Goal: Task Accomplishment & Management: Use online tool/utility

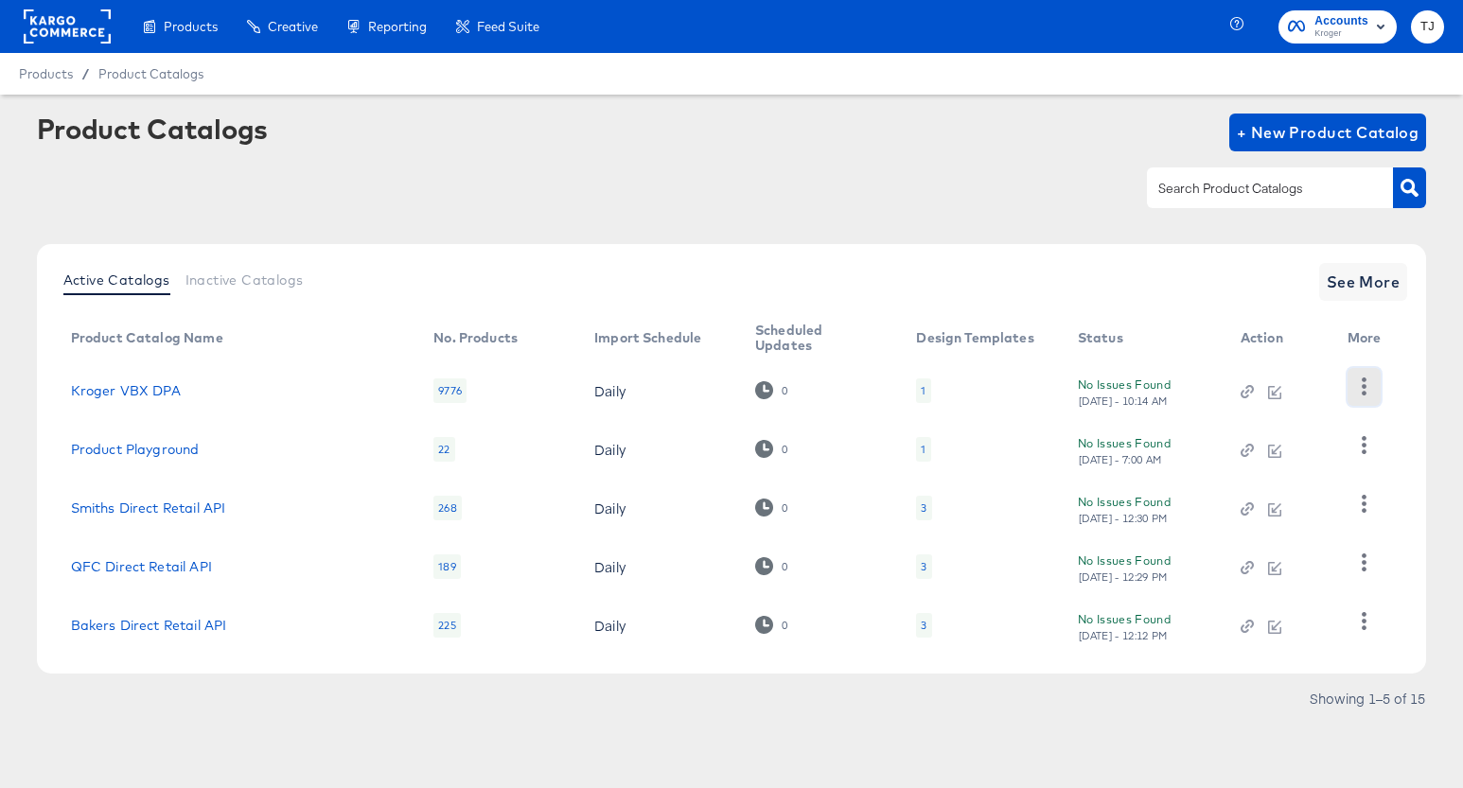
click at [1360, 390] on icon "button" at bounding box center [1364, 387] width 18 height 18
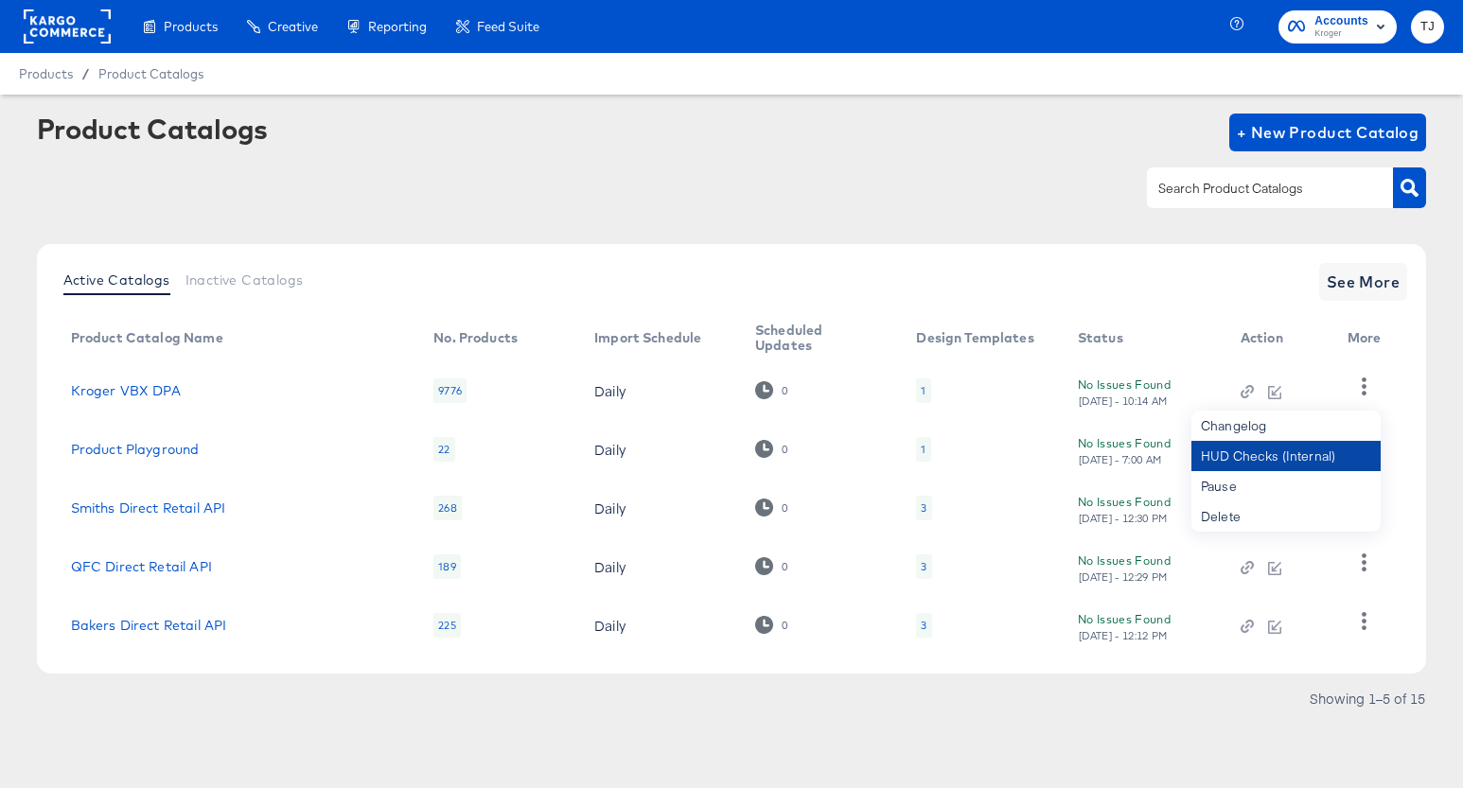
click at [1318, 452] on div "HUD Checks (Internal)" at bounding box center [1285, 456] width 189 height 30
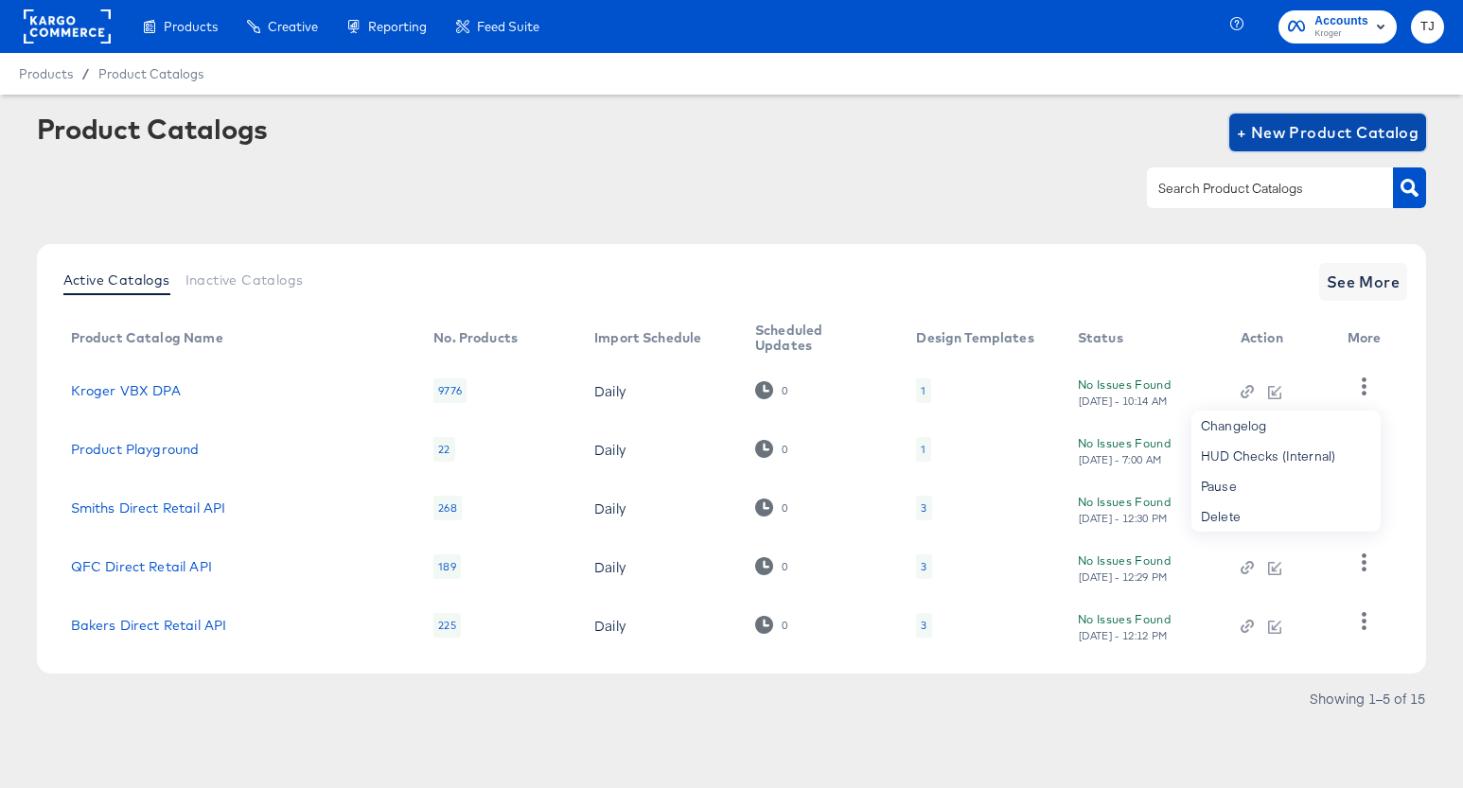
click at [1342, 134] on span "+ New Product Catalog" at bounding box center [1328, 132] width 183 height 26
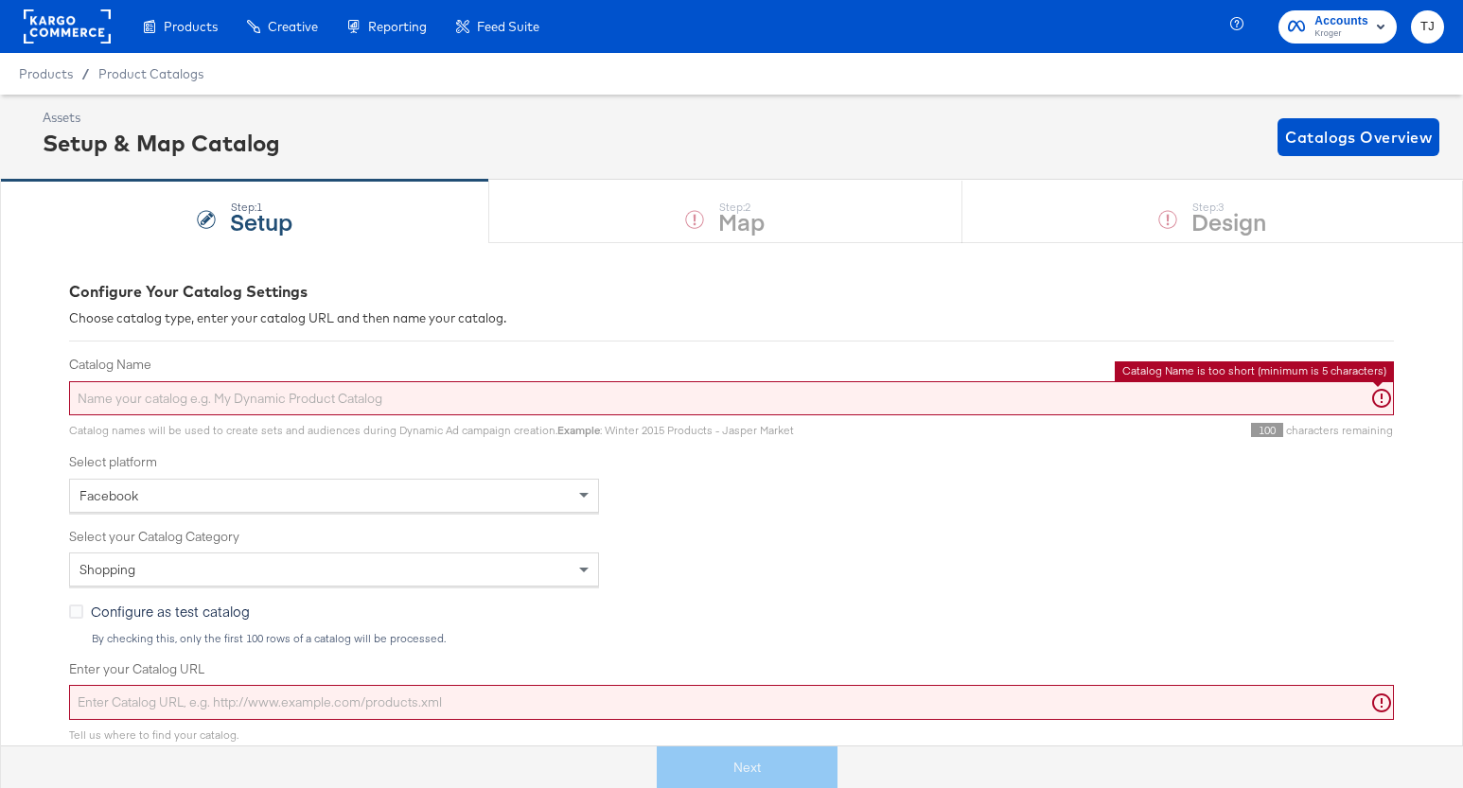
click at [323, 396] on input "Catalog Name" at bounding box center [731, 398] width 1325 height 35
paste input "King Soopers Division"
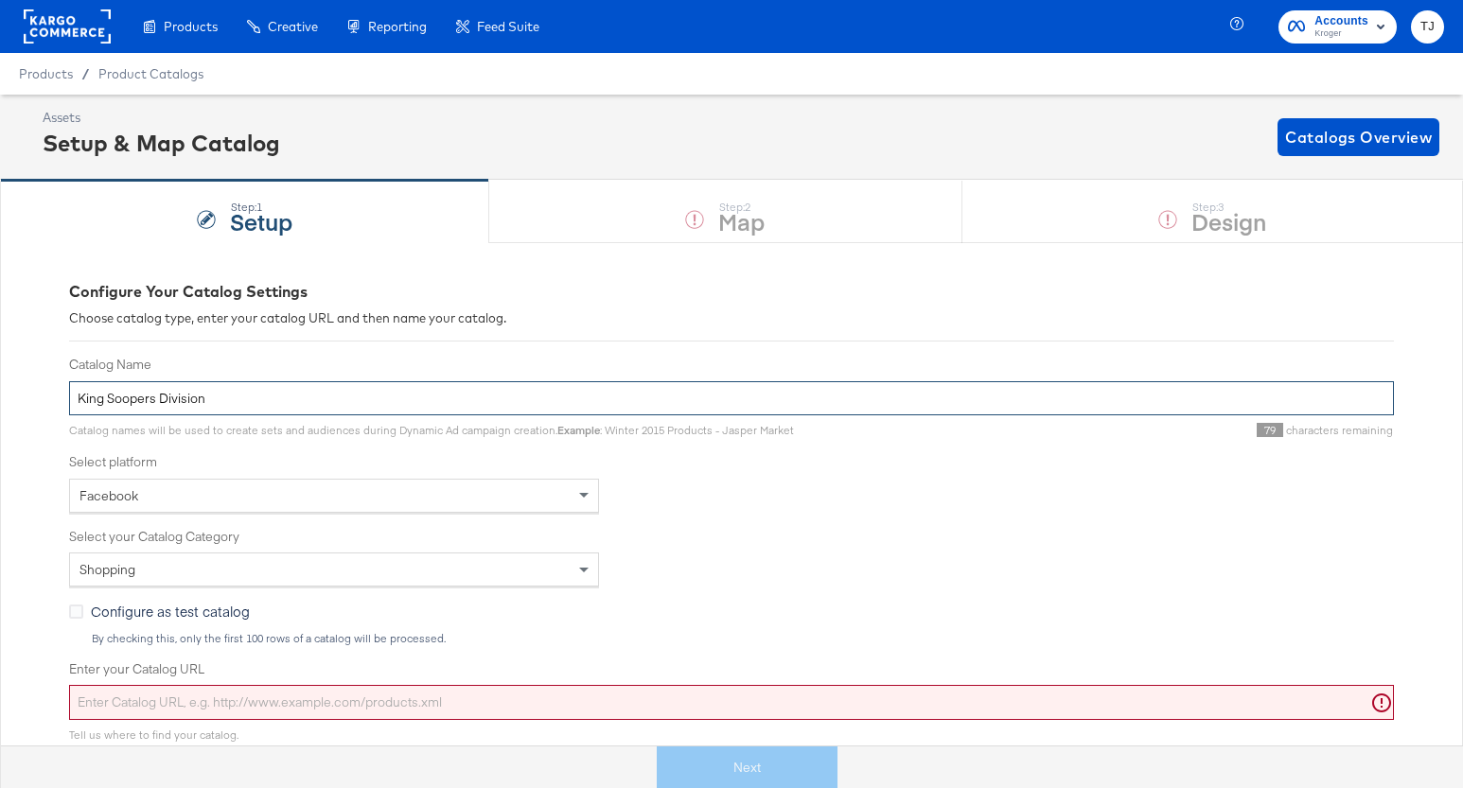
drag, startPoint x: 159, startPoint y: 398, endPoint x: 223, endPoint y: 401, distance: 64.4
click at [223, 401] on input "King Soopers Division" at bounding box center [731, 398] width 1325 height 35
paste input "VBX DPA"
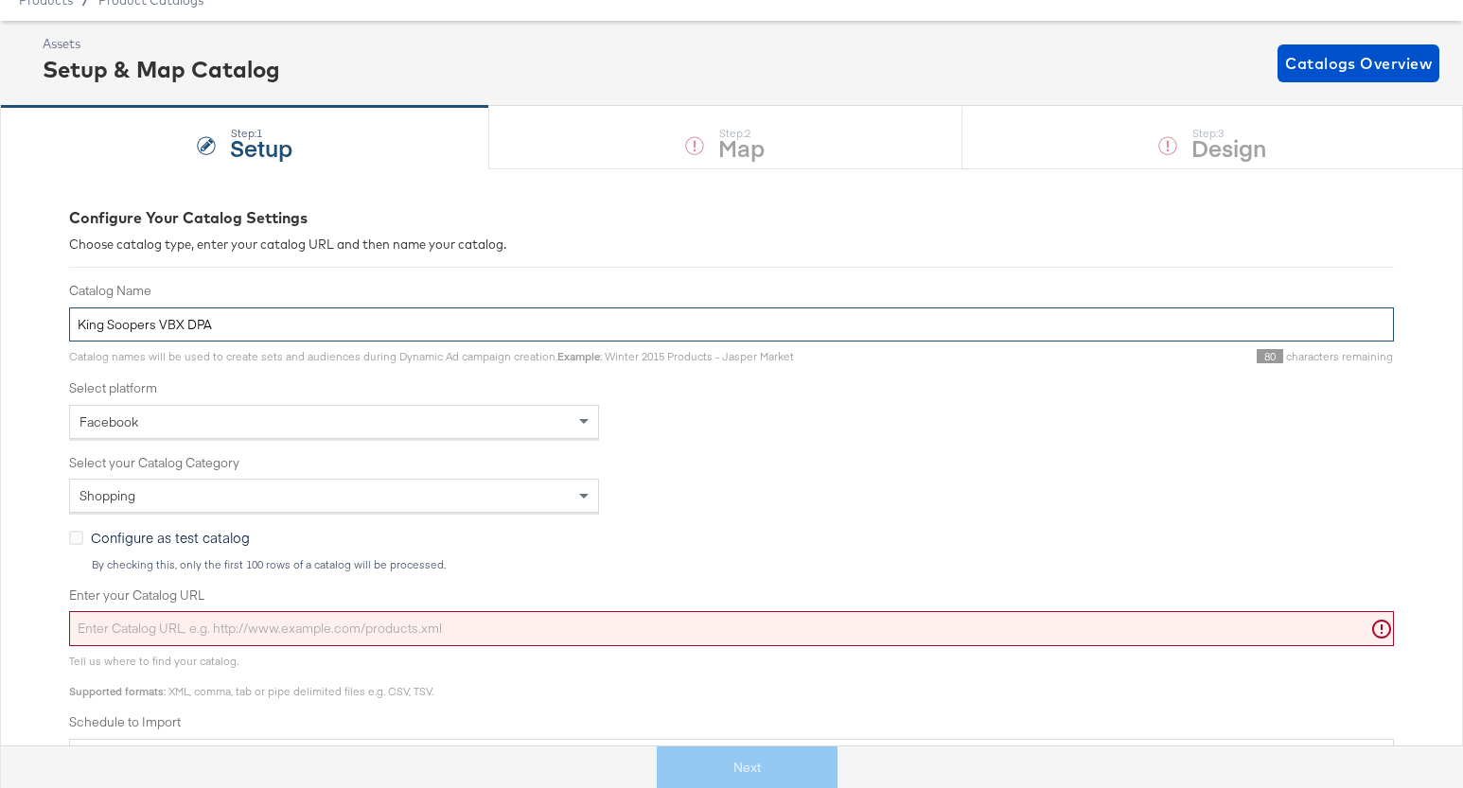
scroll to position [76, 0]
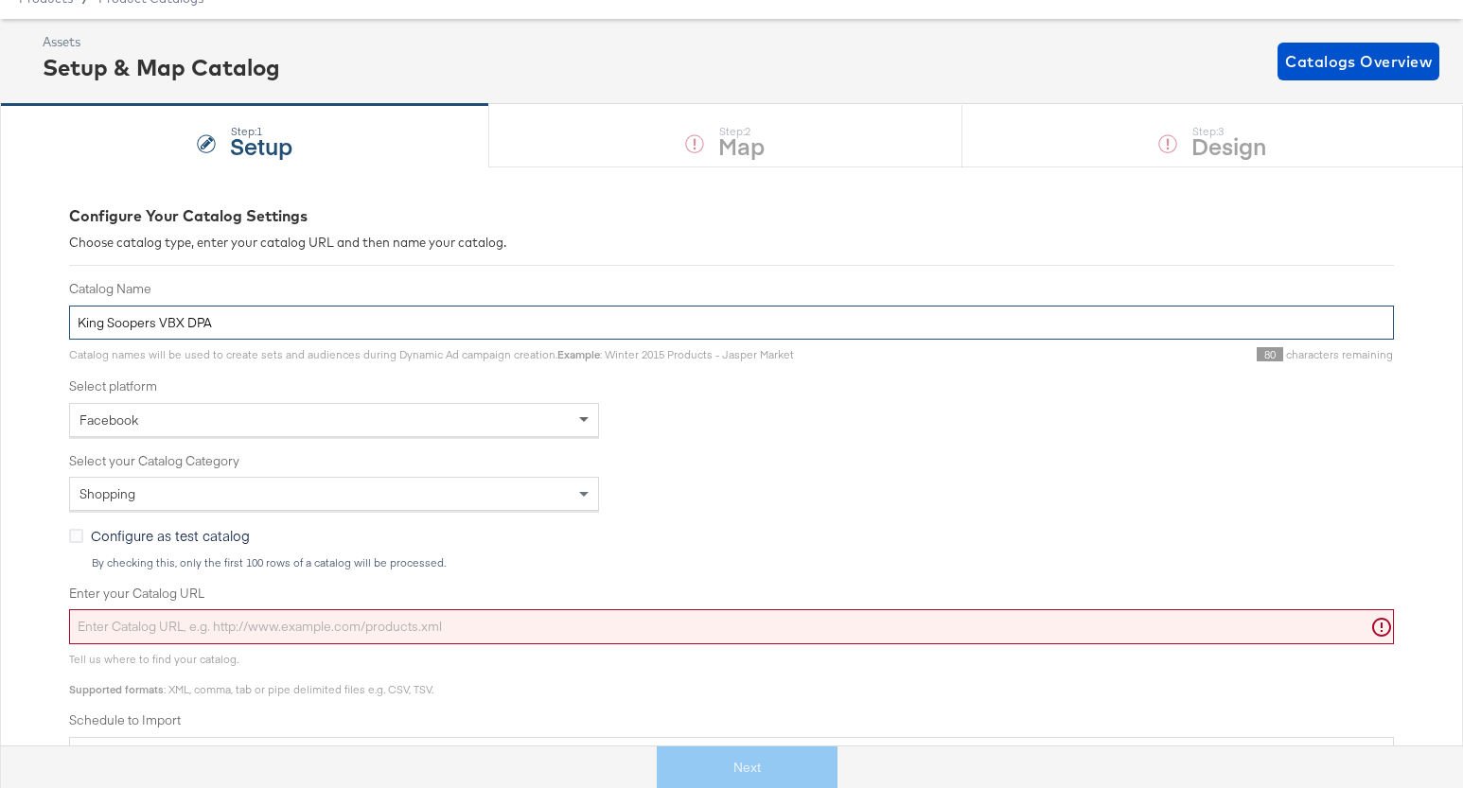
type input "King Soopers VBX DPA"
click at [586, 423] on span at bounding box center [586, 420] width 24 height 32
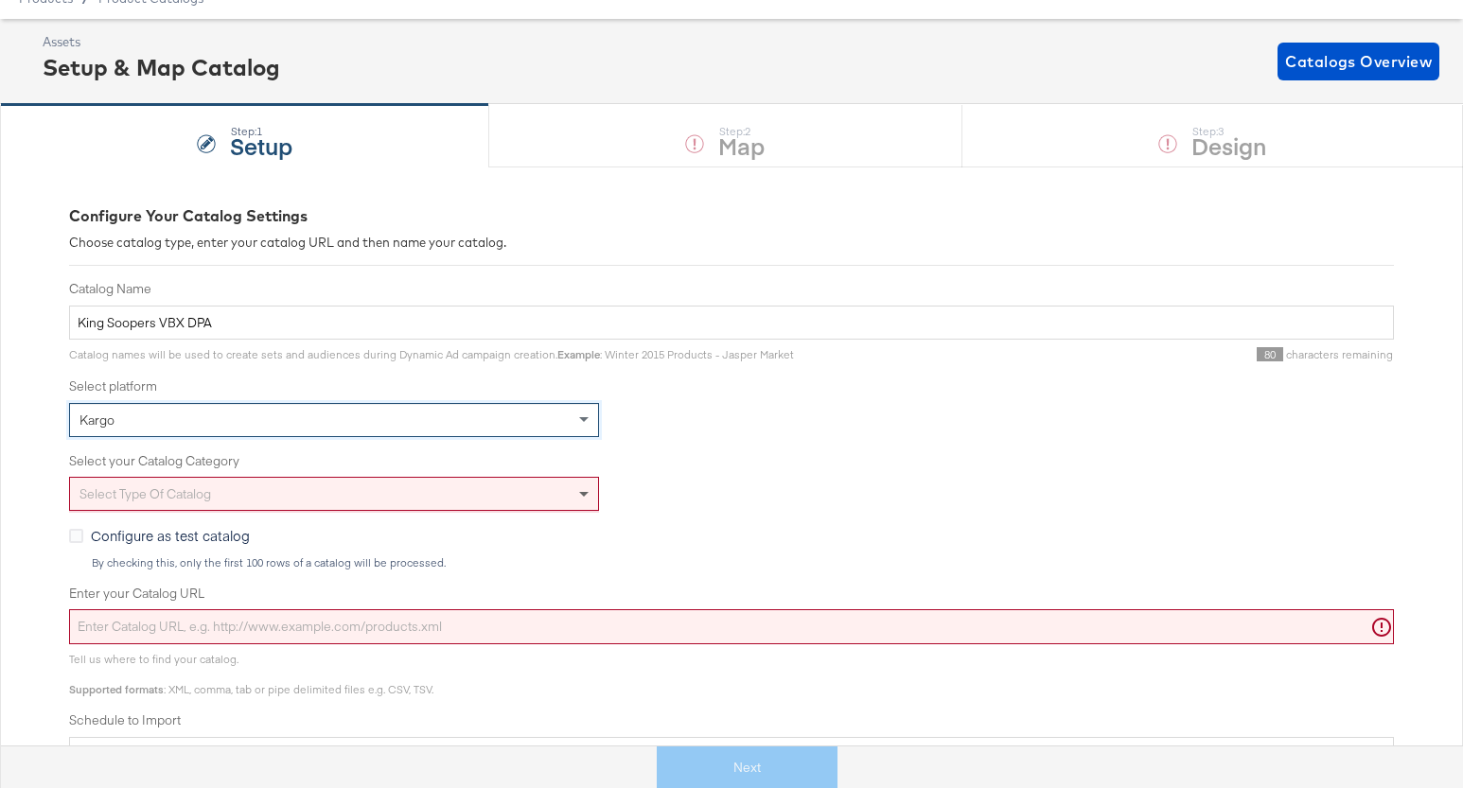
click at [579, 494] on span at bounding box center [583, 495] width 9 height 7
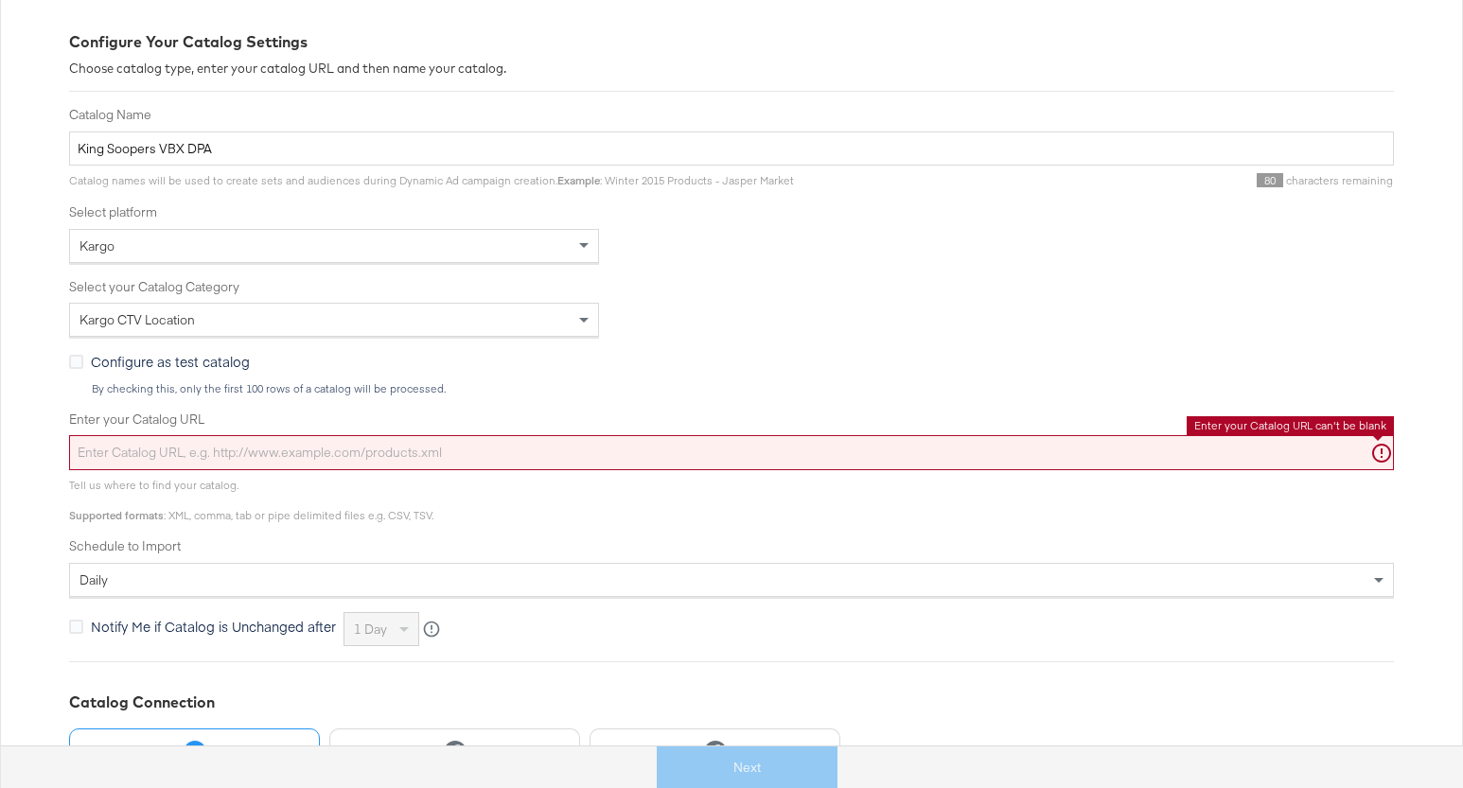
click at [444, 454] on input "Enter your Catalog URL" at bounding box center [731, 452] width 1325 height 35
paste input "[URL][DOMAIN_NAME]"
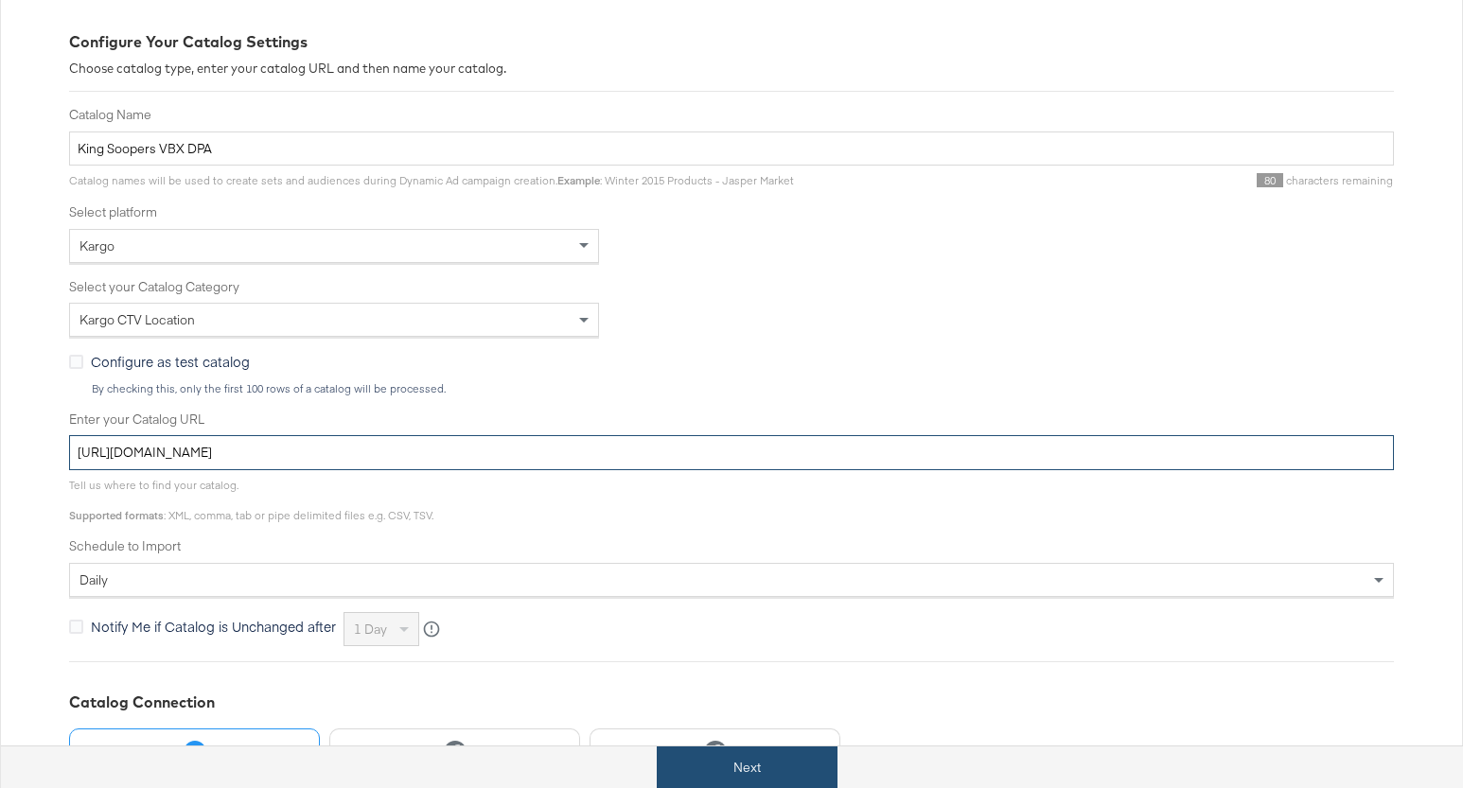
type input "[URL][DOMAIN_NAME]"
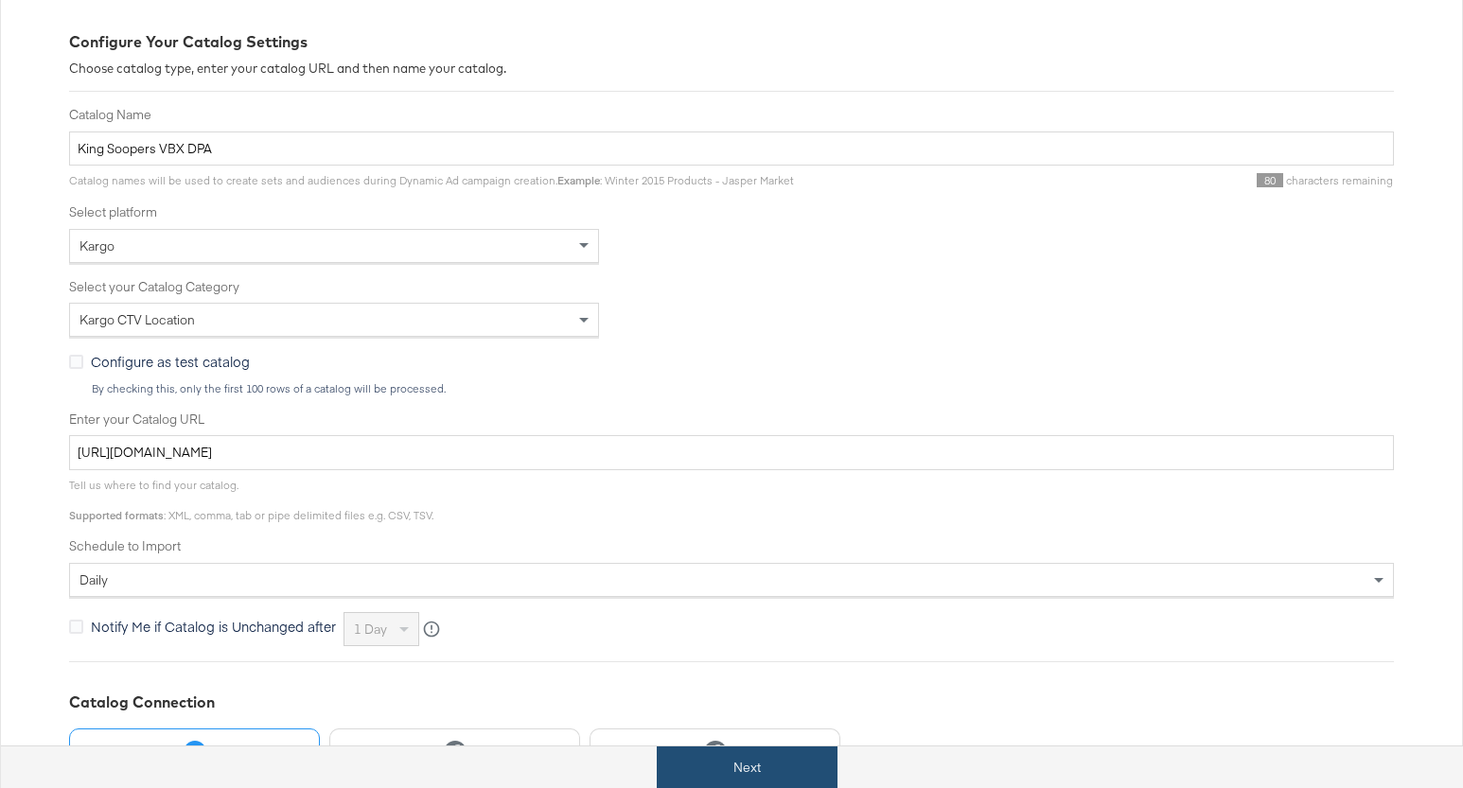
click at [767, 768] on button "Next" at bounding box center [747, 768] width 181 height 43
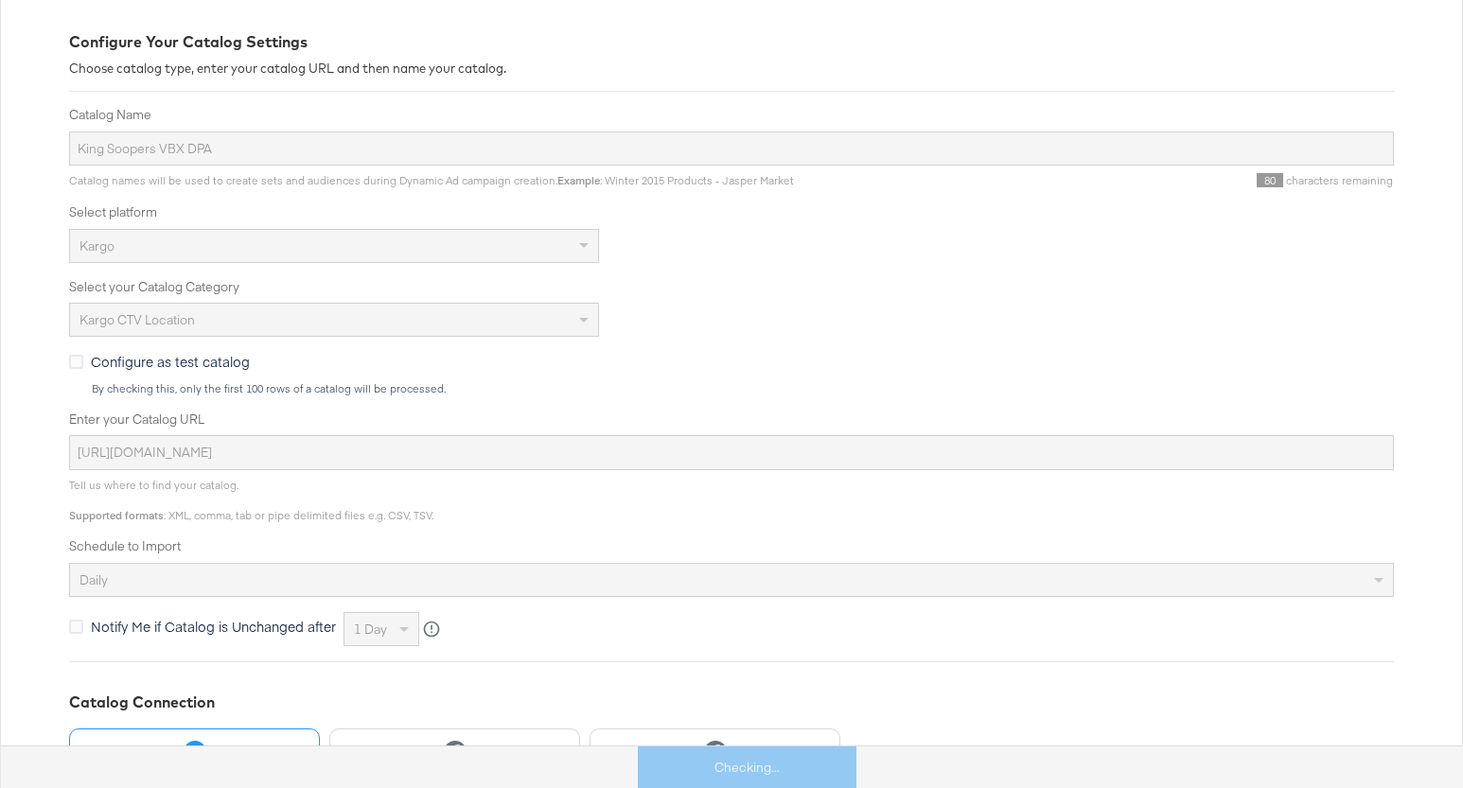
scroll to position [0, 0]
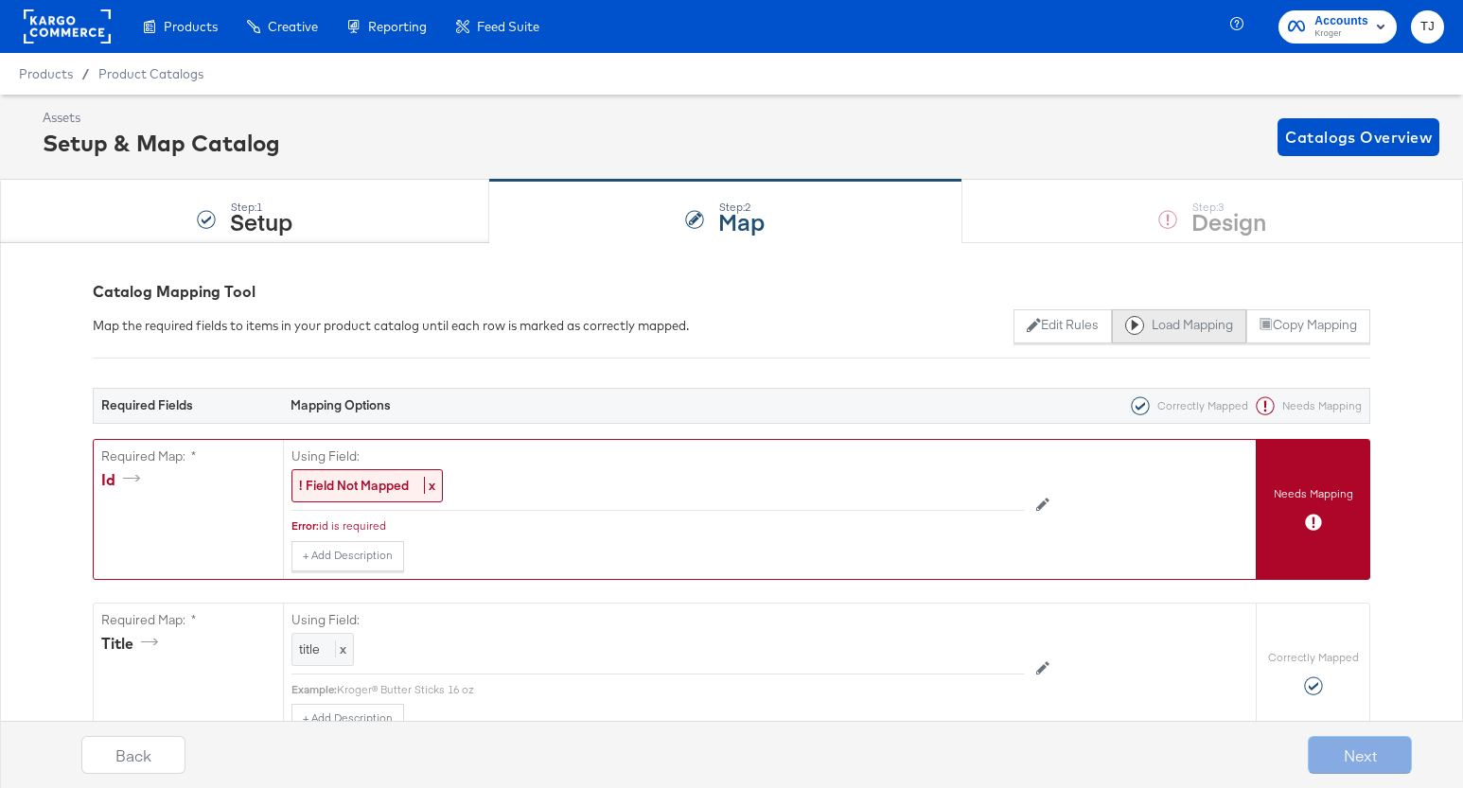
click at [1159, 321] on button "Load Mapping" at bounding box center [1179, 326] width 134 height 34
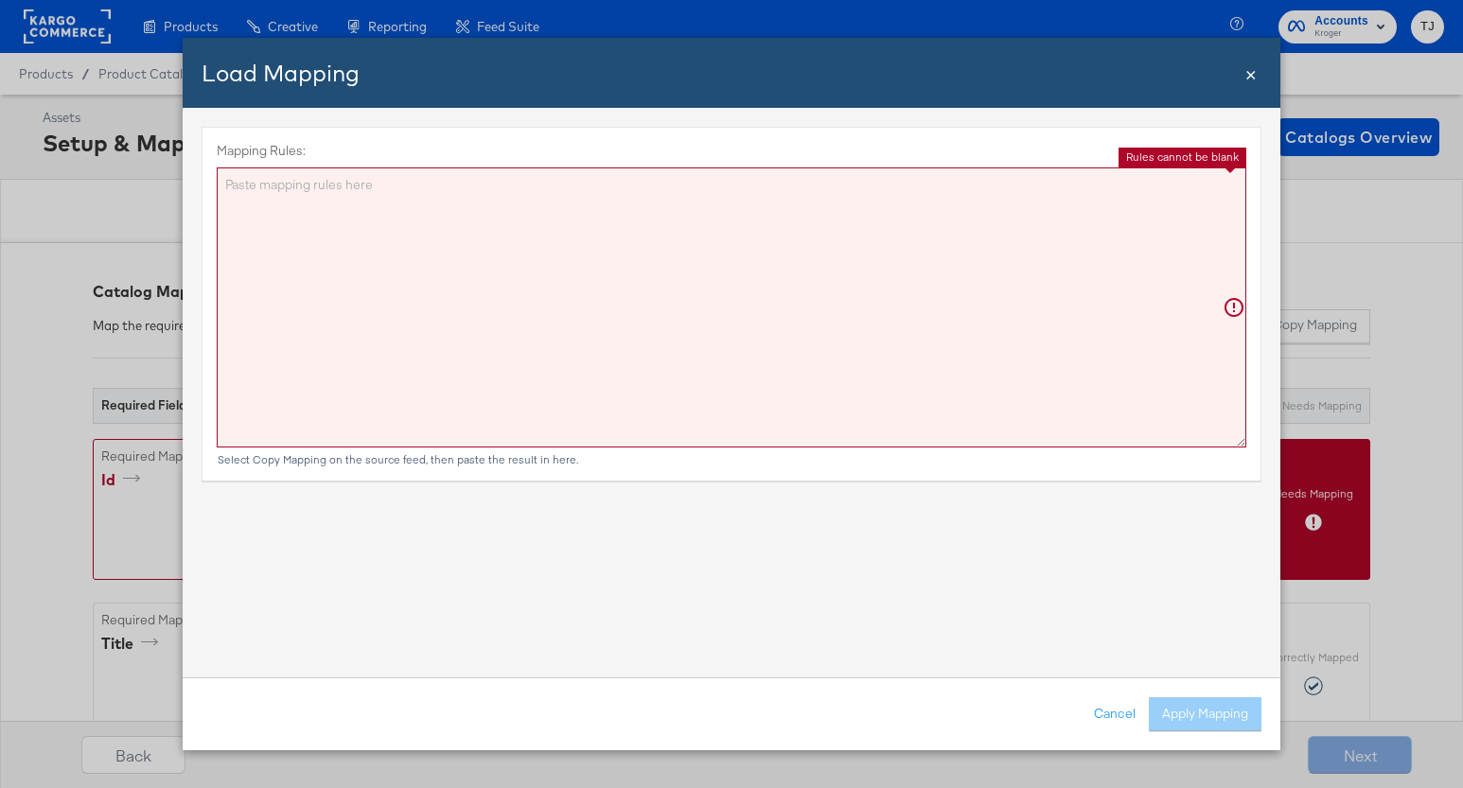
click at [799, 255] on textarea "Mapping Rules:" at bounding box center [732, 307] width 1030 height 280
paste textarea "{"id":"{{{\"ID\"}}}","title":"{{{\"Name\"}}}","description":"{{{\"description\"…"
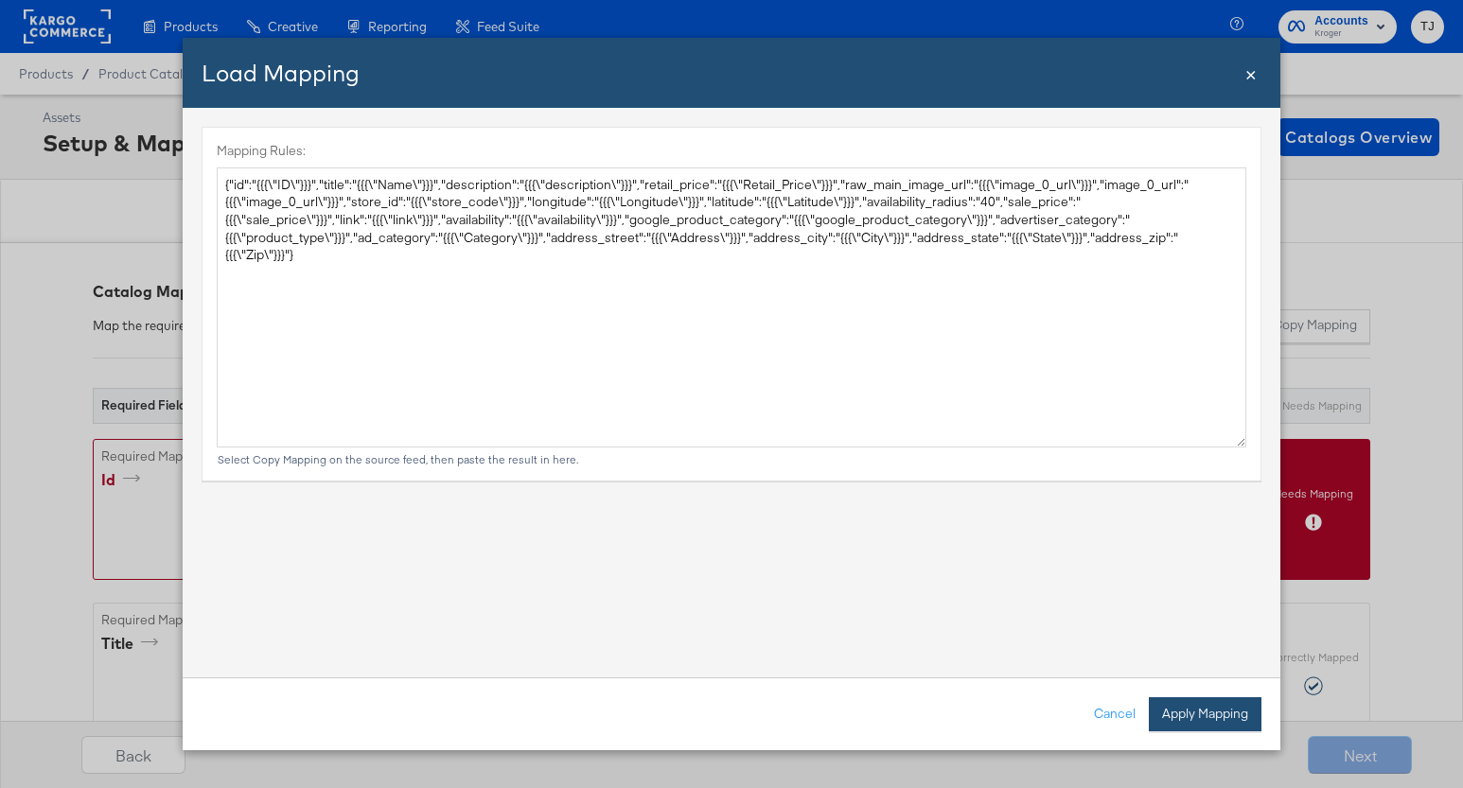
type textarea "{ "id": "{{{\"ID\"}}}", "title": "{{{\"Name\"}}}", "description": "{{{\"descrip…"
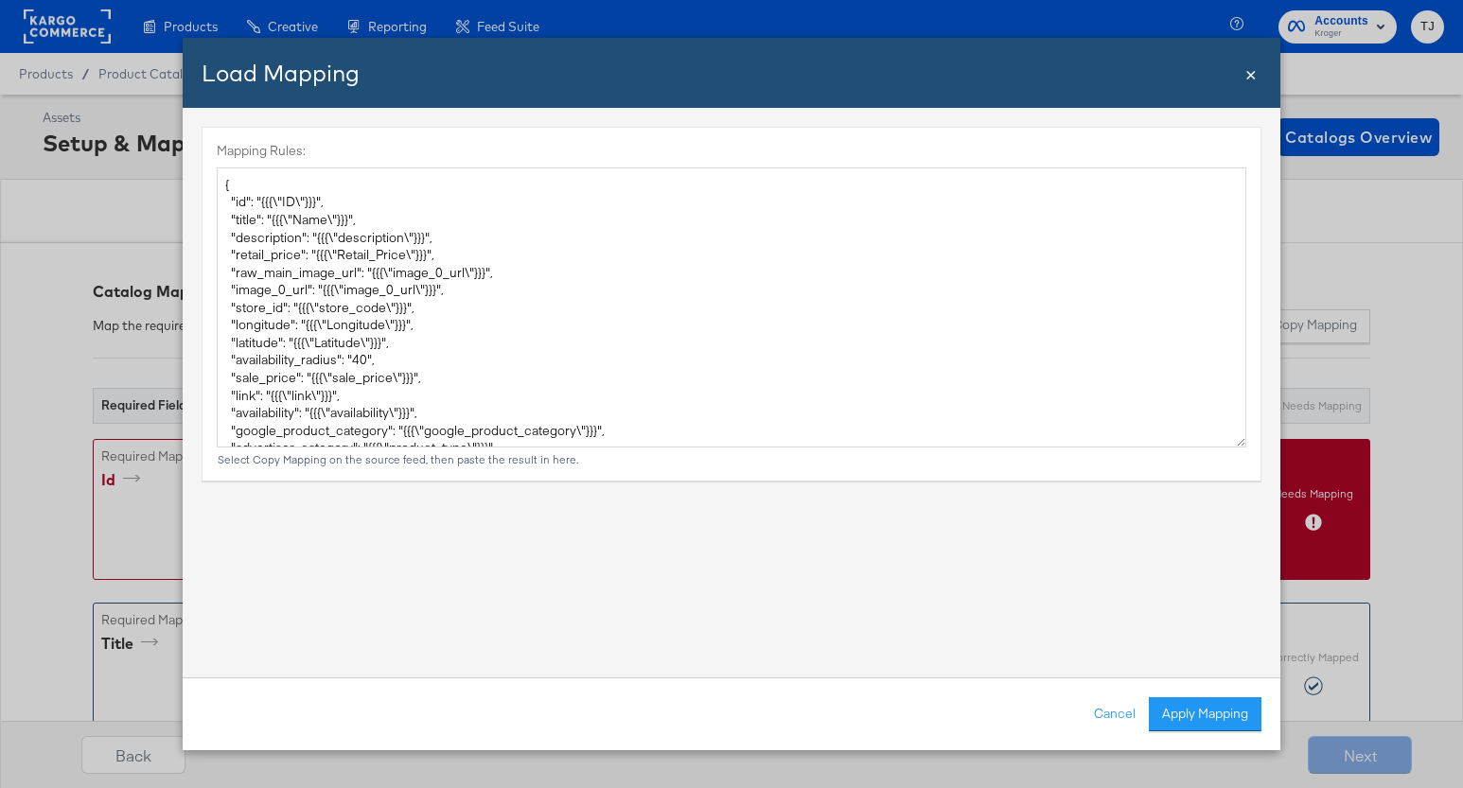
click at [1203, 700] on button "Apply Mapping" at bounding box center [1205, 714] width 113 height 34
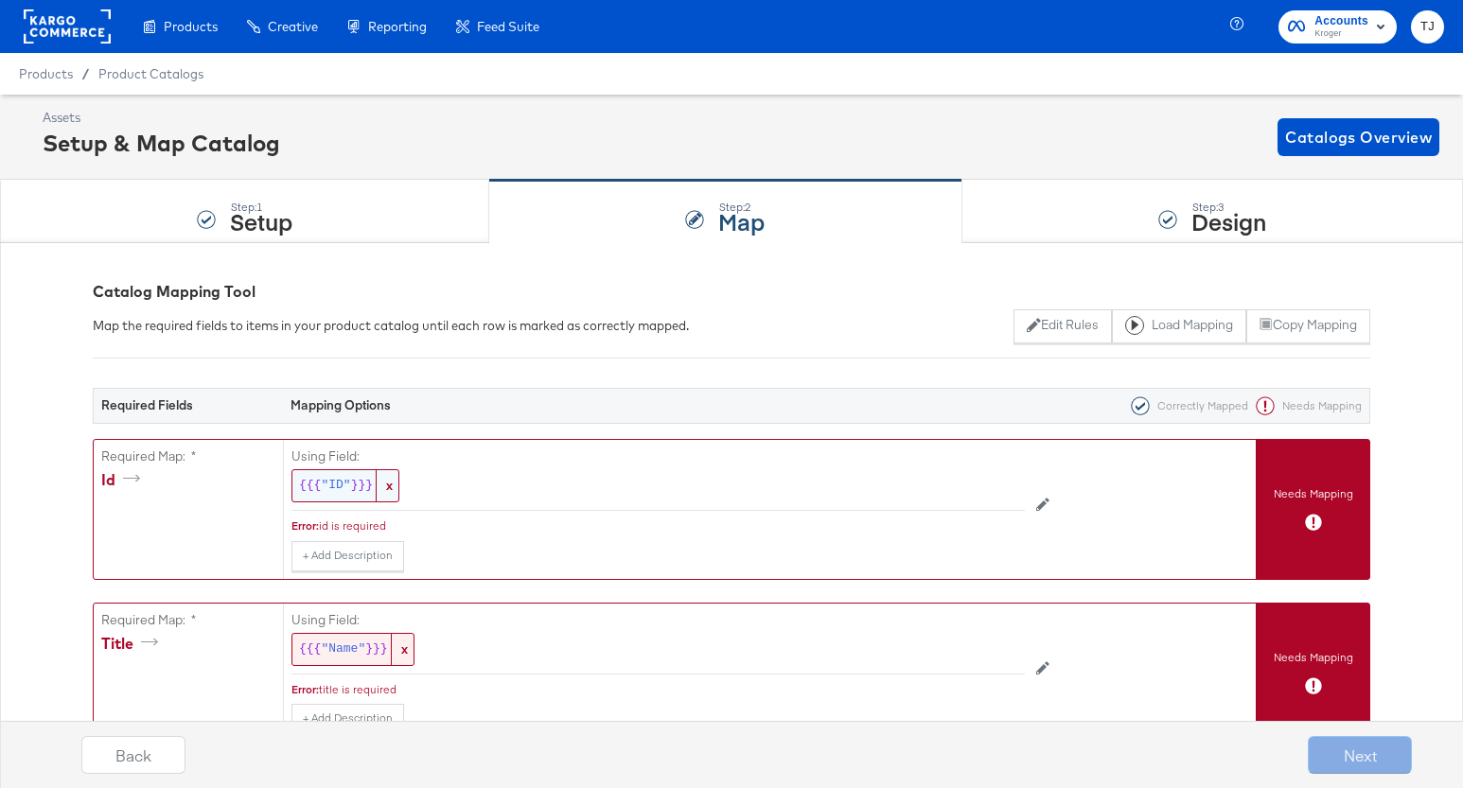
click at [392, 482] on span "x" at bounding box center [387, 485] width 23 height 31
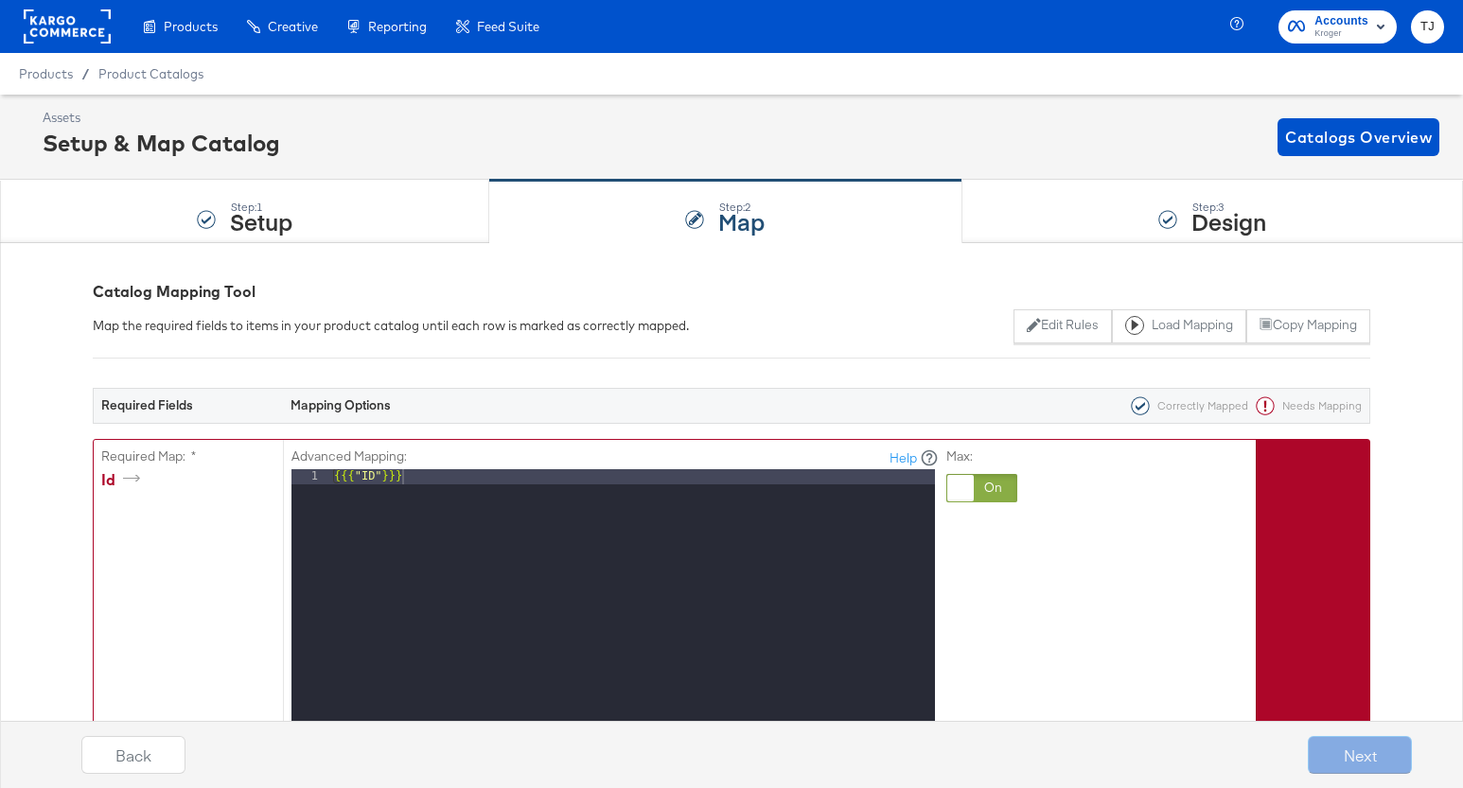
click at [967, 488] on div at bounding box center [960, 488] width 26 height 26
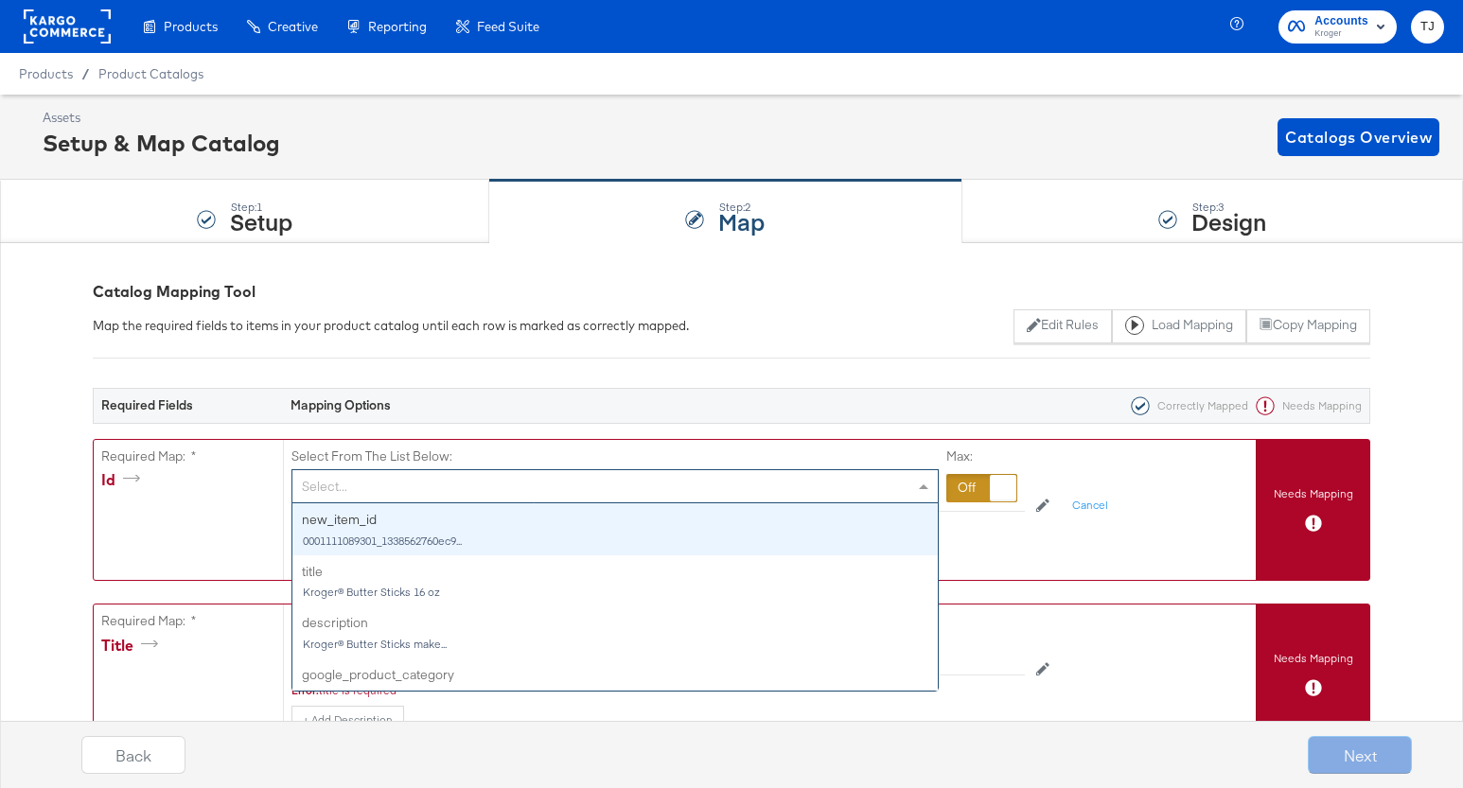
click at [925, 486] on span at bounding box center [923, 486] width 9 height 5
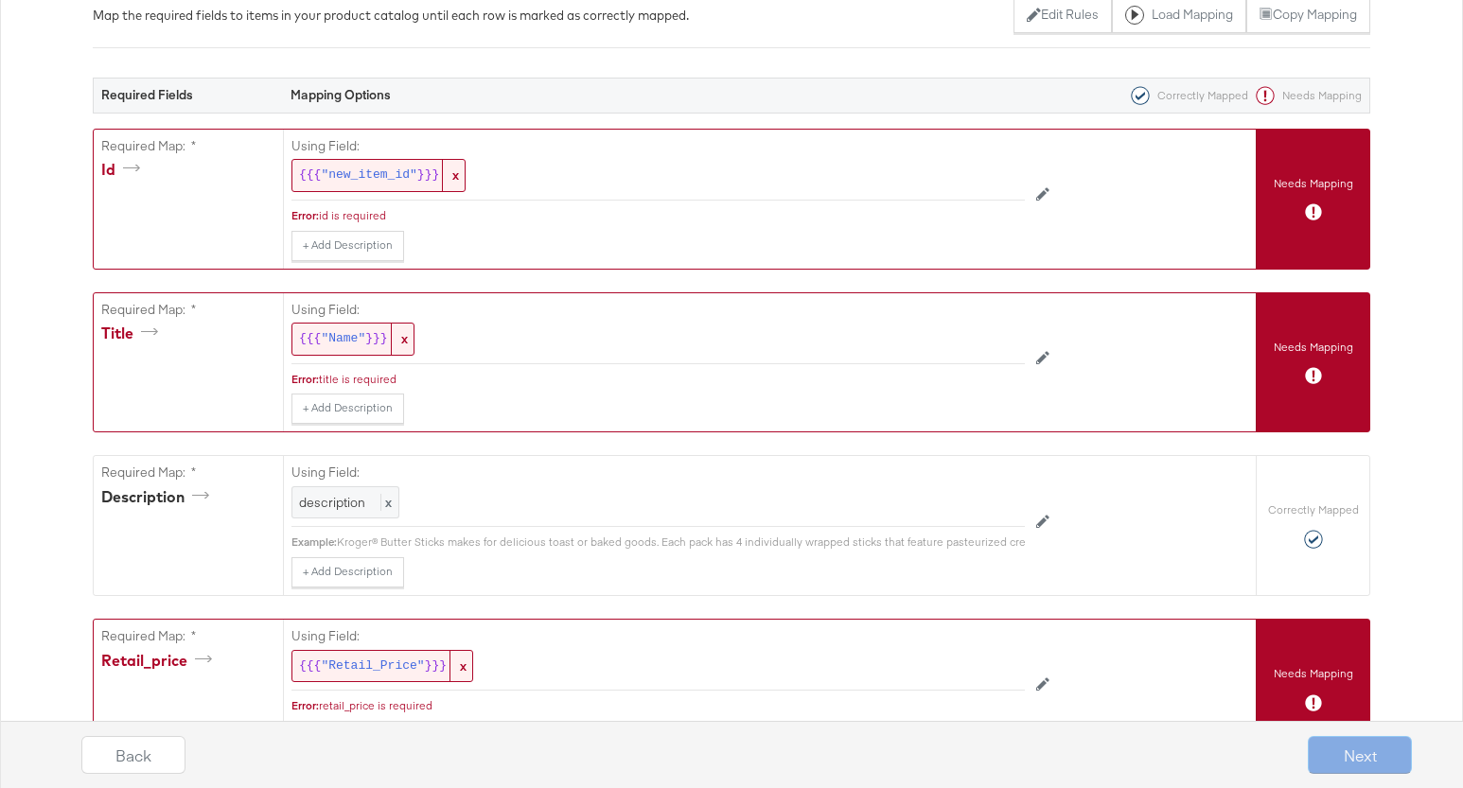
scroll to position [326, 0]
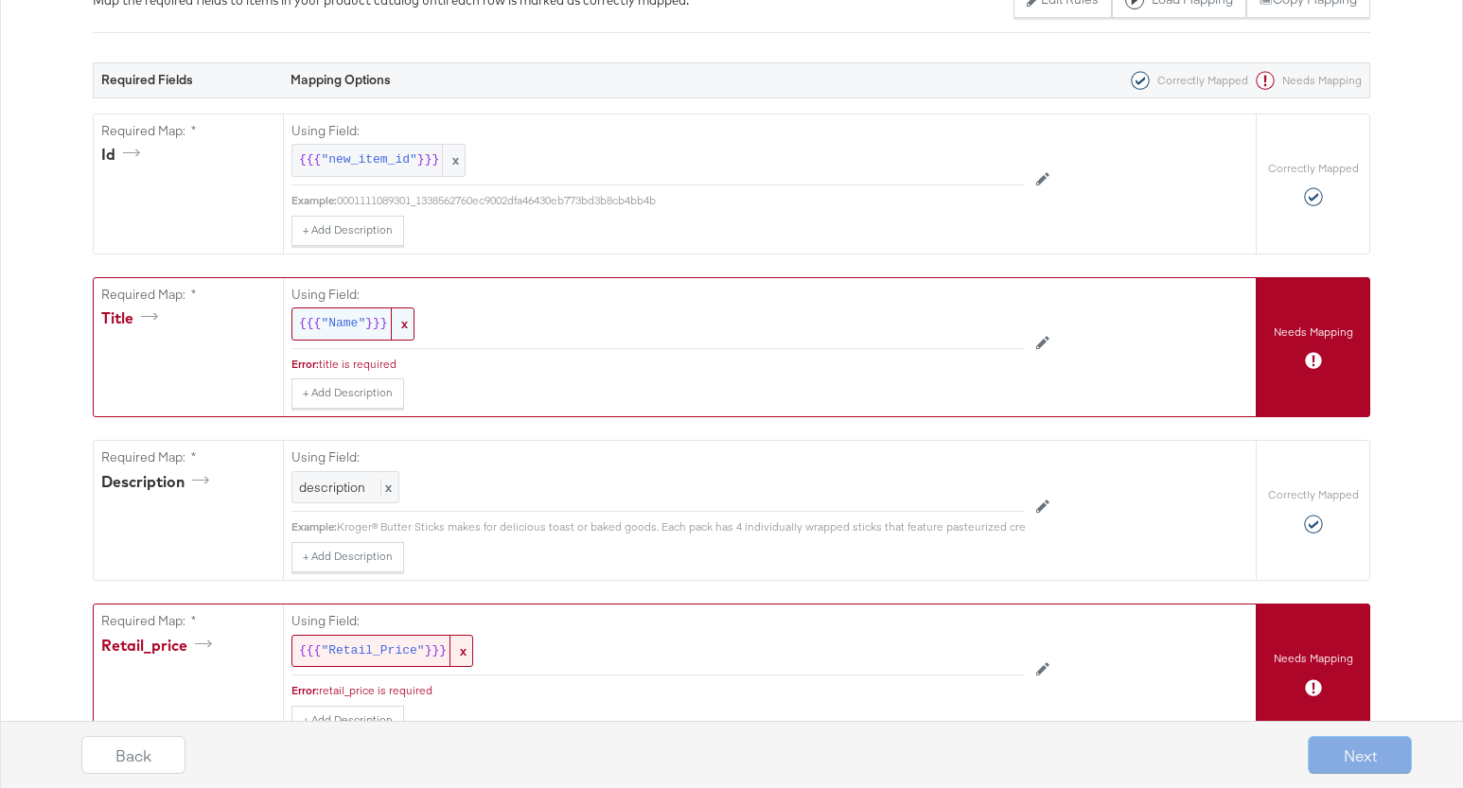
click at [409, 329] on span "x" at bounding box center [402, 323] width 23 height 31
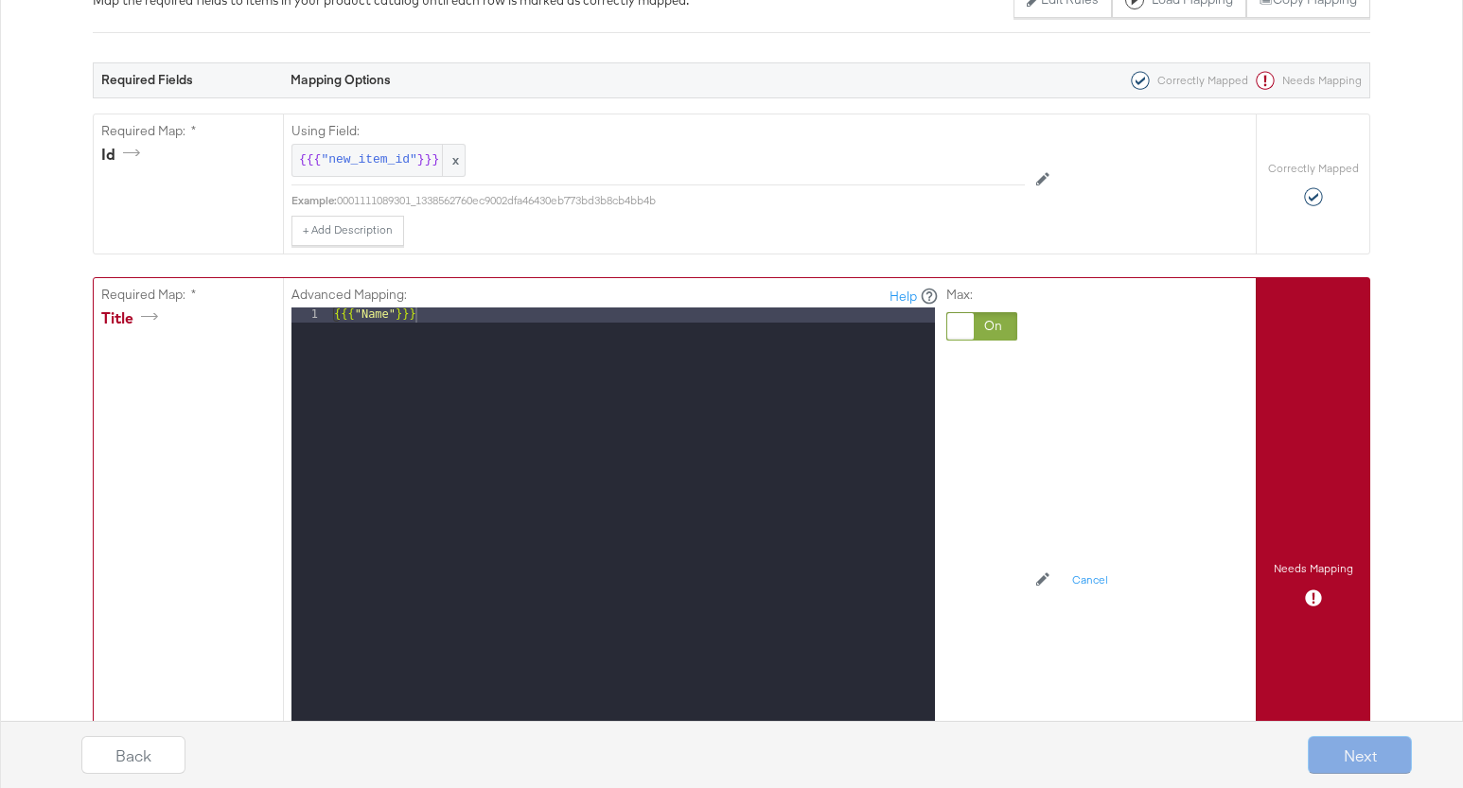
click at [958, 331] on div at bounding box center [960, 326] width 26 height 26
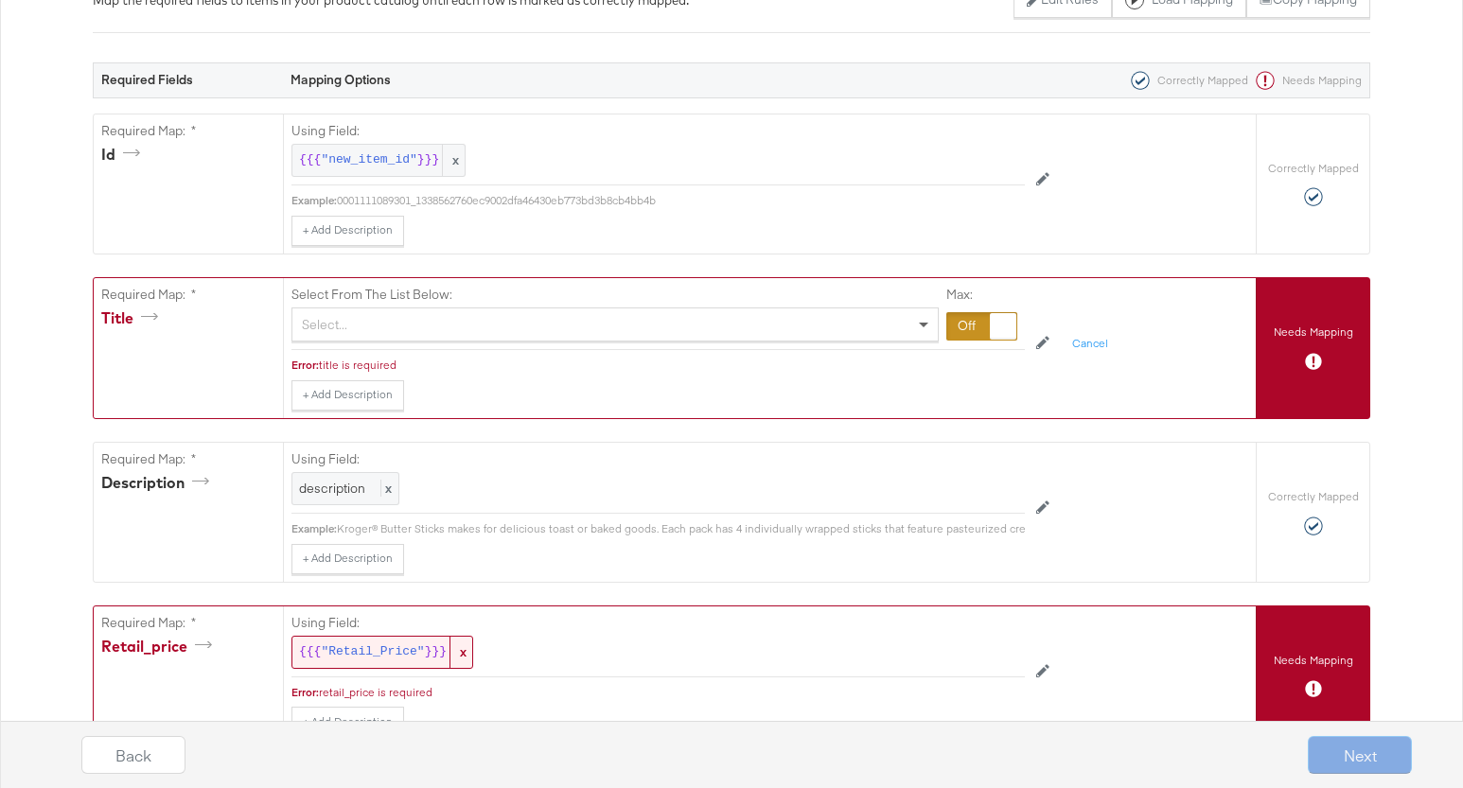
click at [920, 320] on span at bounding box center [926, 324] width 24 height 32
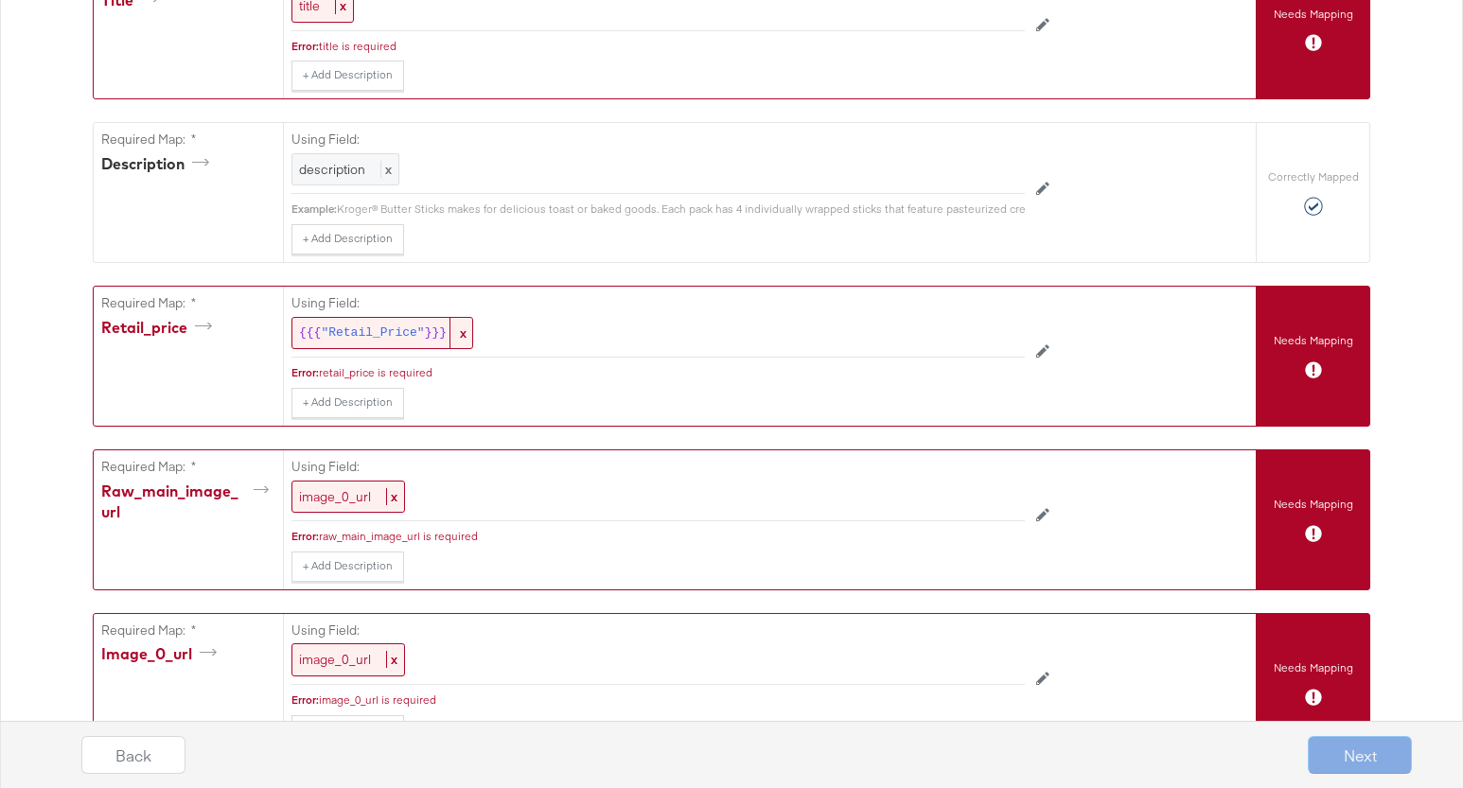
scroll to position [696, 0]
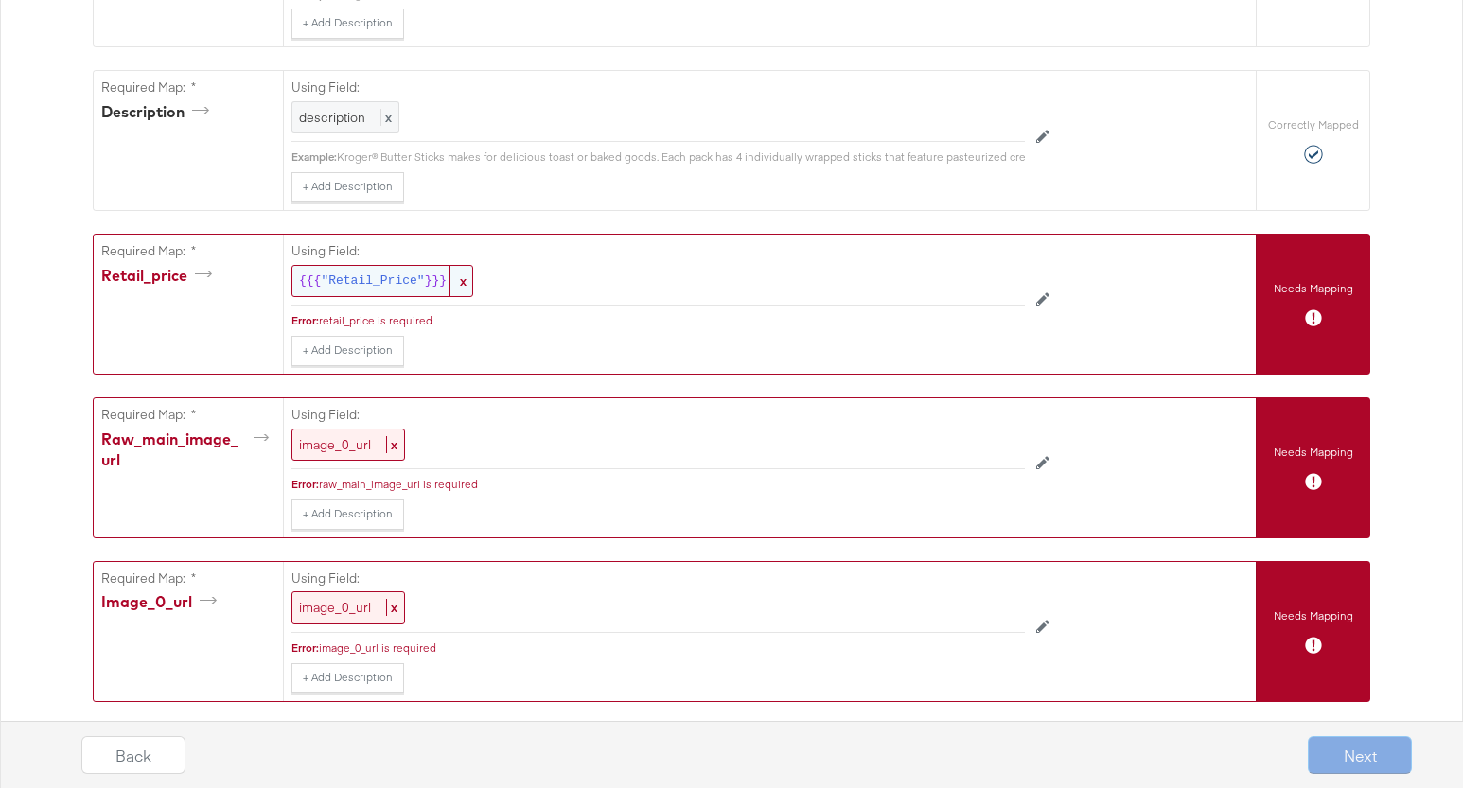
click at [466, 291] on span "x" at bounding box center [460, 281] width 23 height 31
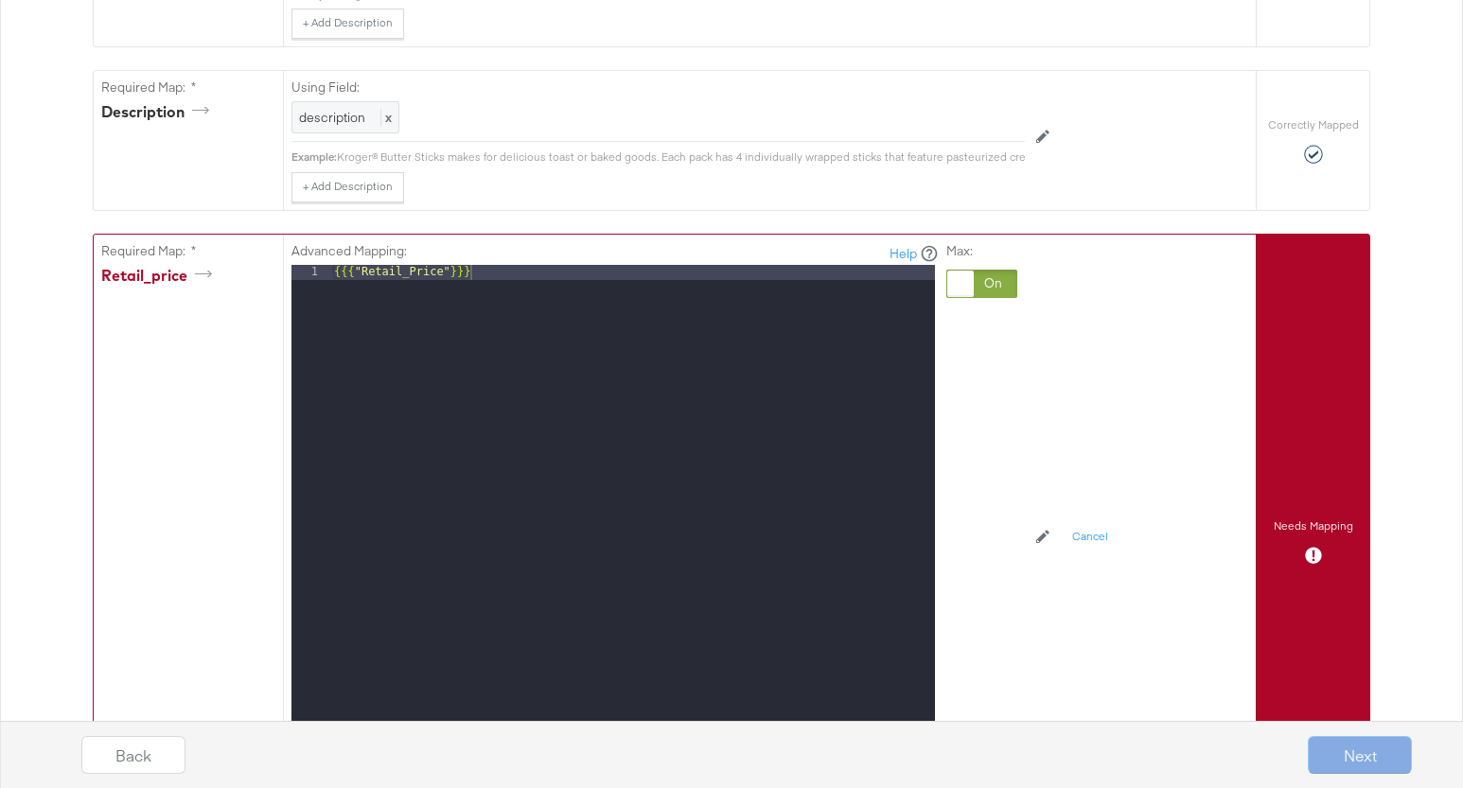
drag, startPoint x: 963, startPoint y: 280, endPoint x: 949, endPoint y: 288, distance: 16.1
click at [963, 280] on div at bounding box center [960, 284] width 26 height 26
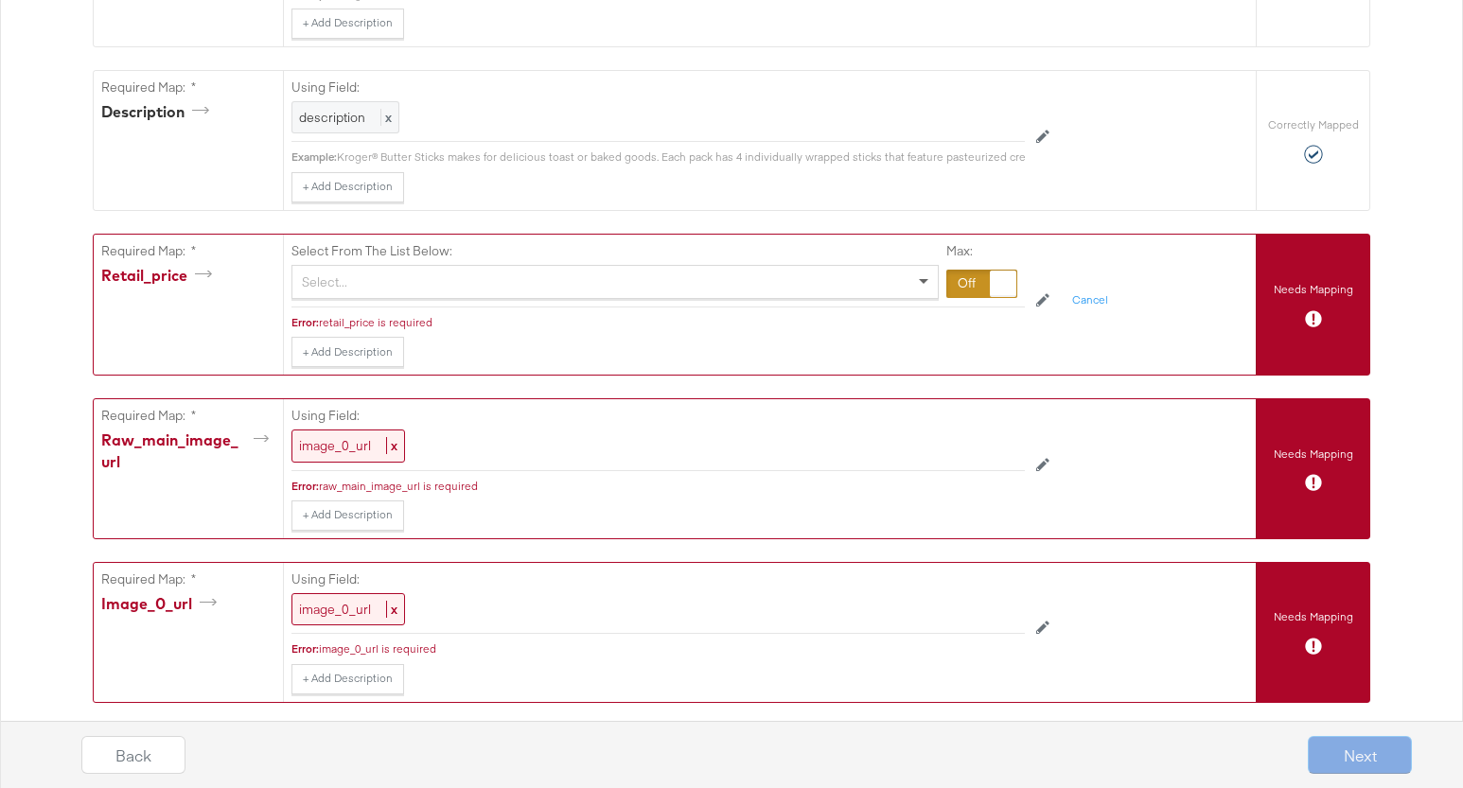
click at [919, 280] on span at bounding box center [923, 282] width 9 height 7
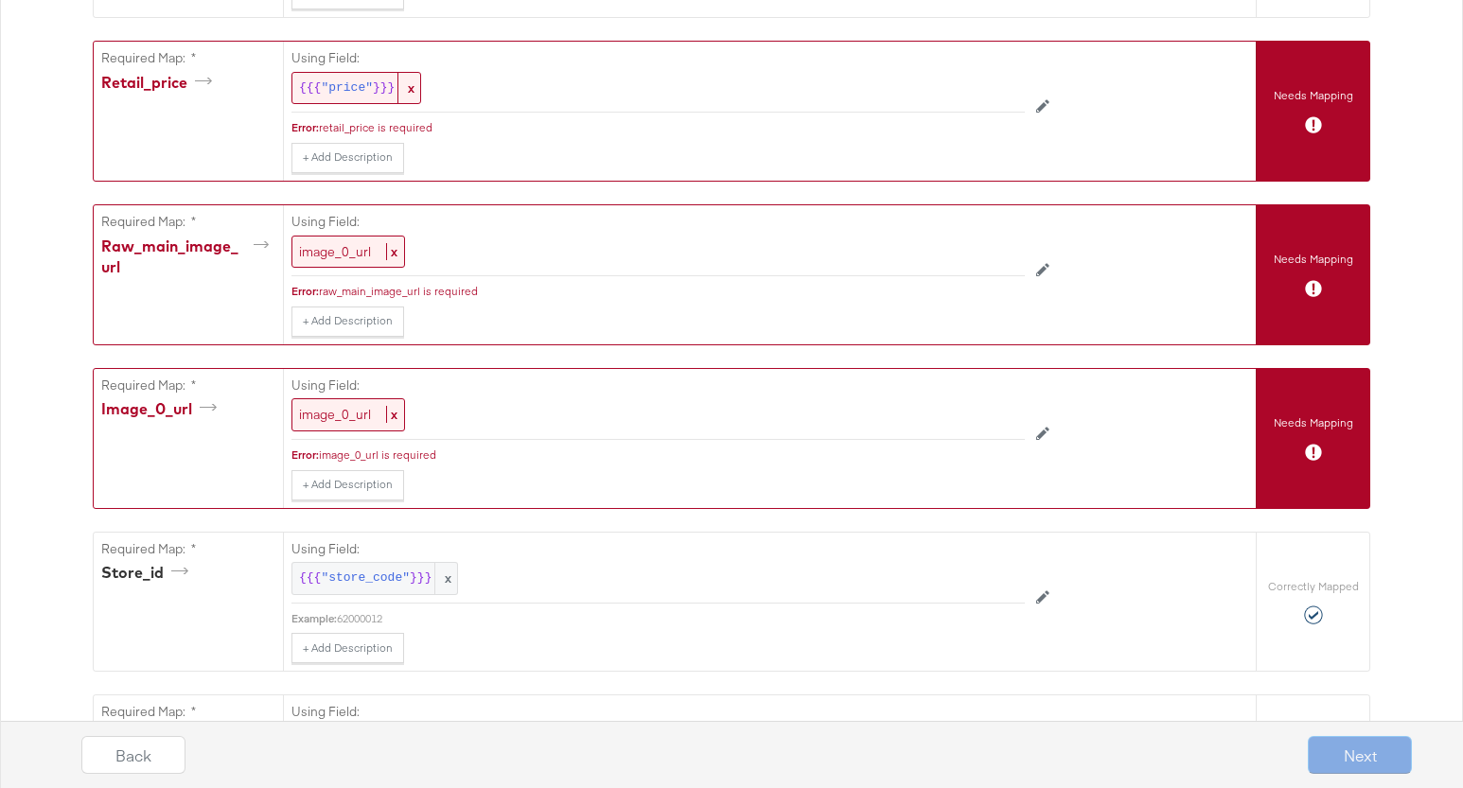
scroll to position [905, 0]
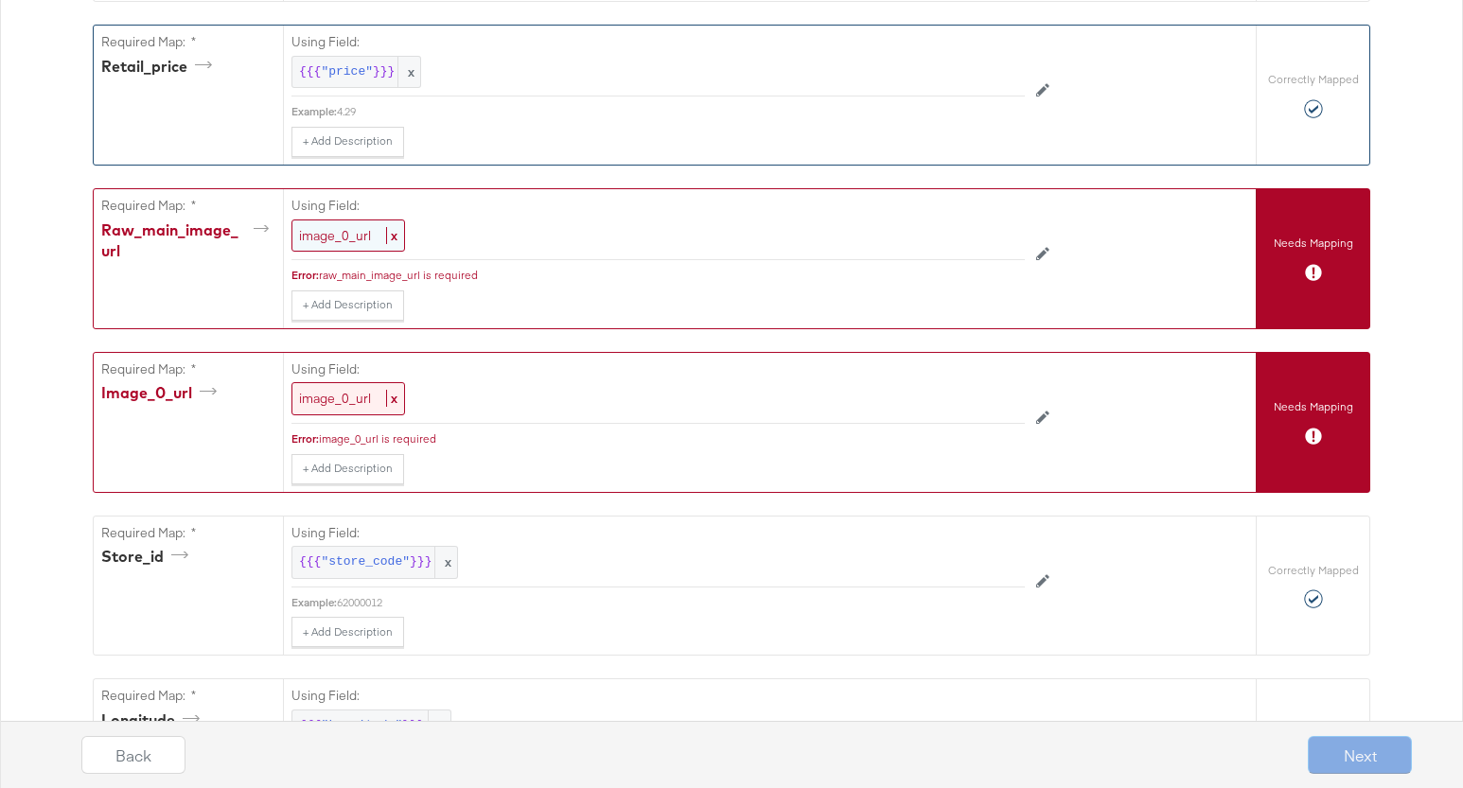
click at [396, 236] on span "x" at bounding box center [391, 235] width 11 height 17
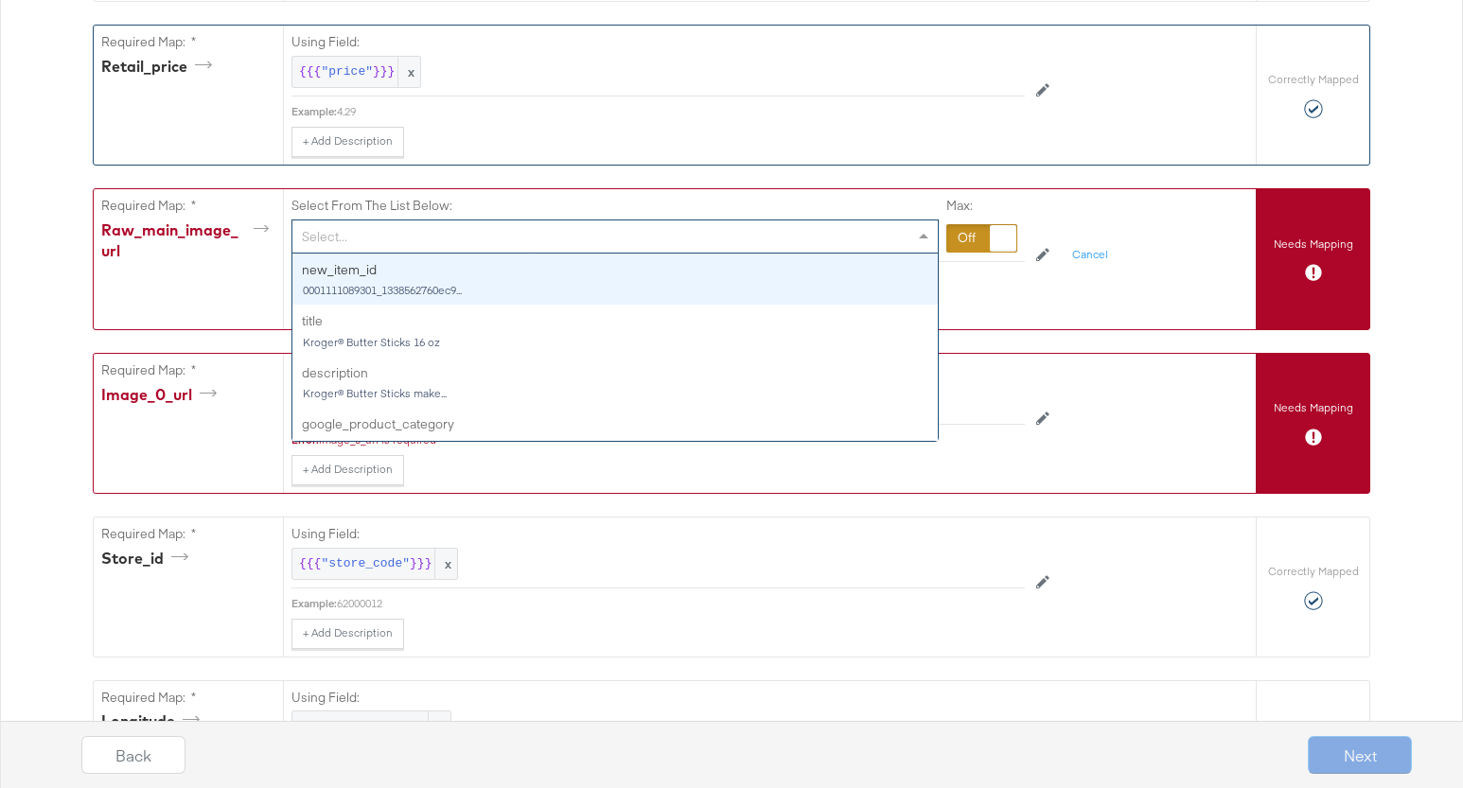
click at [907, 237] on div "Select..." at bounding box center [614, 236] width 645 height 32
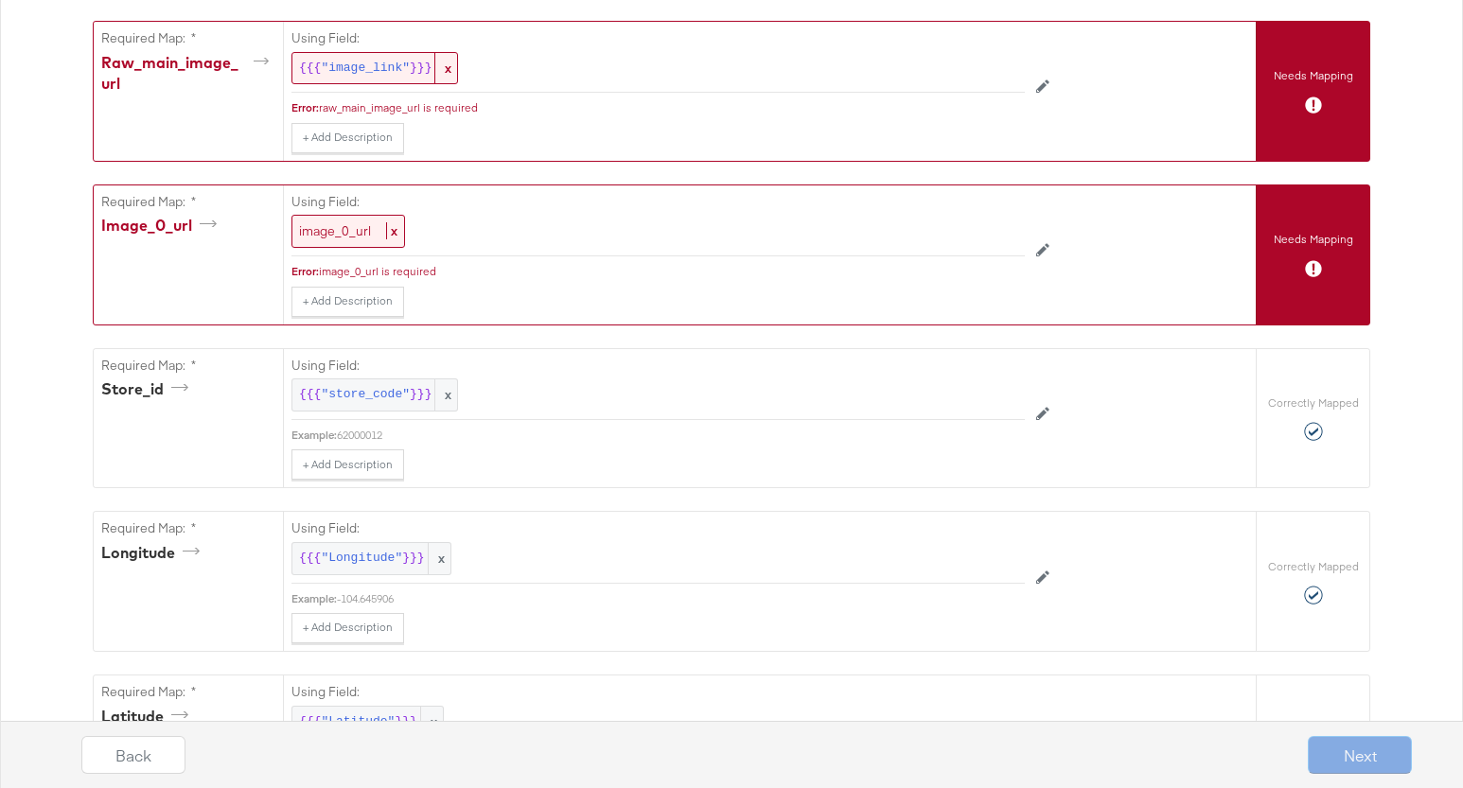
scroll to position [1076, 0]
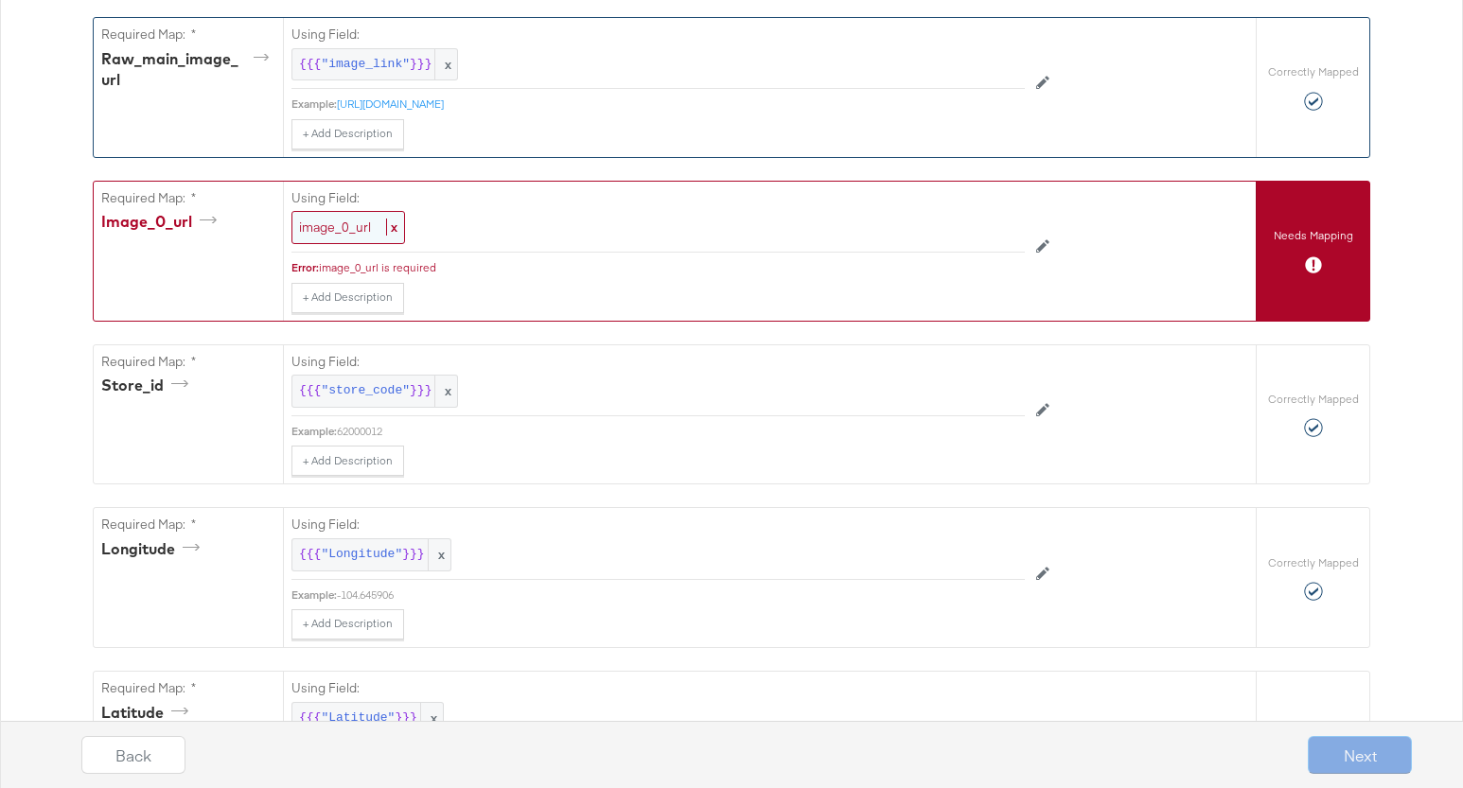
click at [395, 229] on span "x" at bounding box center [391, 227] width 11 height 17
click at [921, 233] on span at bounding box center [926, 228] width 24 height 32
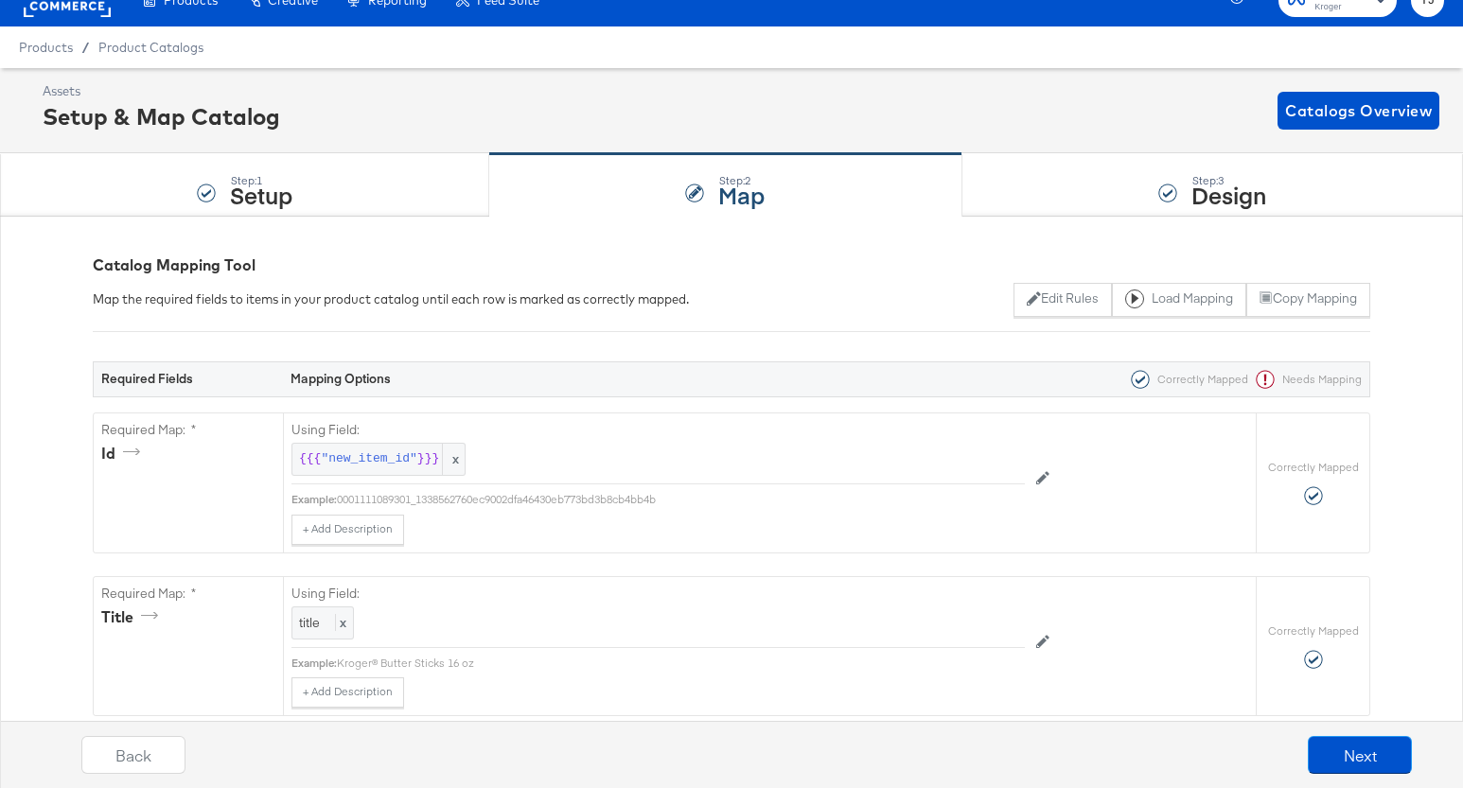
scroll to position [0, 0]
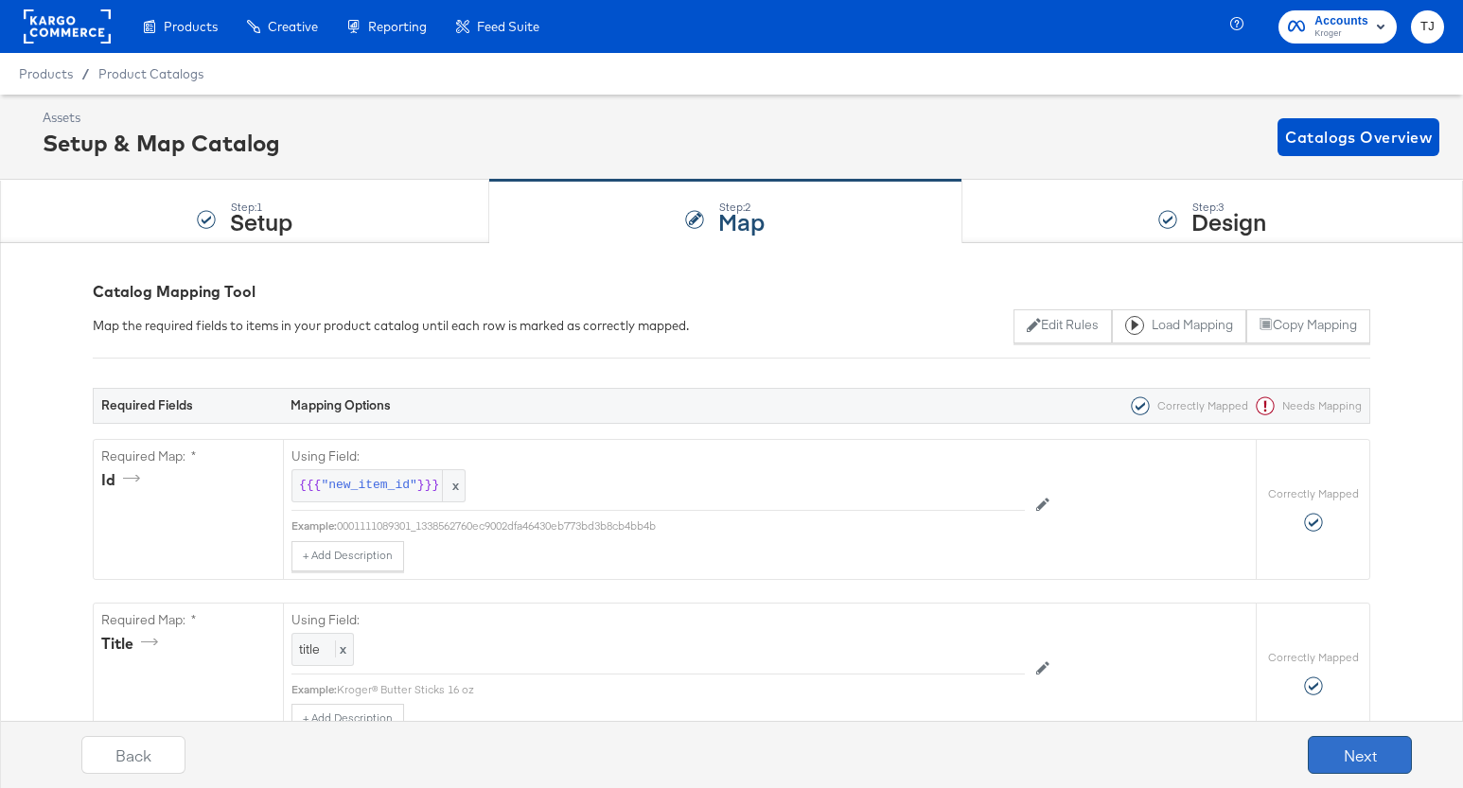
click at [1343, 757] on button "Next" at bounding box center [1360, 755] width 104 height 38
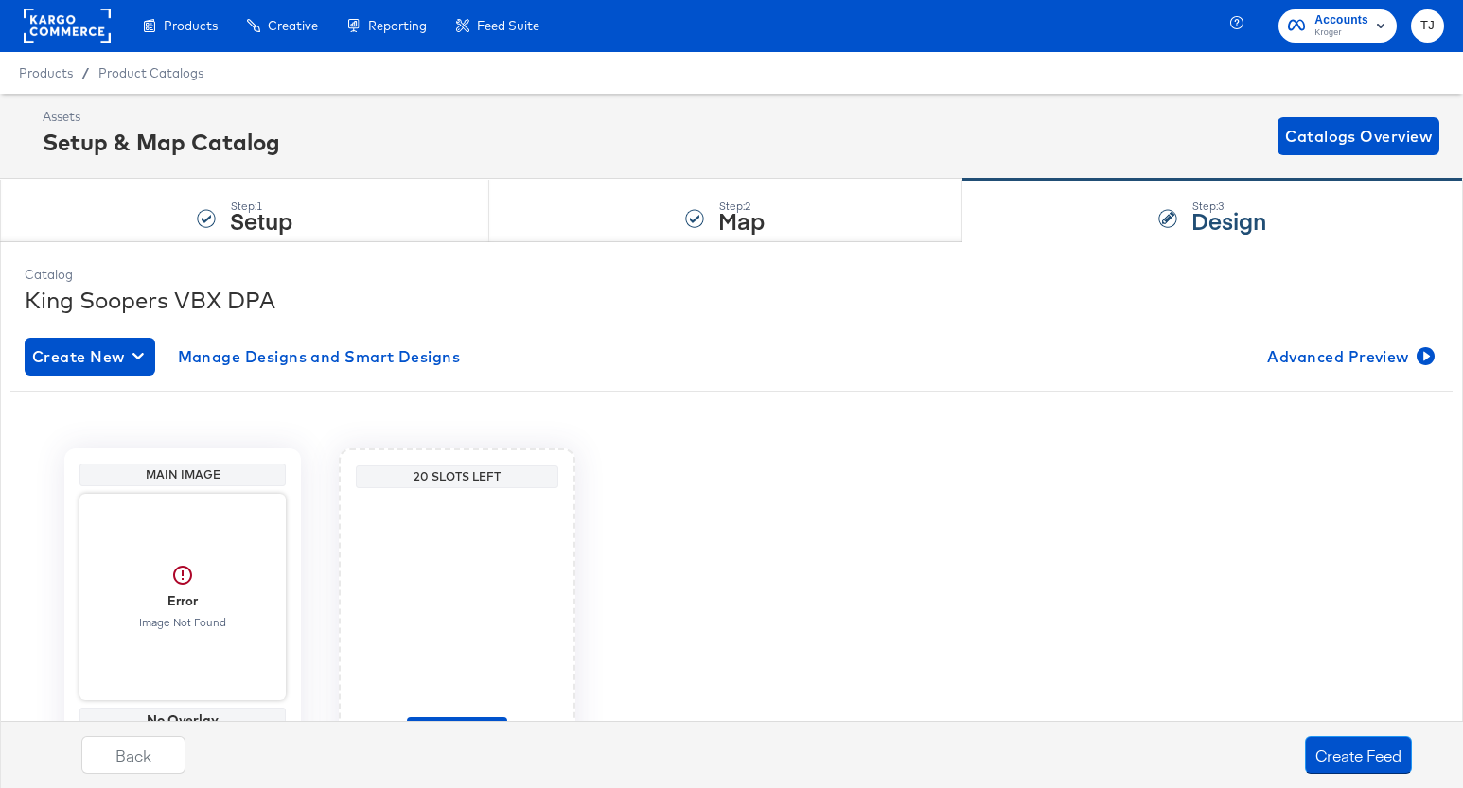
scroll to position [115, 0]
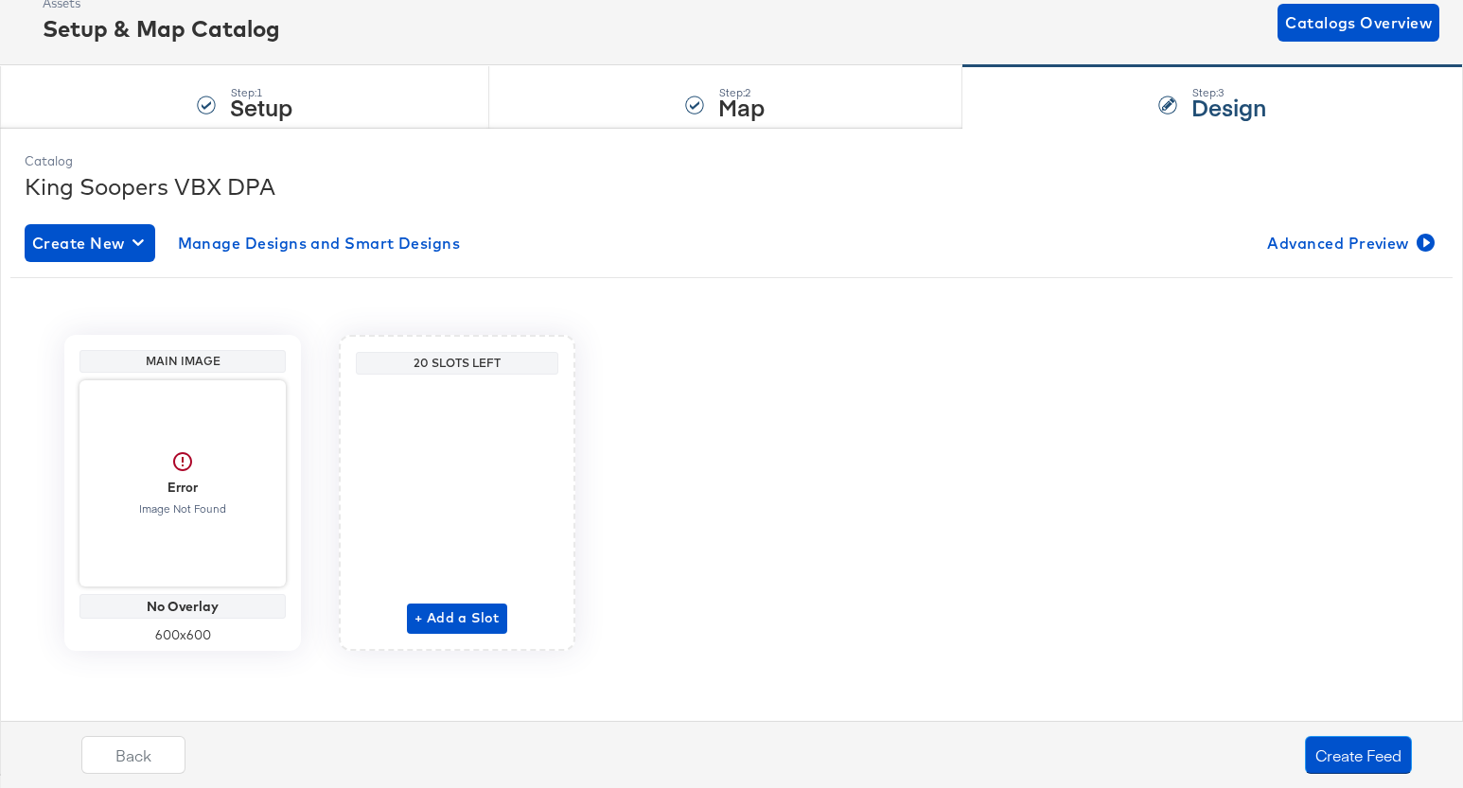
click at [737, 105] on strong "Map" at bounding box center [741, 106] width 46 height 31
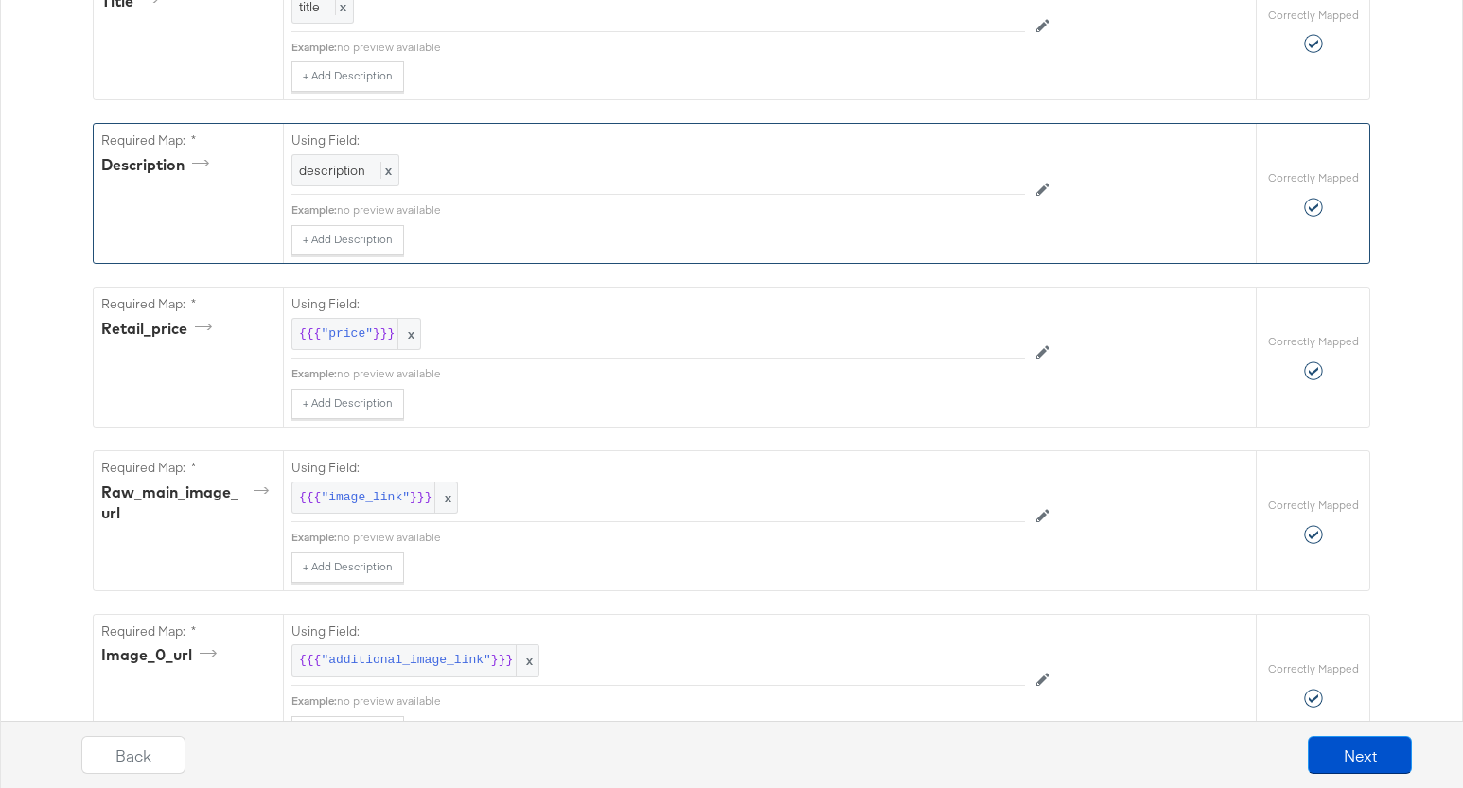
scroll to position [739, 0]
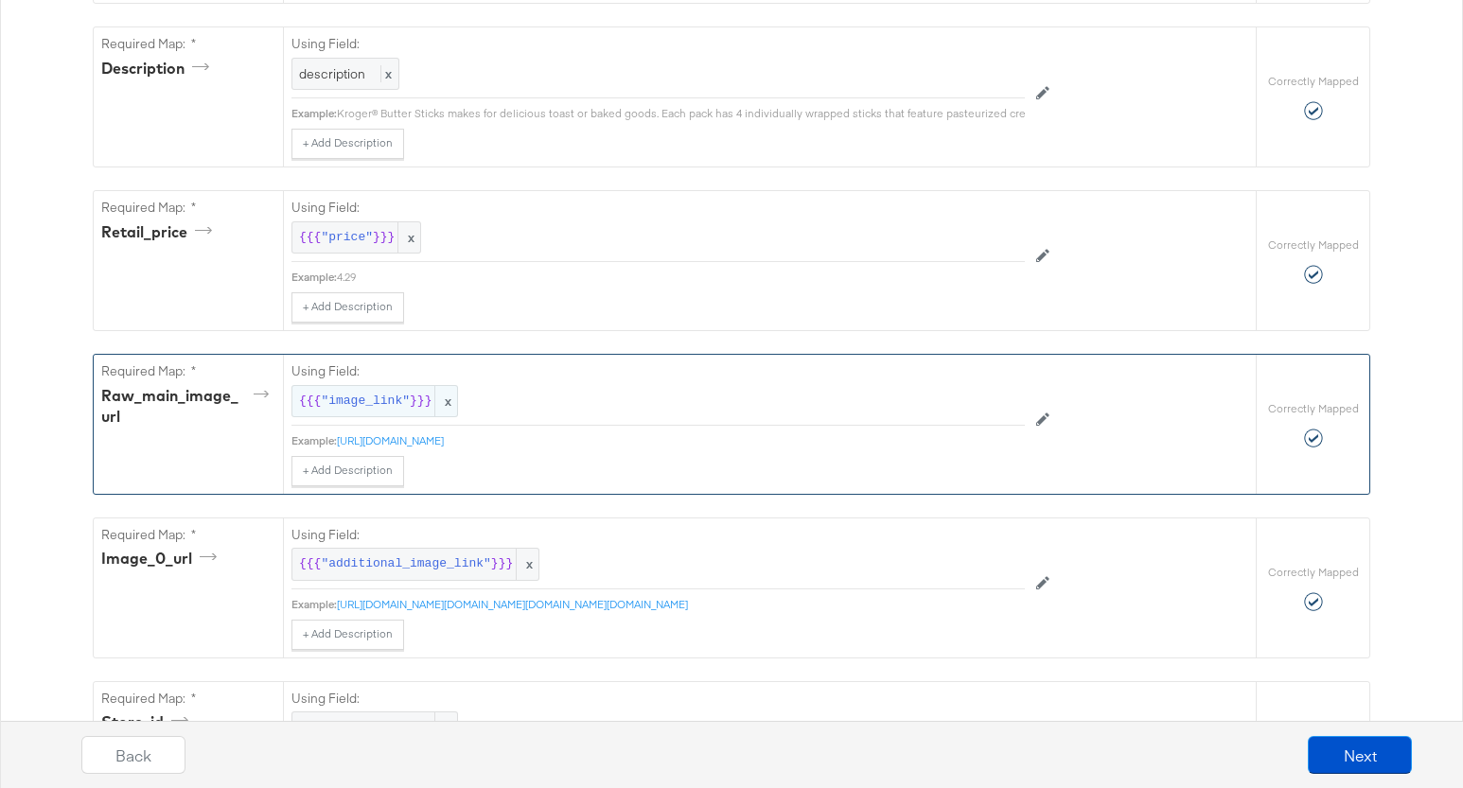
click at [455, 396] on span "x" at bounding box center [445, 401] width 23 height 31
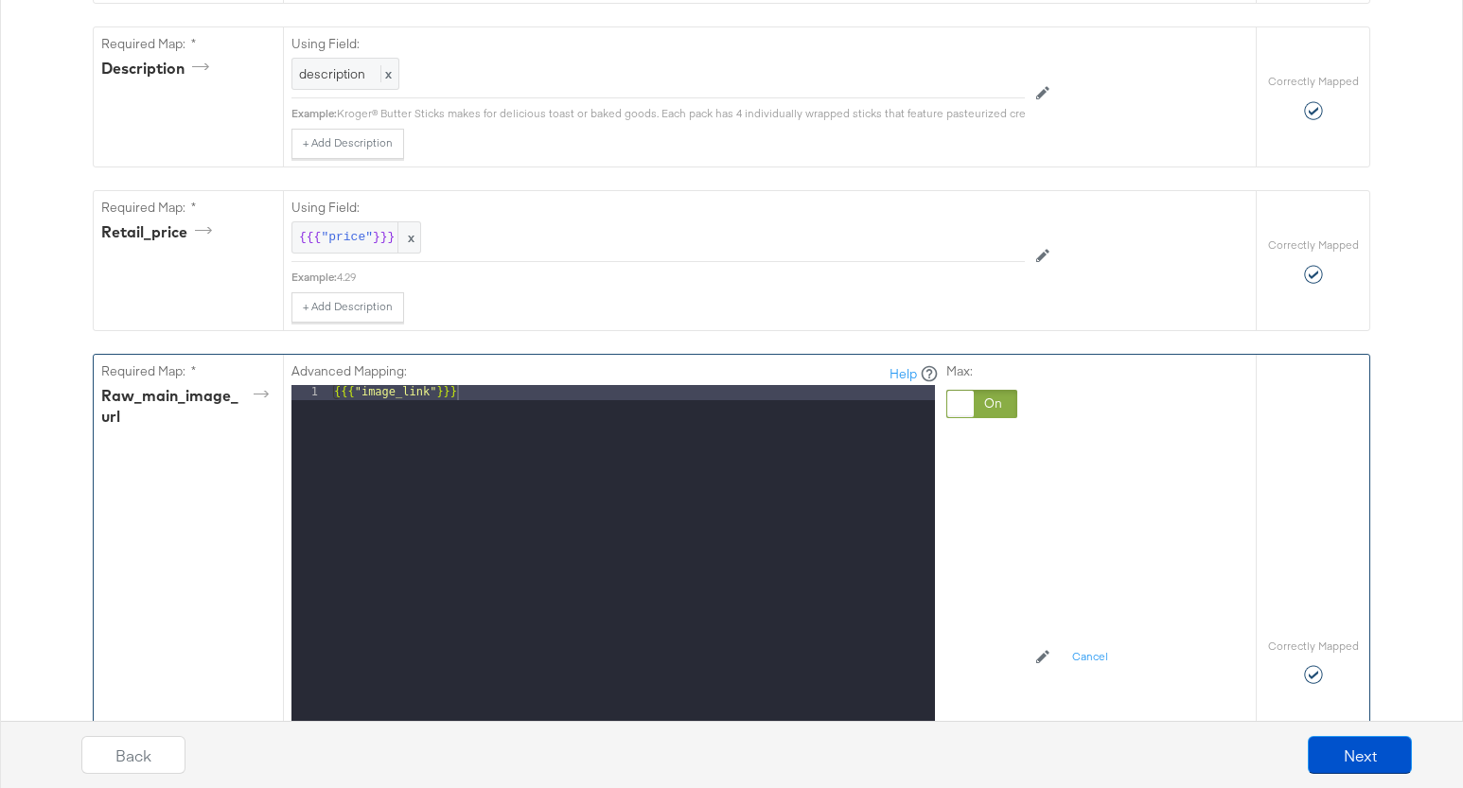
click at [958, 410] on div at bounding box center [960, 404] width 26 height 26
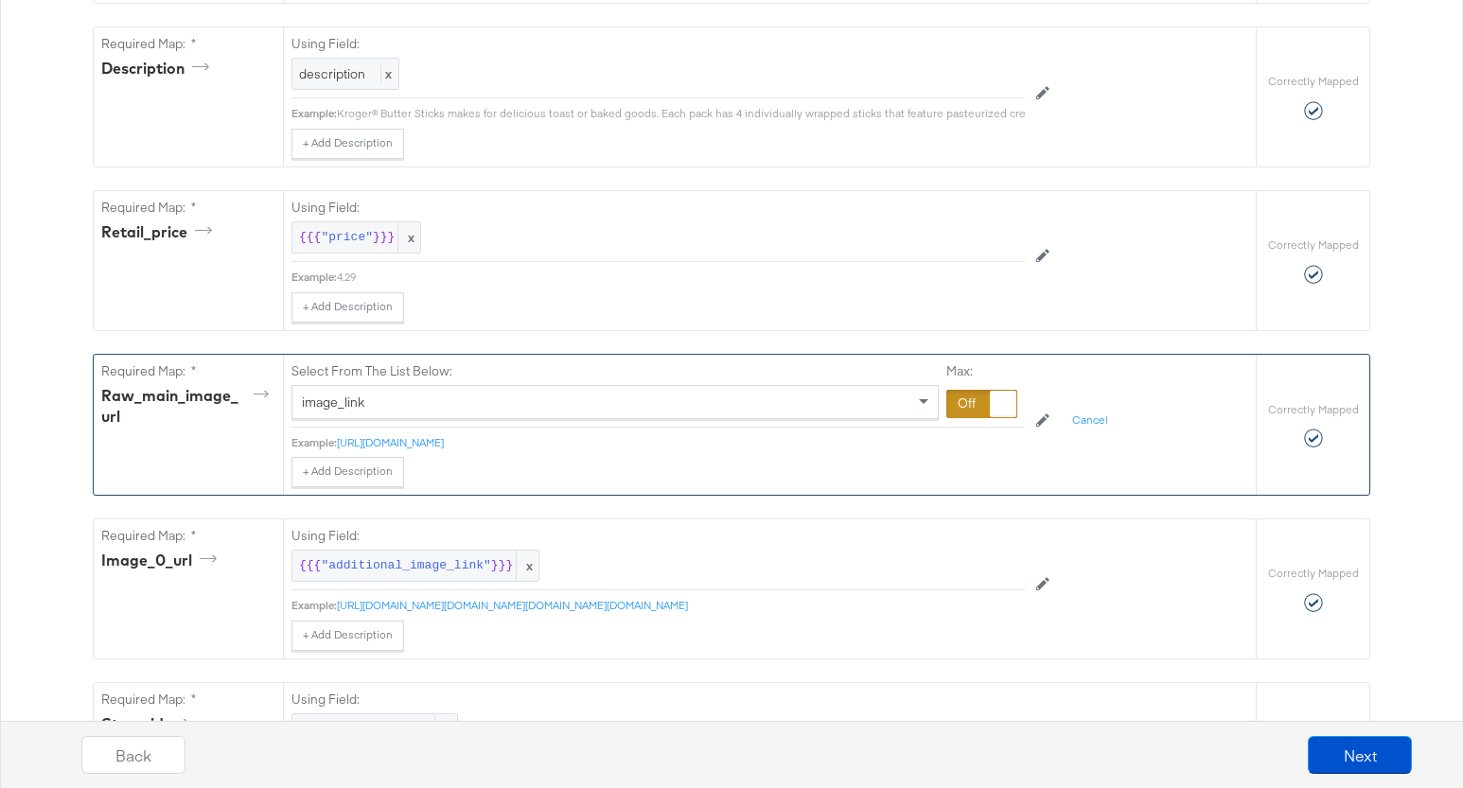
click at [910, 397] on div "image_link" at bounding box center [614, 402] width 645 height 32
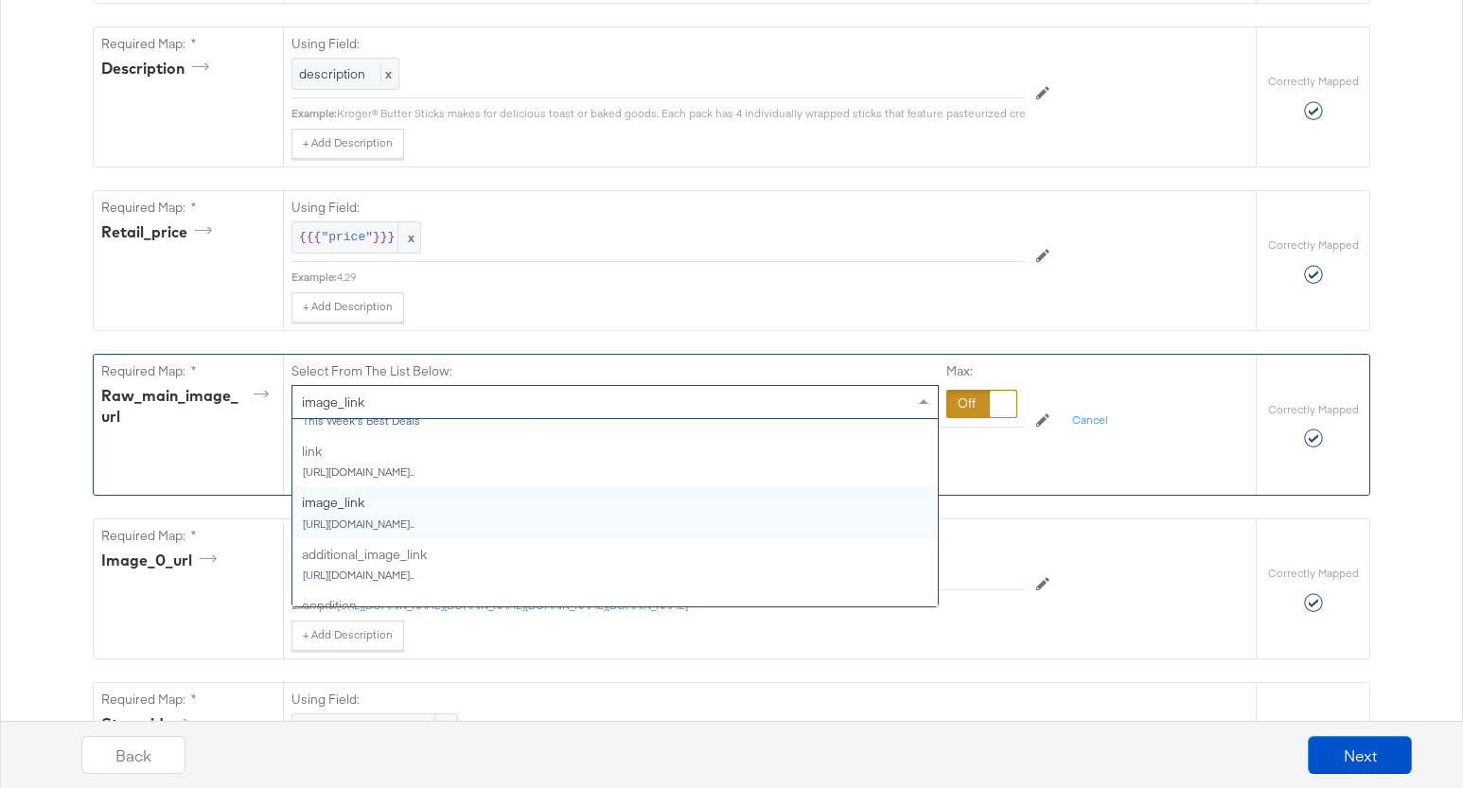
scroll to position [299, 0]
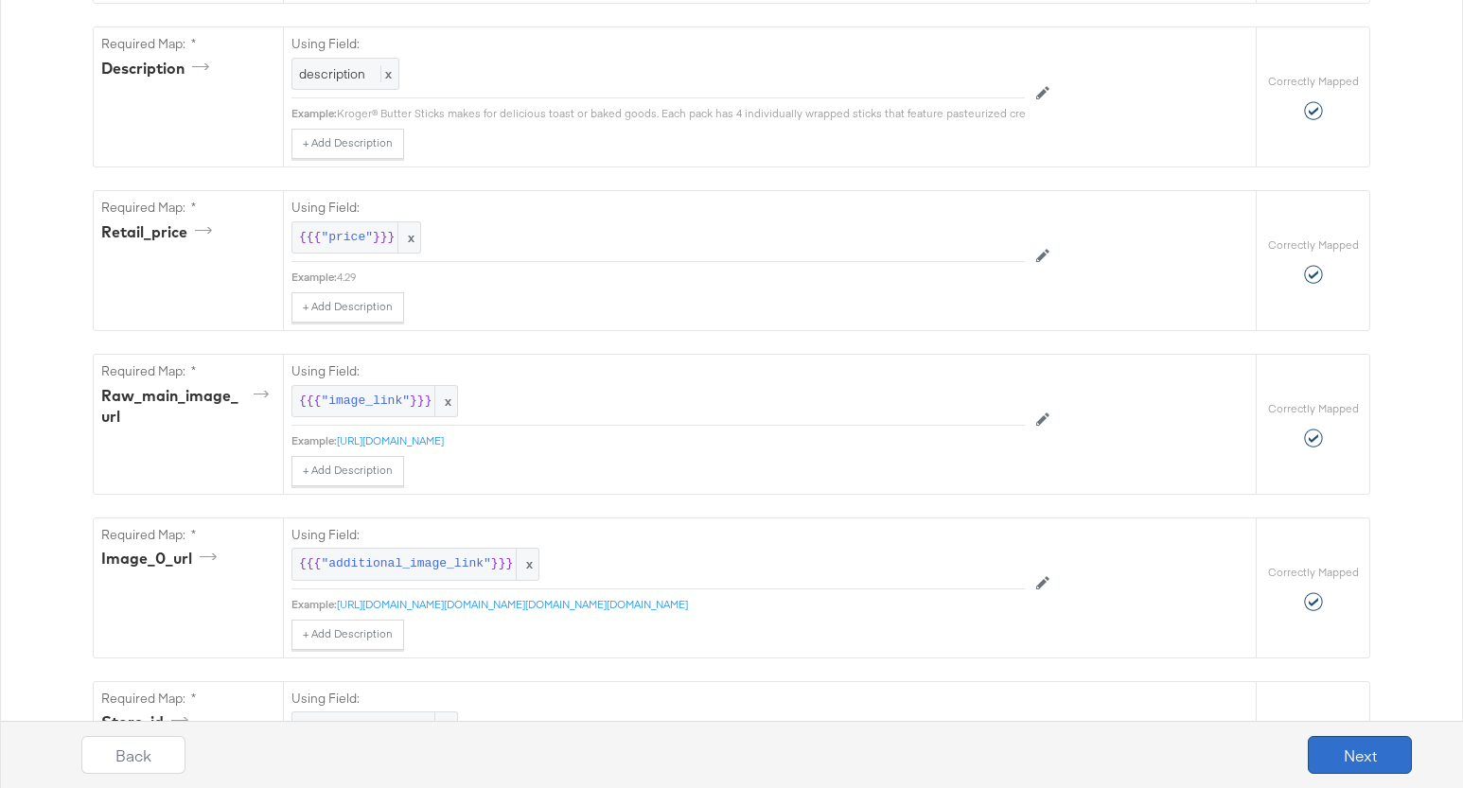
click at [1367, 759] on button "Next" at bounding box center [1360, 755] width 104 height 38
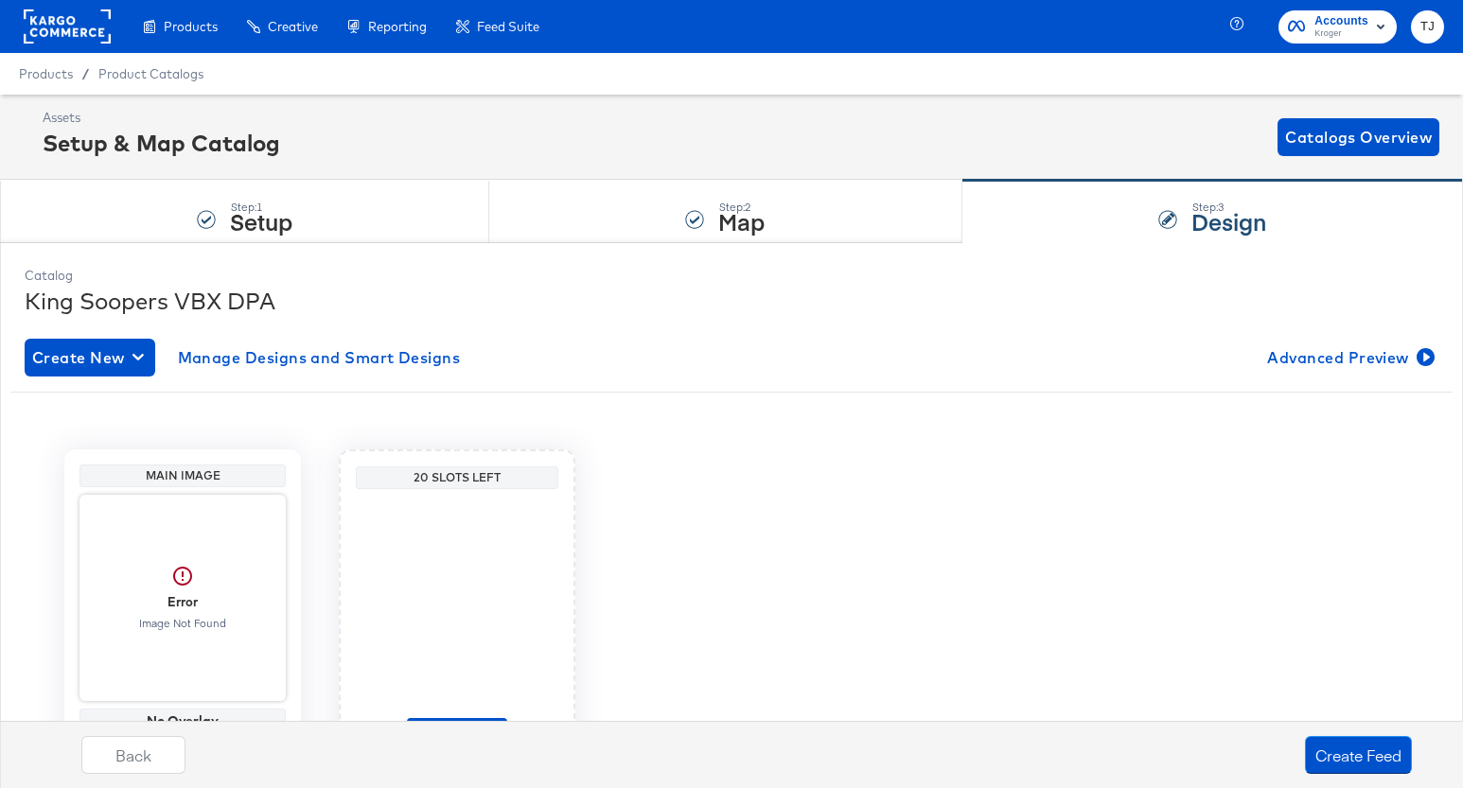
scroll to position [115, 0]
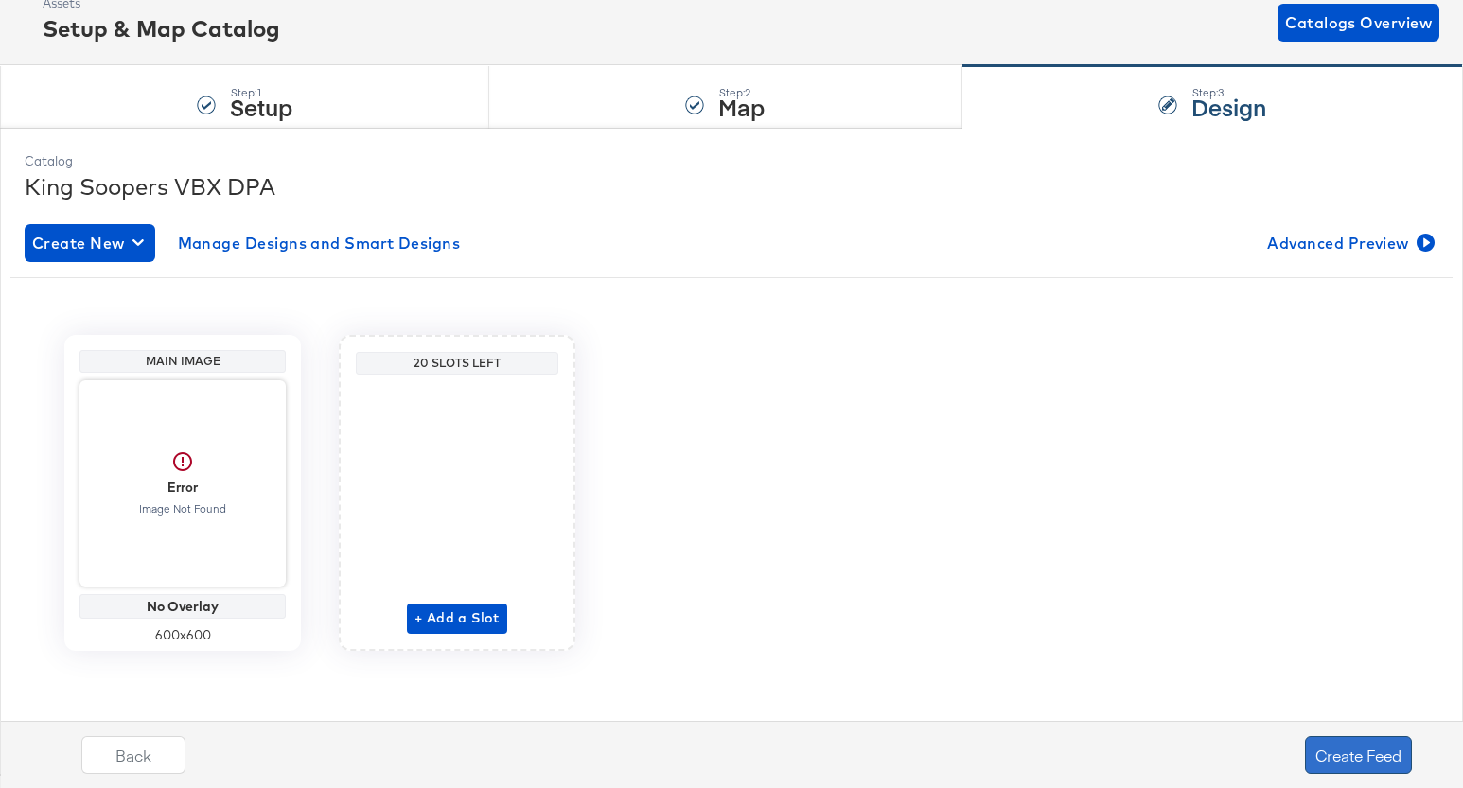
click at [1380, 757] on button "Create Feed" at bounding box center [1358, 755] width 107 height 38
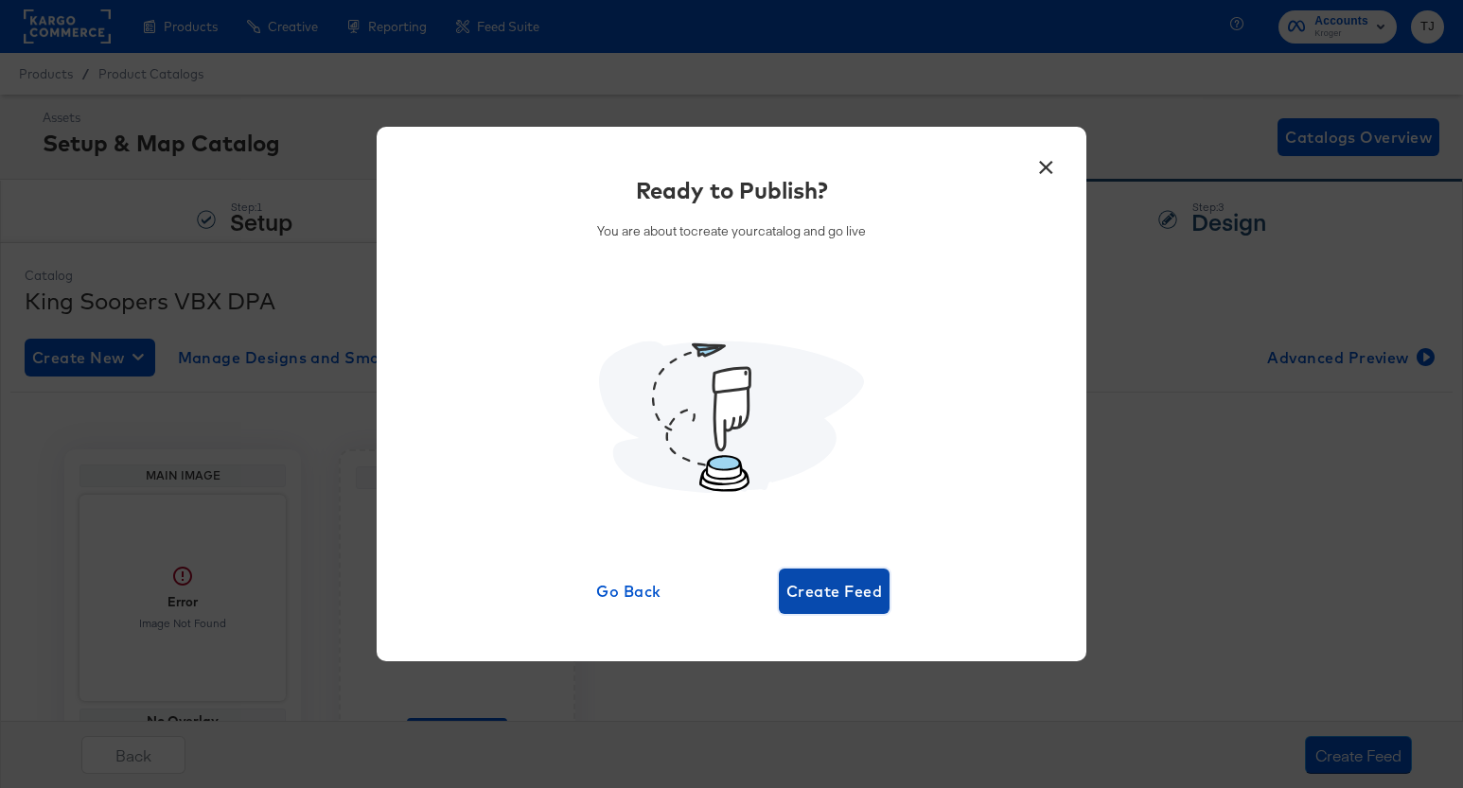
click at [838, 590] on span "Create Feed" at bounding box center [834, 591] width 96 height 26
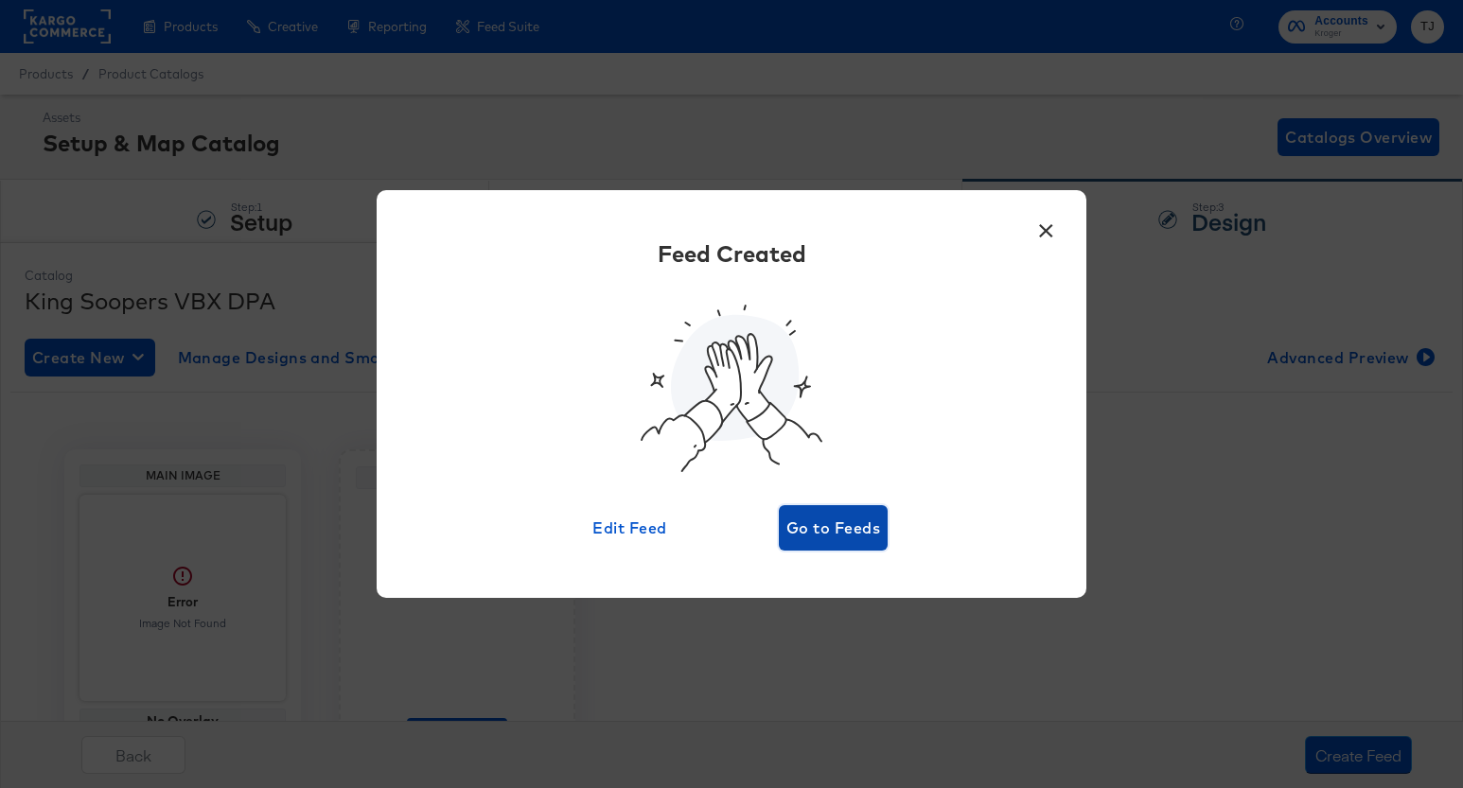
click at [837, 531] on span "Go to Feeds" at bounding box center [833, 528] width 94 height 26
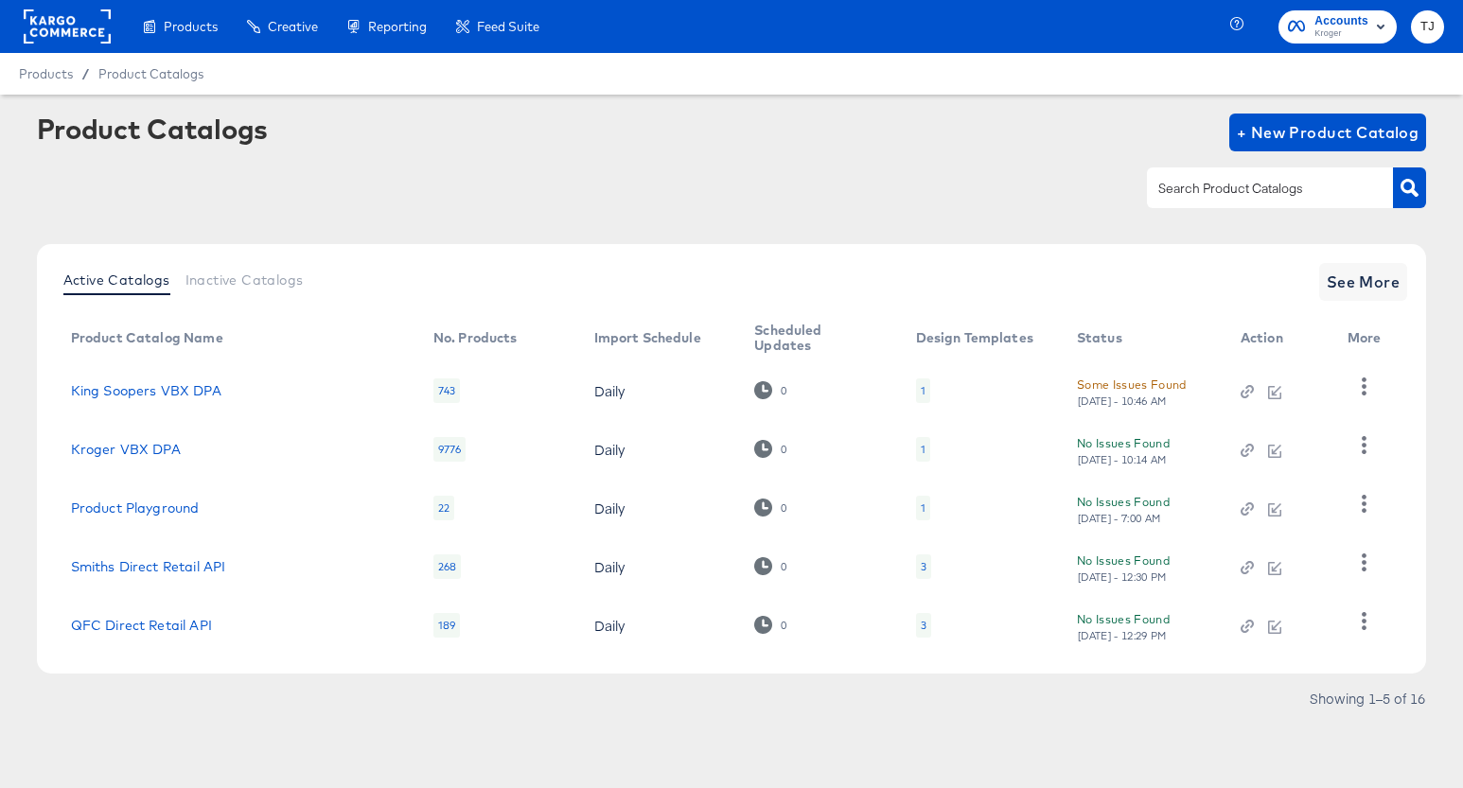
click at [1103, 384] on div "Some Issues Found" at bounding box center [1132, 385] width 110 height 20
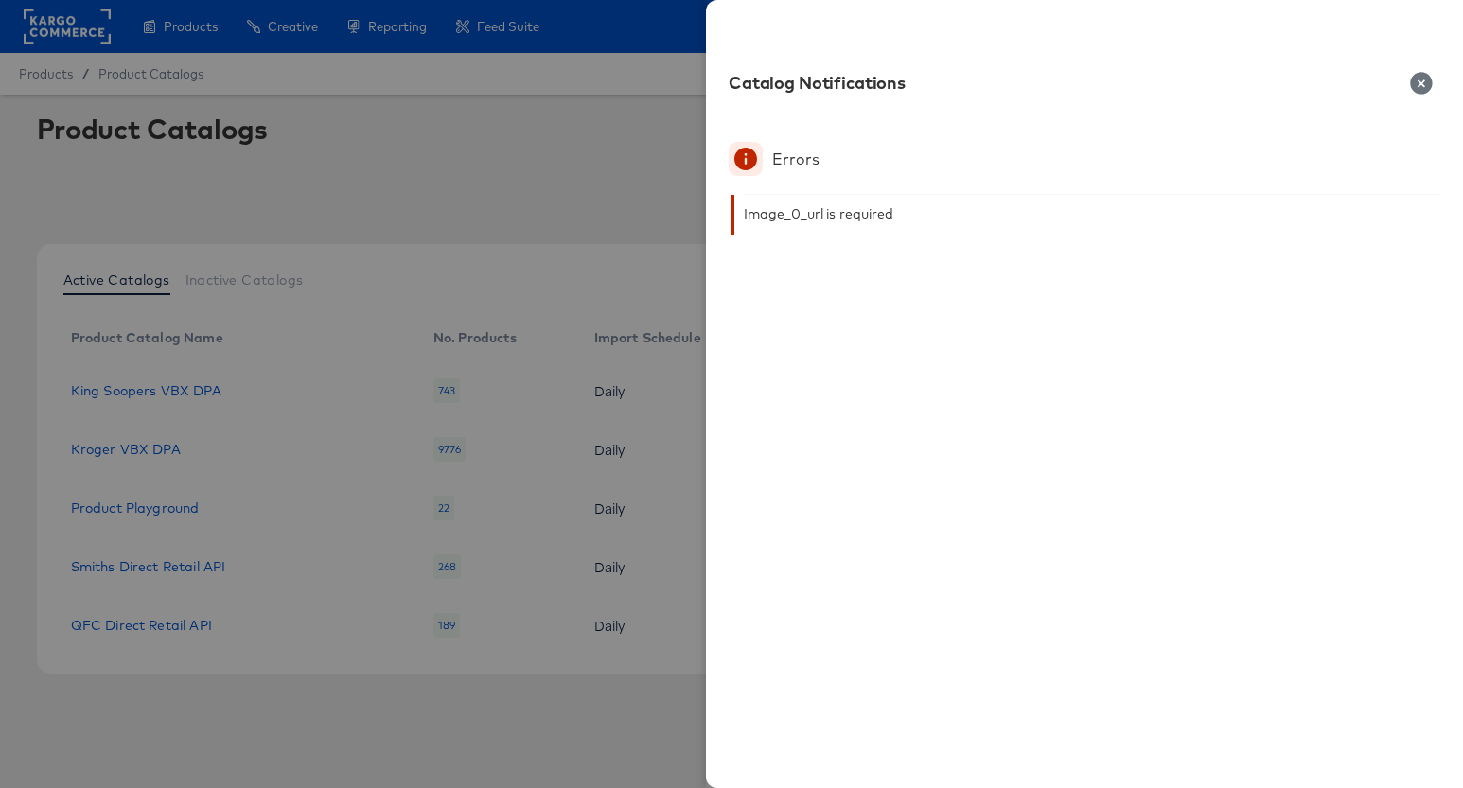
click at [1410, 80] on icon "button" at bounding box center [1421, 83] width 23 height 23
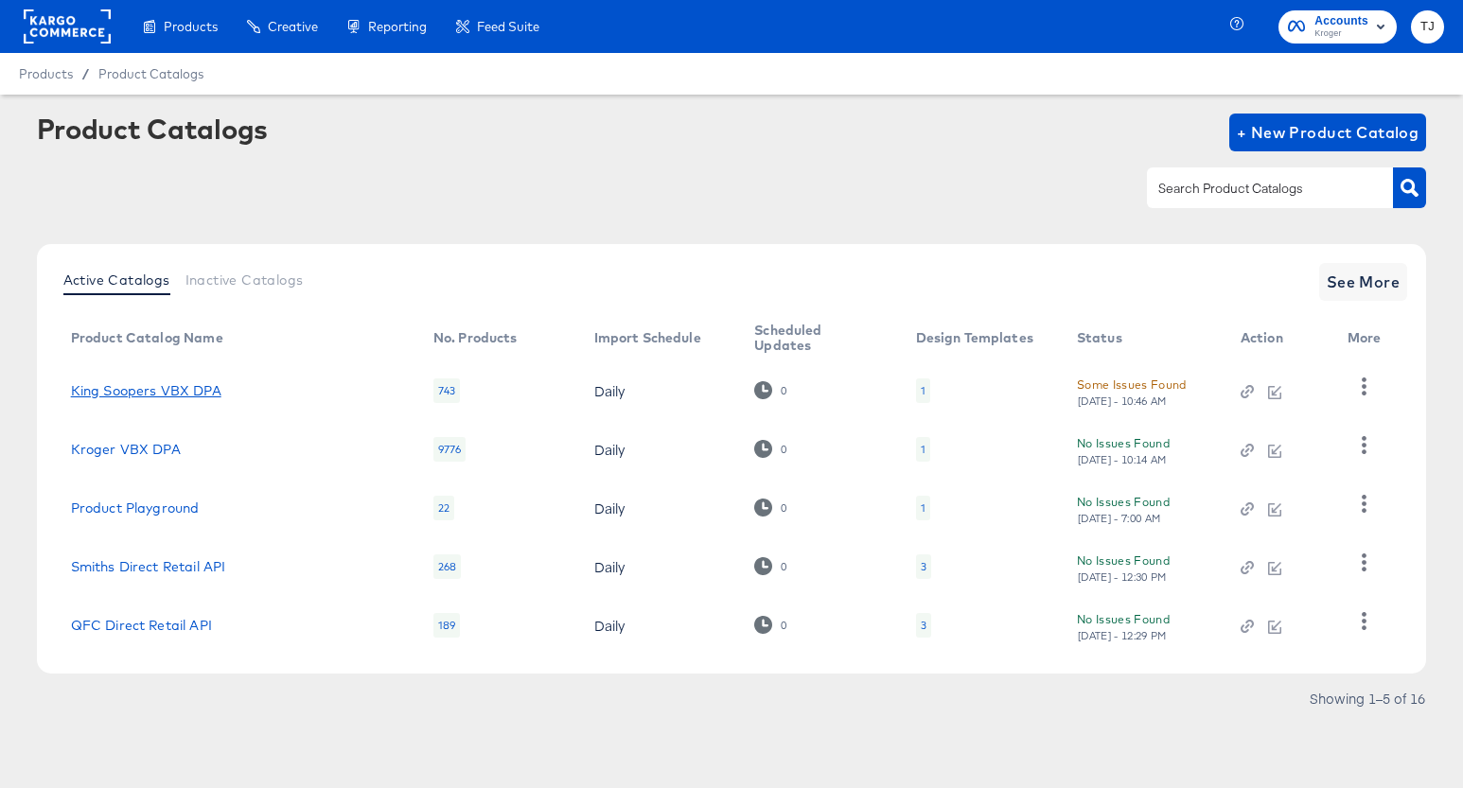
click at [157, 390] on link "King Soopers VBX DPA" at bounding box center [146, 390] width 150 height 15
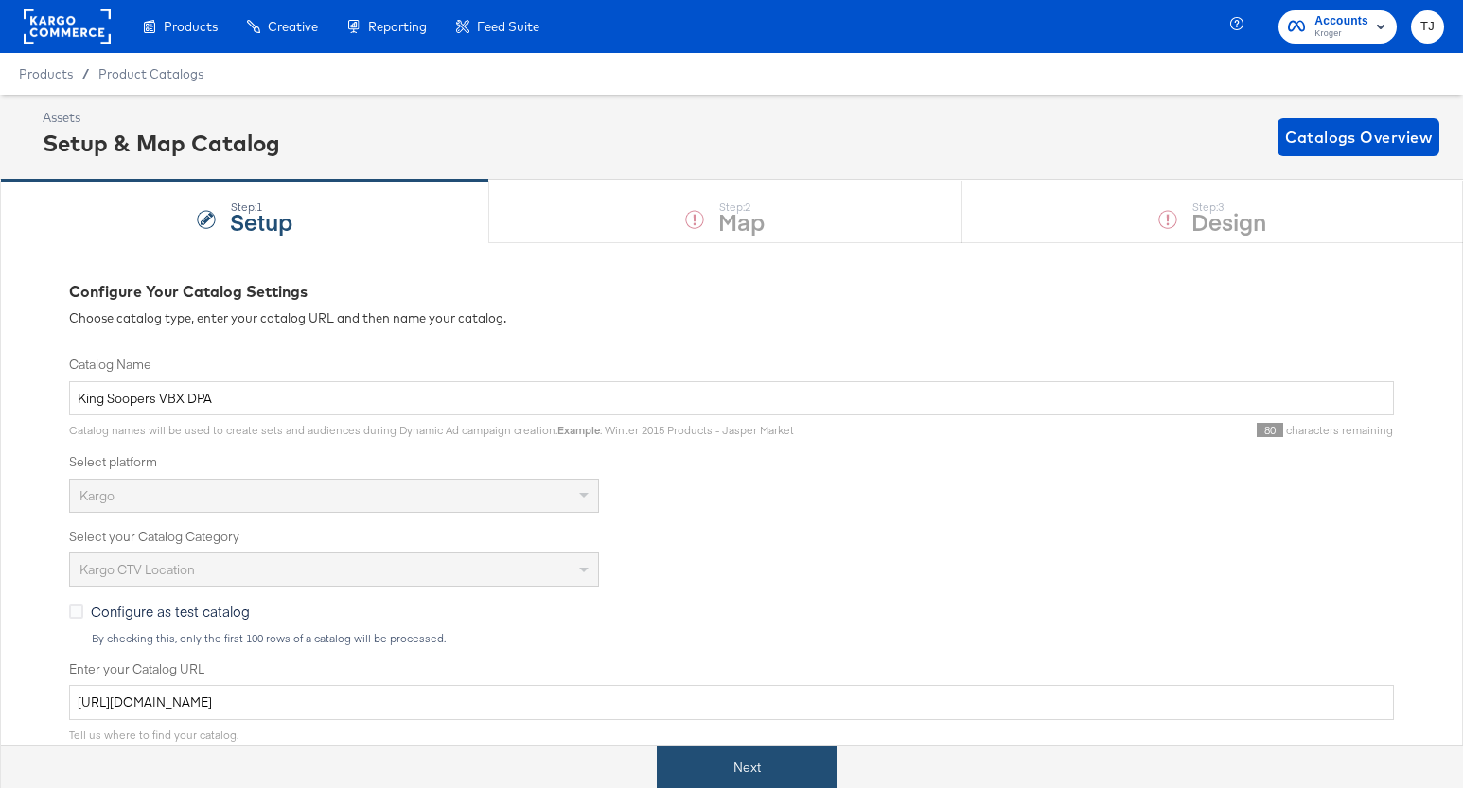
click at [773, 765] on button "Next" at bounding box center [747, 768] width 181 height 43
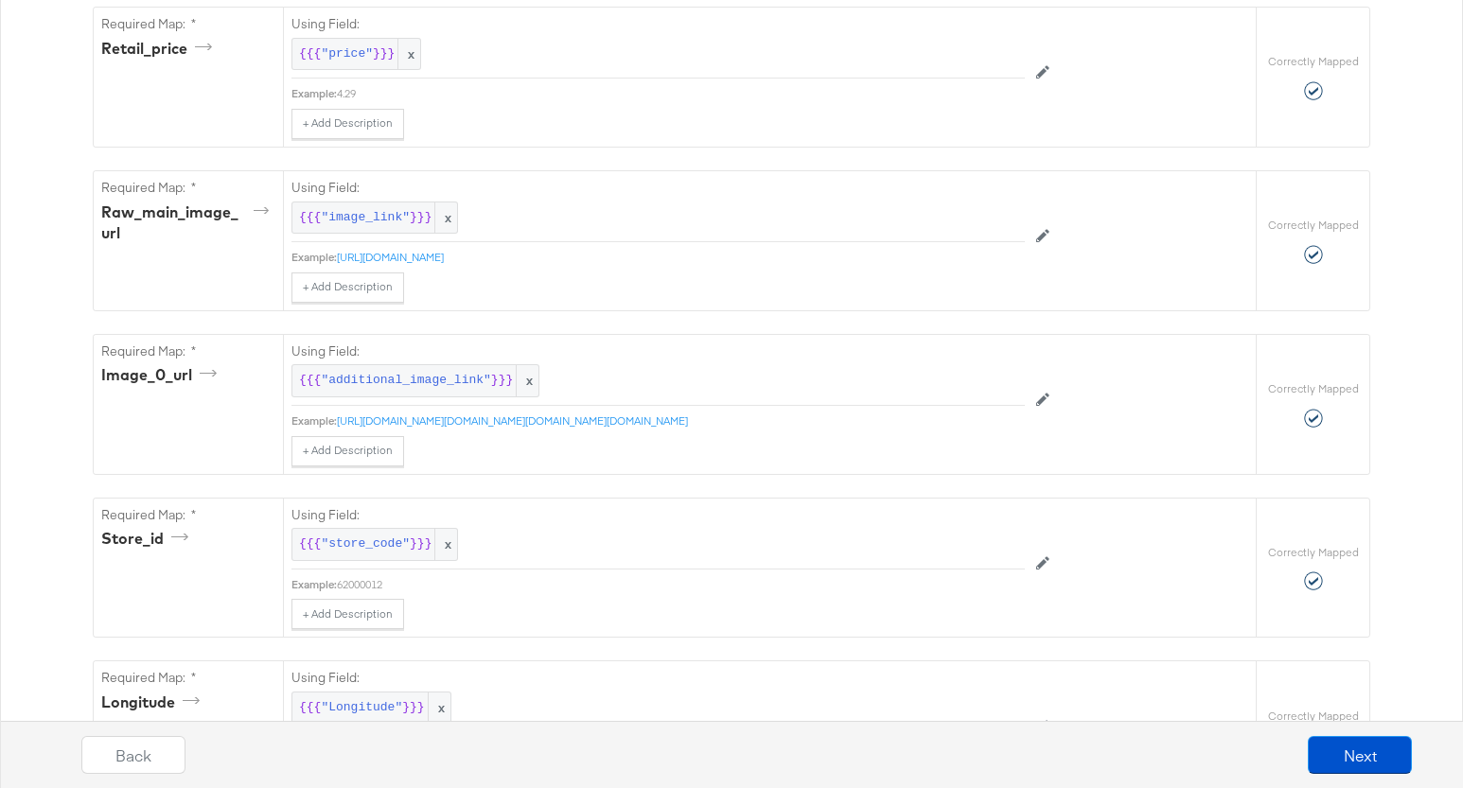
scroll to position [921, 0]
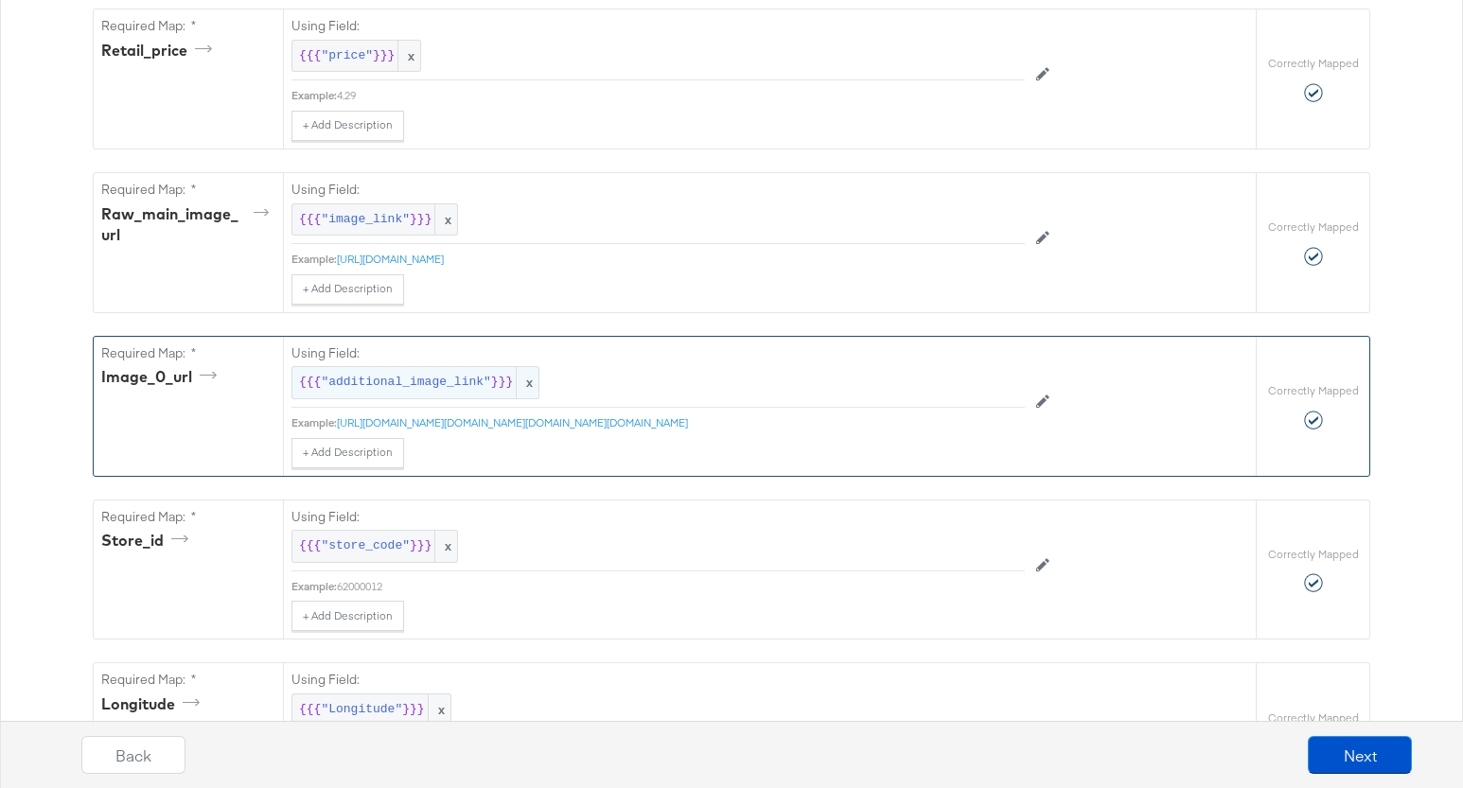
click at [457, 379] on span ""additional_image_link"" at bounding box center [405, 383] width 169 height 18
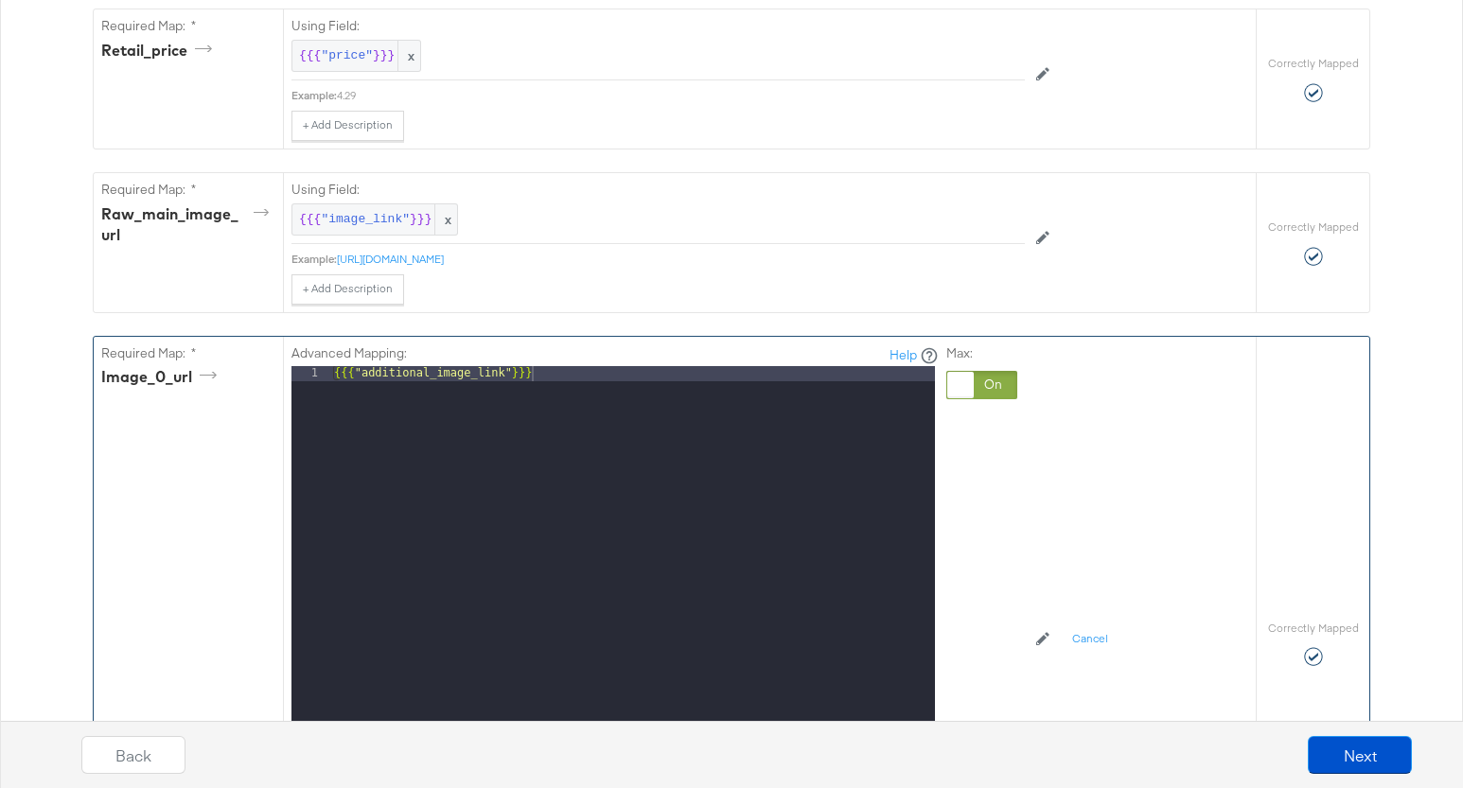
click at [958, 387] on div at bounding box center [960, 385] width 26 height 26
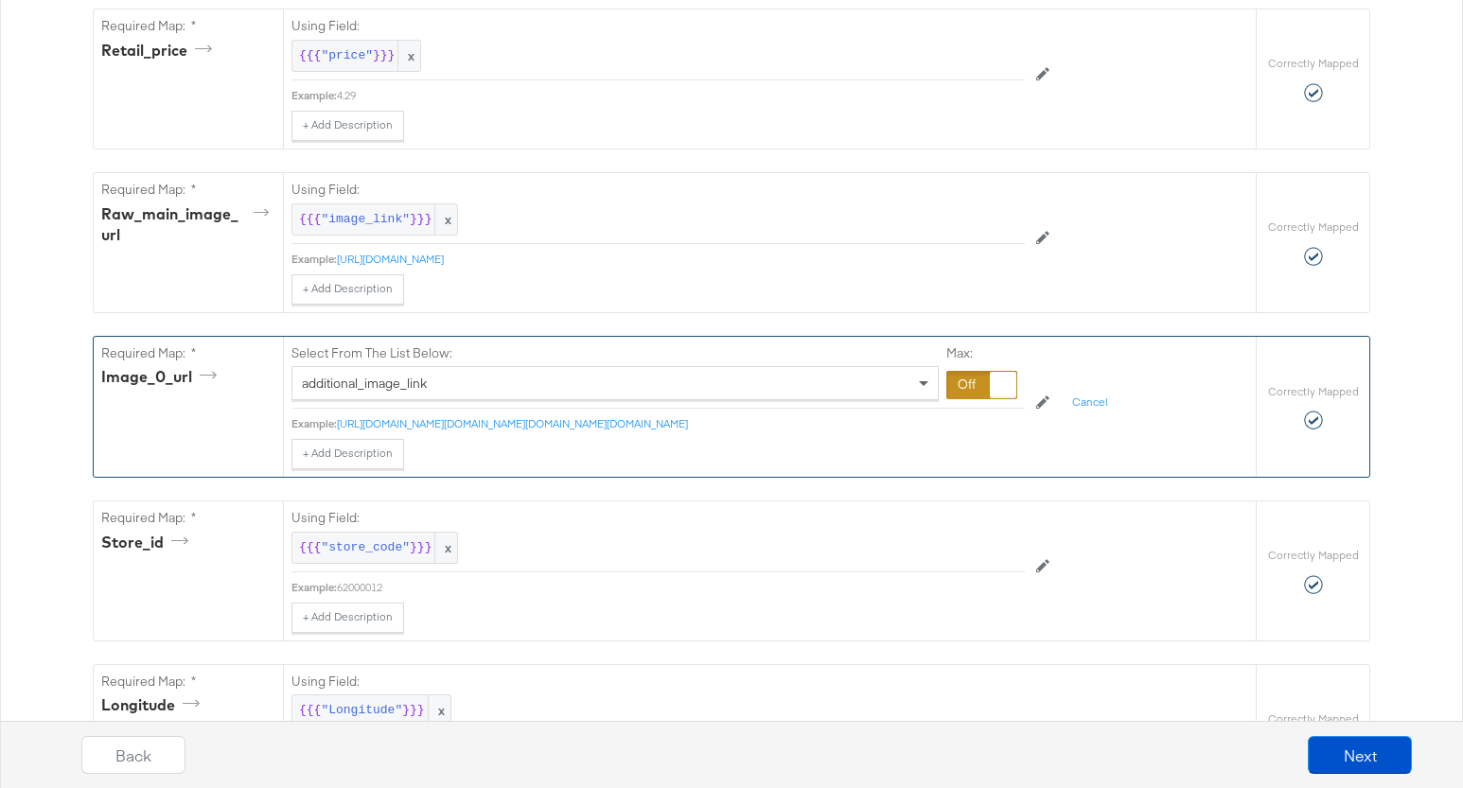
click at [926, 383] on span at bounding box center [923, 384] width 9 height 7
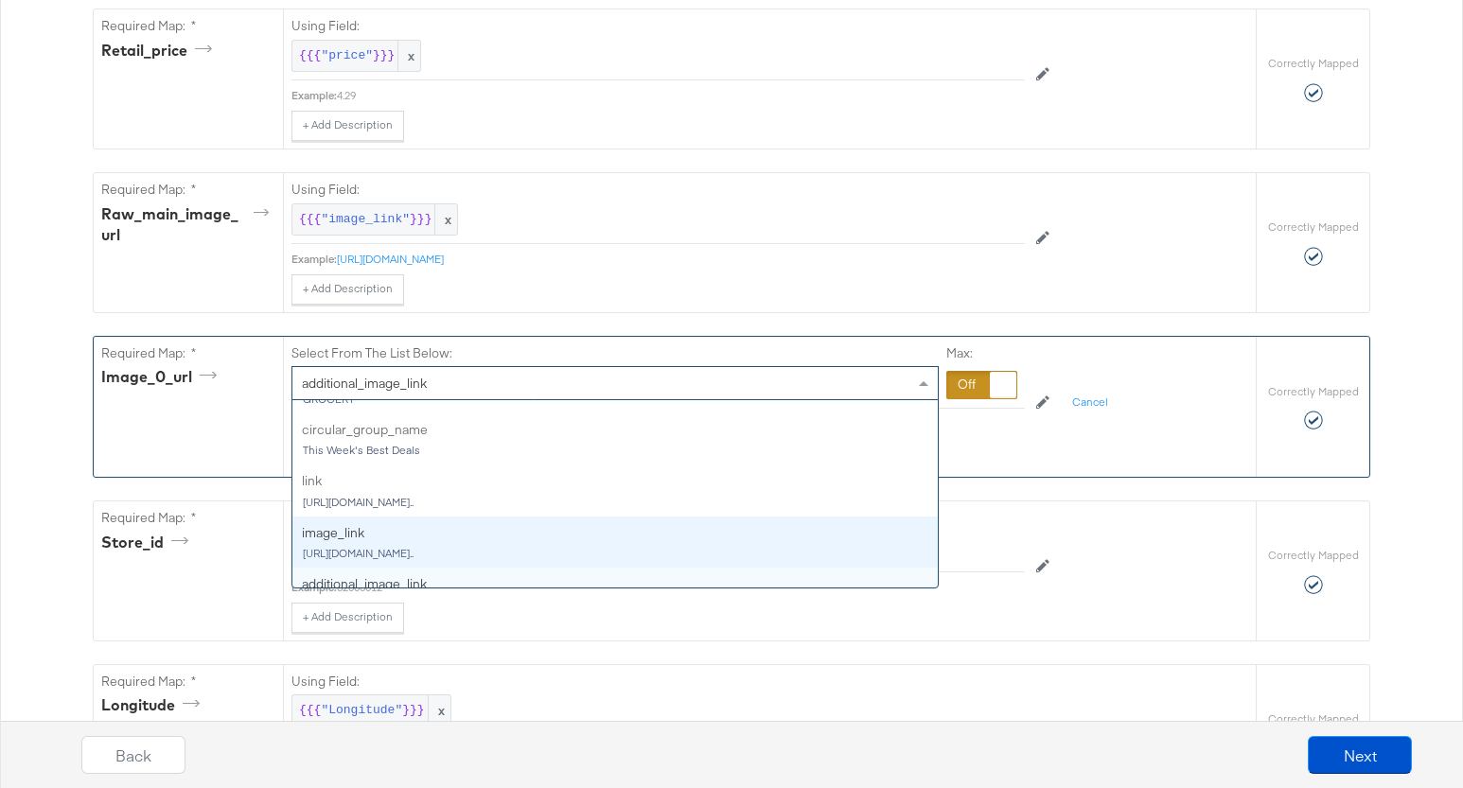
scroll to position [302, 0]
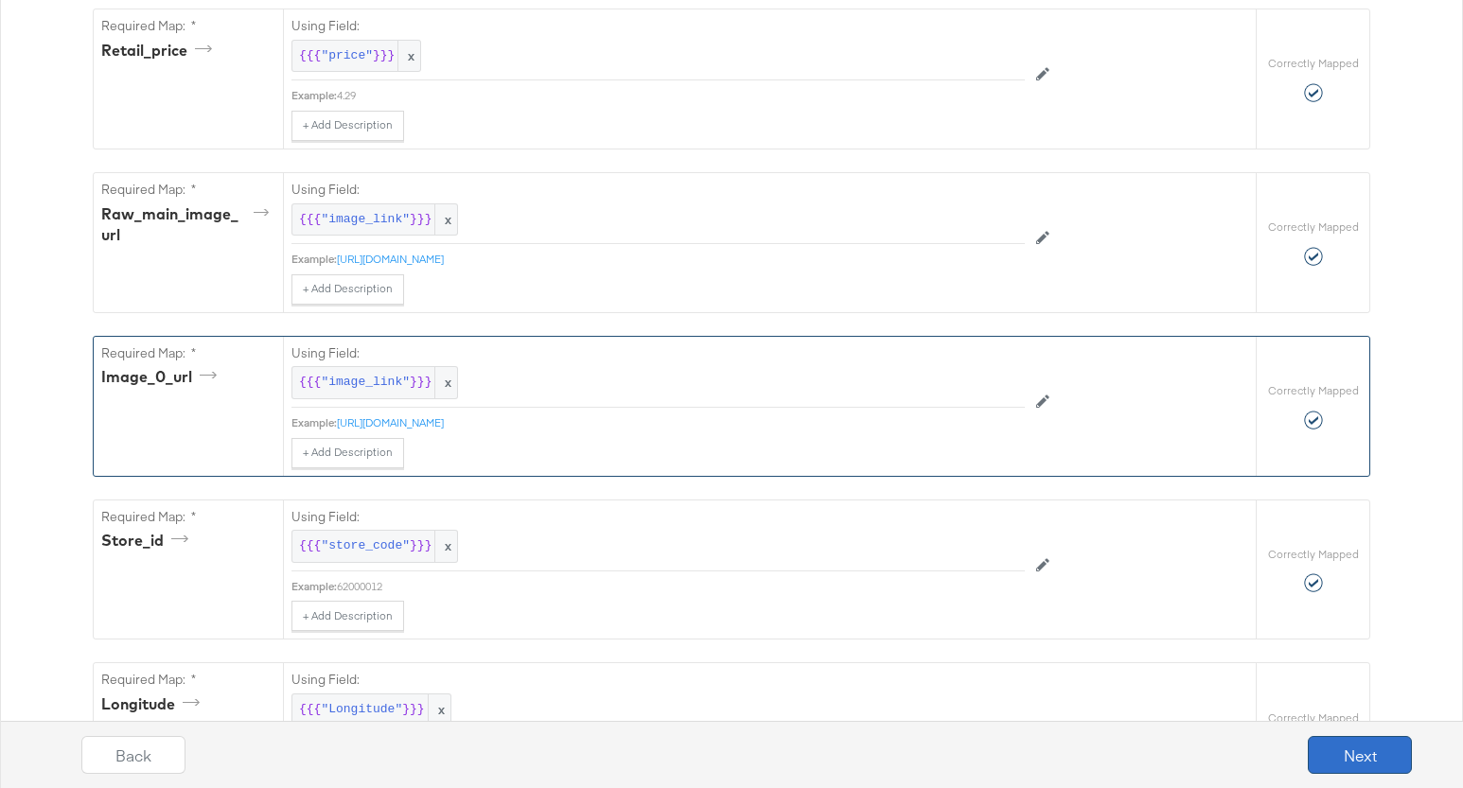
click at [1345, 749] on button "Next" at bounding box center [1360, 755] width 104 height 38
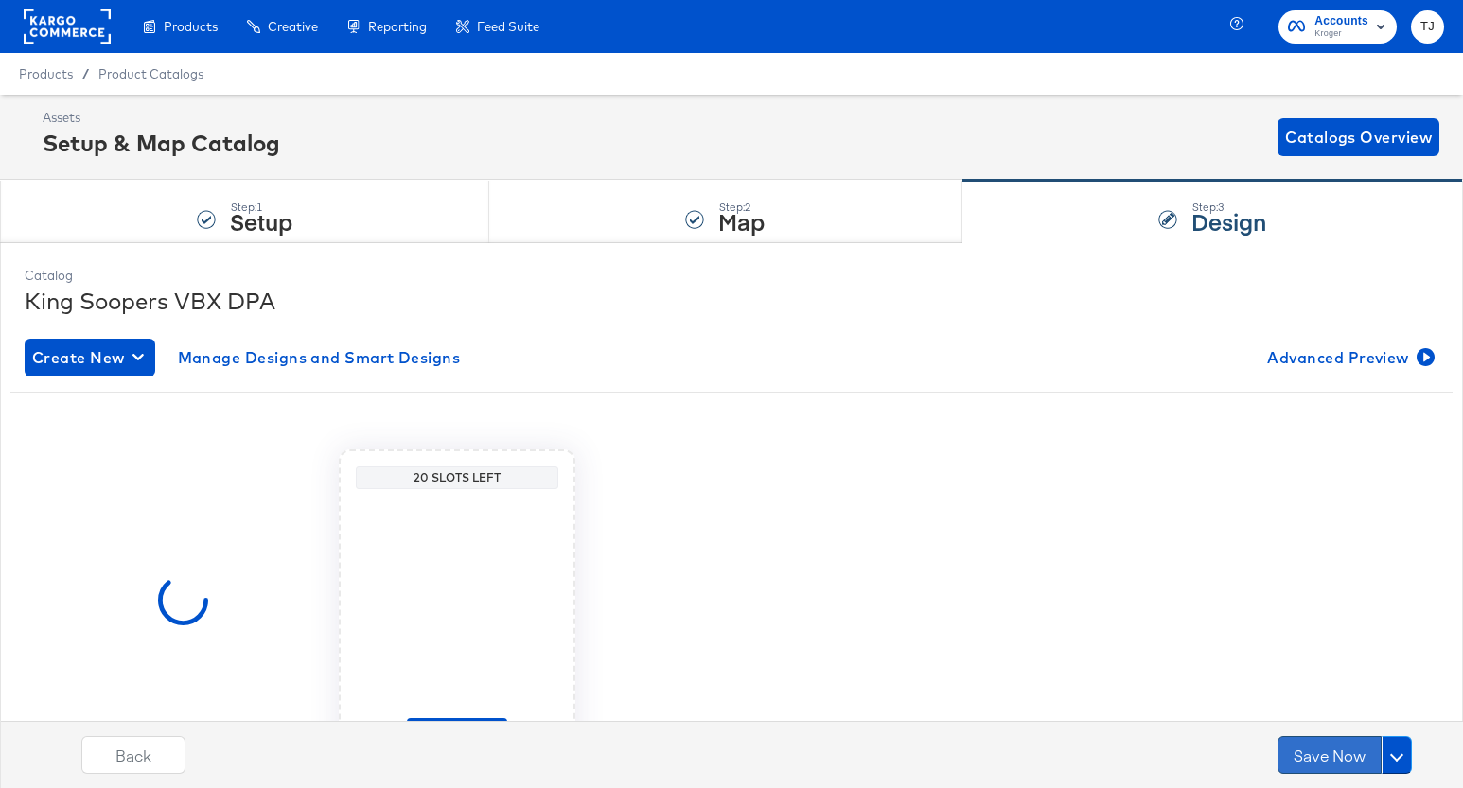
click at [1346, 757] on button "Save Now" at bounding box center [1329, 755] width 104 height 38
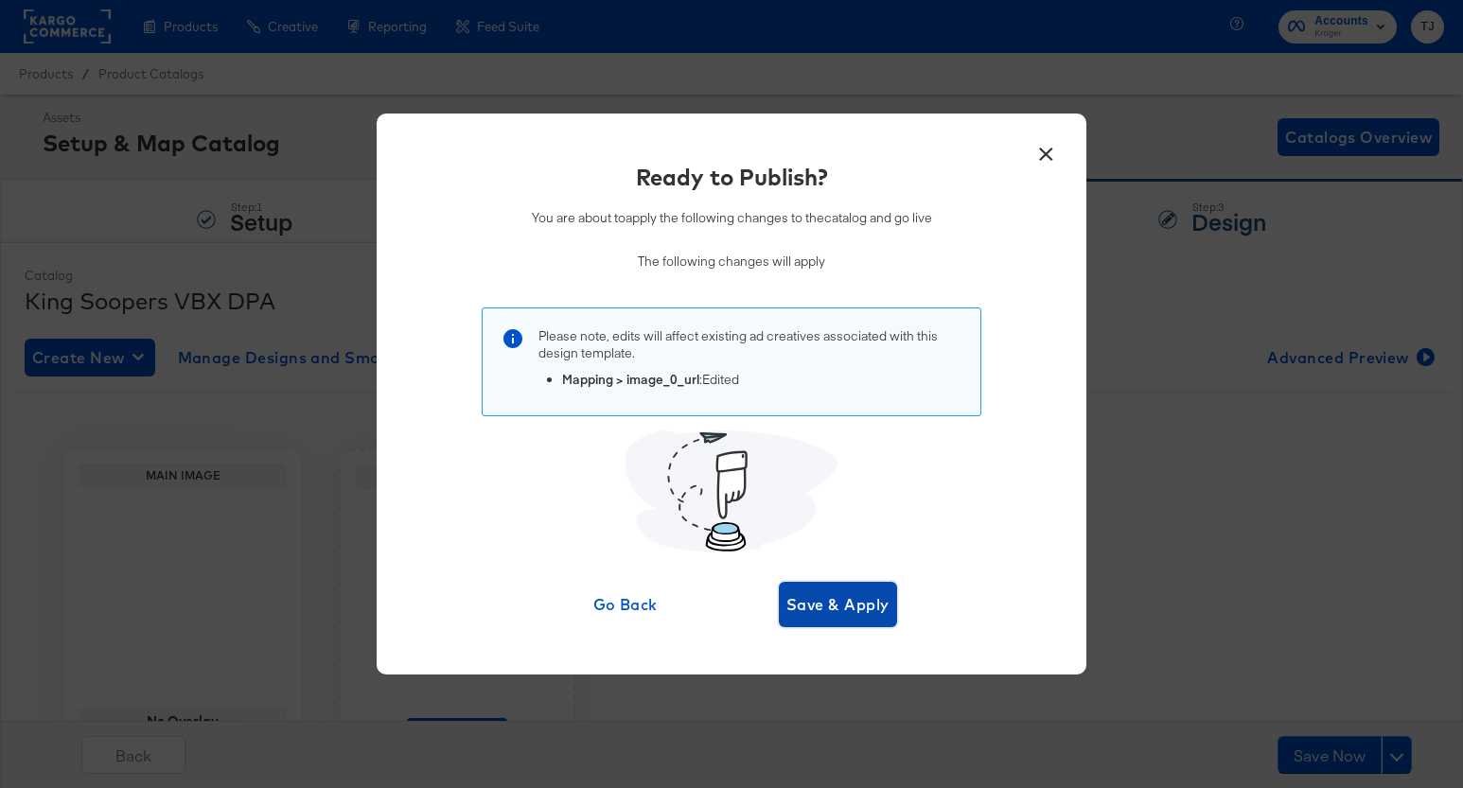
click at [865, 608] on span "Save & Apply" at bounding box center [837, 604] width 103 height 26
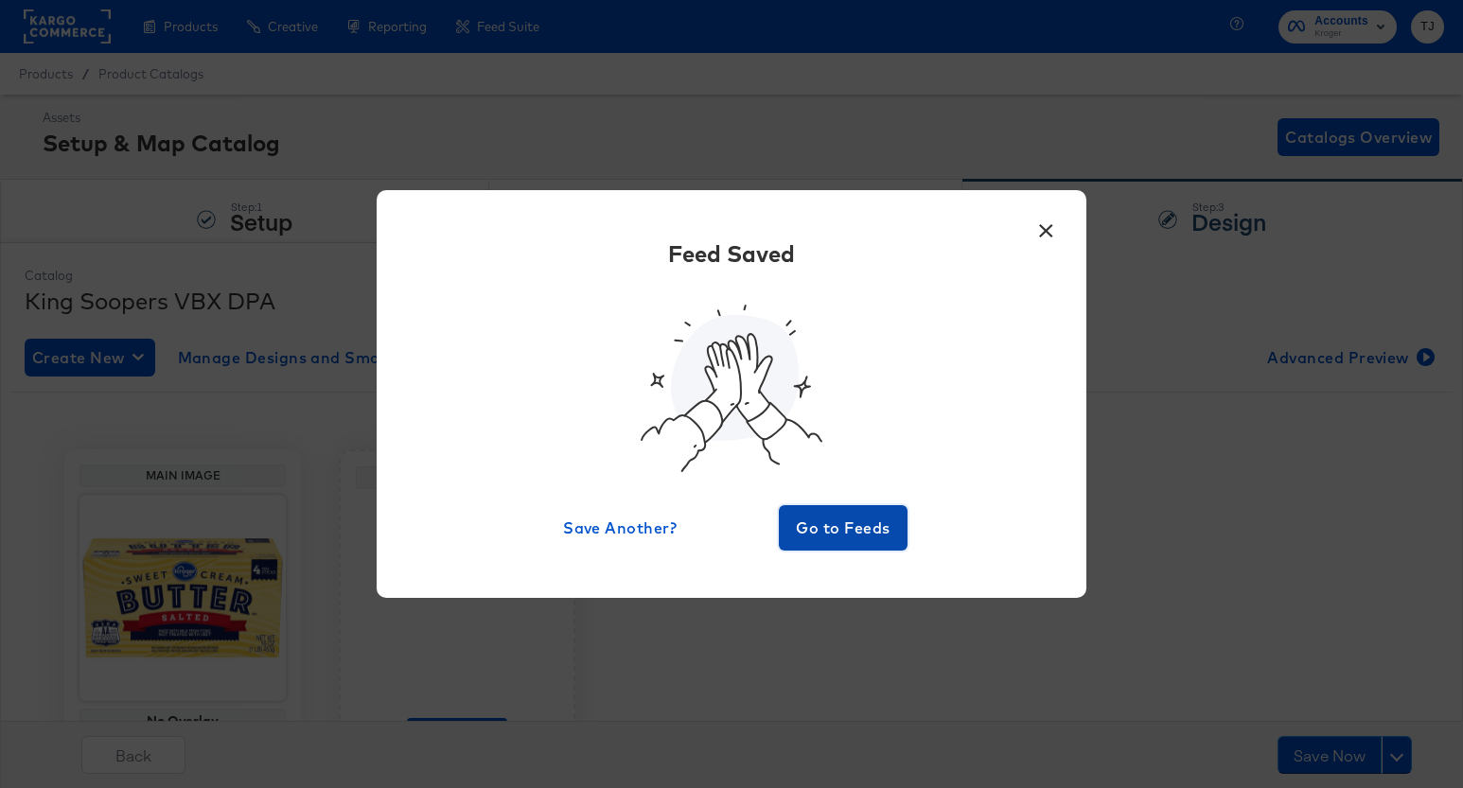
click at [870, 524] on span "Go to Feeds" at bounding box center [843, 528] width 114 height 26
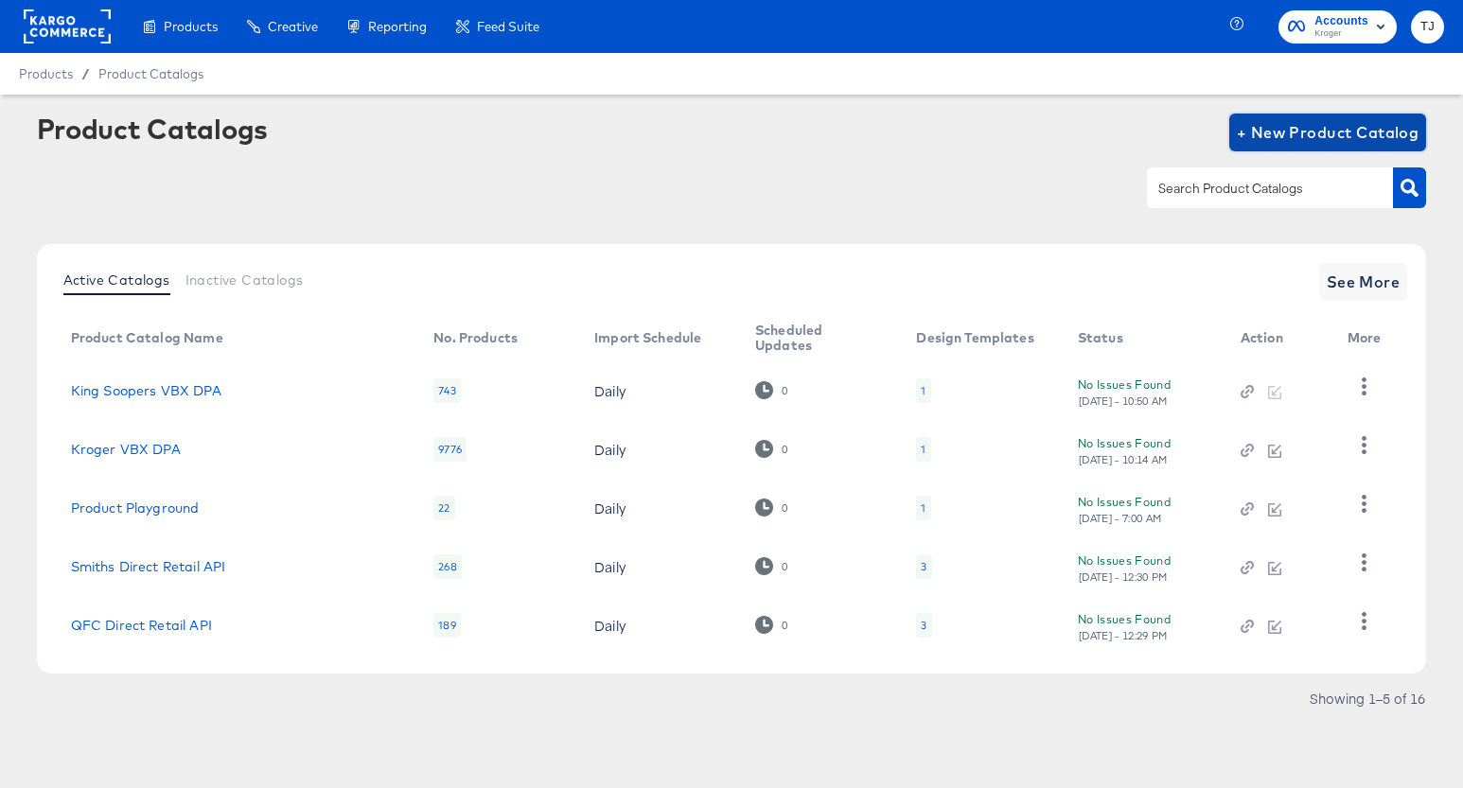
click at [1330, 132] on span "+ New Product Catalog" at bounding box center [1328, 132] width 183 height 26
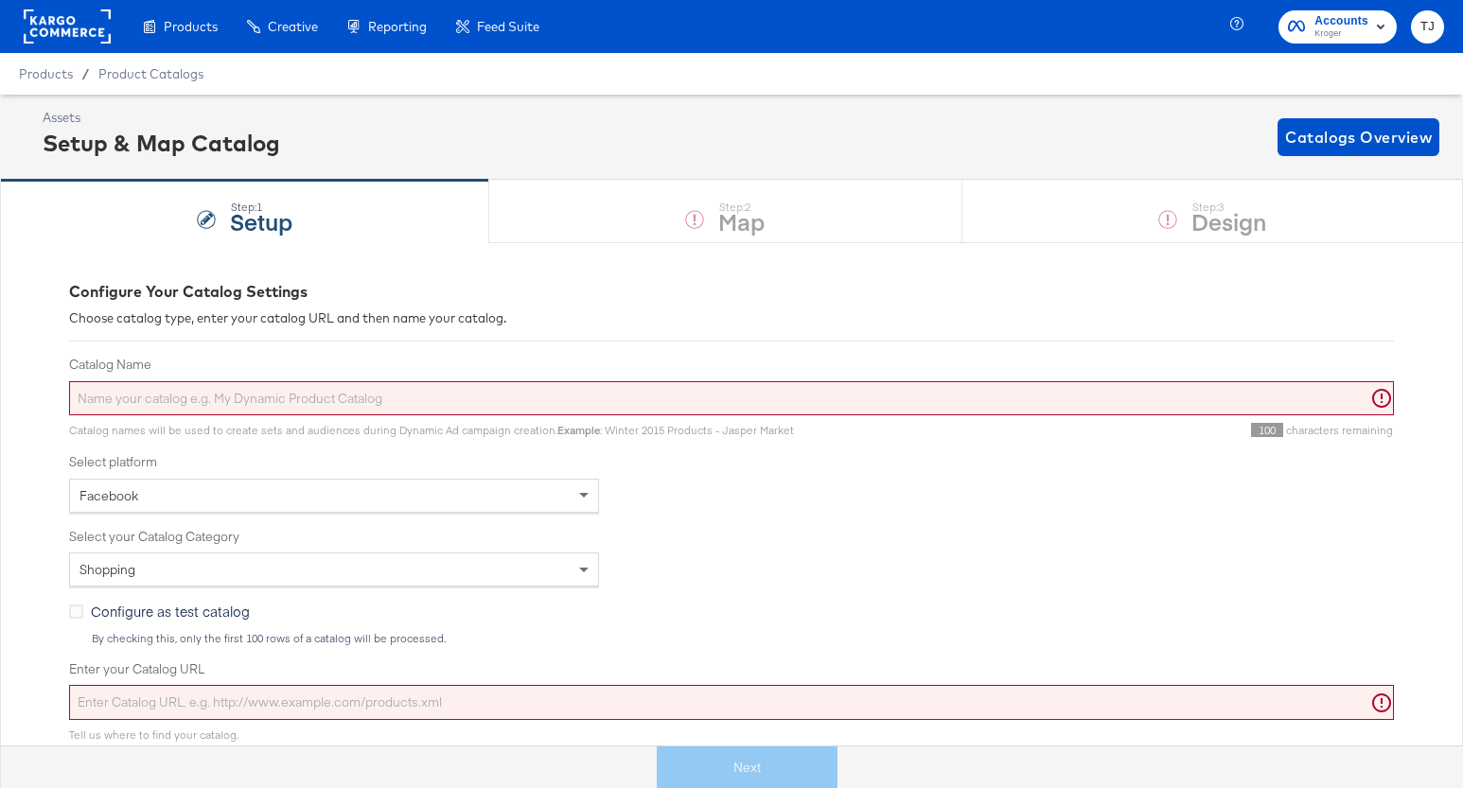
click at [418, 400] on input "Catalog Name" at bounding box center [731, 398] width 1325 height 35
paste input "Smiths"
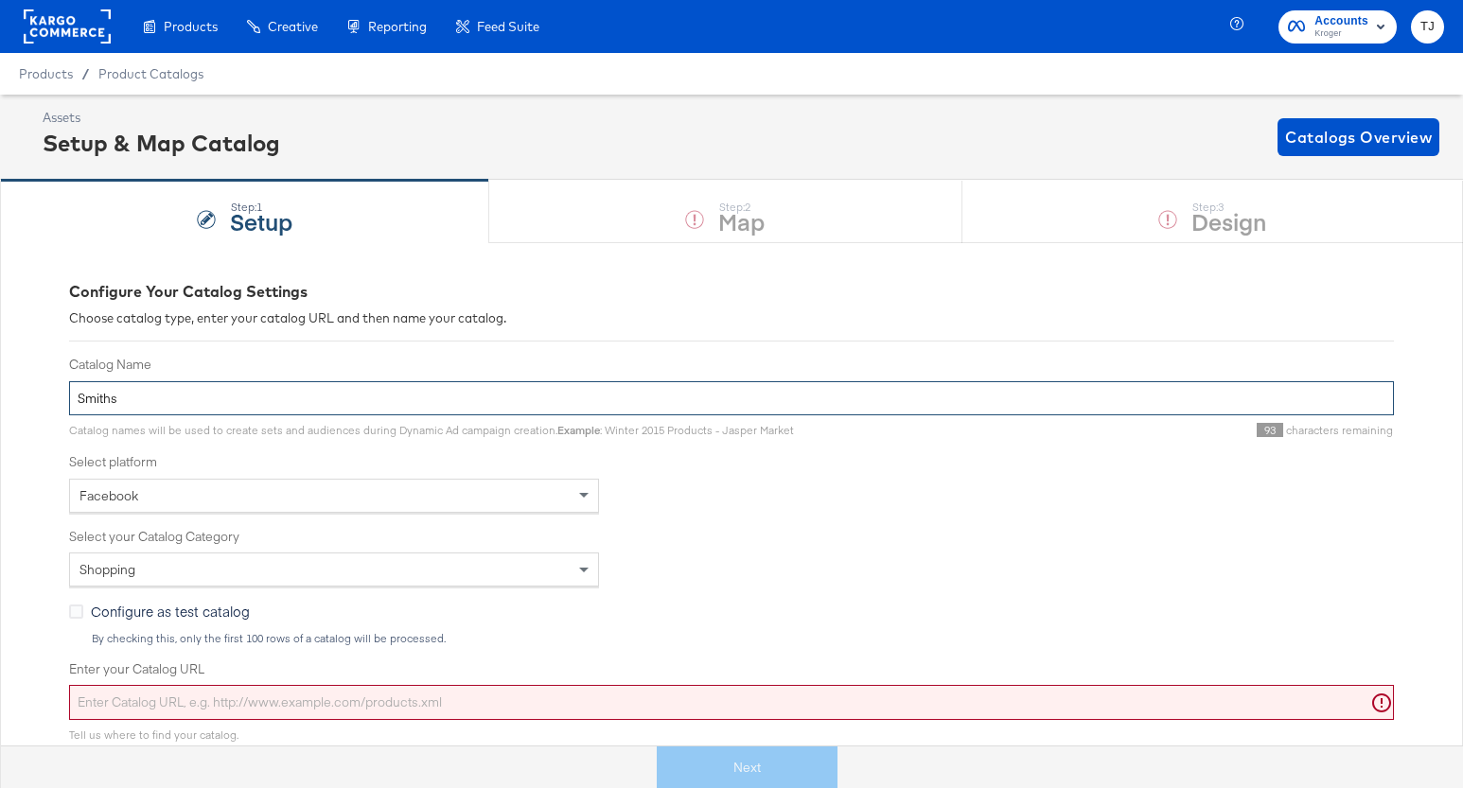
paste input "VBX DPA"
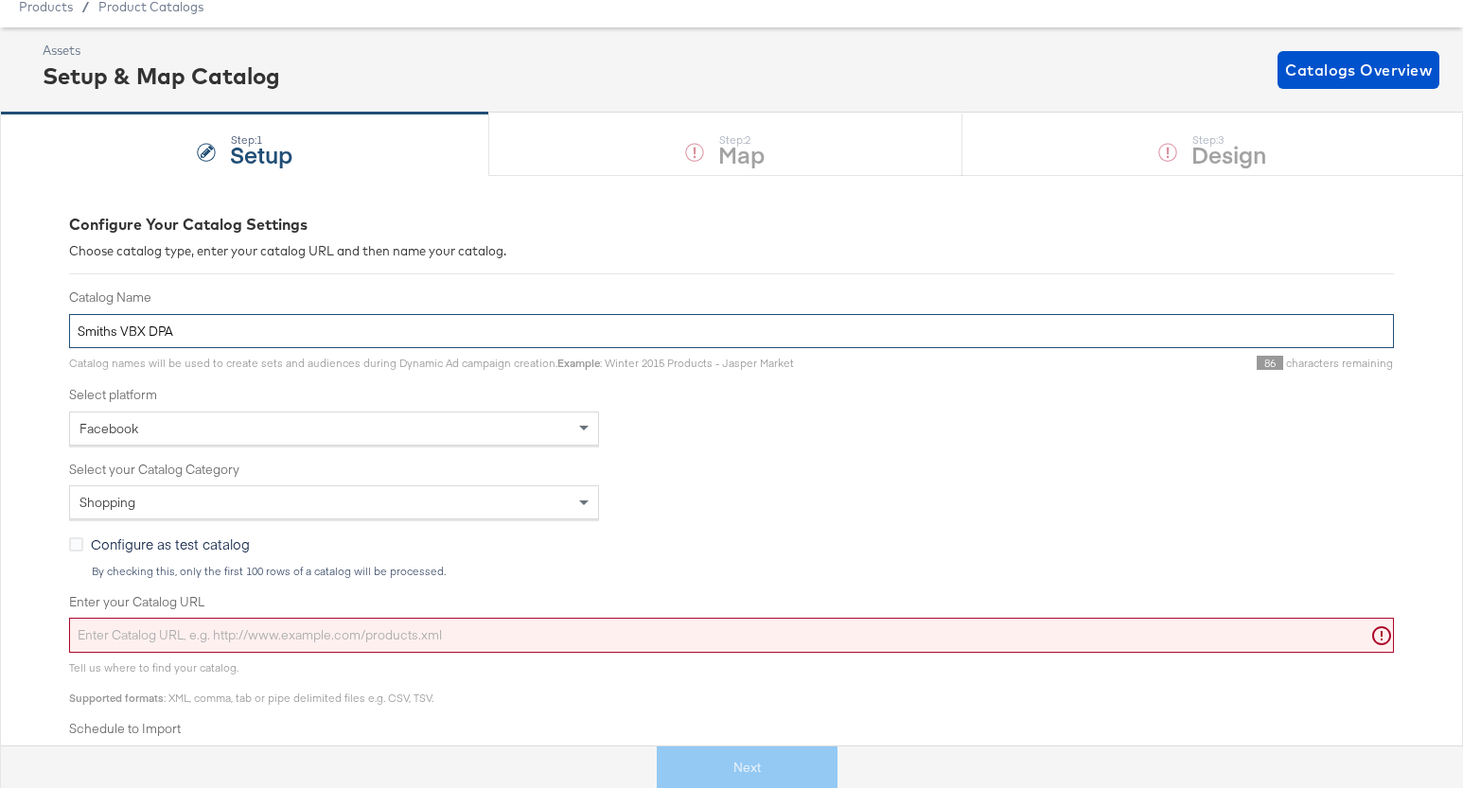
scroll to position [71, 0]
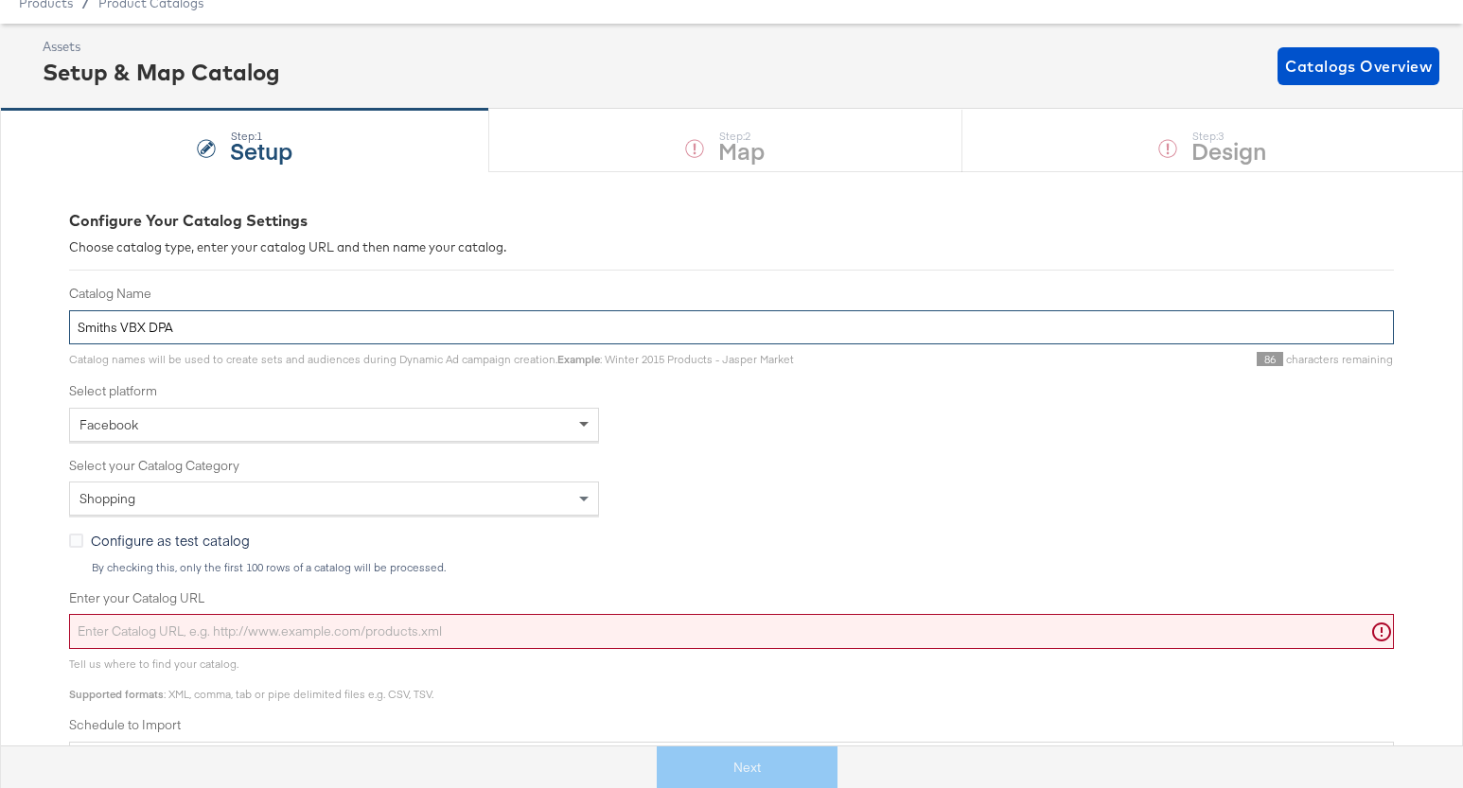
type input "Smiths VBX DPA"
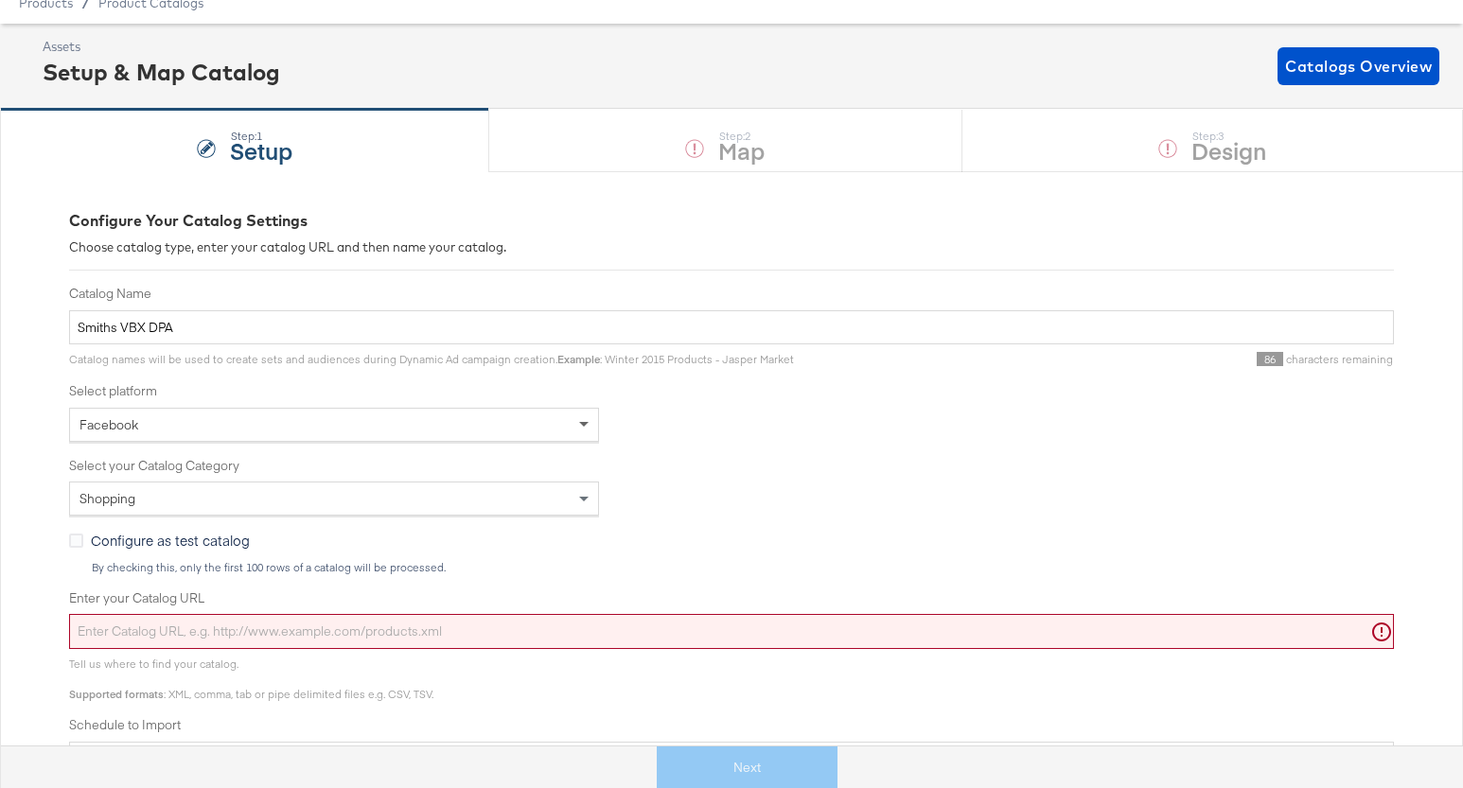
click at [582, 424] on span at bounding box center [583, 425] width 9 height 7
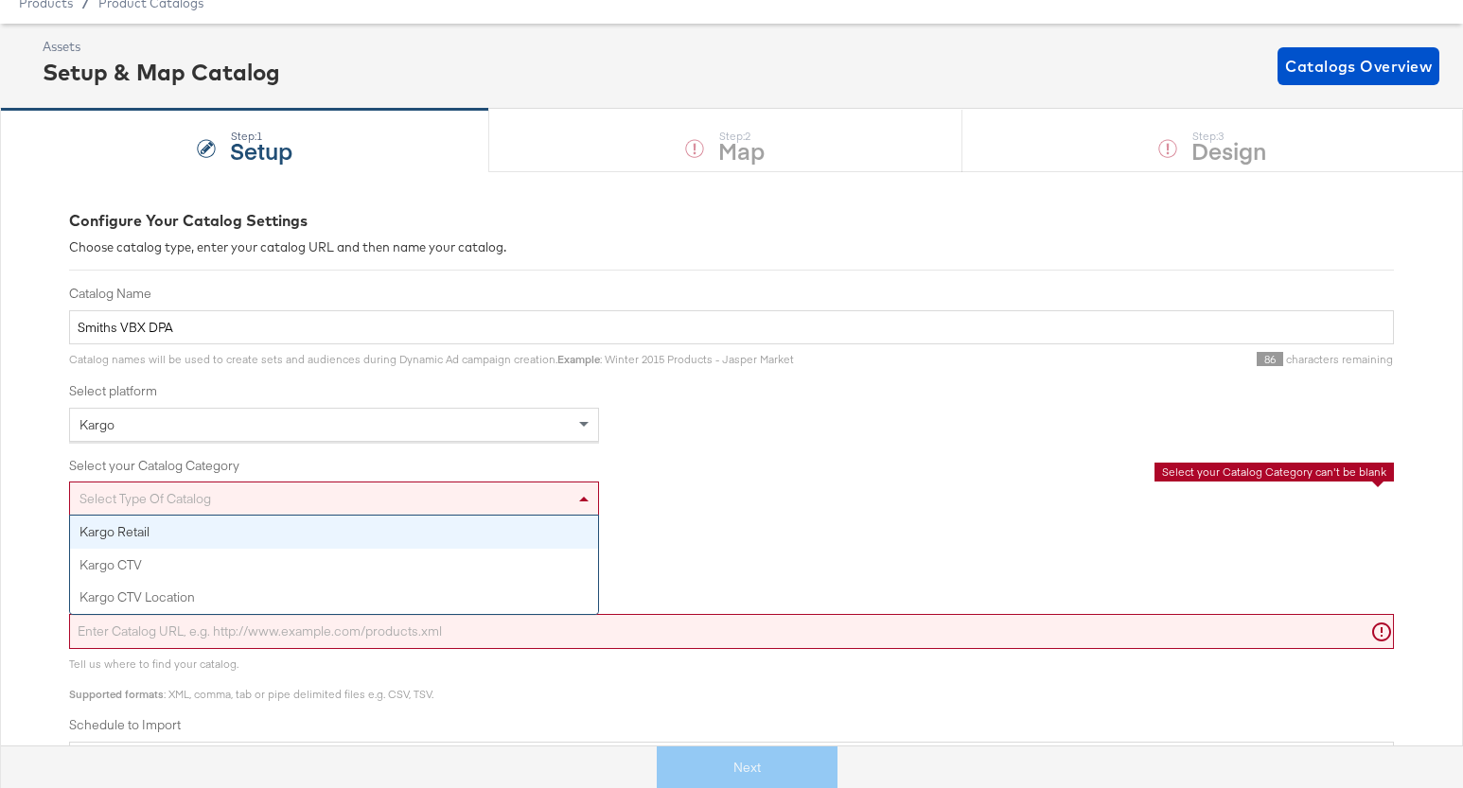
click at [568, 490] on div "Select type of catalog" at bounding box center [334, 499] width 528 height 32
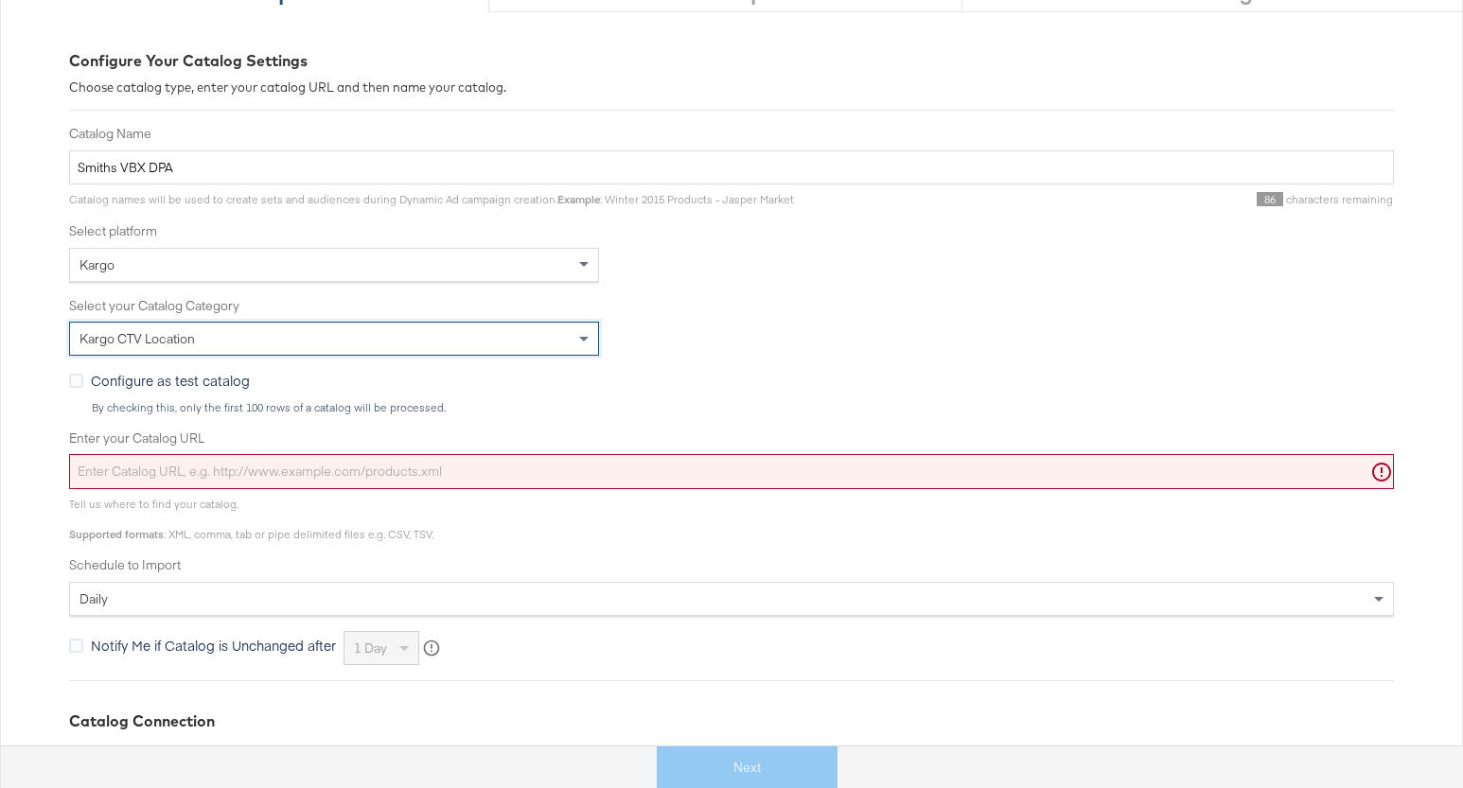
scroll to position [238, 0]
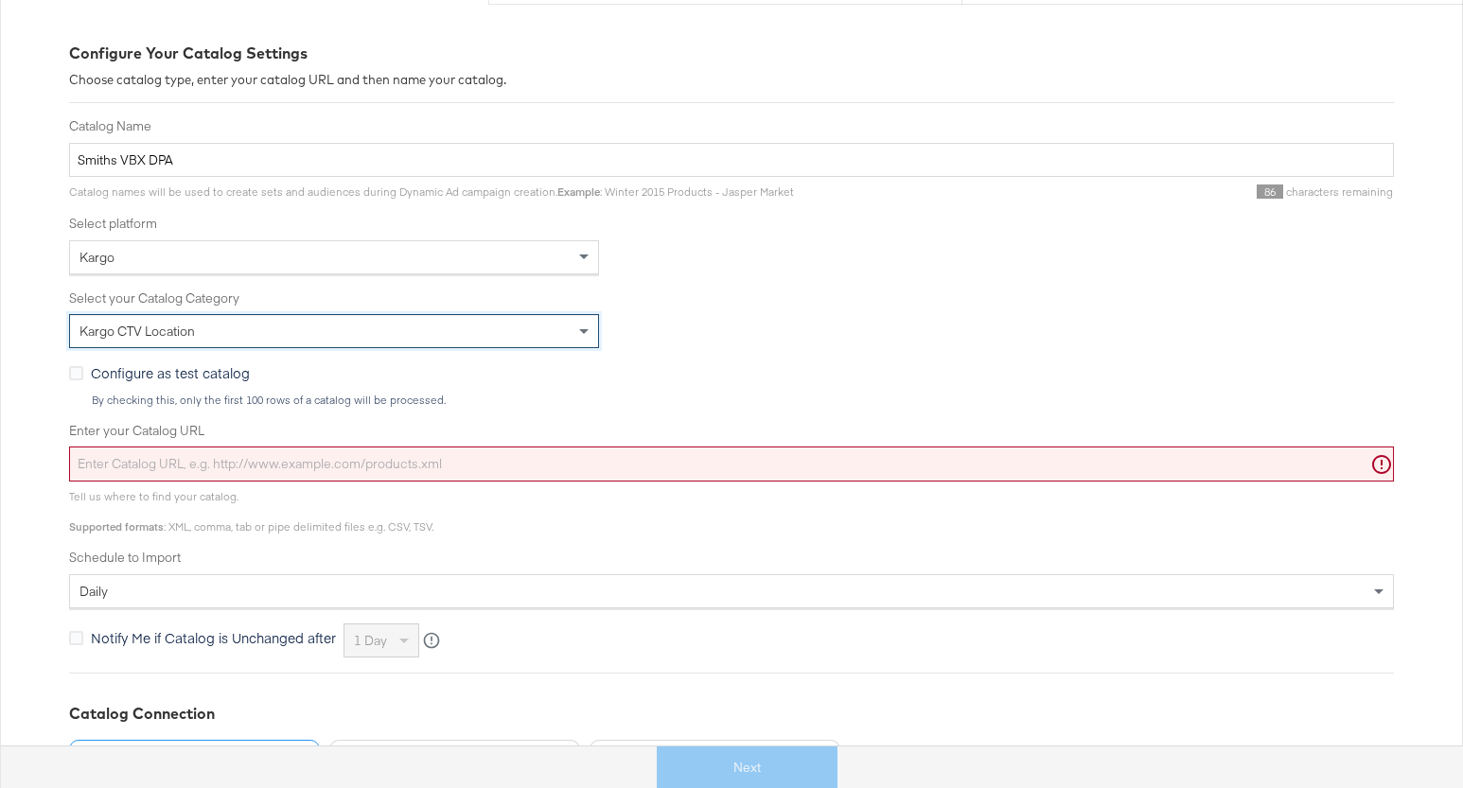
drag, startPoint x: 520, startPoint y: 471, endPoint x: 44, endPoint y: 449, distance: 475.5
click at [517, 472] on input "Enter your Catalog URL" at bounding box center [731, 464] width 1325 height 35
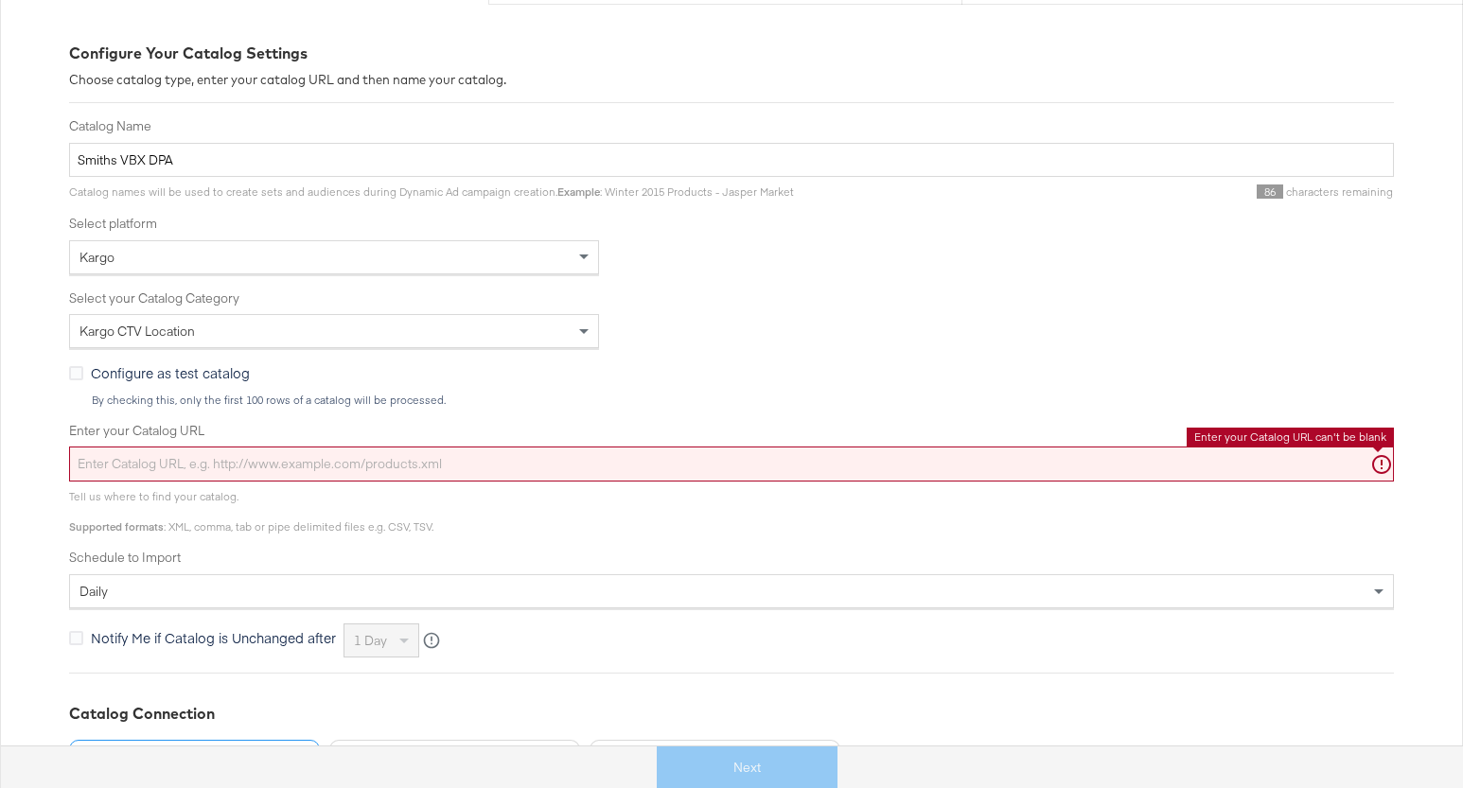
paste input "https://ace.stitcherads.com/exports/1421/kargo/retail/kargo-retail/export.tsv.gz"
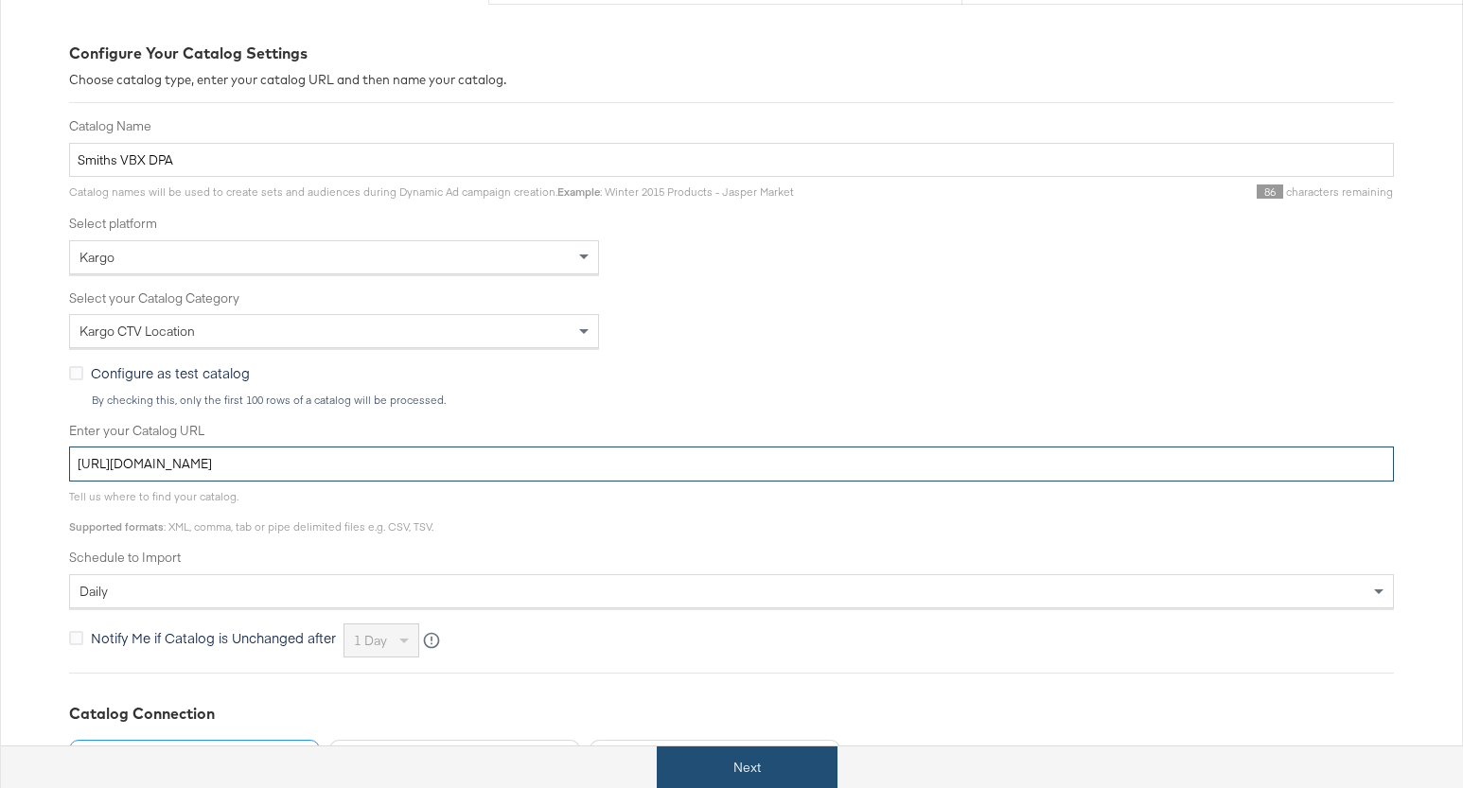
type input "https://ace.stitcherads.com/exports/1421/kargo/retail/kargo-retail/export.tsv.gz"
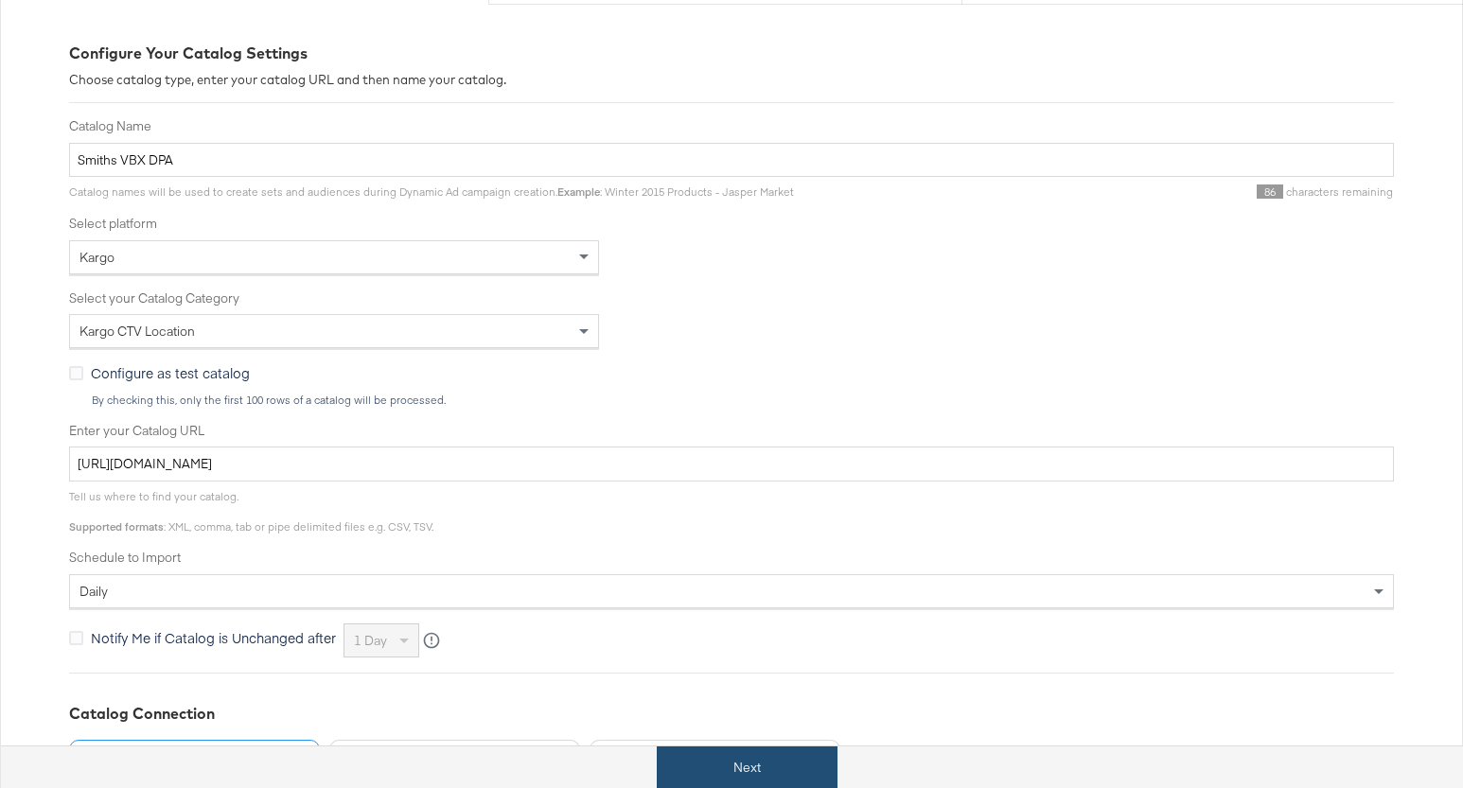
click at [766, 775] on button "Next" at bounding box center [747, 768] width 181 height 43
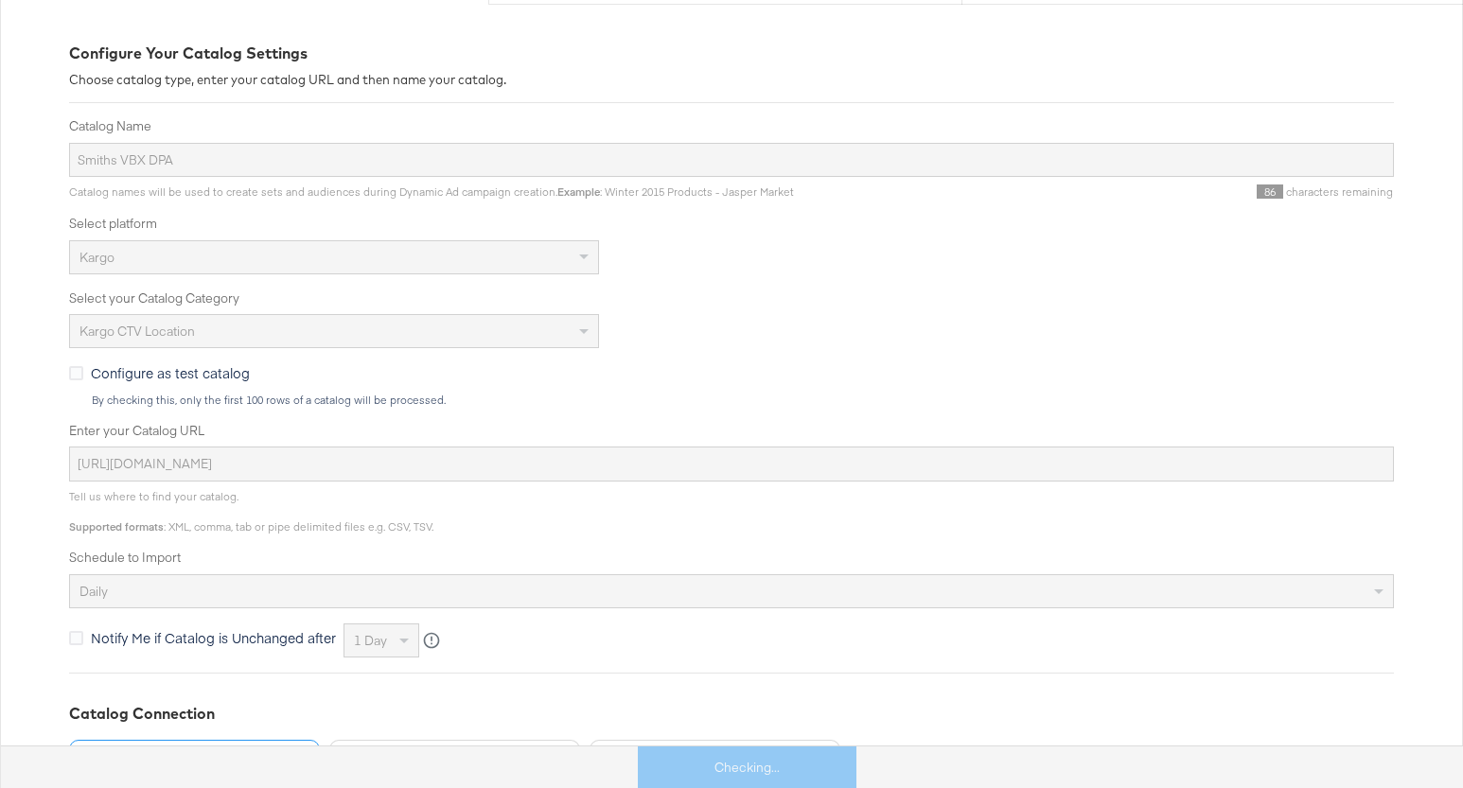
scroll to position [0, 0]
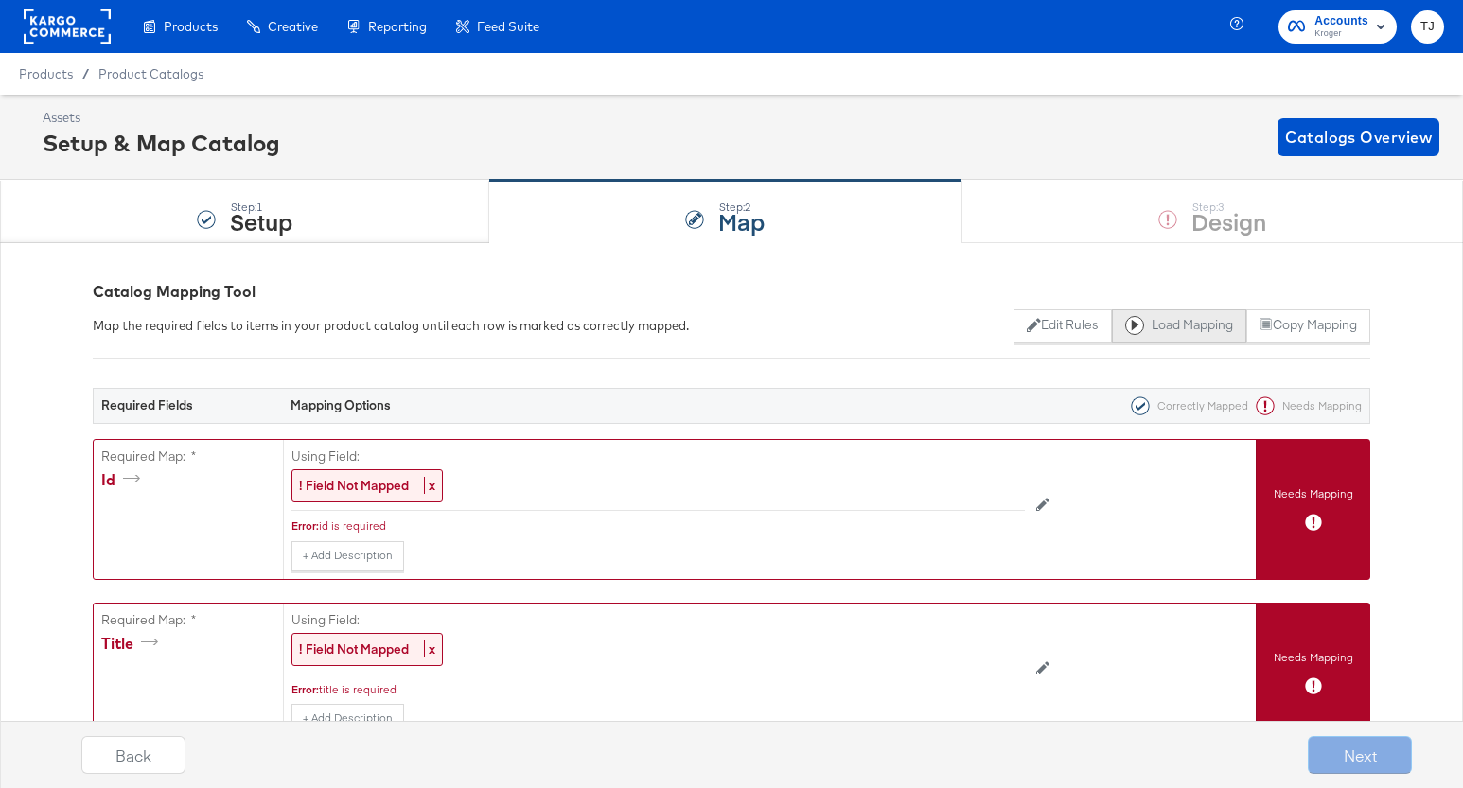
click at [1167, 326] on button "Load Mapping" at bounding box center [1179, 326] width 134 height 34
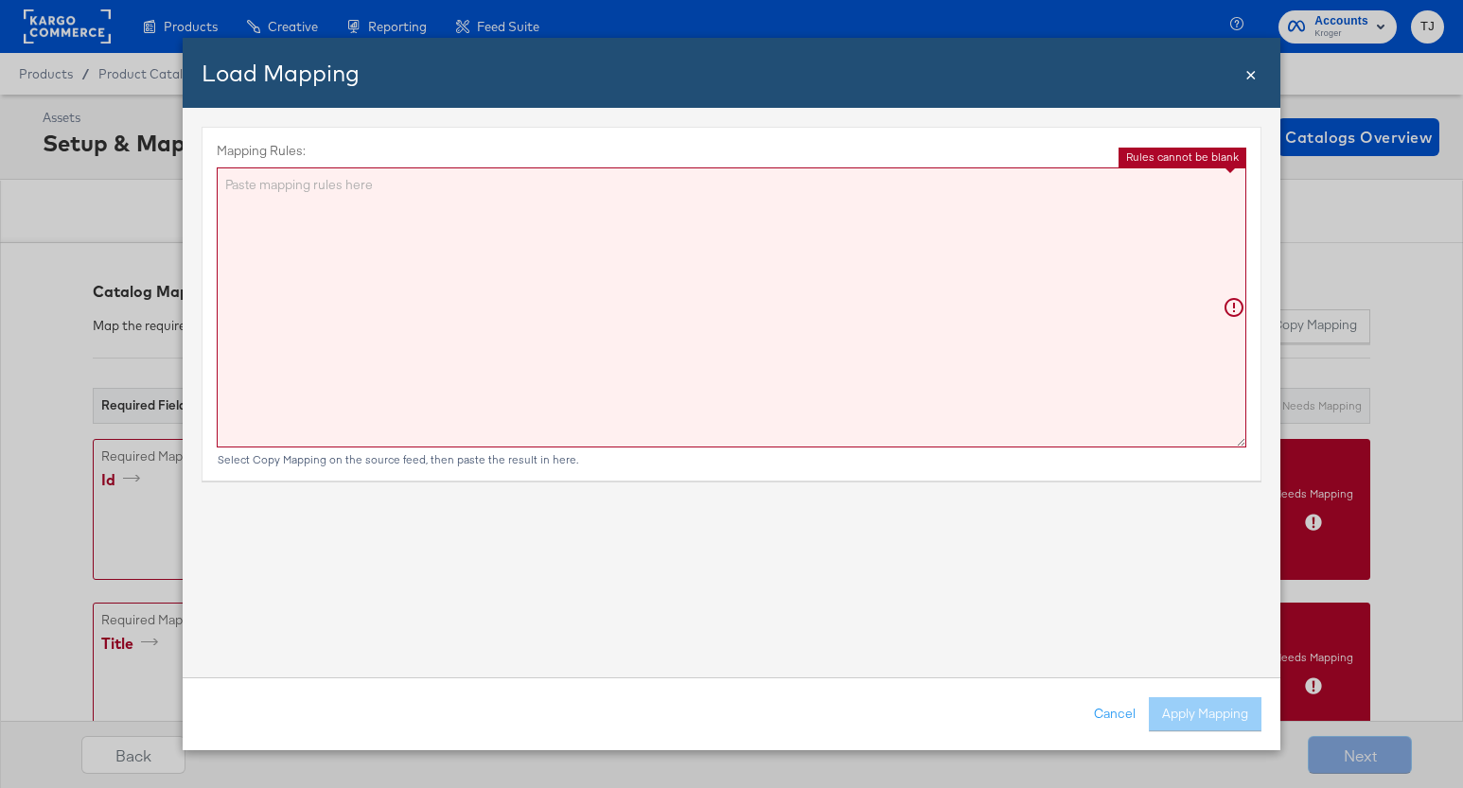
click at [869, 280] on textarea "Mapping Rules:" at bounding box center [732, 307] width 1030 height 280
paste textarea "{"id":"{{{\"new_item_id\"}}}","title":"{{{\"title\"}}}","description":"{{{\"des…"
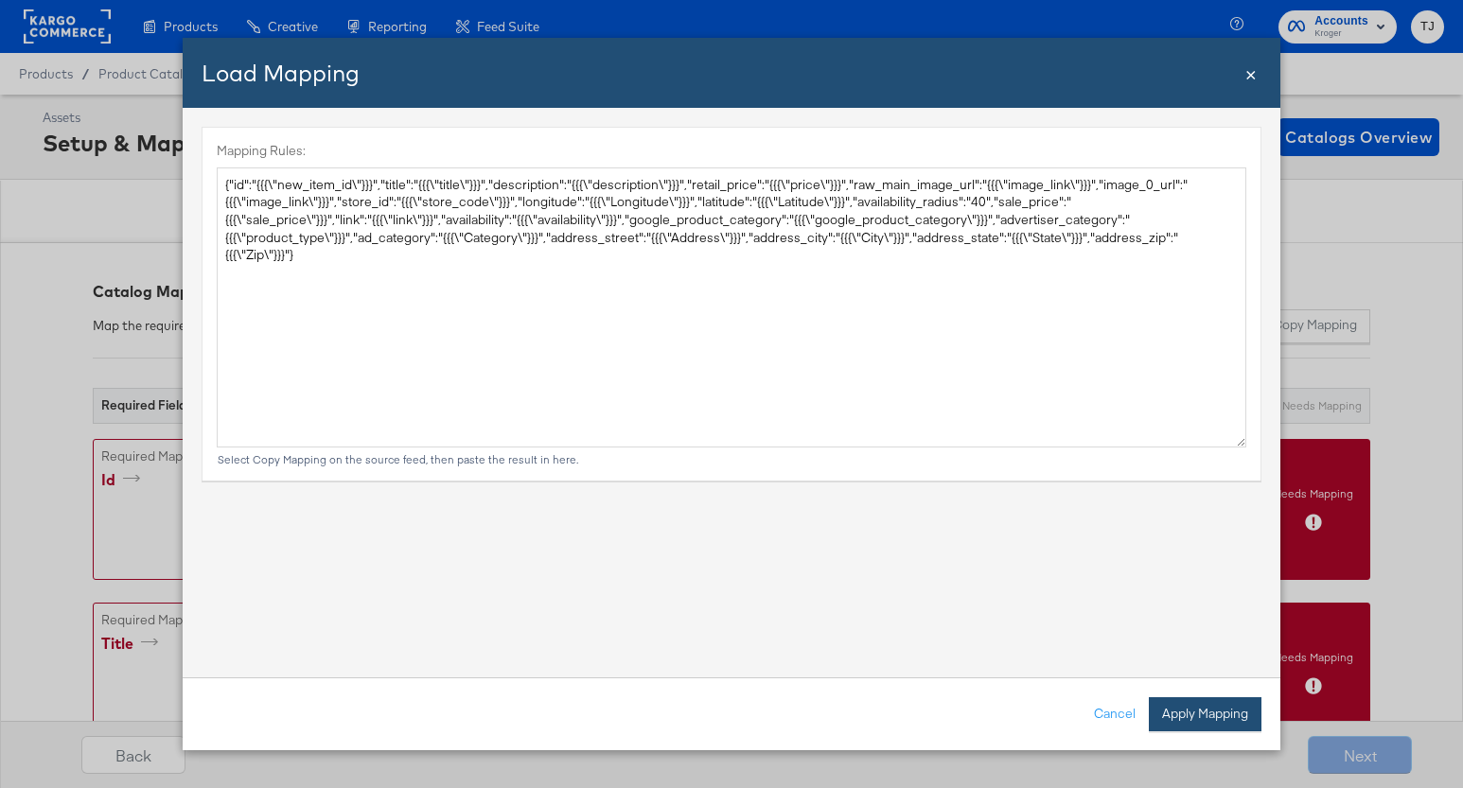
type textarea "{ "id": "{{{\"new_item_id\"}}}", "title": "{{{\"title\"}}}", "description": "{{…"
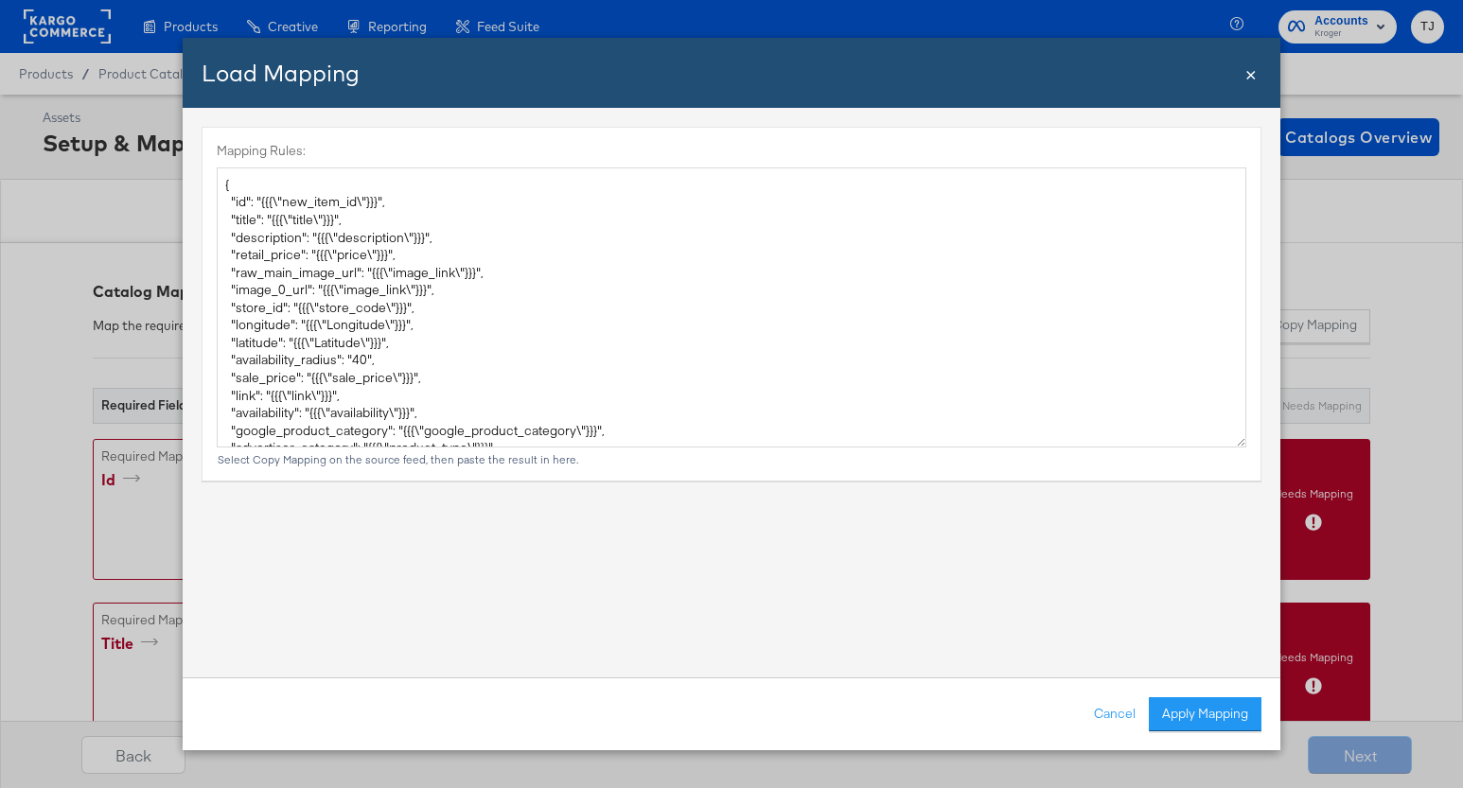
click at [1187, 719] on button "Apply Mapping" at bounding box center [1205, 714] width 113 height 34
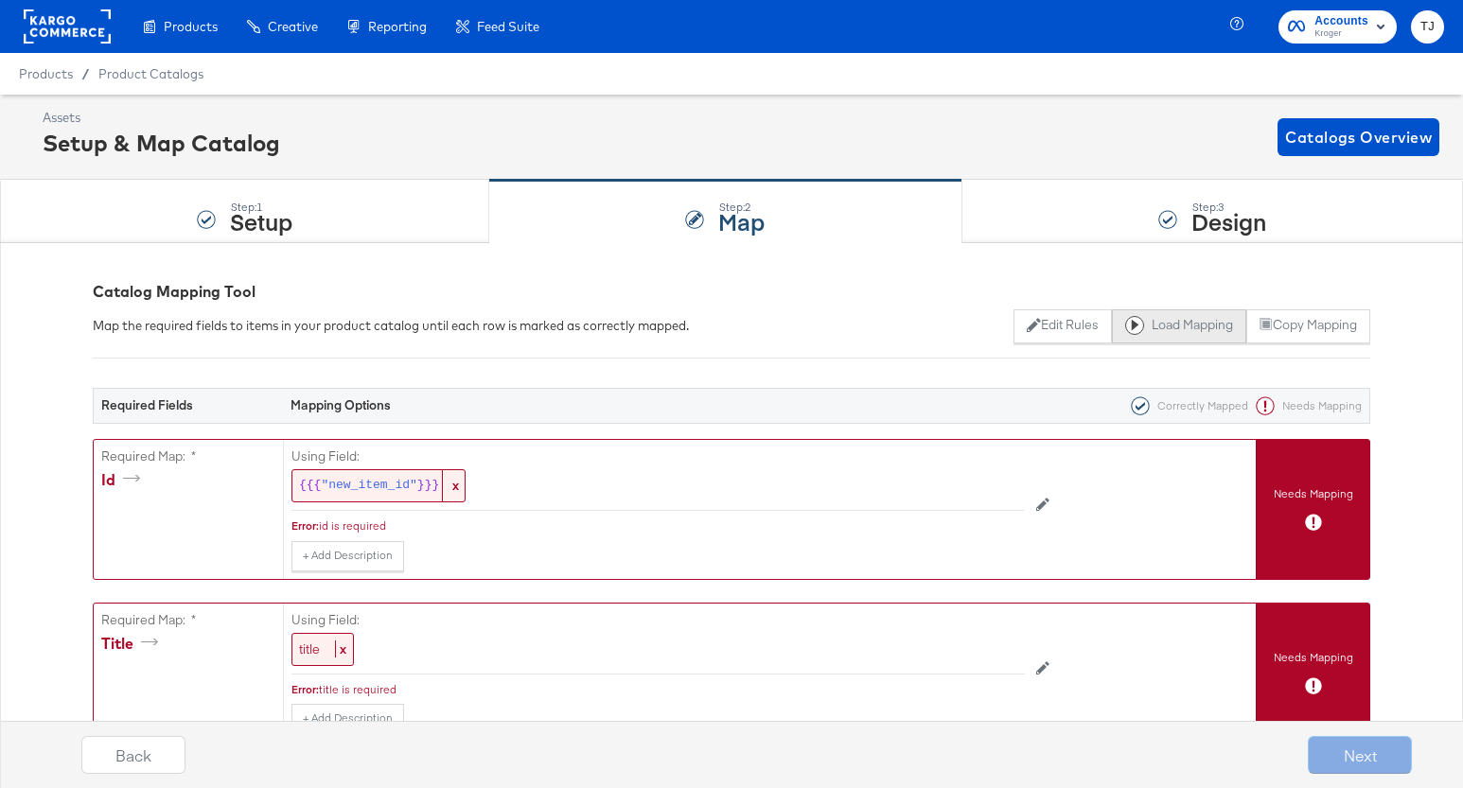
click at [1182, 323] on button "Load Mapping" at bounding box center [1179, 326] width 134 height 34
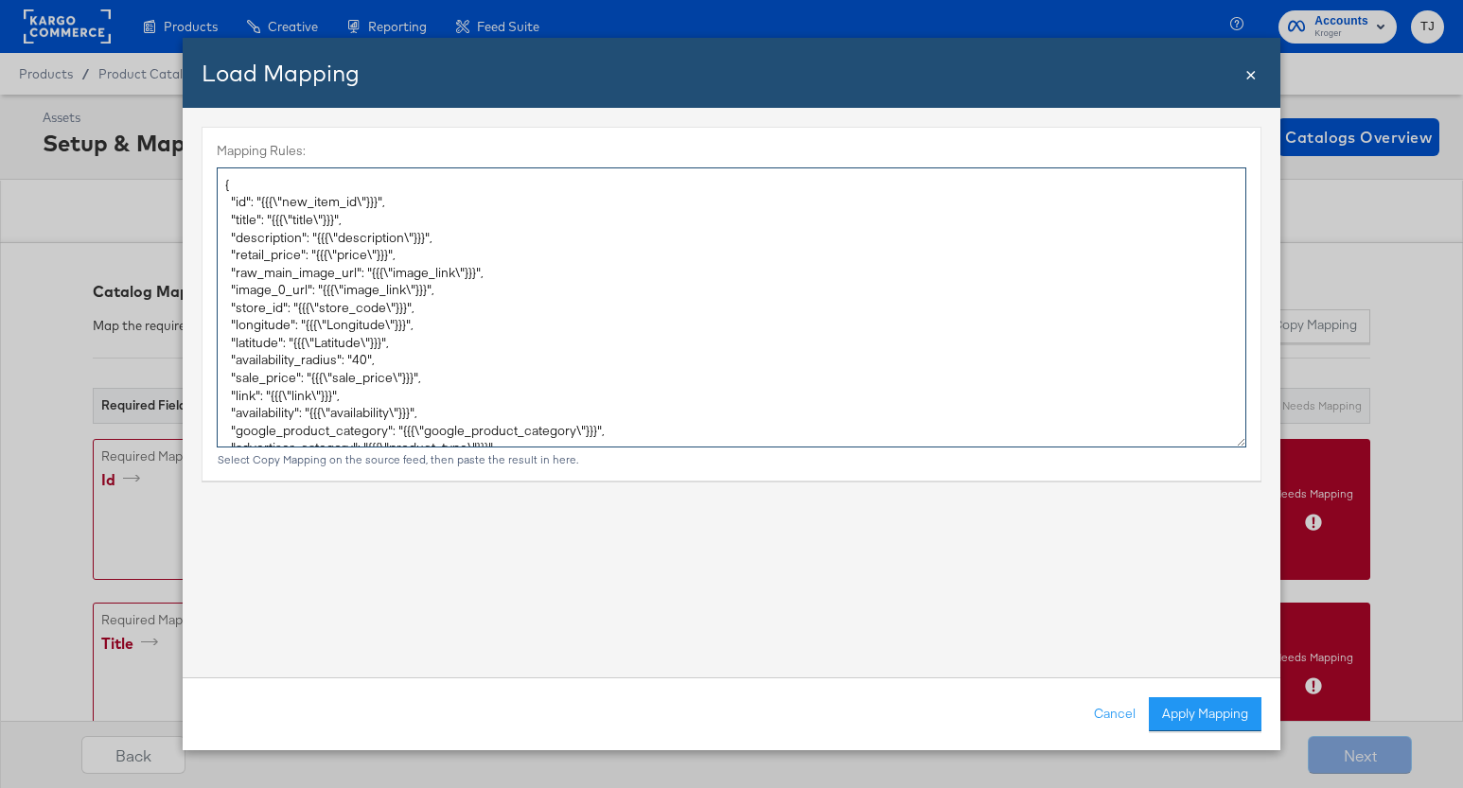
scroll to position [123, 0]
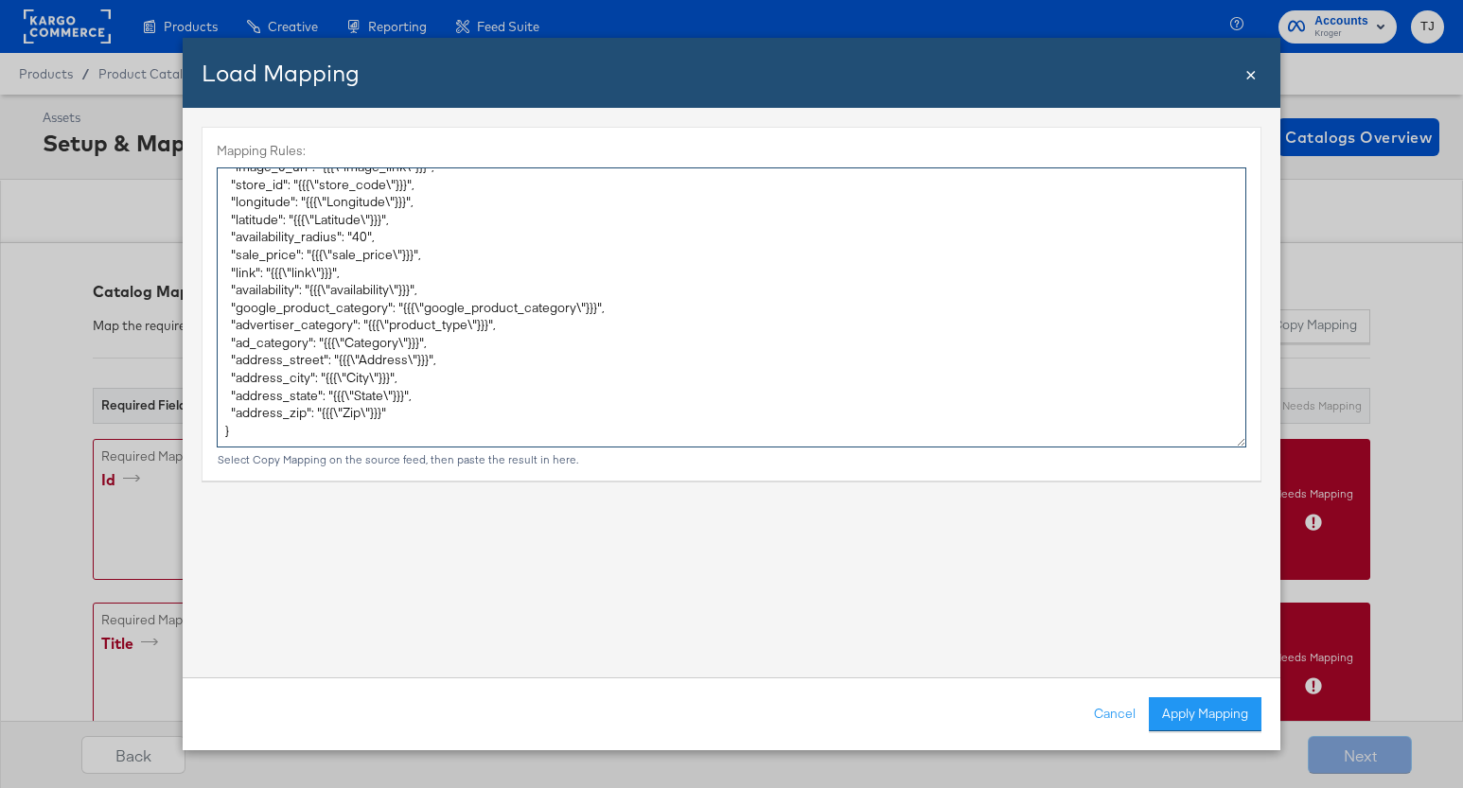
drag, startPoint x: 258, startPoint y: 234, endPoint x: 442, endPoint y: 781, distance: 576.9
click at [442, 781] on div "Load Mapping Close × Mapping Rules: { "id": "{{{\"new_item_id\"}}}", "title": "…" at bounding box center [731, 394] width 1463 height 788
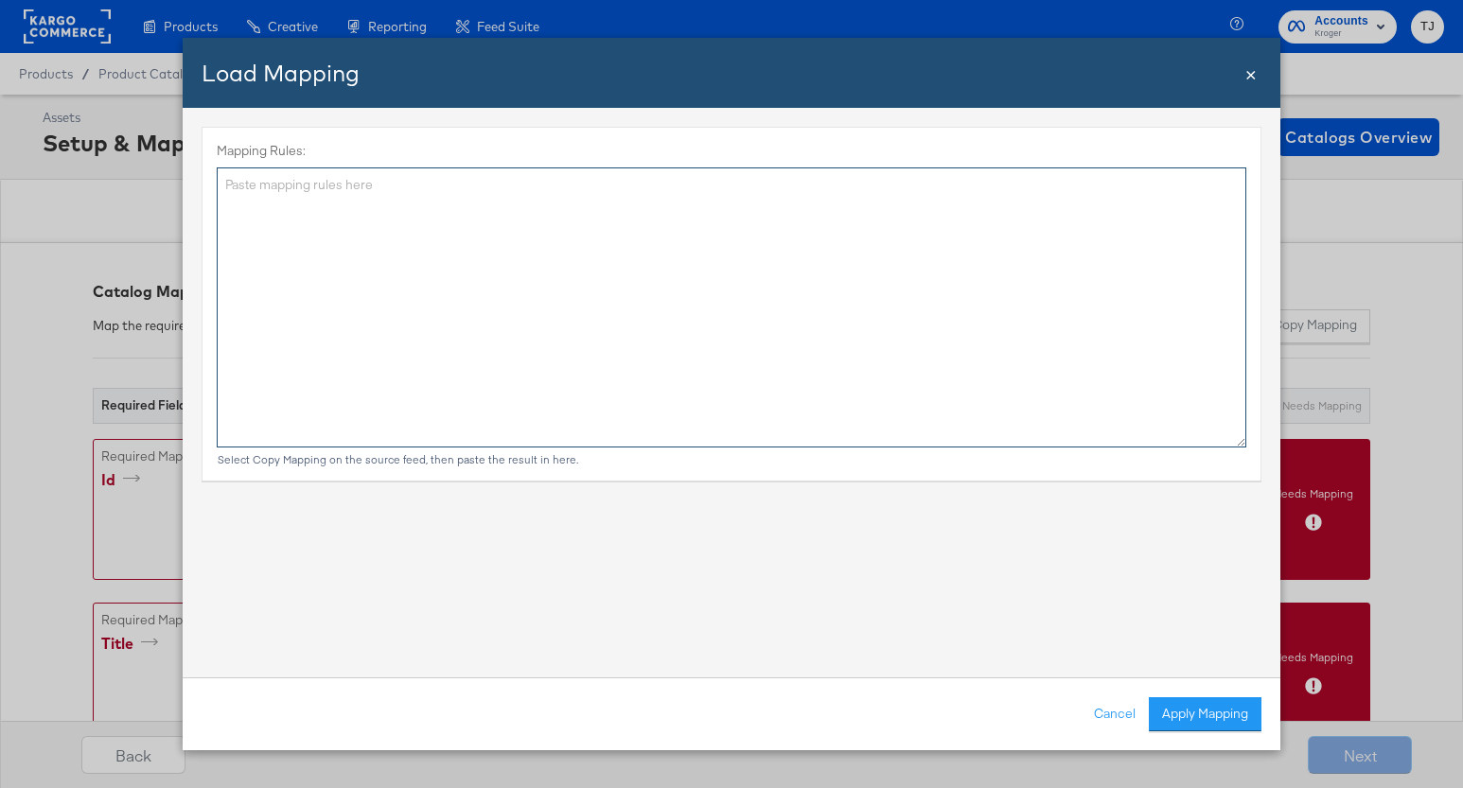
scroll to position [0, 0]
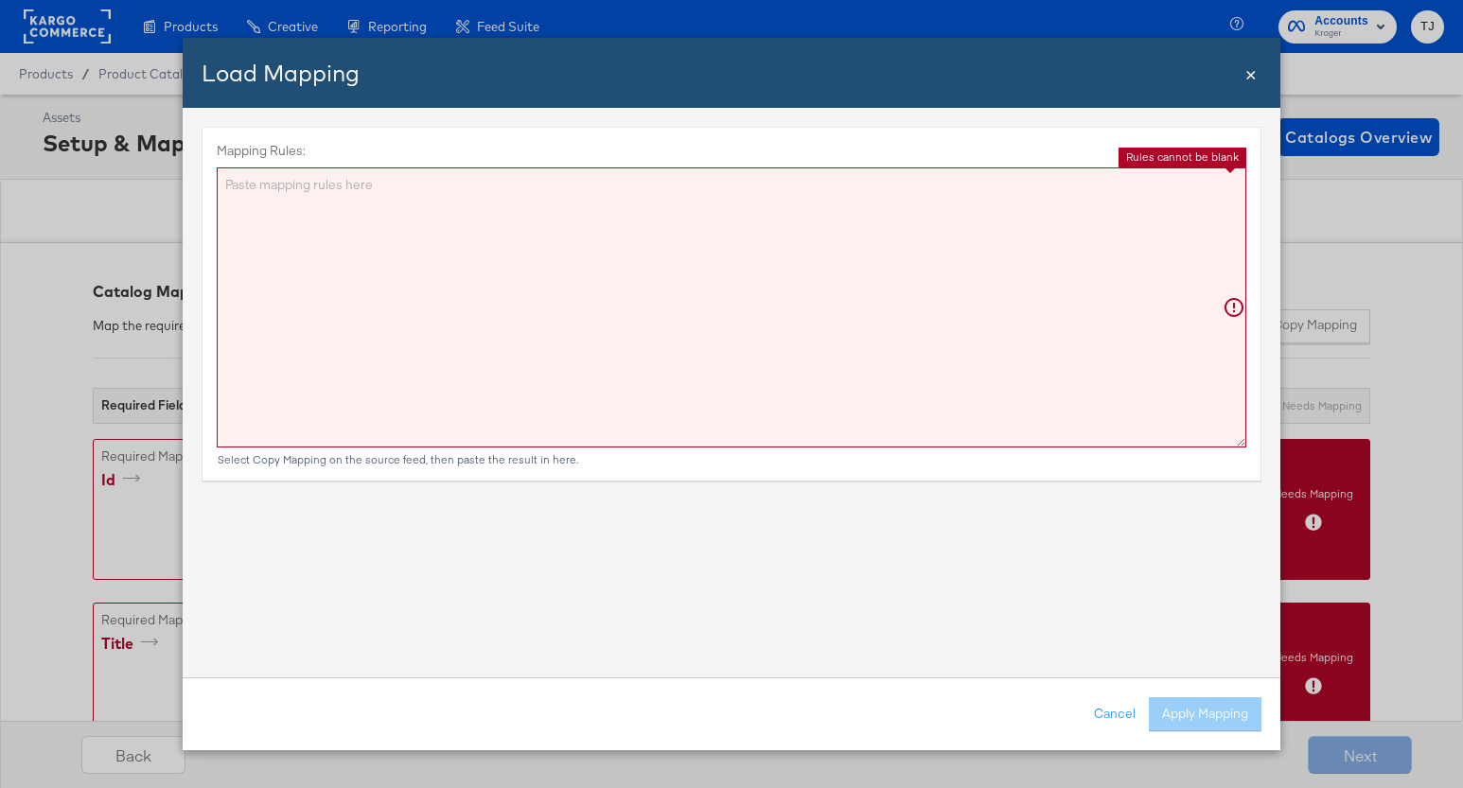
paste textarea "{"id":"{{{\"new_item_id\"}}}","title":"{{{\"title\"}}}","description":"{{{\"des…"
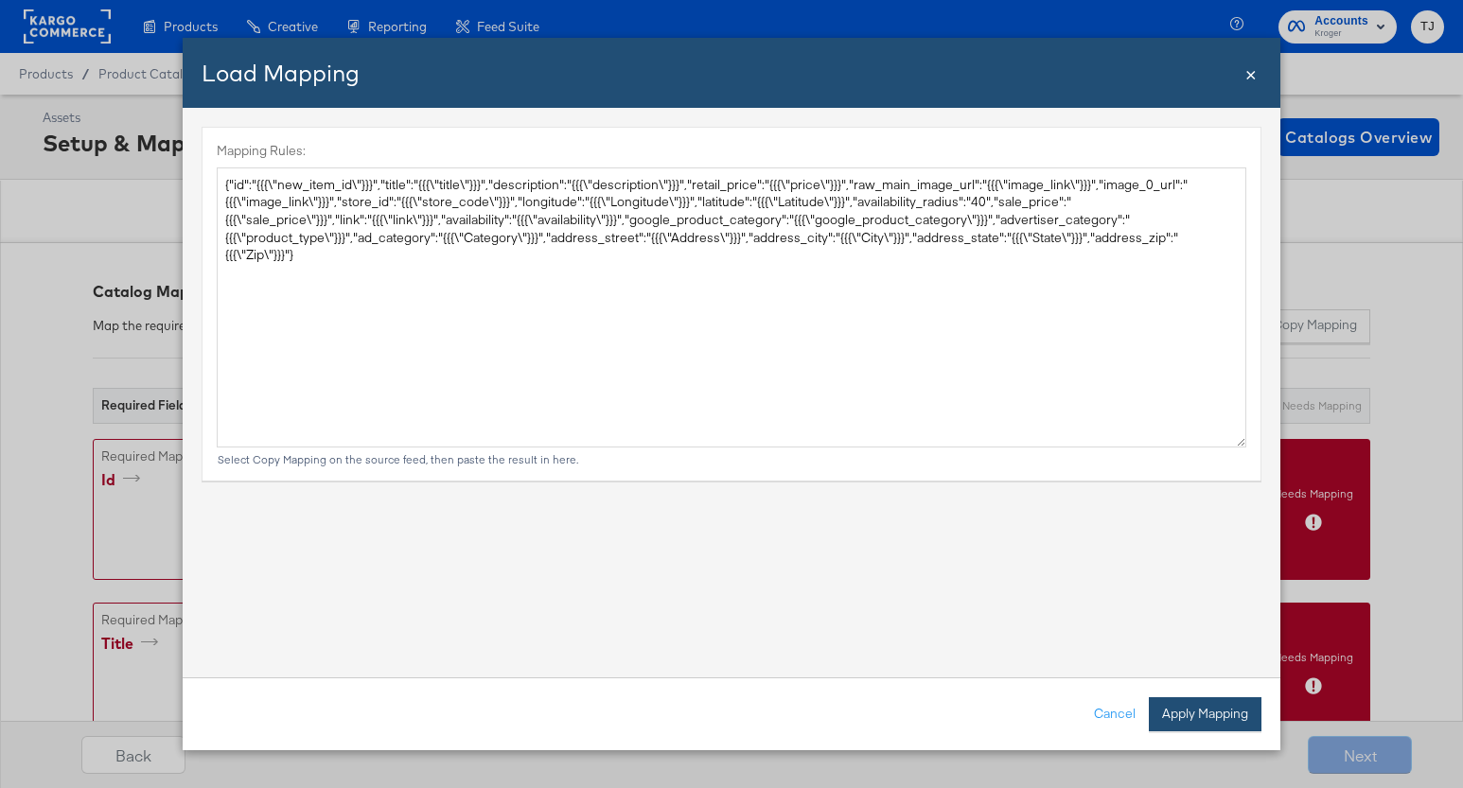
type textarea "{ "id": "{{{\"new_item_id\"}}}", "title": "{{{\"title\"}}}", "description": "{{…"
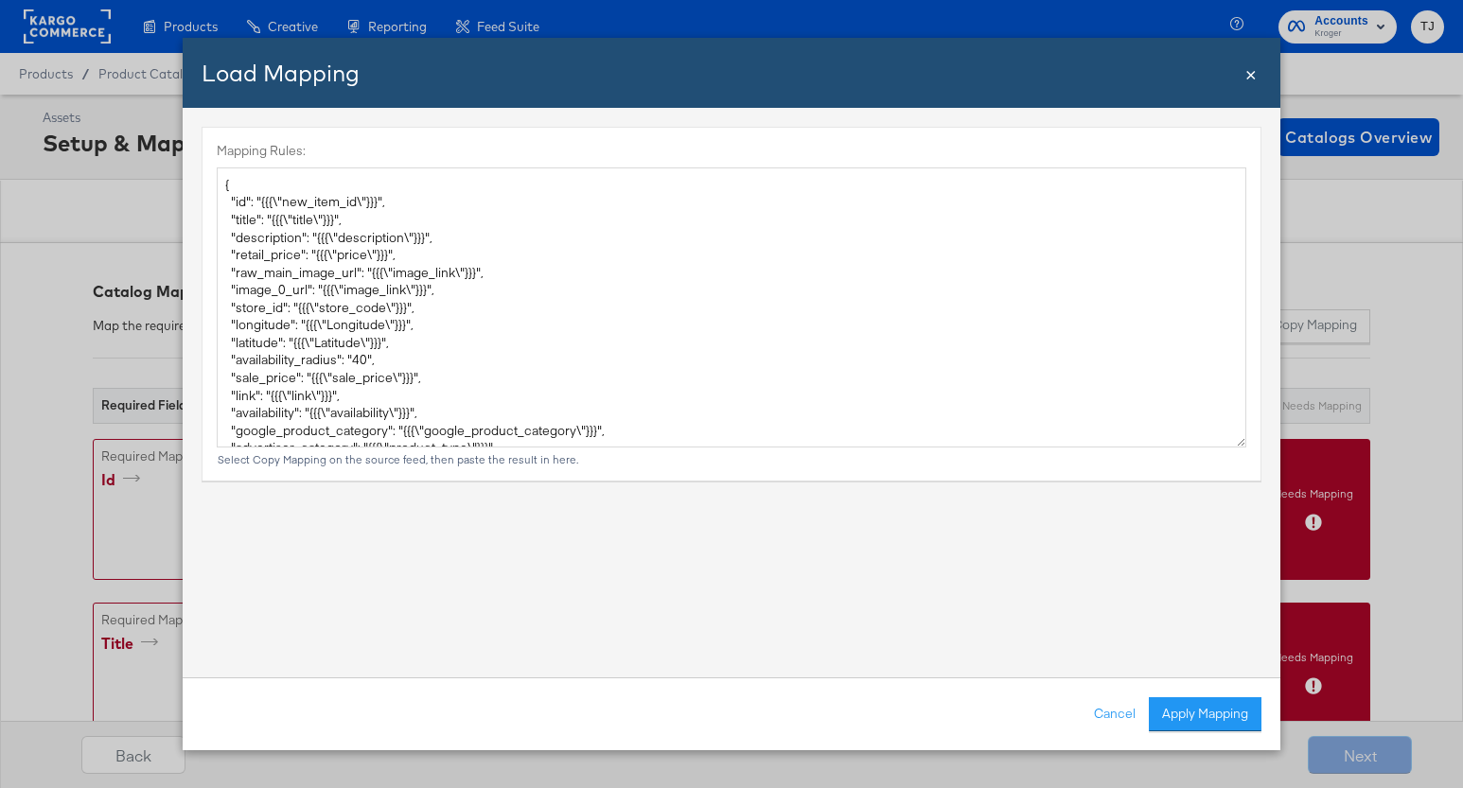
click at [1165, 714] on button "Apply Mapping" at bounding box center [1205, 714] width 113 height 34
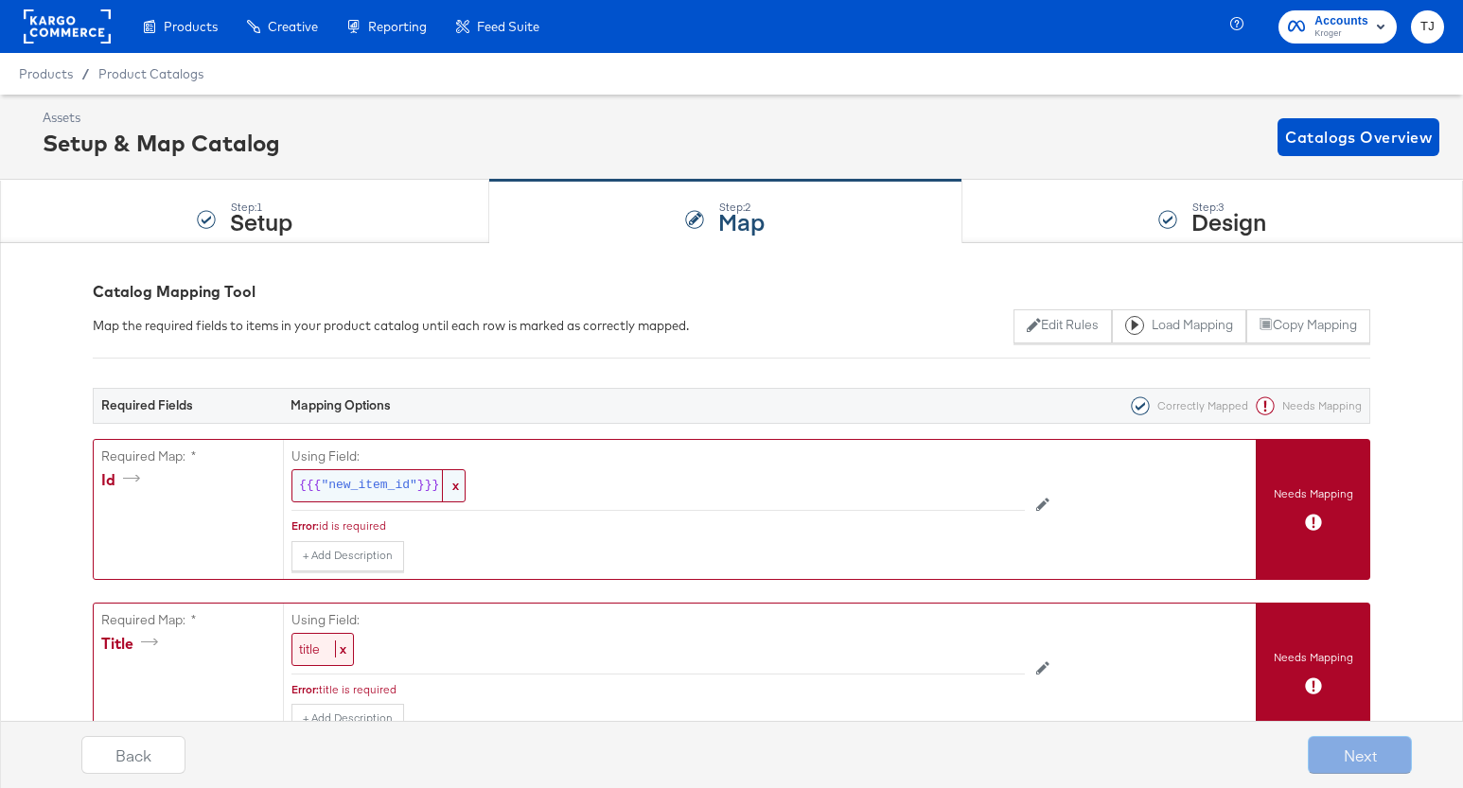
click at [449, 485] on span "x" at bounding box center [453, 485] width 23 height 31
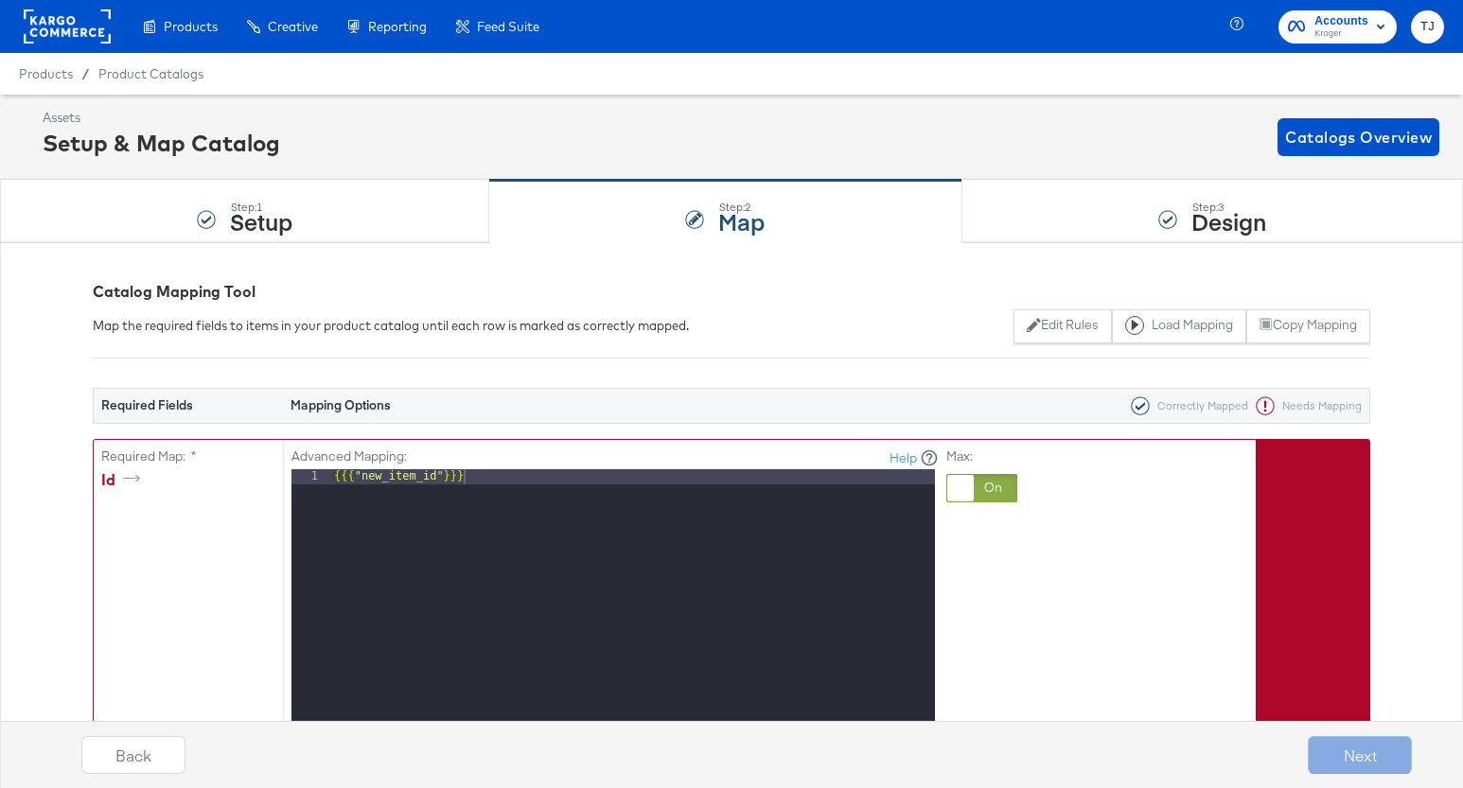
click at [970, 493] on div at bounding box center [960, 488] width 26 height 26
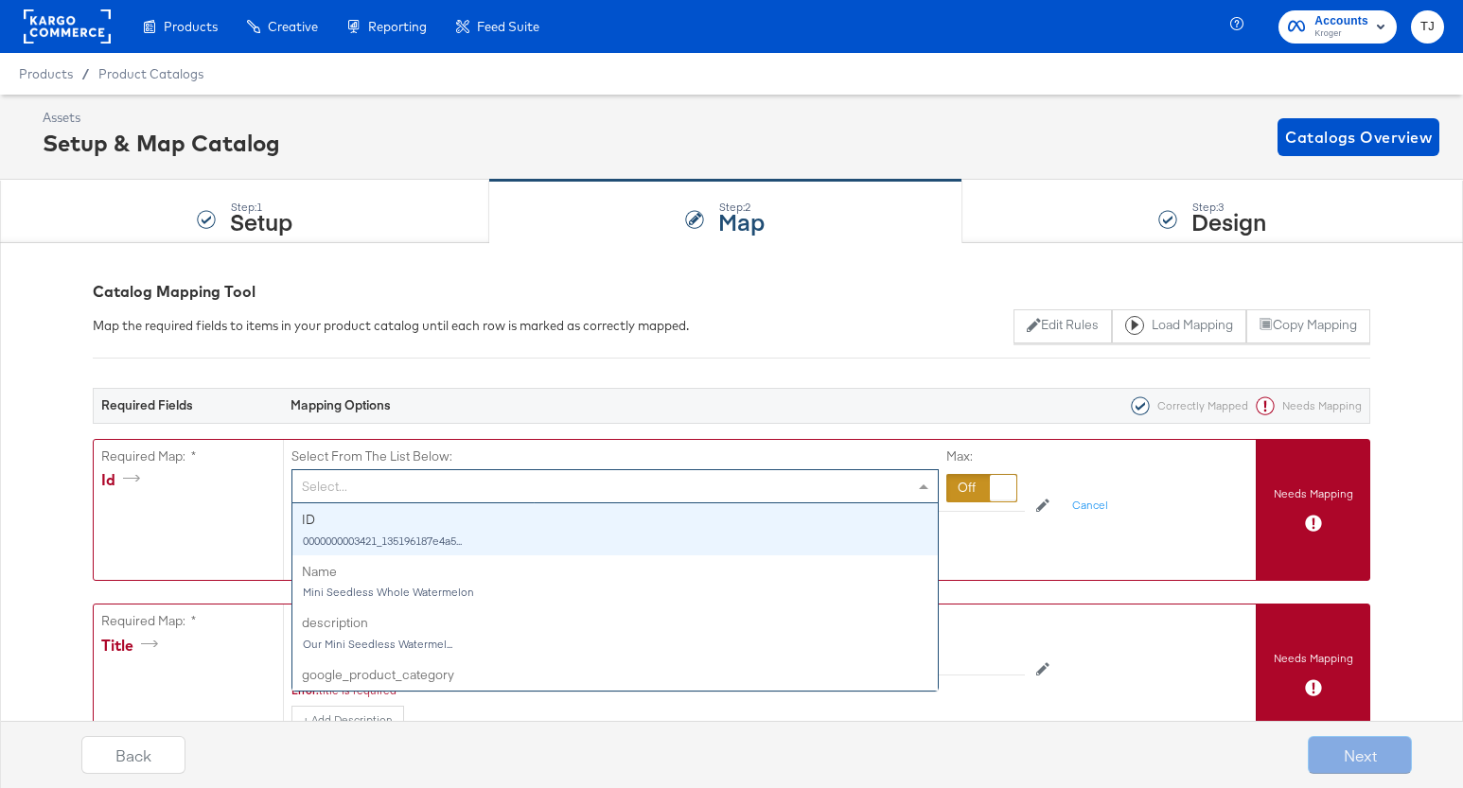
click at [920, 488] on span at bounding box center [923, 486] width 9 height 5
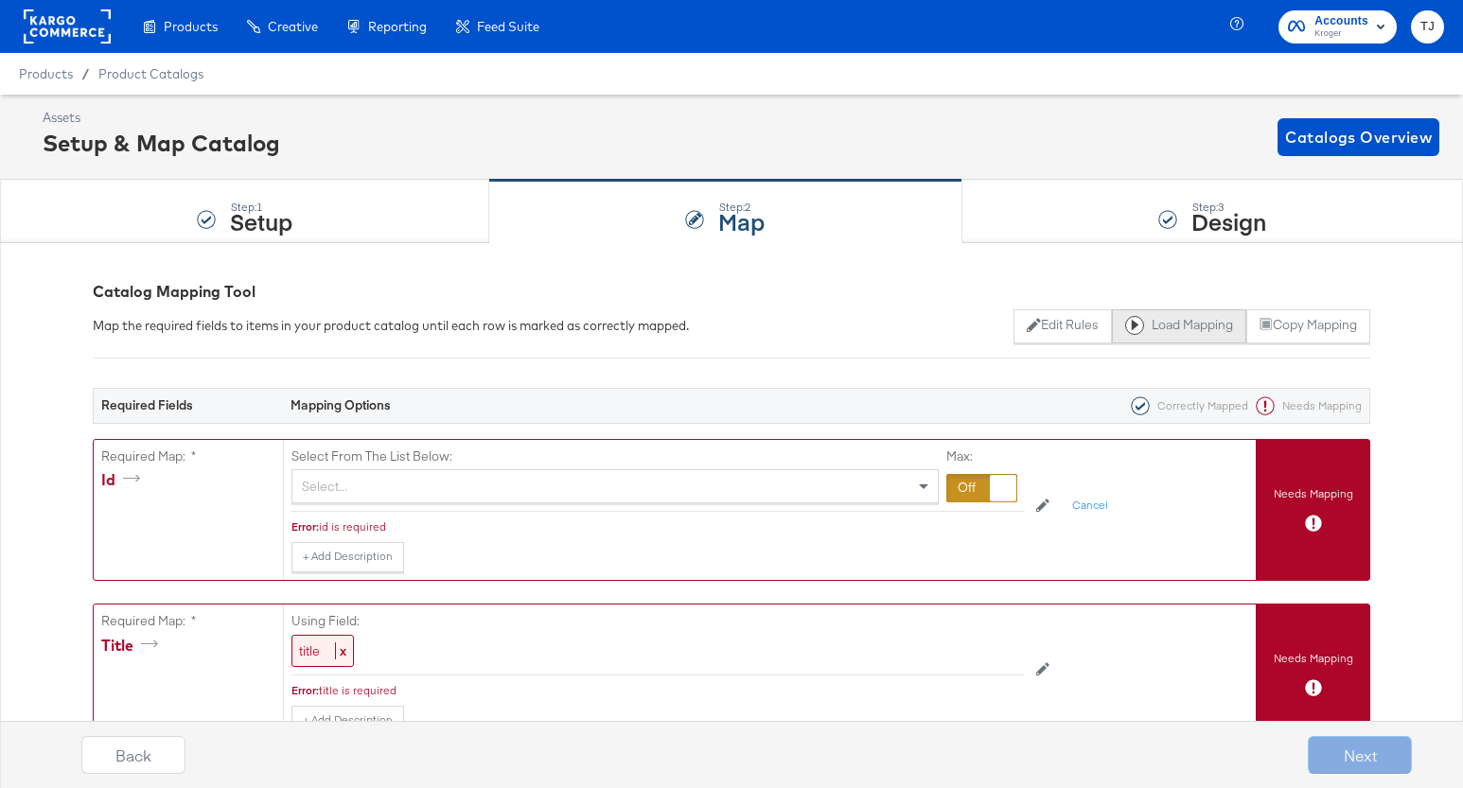
click at [1197, 325] on button "Load Mapping" at bounding box center [1179, 326] width 134 height 34
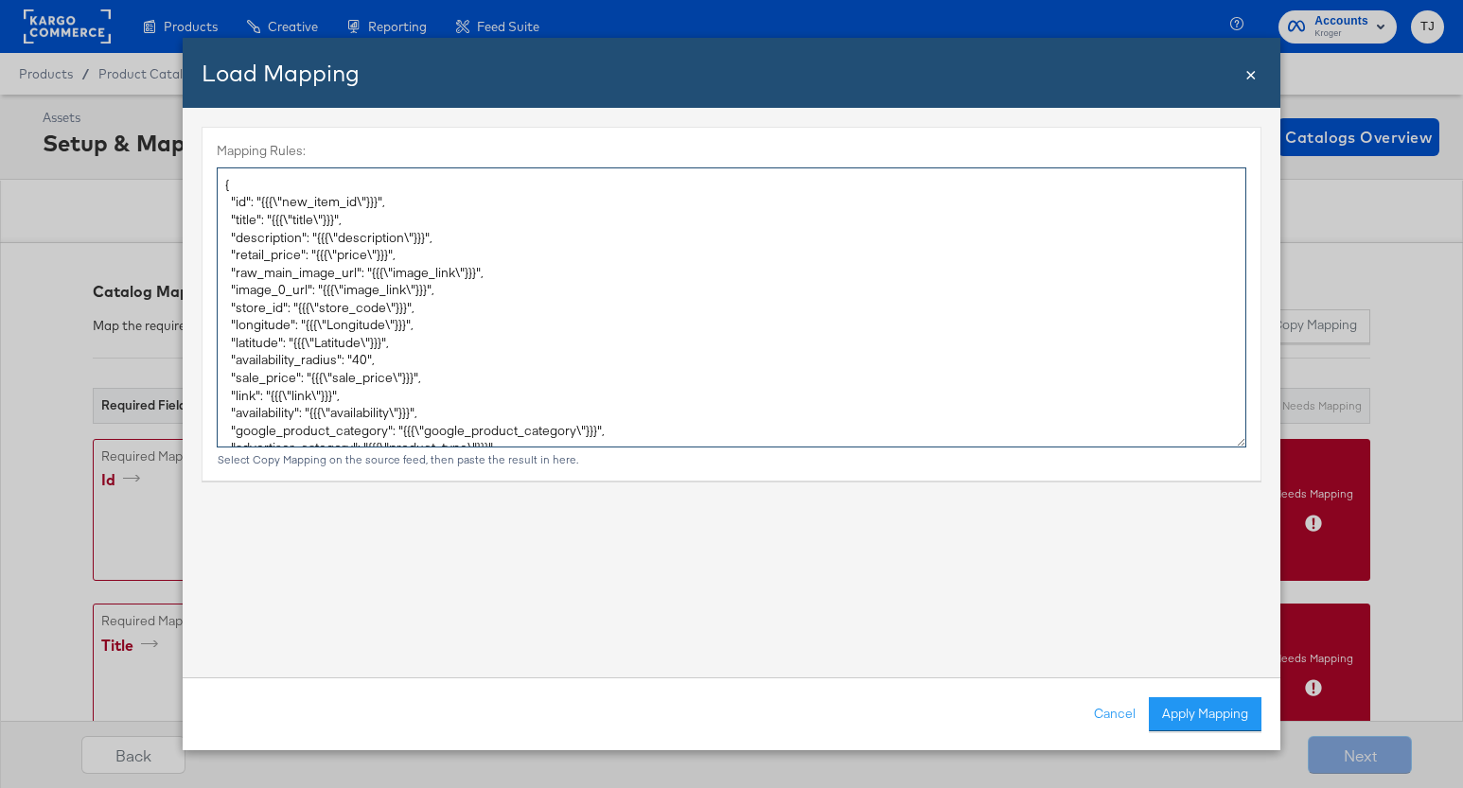
scroll to position [123, 0]
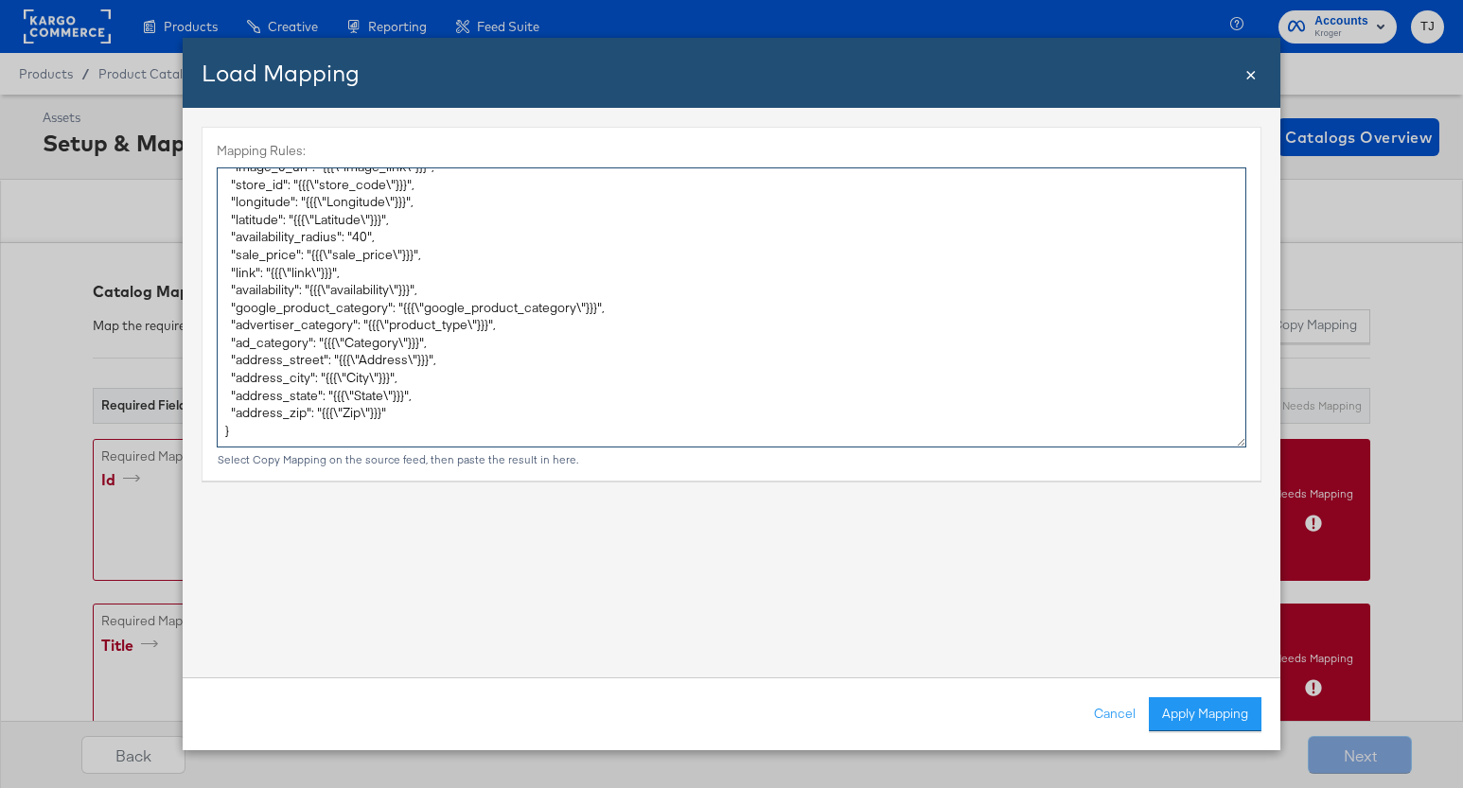
drag, startPoint x: 218, startPoint y: 180, endPoint x: 385, endPoint y: 661, distance: 509.1
click at [381, 661] on div "Mapping Rules: { "id": "{{{\"new_item_id\"}}}", "title": "{{{\"title\"}}}", "de…" at bounding box center [732, 393] width 1098 height 570
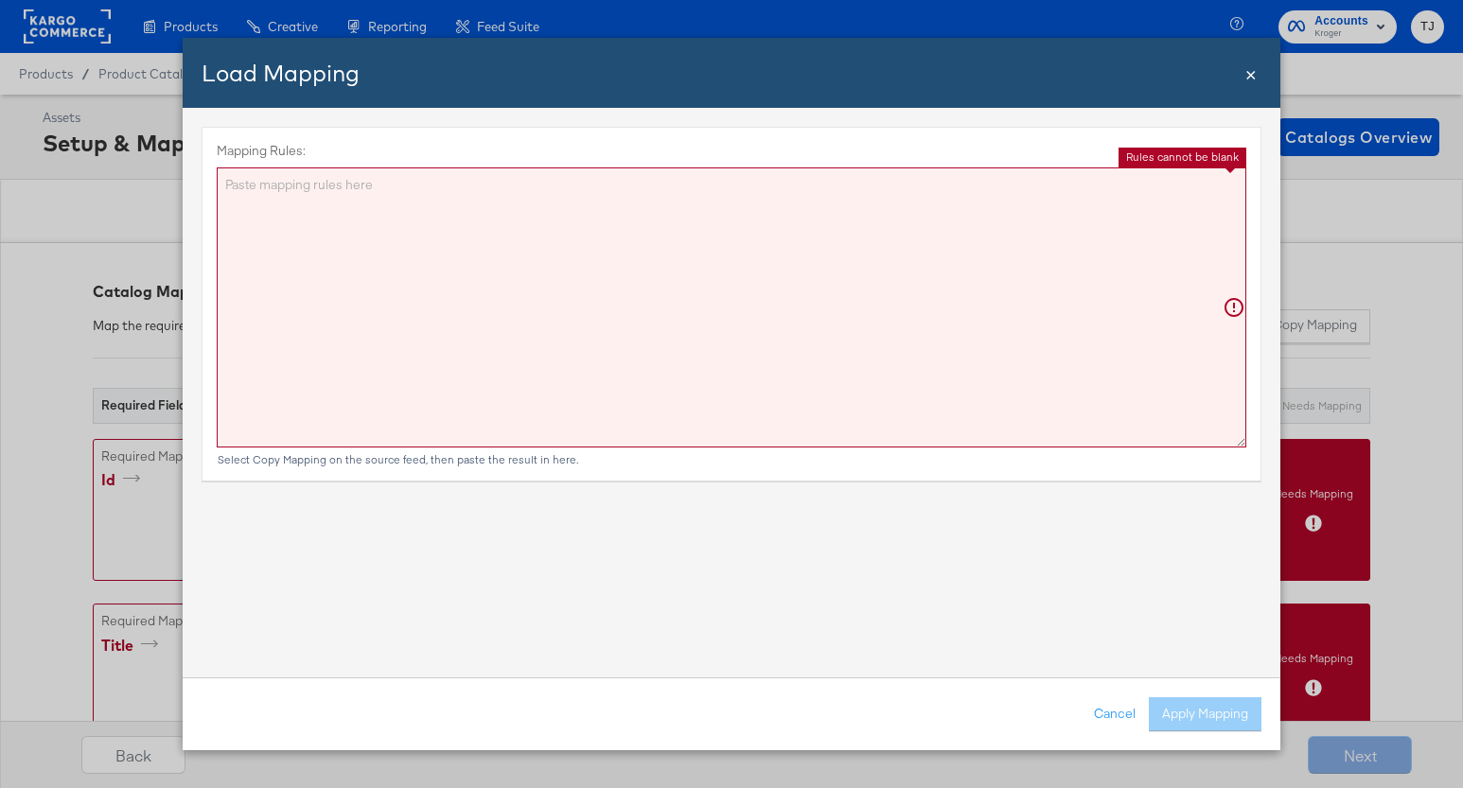
scroll to position [0, 0]
paste textarea "{"id":"{{{\"ID\"}}}","title":"{{{\"Name\"}}}","description":"{{{\"description\"…"
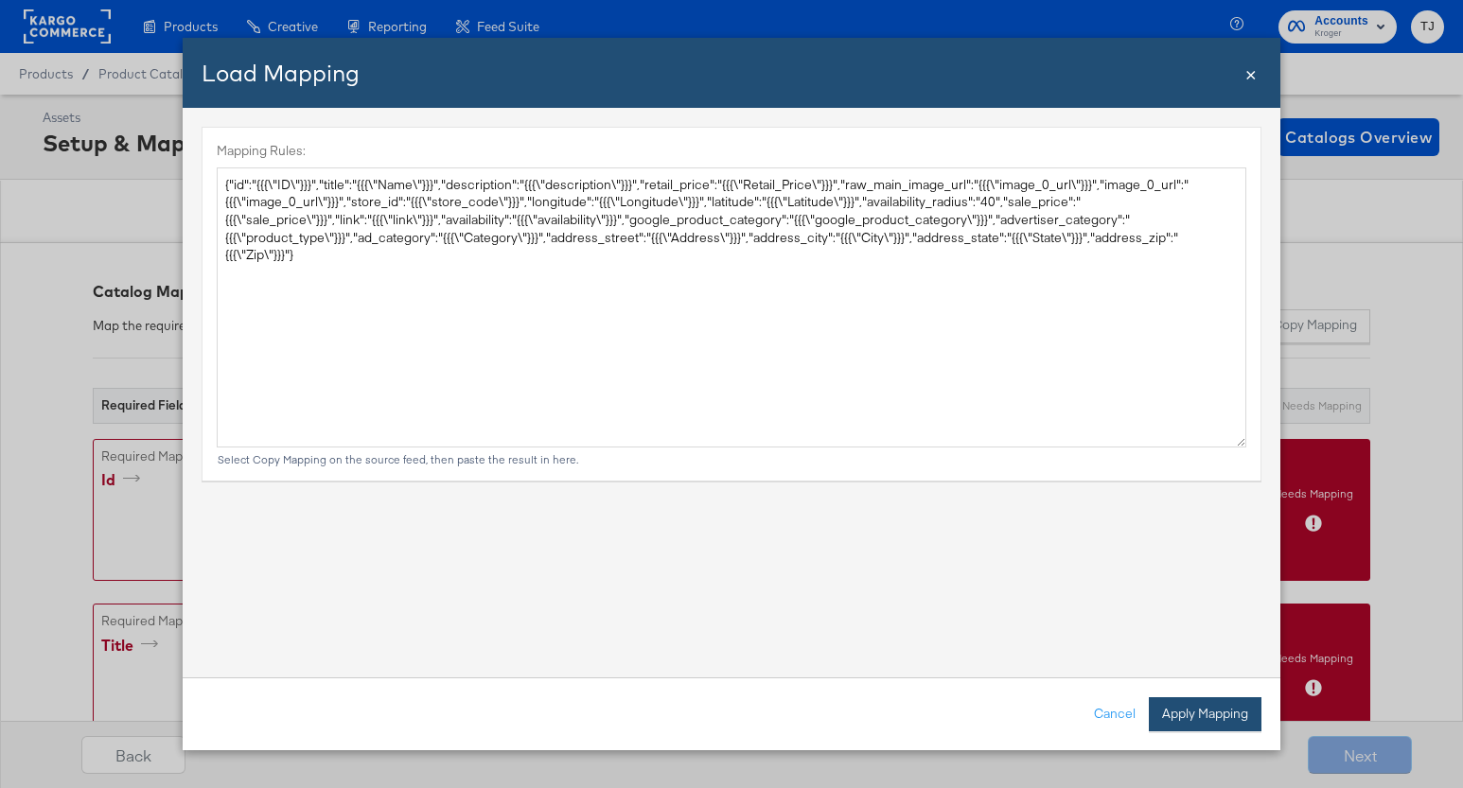
type textarea "{ "id": "{{{\"ID\"}}}", "title": "{{{\"Name\"}}}", "description": "{{{\"descrip…"
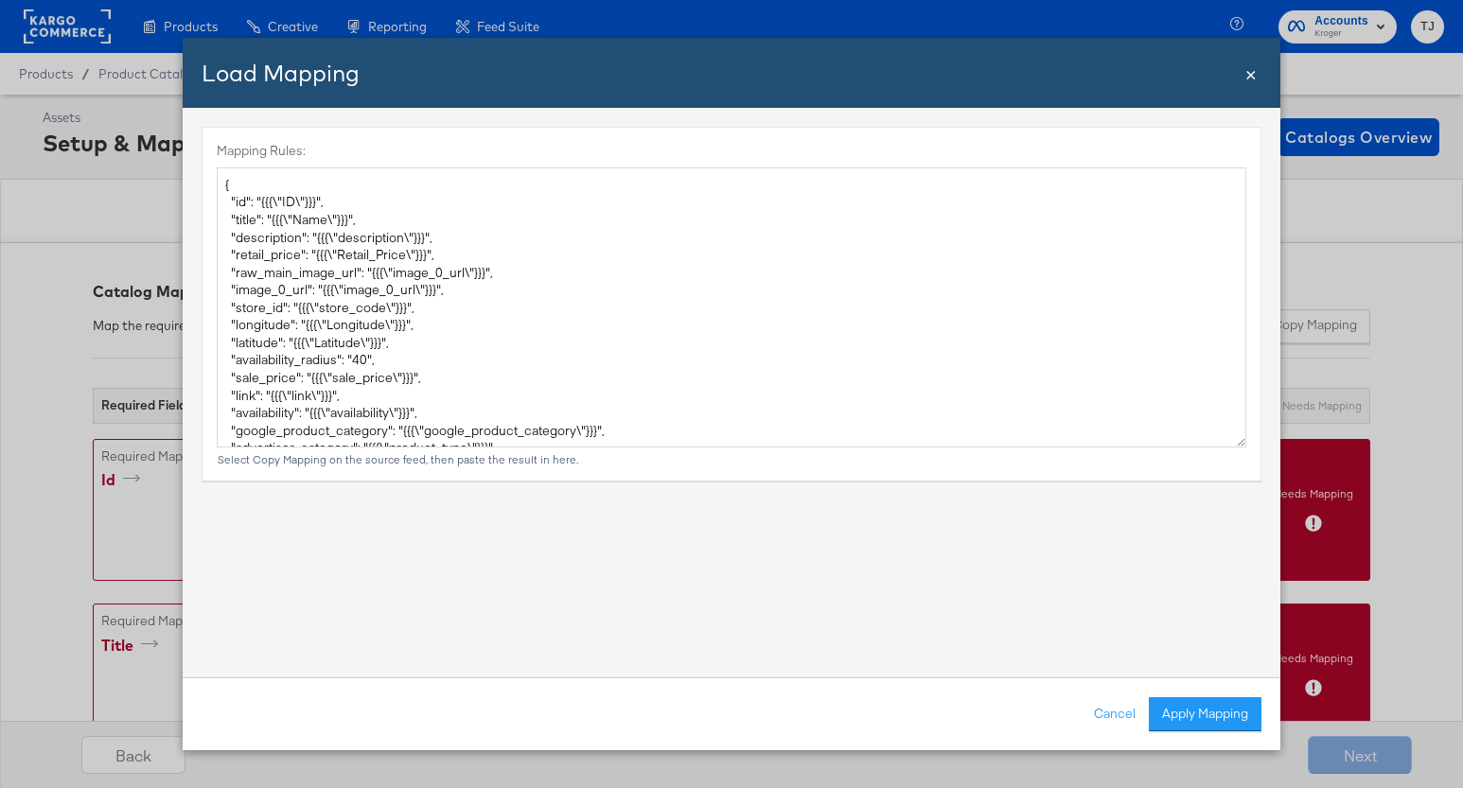
click at [1232, 724] on button "Apply Mapping" at bounding box center [1205, 714] width 113 height 34
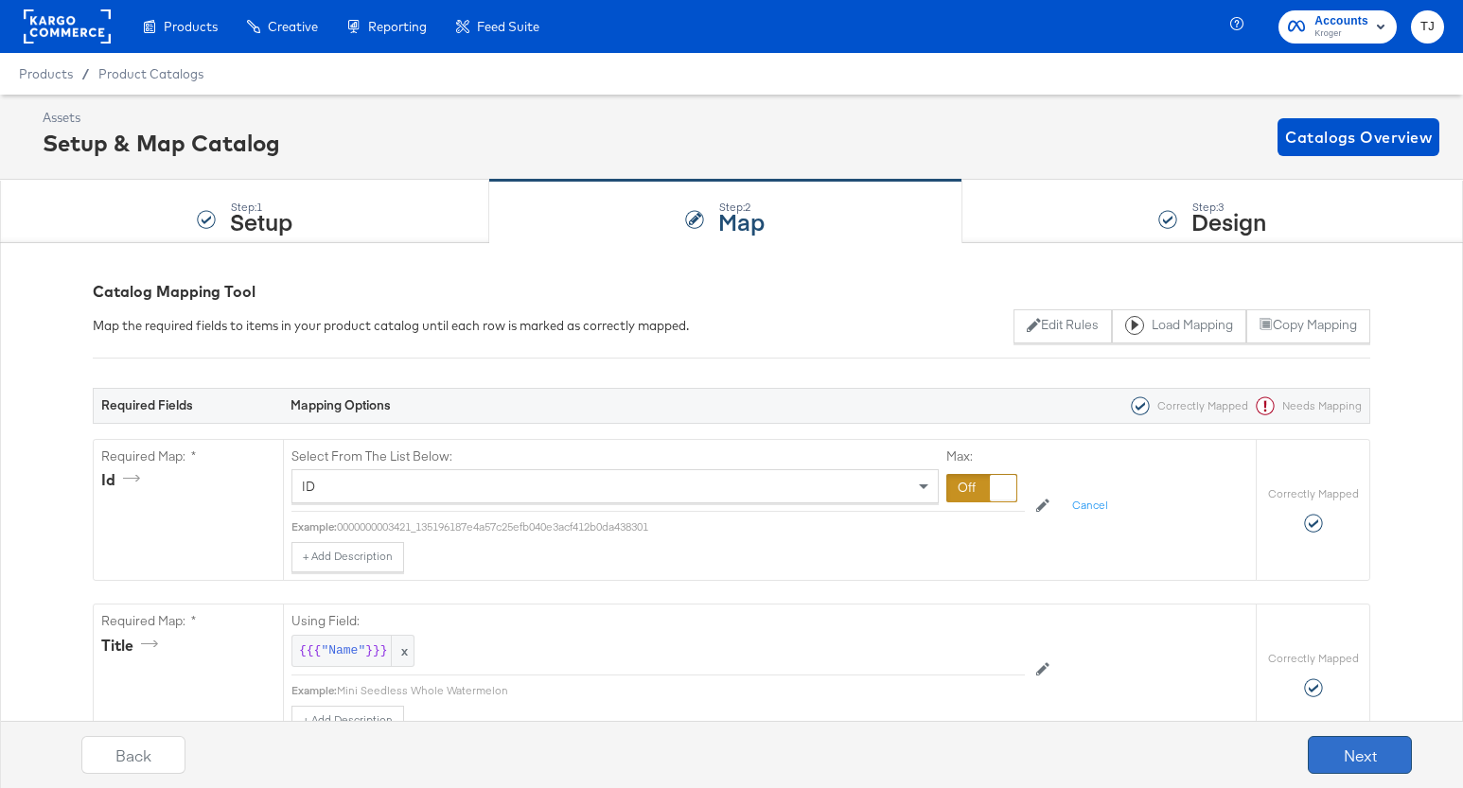
click at [1368, 759] on button "Next" at bounding box center [1360, 755] width 104 height 38
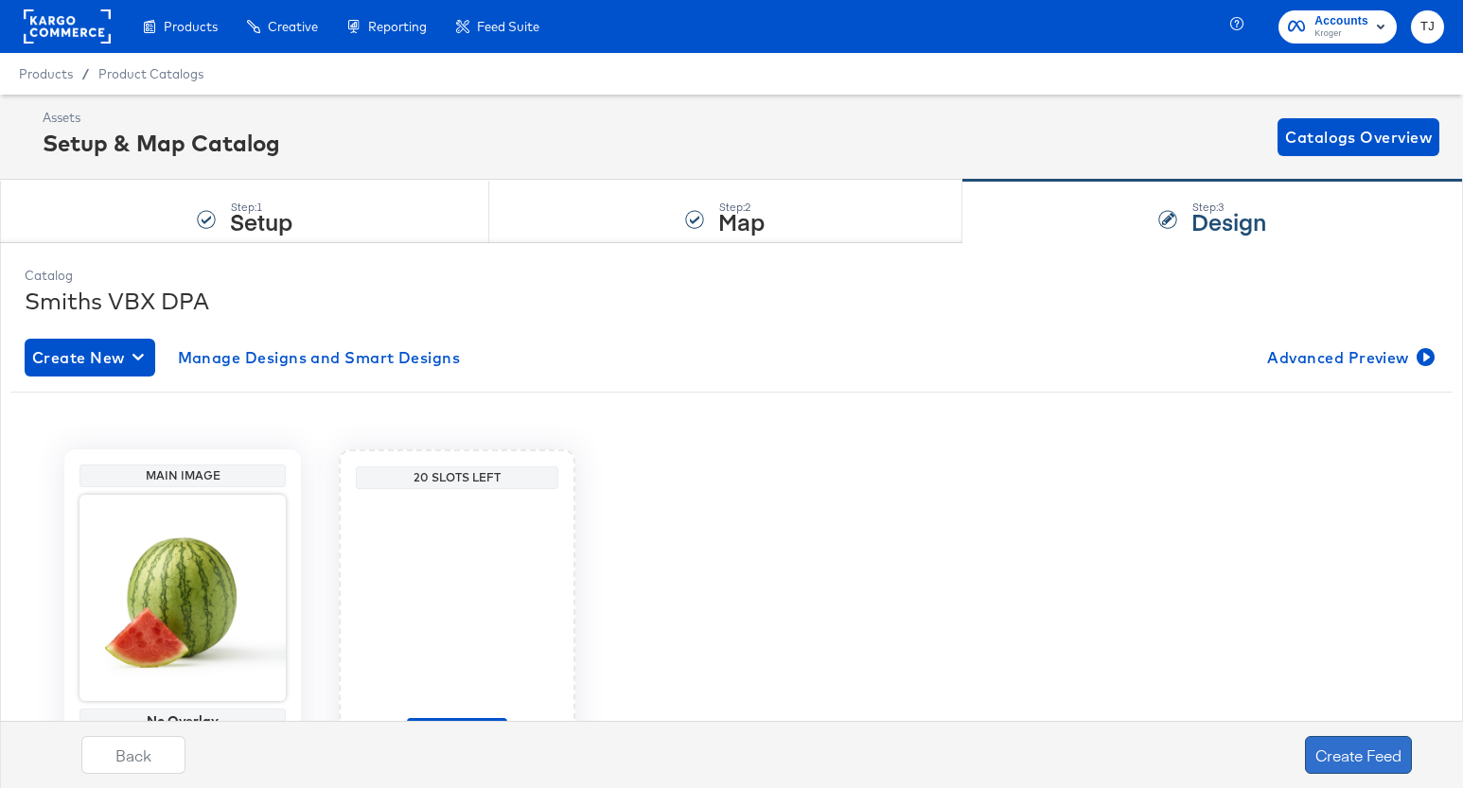
click at [1372, 757] on button "Create Feed" at bounding box center [1358, 755] width 107 height 38
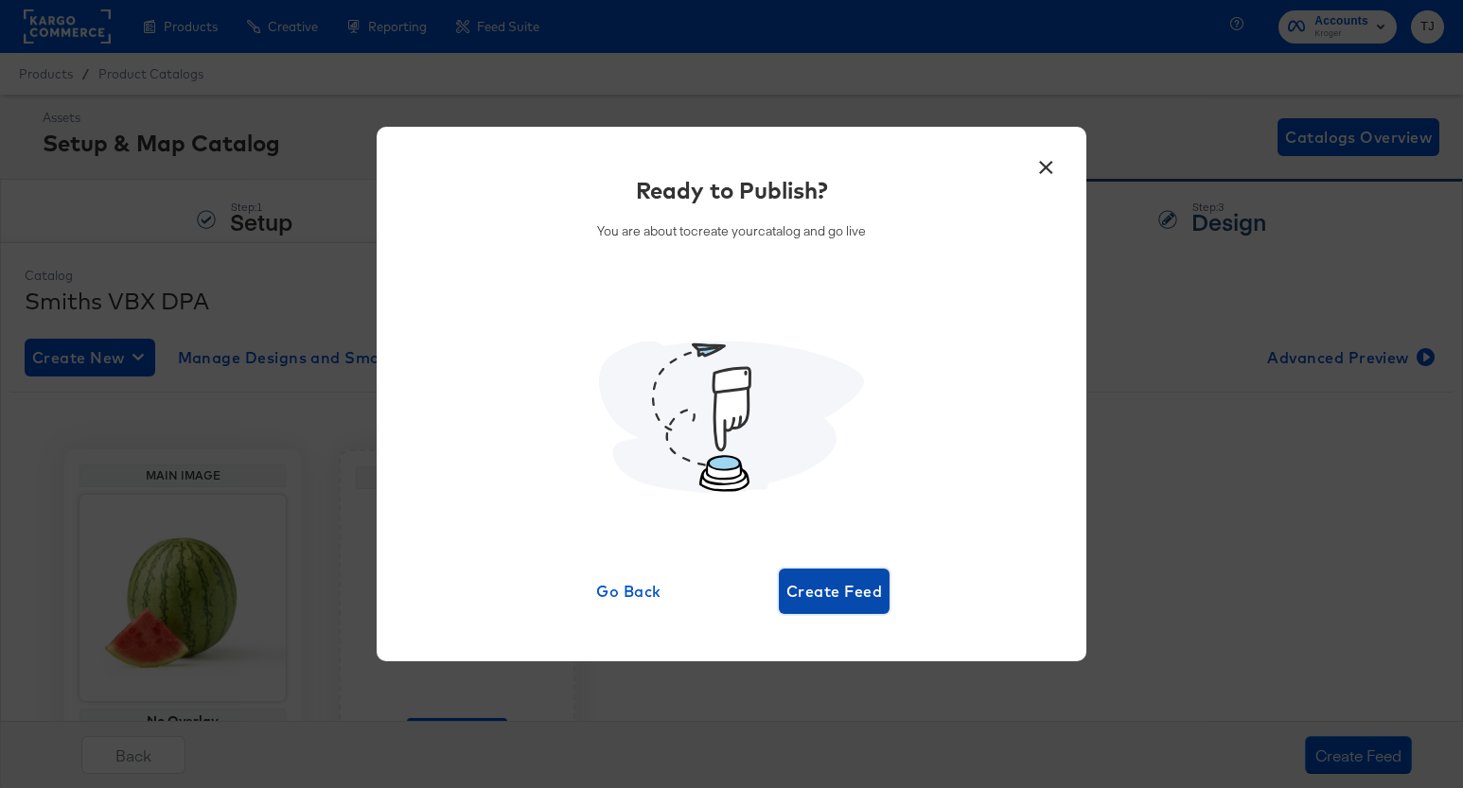
click at [819, 590] on span "Create Feed" at bounding box center [834, 591] width 96 height 26
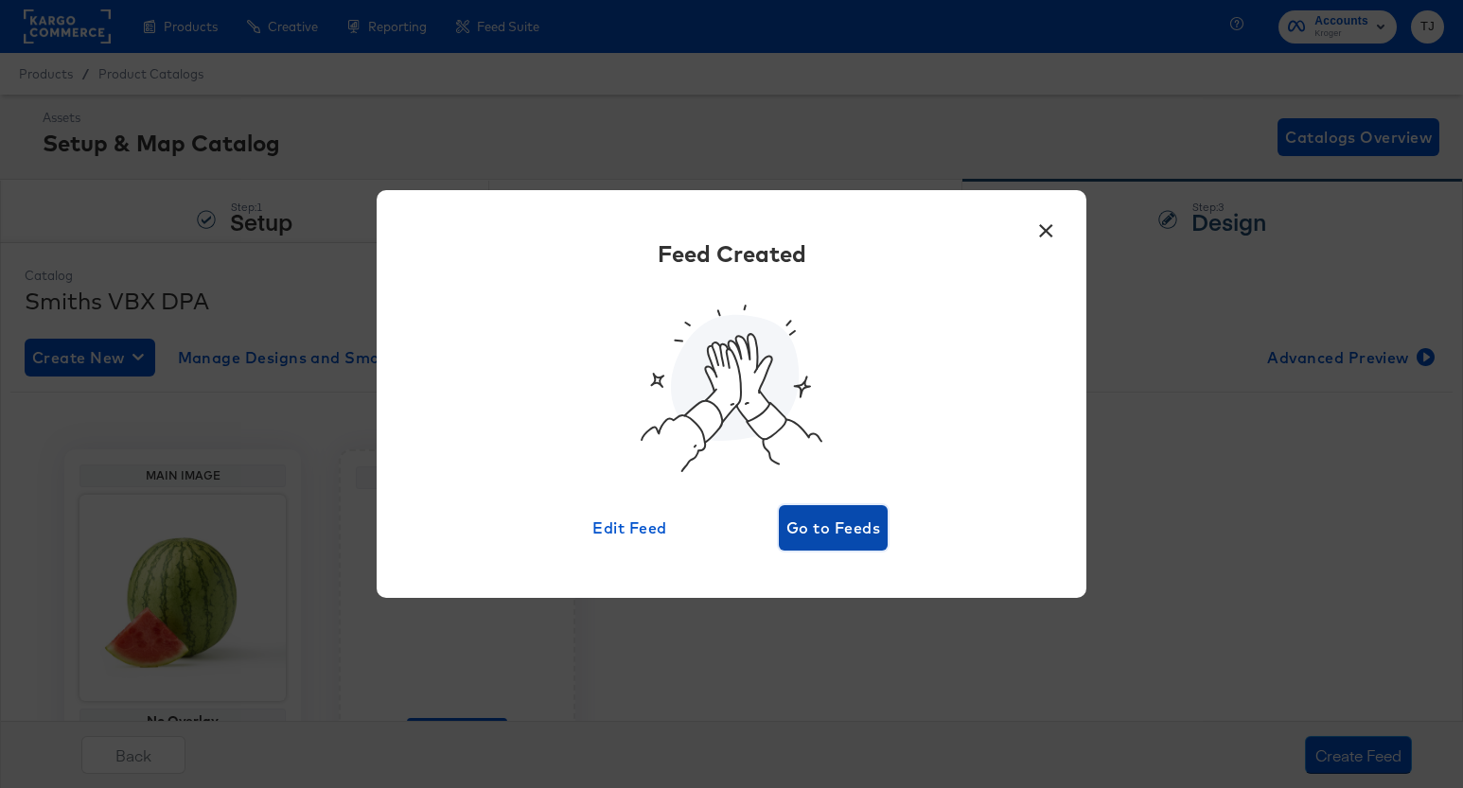
click at [864, 540] on span "Go to Feeds" at bounding box center [833, 528] width 94 height 26
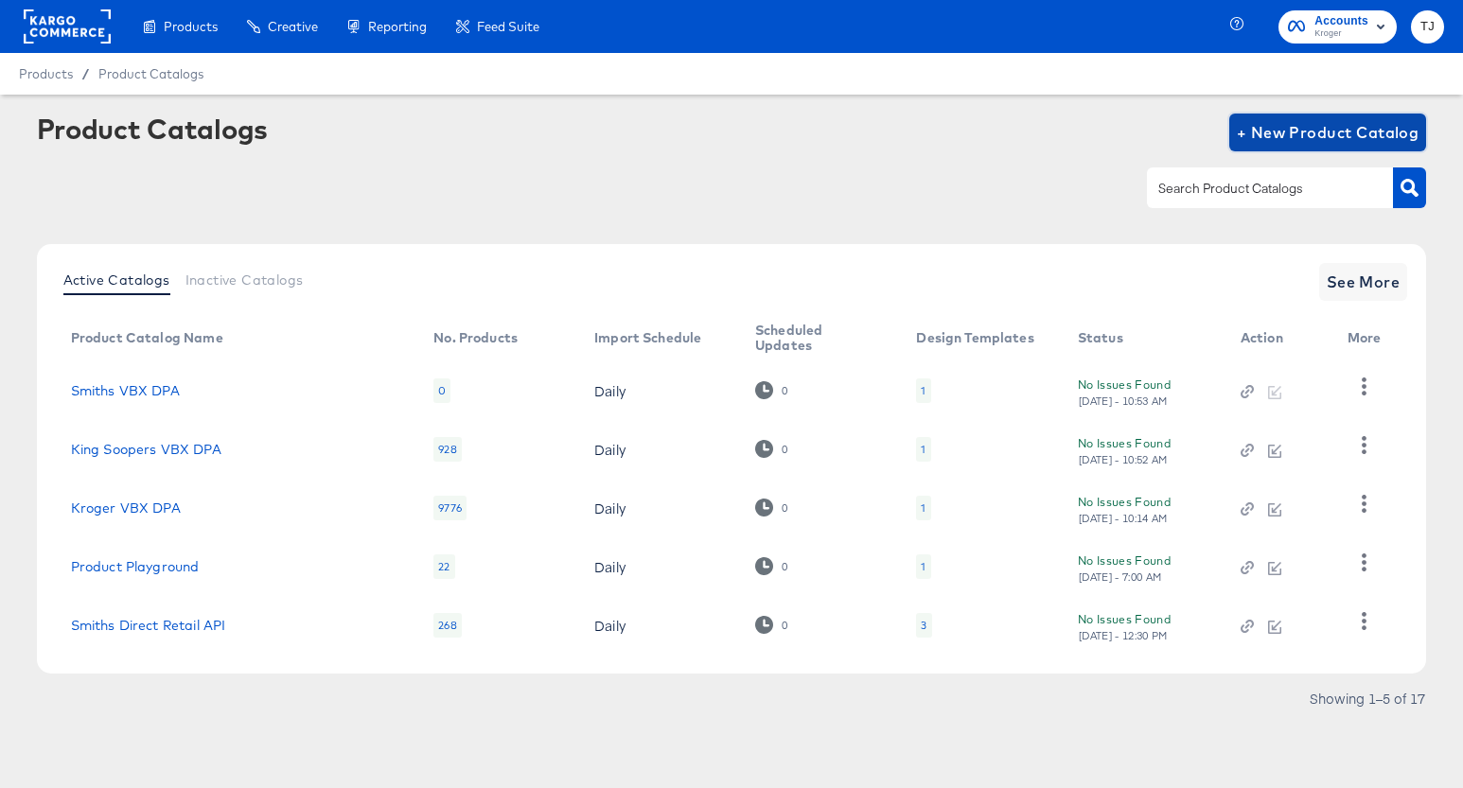
click at [1369, 132] on span "+ New Product Catalog" at bounding box center [1328, 132] width 183 height 26
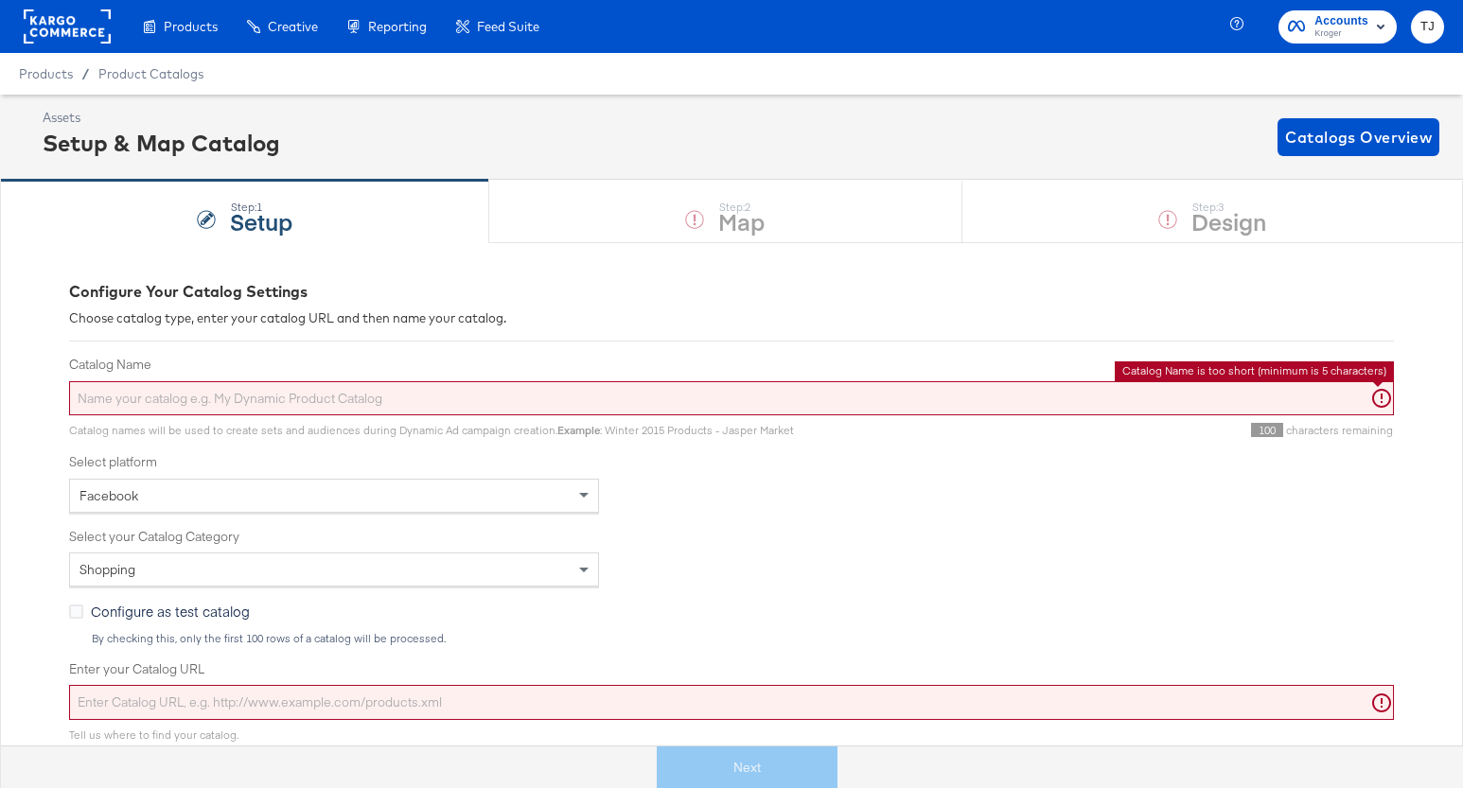
click at [209, 401] on input "Catalog Name" at bounding box center [731, 398] width 1325 height 35
paste input "JayC"
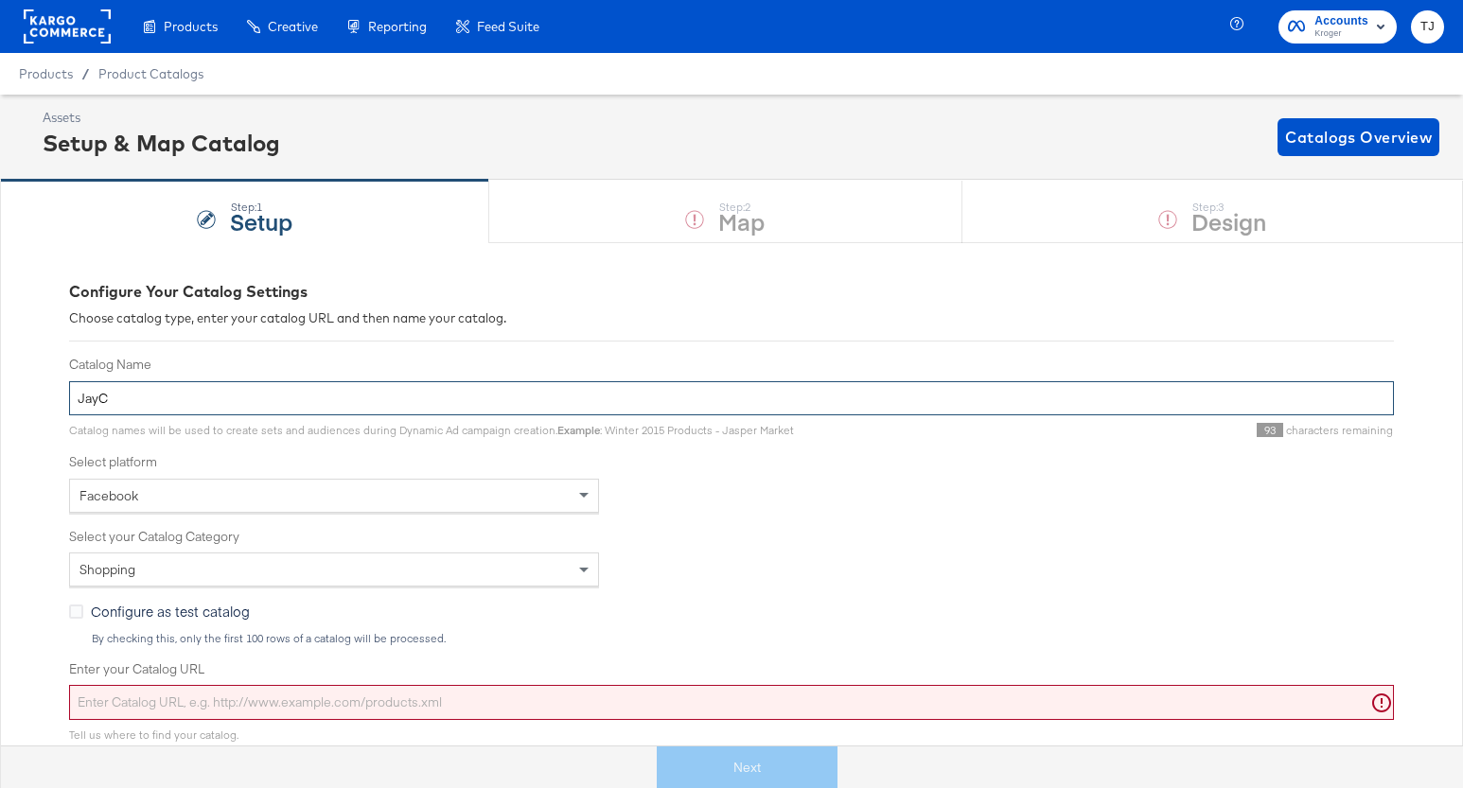
click at [105, 398] on input "JayC" at bounding box center [731, 398] width 1325 height 35
click at [127, 398] on input "JayC" at bounding box center [731, 398] width 1325 height 35
paste input "VBX DPA"
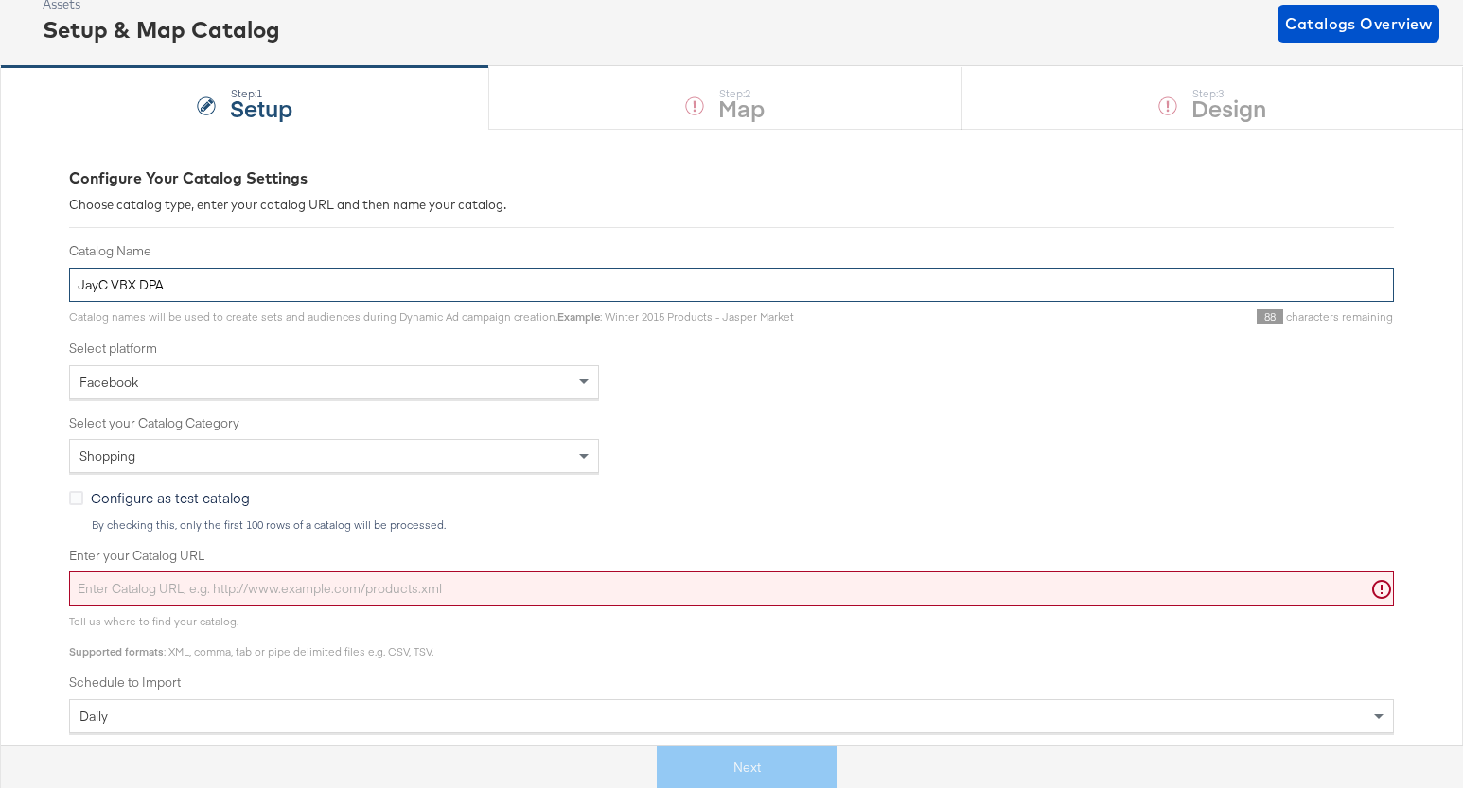
scroll to position [162, 0]
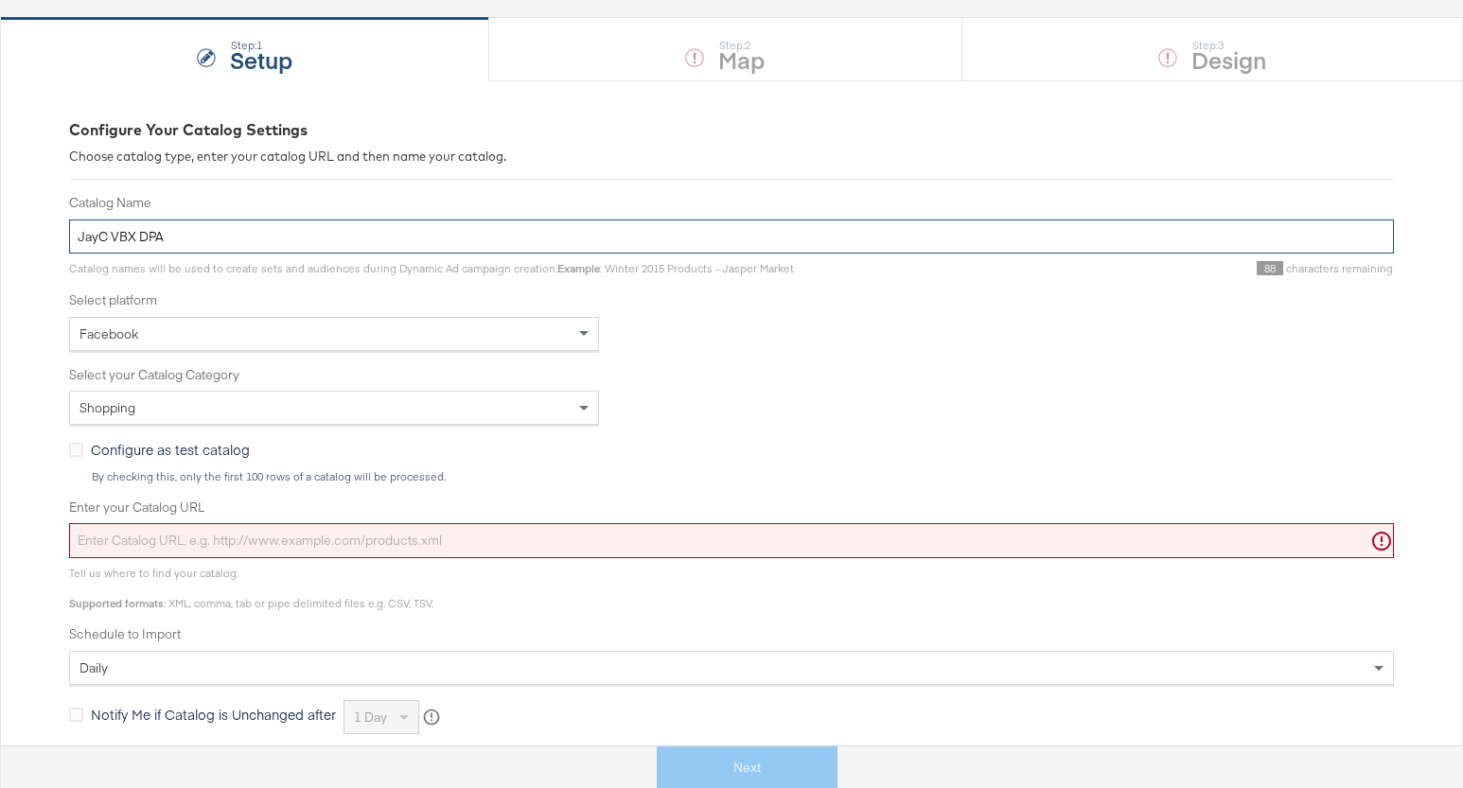
type input "JayC VBX DPA"
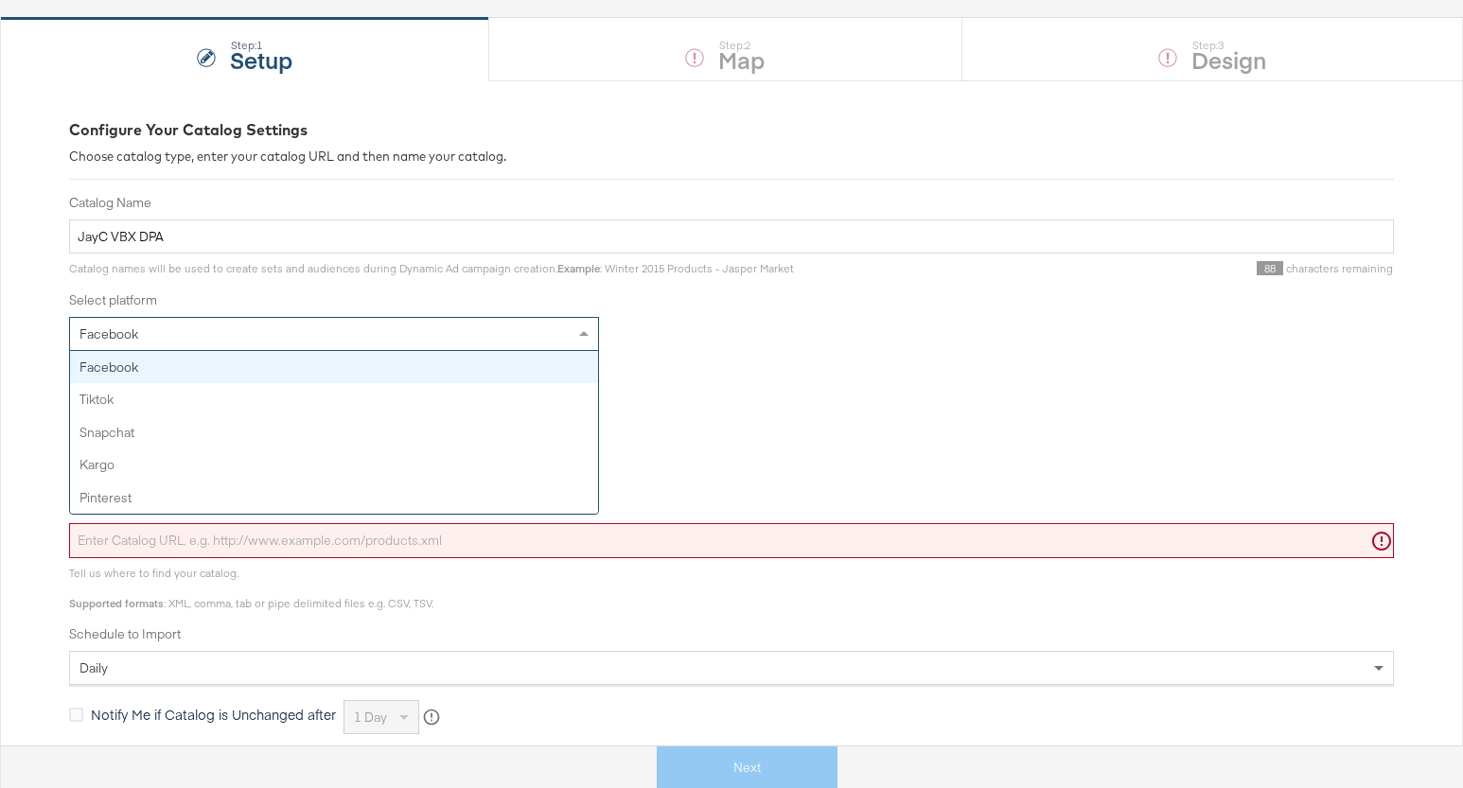
click at [570, 334] on div "Facebook" at bounding box center [334, 334] width 528 height 32
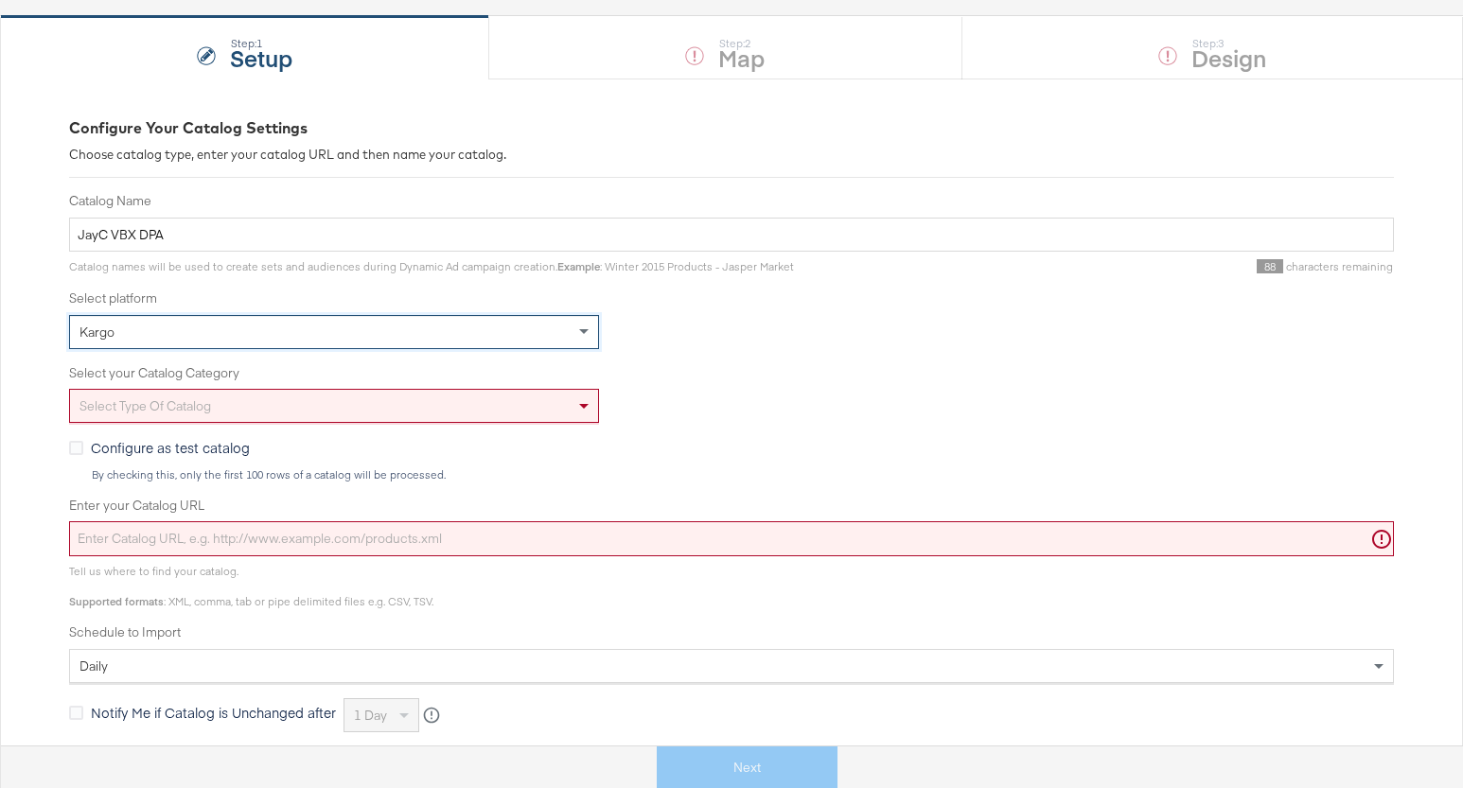
click at [542, 405] on div "Select type of catalog" at bounding box center [334, 406] width 528 height 32
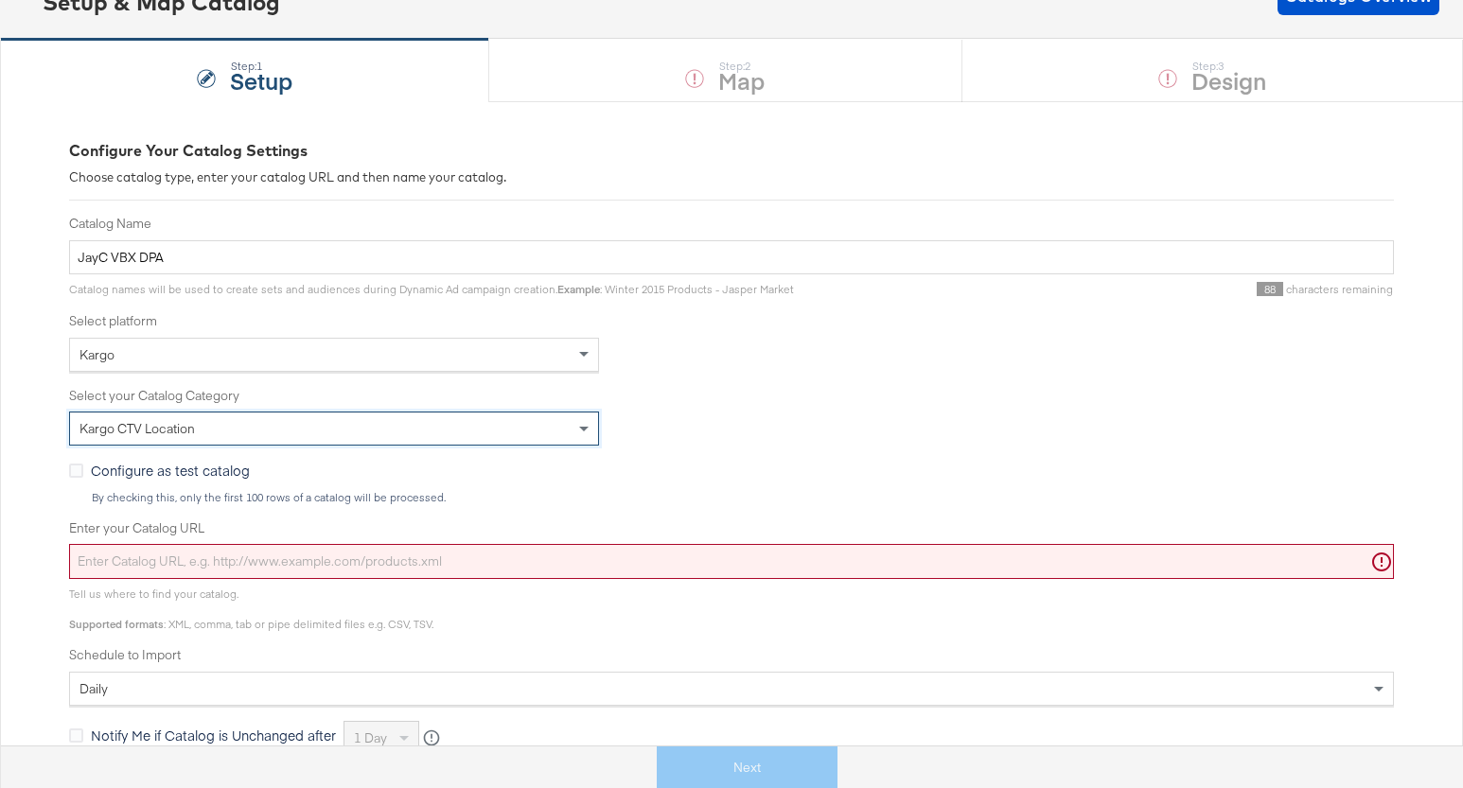
scroll to position [148, 0]
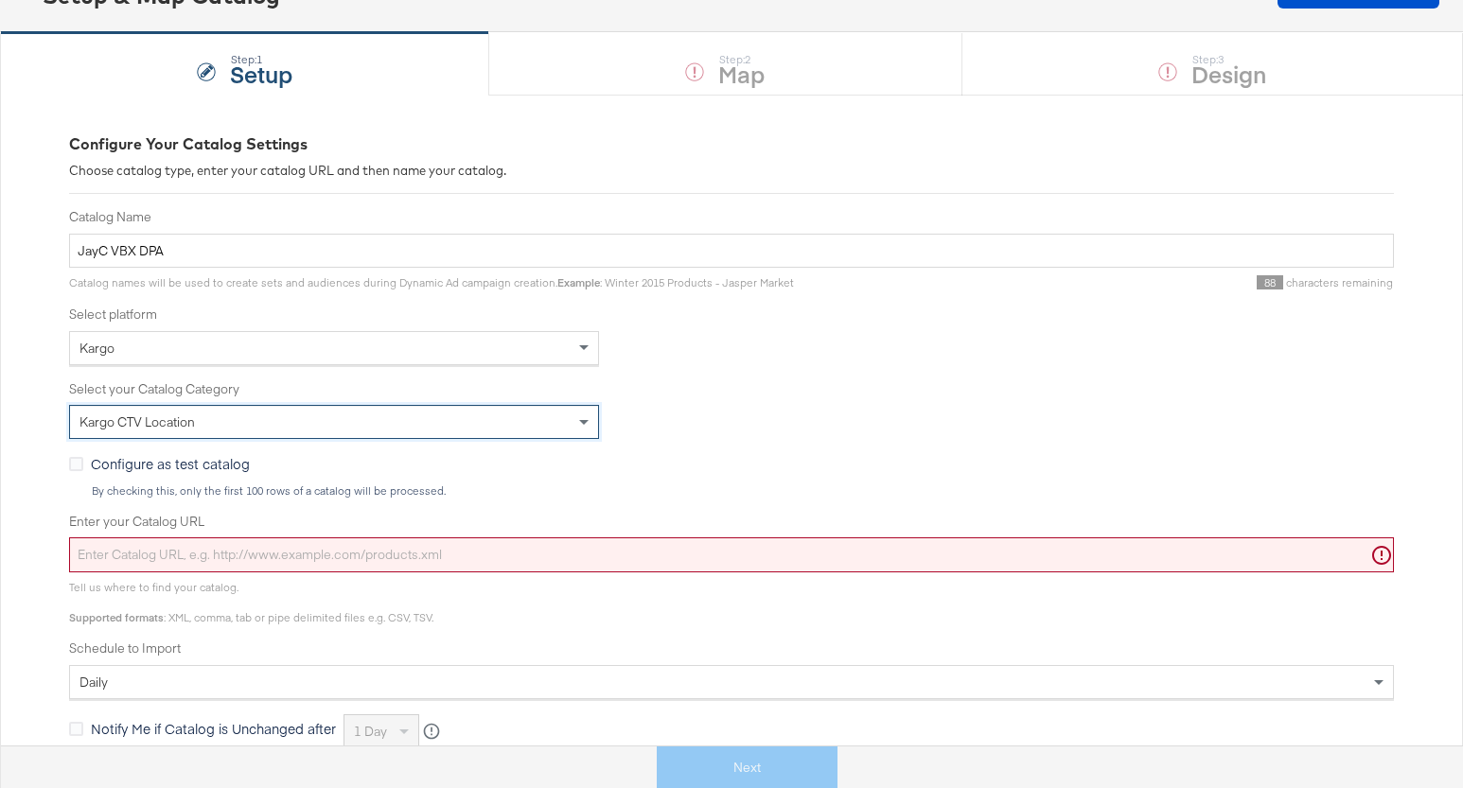
click at [420, 552] on input "Enter your Catalog URL" at bounding box center [731, 554] width 1325 height 35
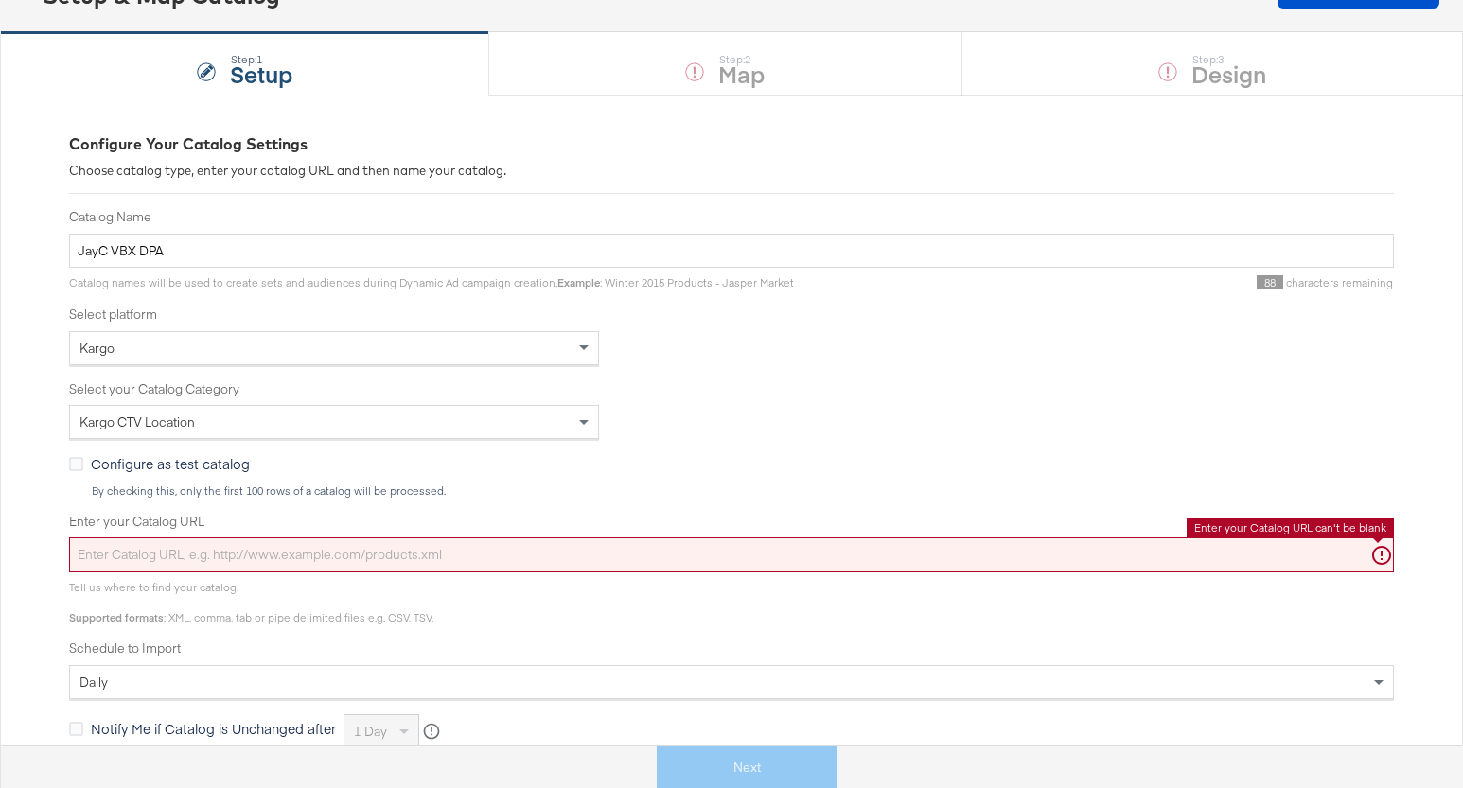
paste input "https://ace.stitcherads.com/exports/1420/kargo/retail/kargo-retail/export.tsv.gz"
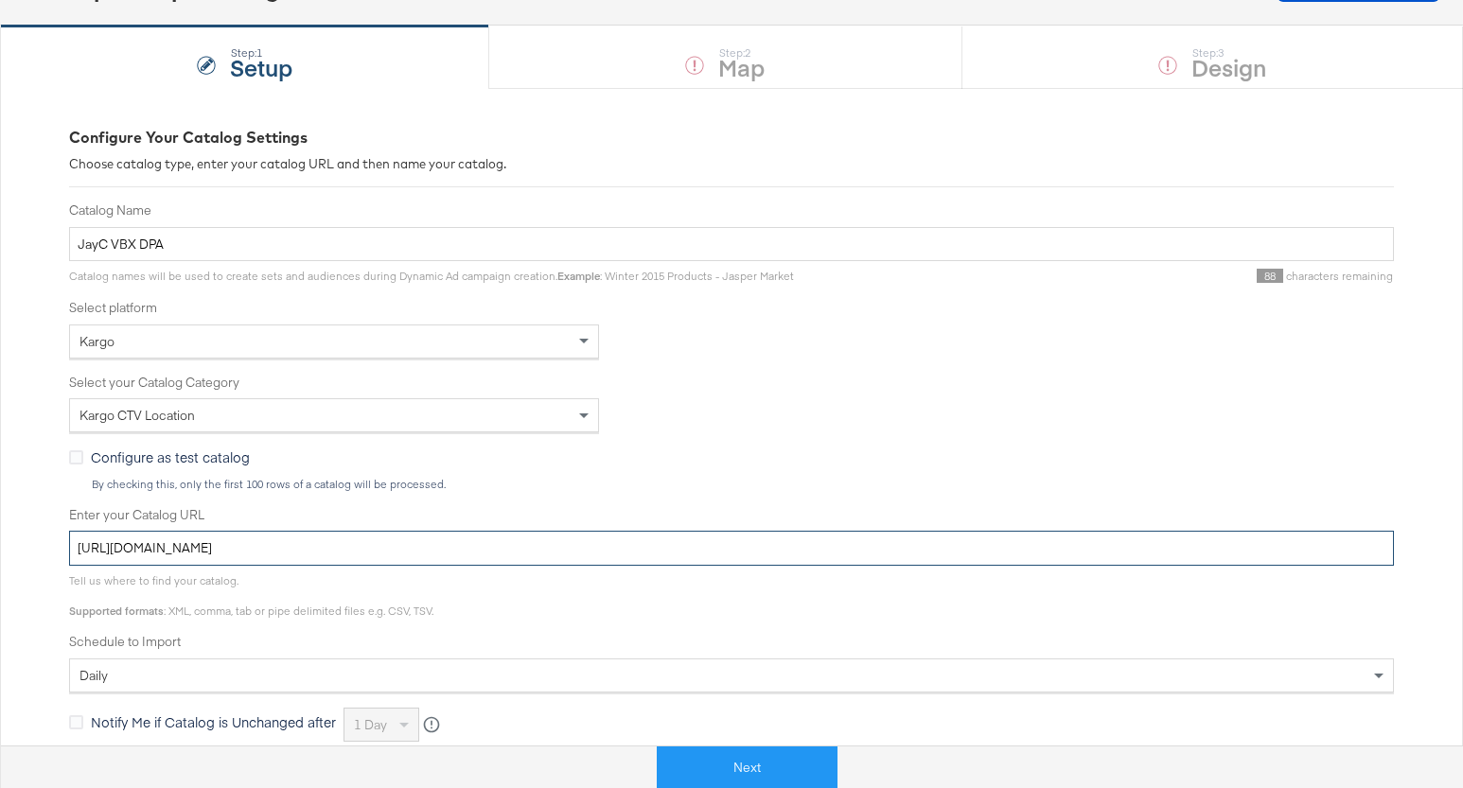
scroll to position [0, 0]
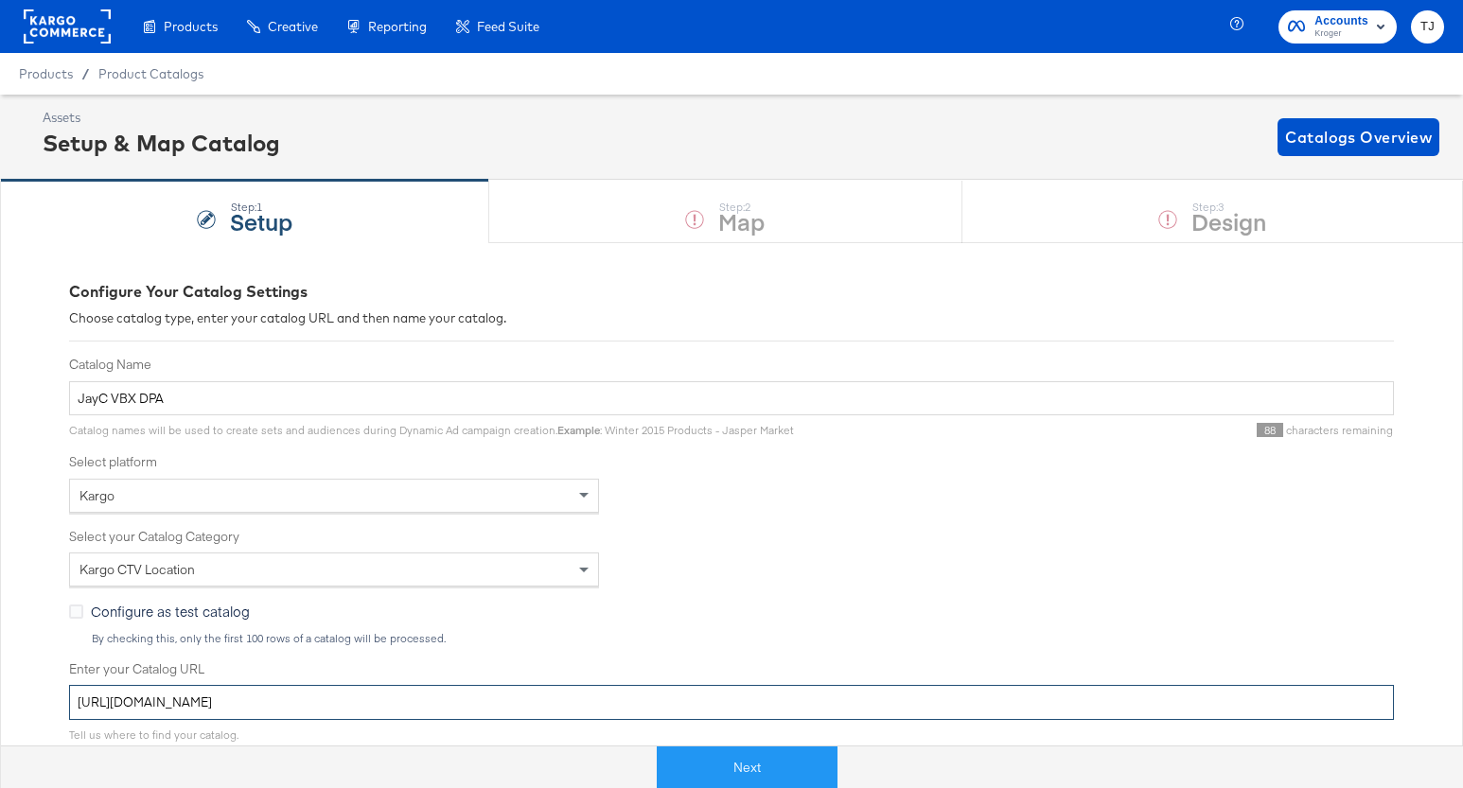
type input "https://ace.stitcherads.com/exports/1420/kargo/retail/kargo-retail/export.tsv.gz"
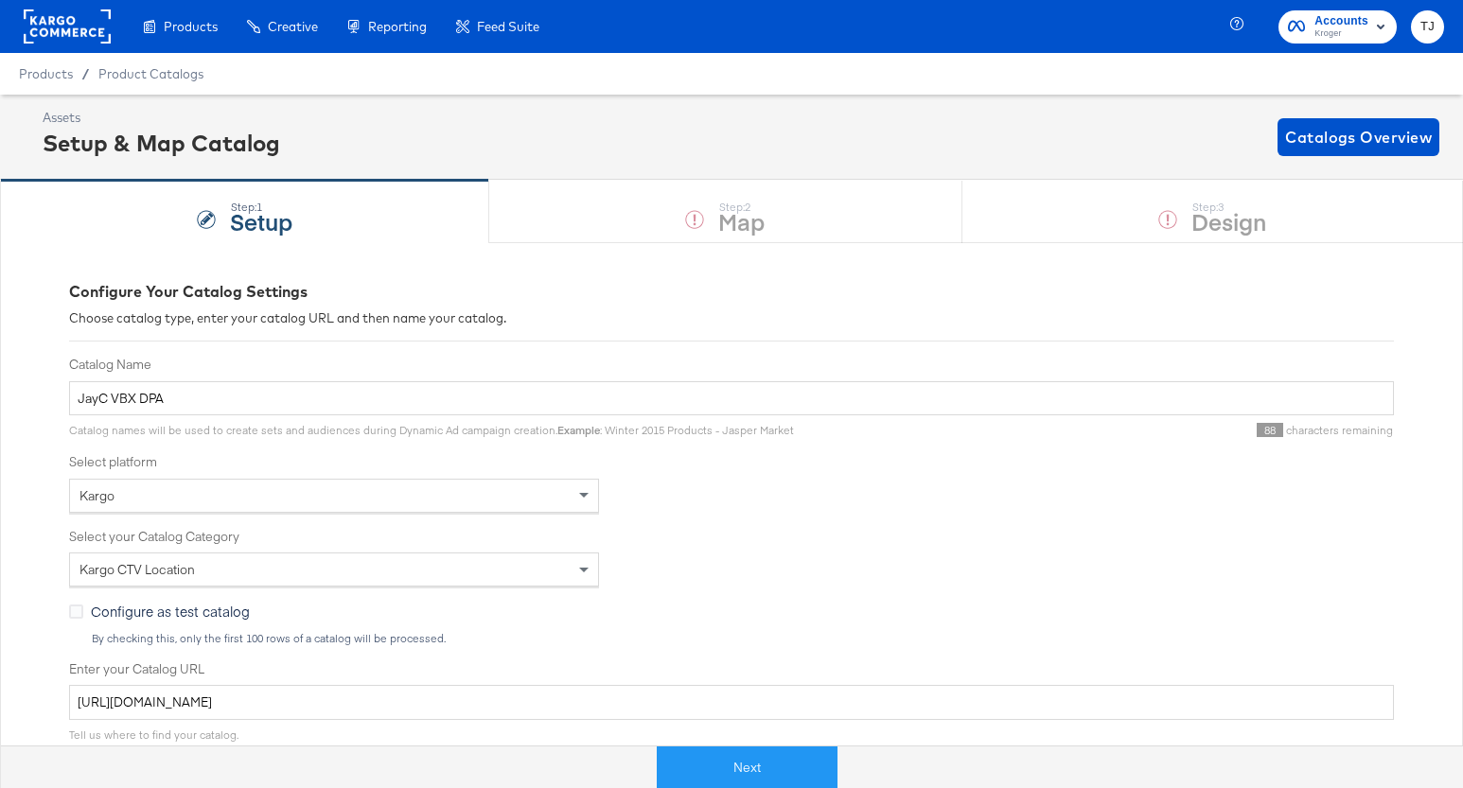
click at [985, 481] on div "Kargo" at bounding box center [731, 496] width 1325 height 34
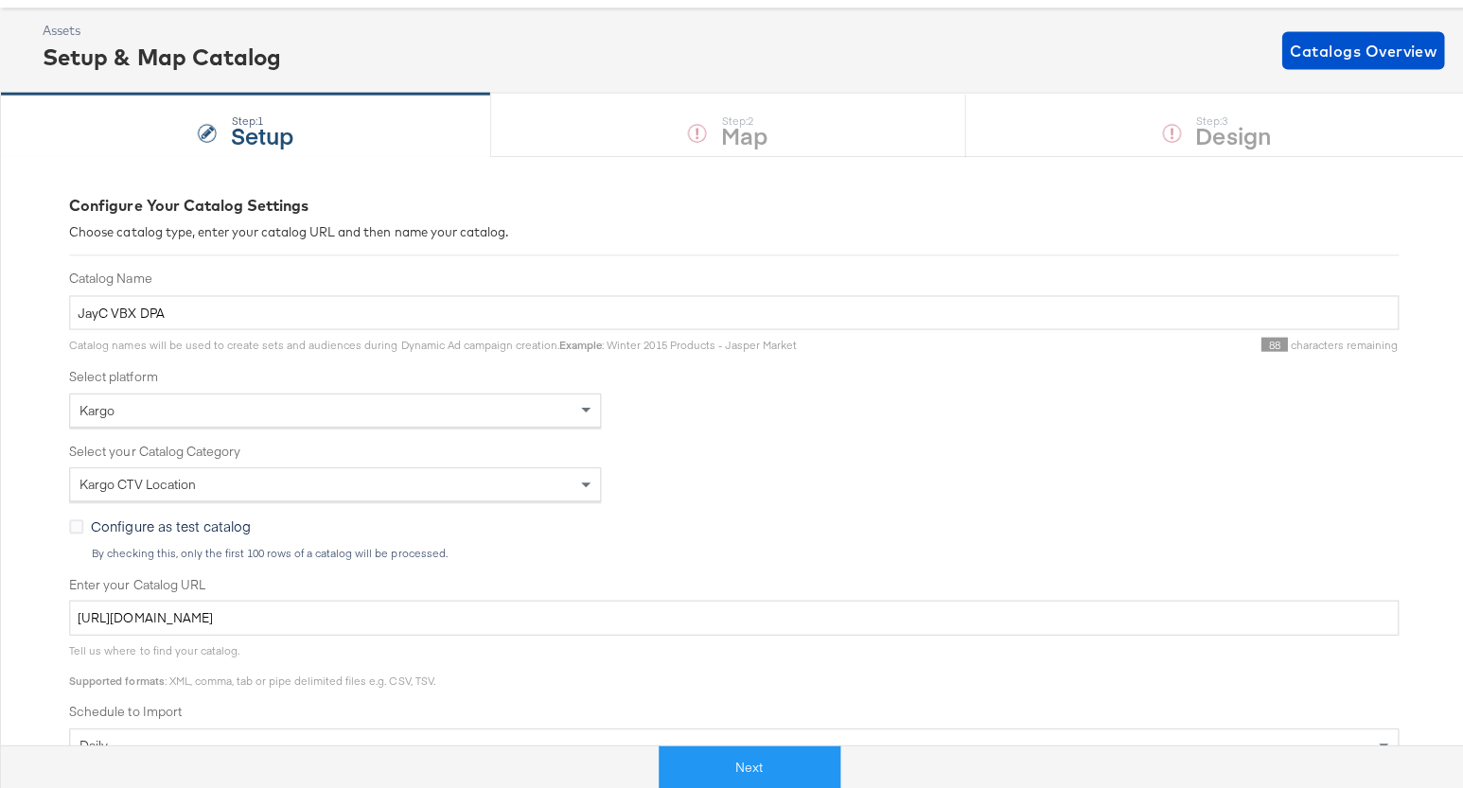
scroll to position [86, 0]
click at [811, 769] on button "Next" at bounding box center [747, 768] width 181 height 43
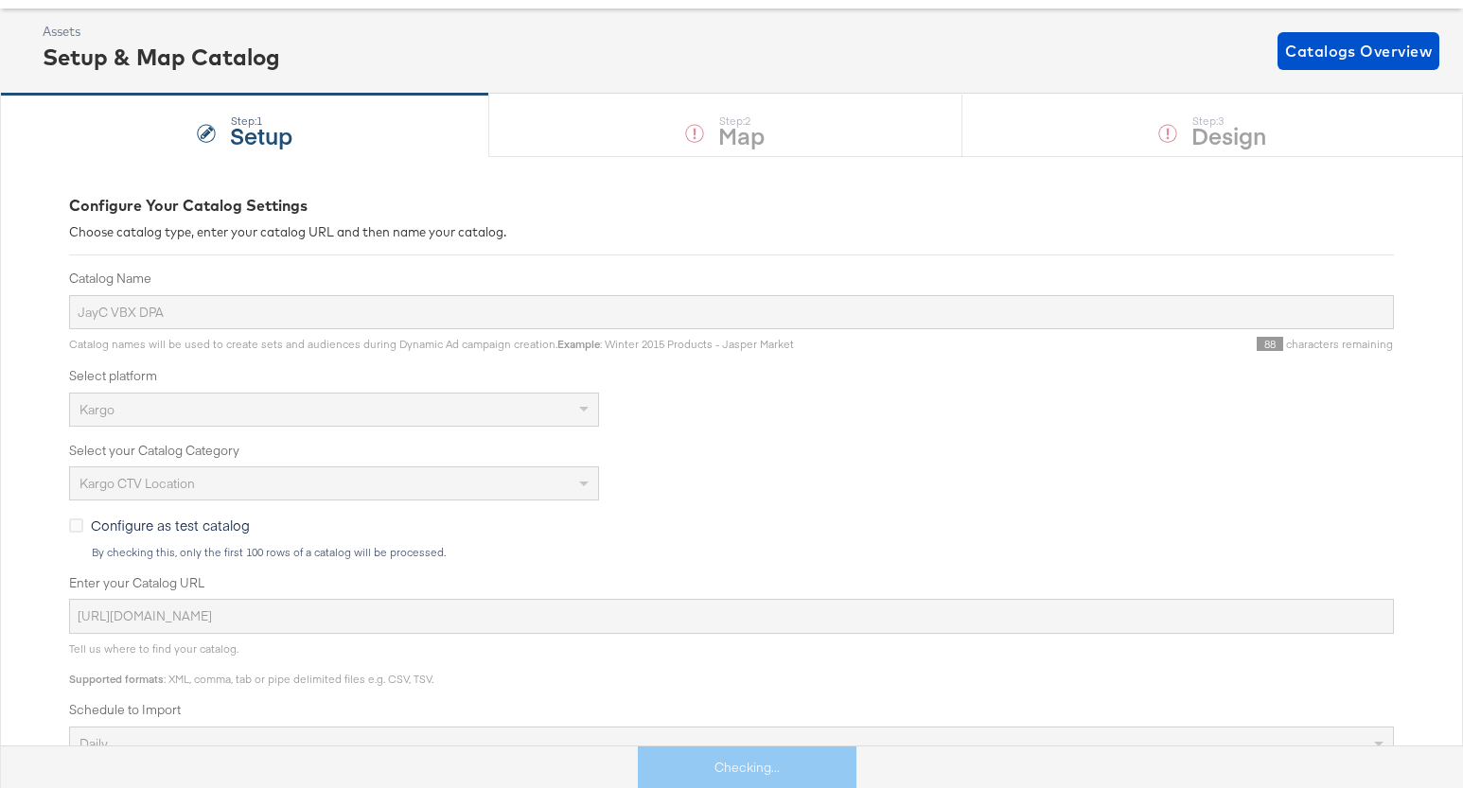
scroll to position [0, 0]
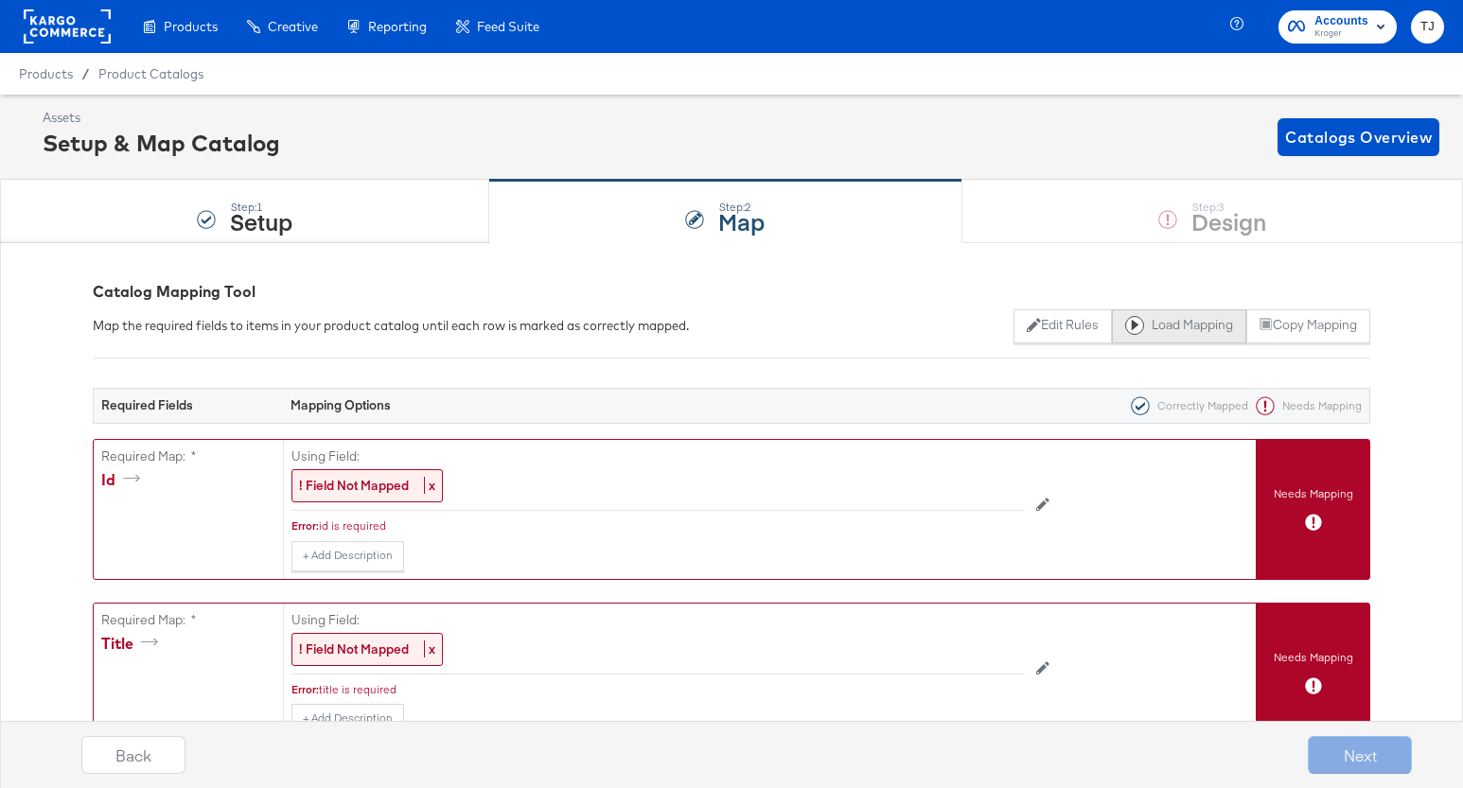
click at [1166, 329] on button "Load Mapping" at bounding box center [1179, 326] width 134 height 34
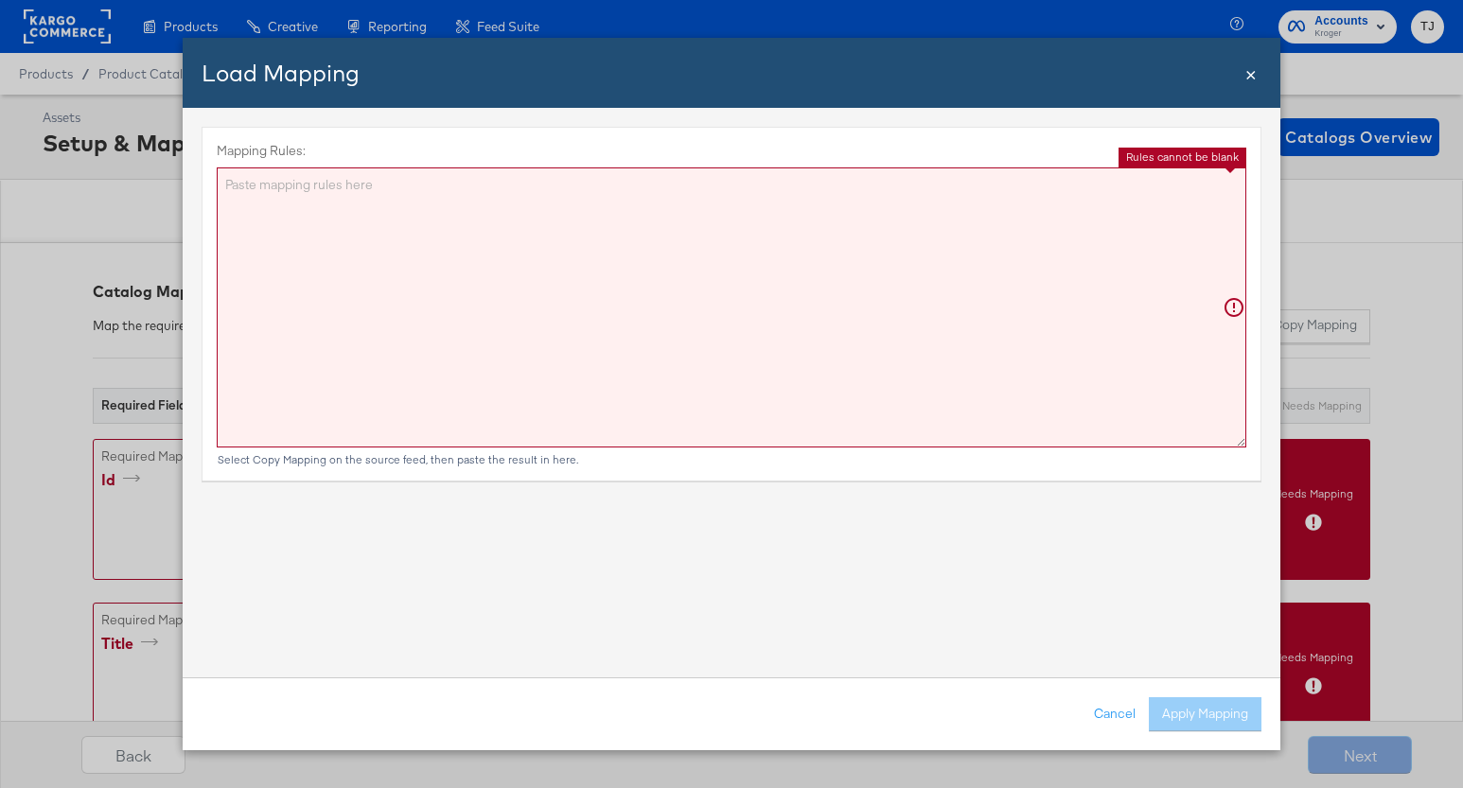
click at [816, 281] on textarea "Mapping Rules:" at bounding box center [732, 307] width 1030 height 280
paste textarea "{"id":"{{{\"ID\"}}}","title":"{{{\"Name\"}}}","description":"{{{\"description\"…"
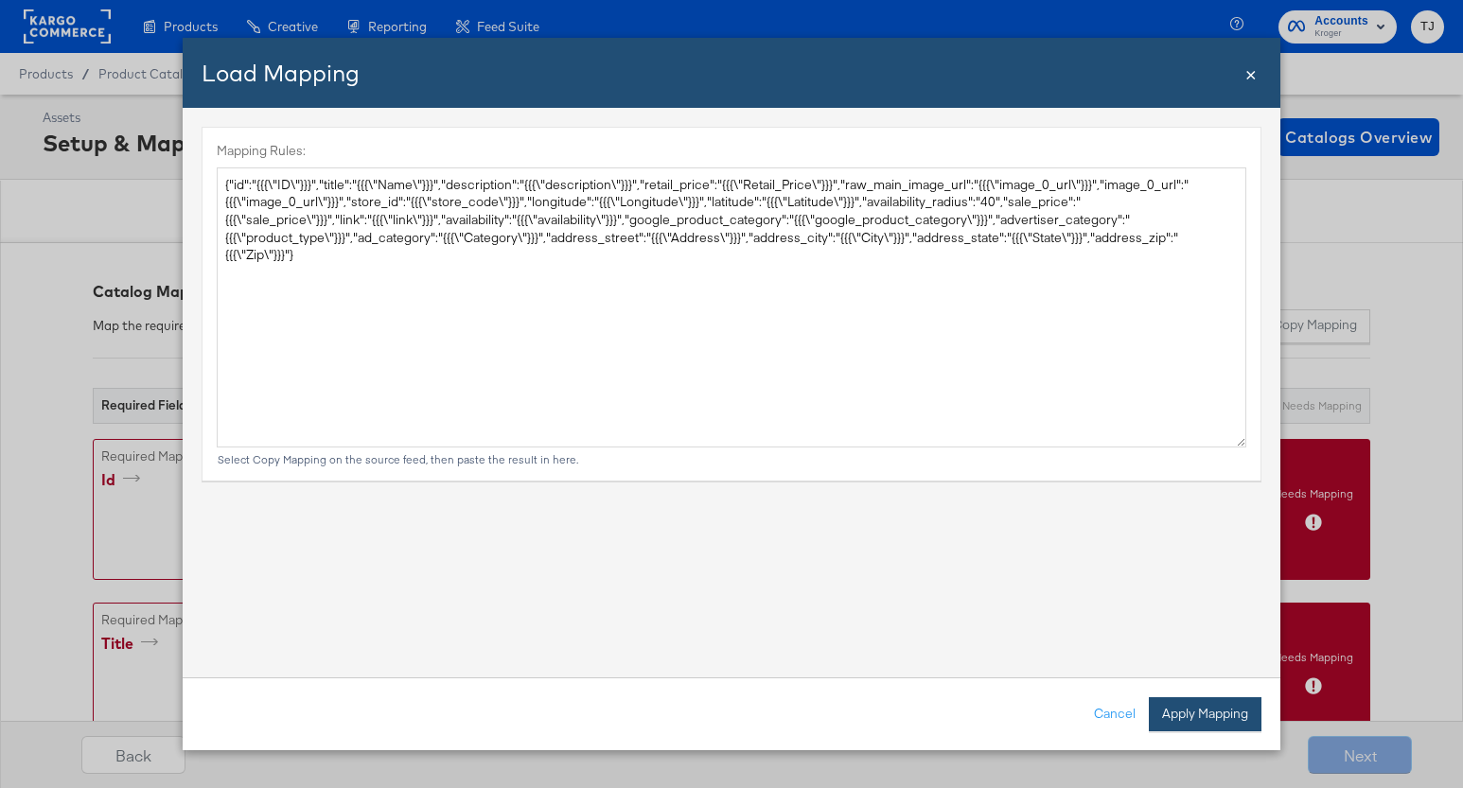
type textarea "{ "id": "{{{\"ID\"}}}", "title": "{{{\"Name\"}}}", "description": "{{{\"descrip…"
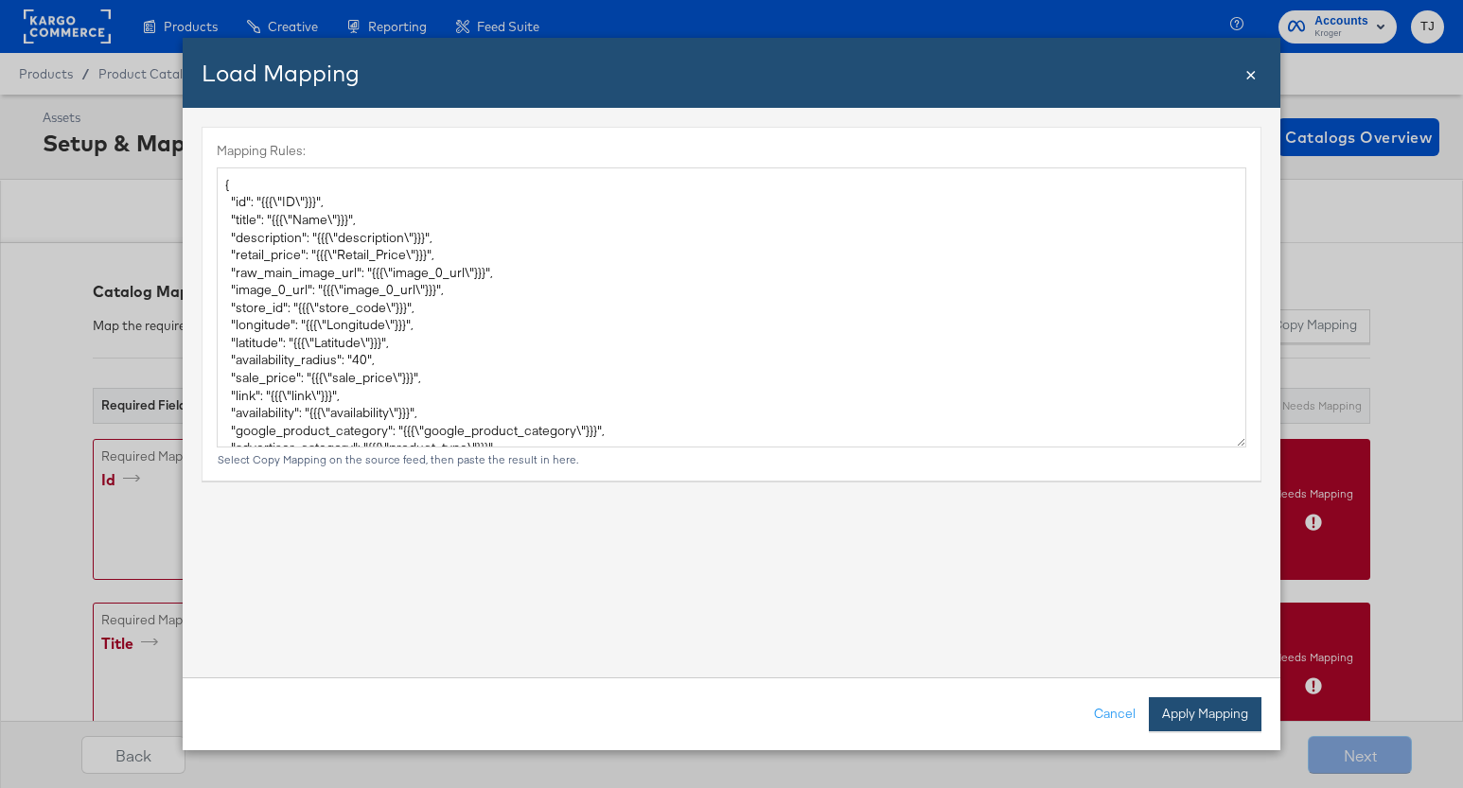
click at [1208, 708] on button "Apply Mapping" at bounding box center [1205, 714] width 113 height 34
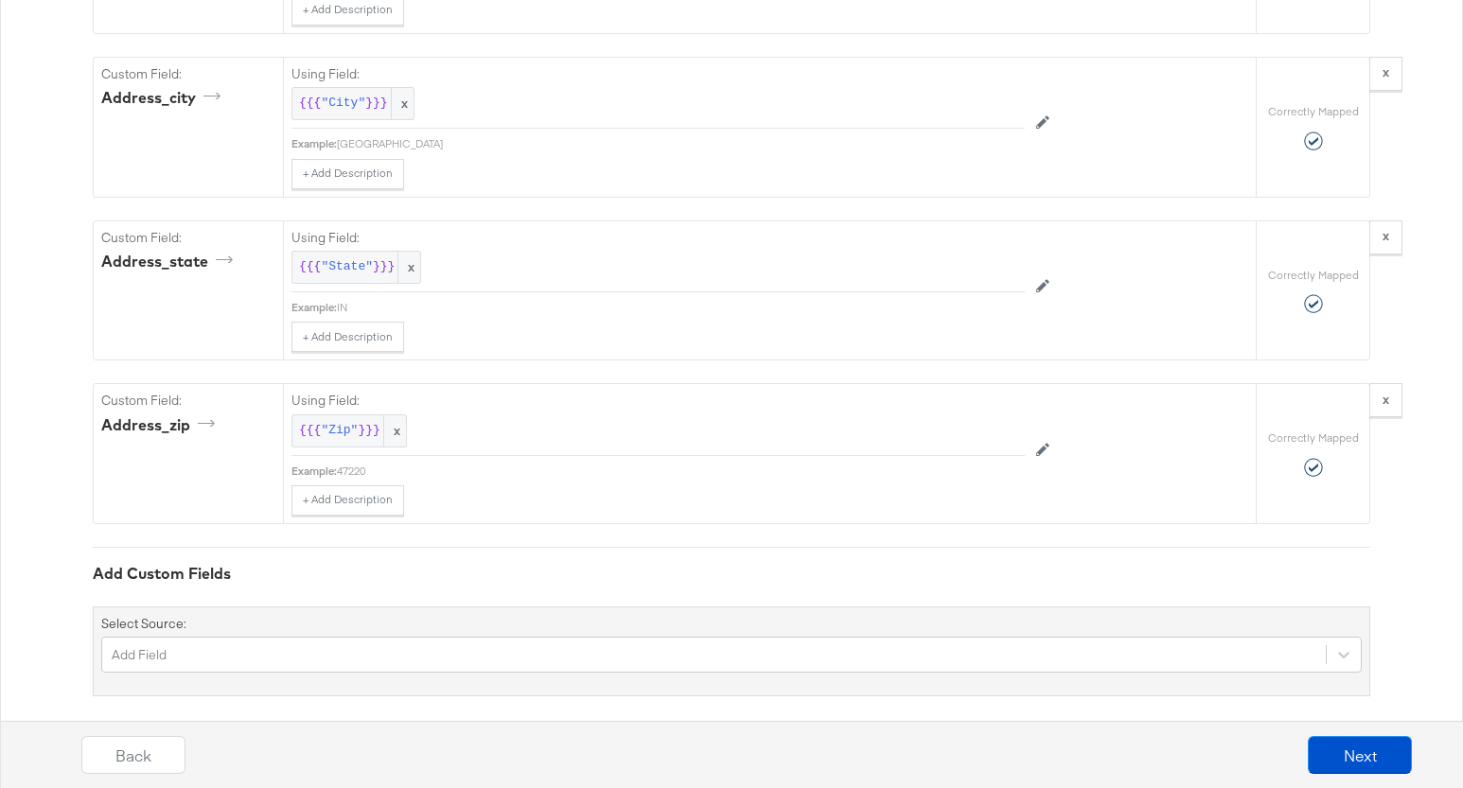
scroll to position [3180, 0]
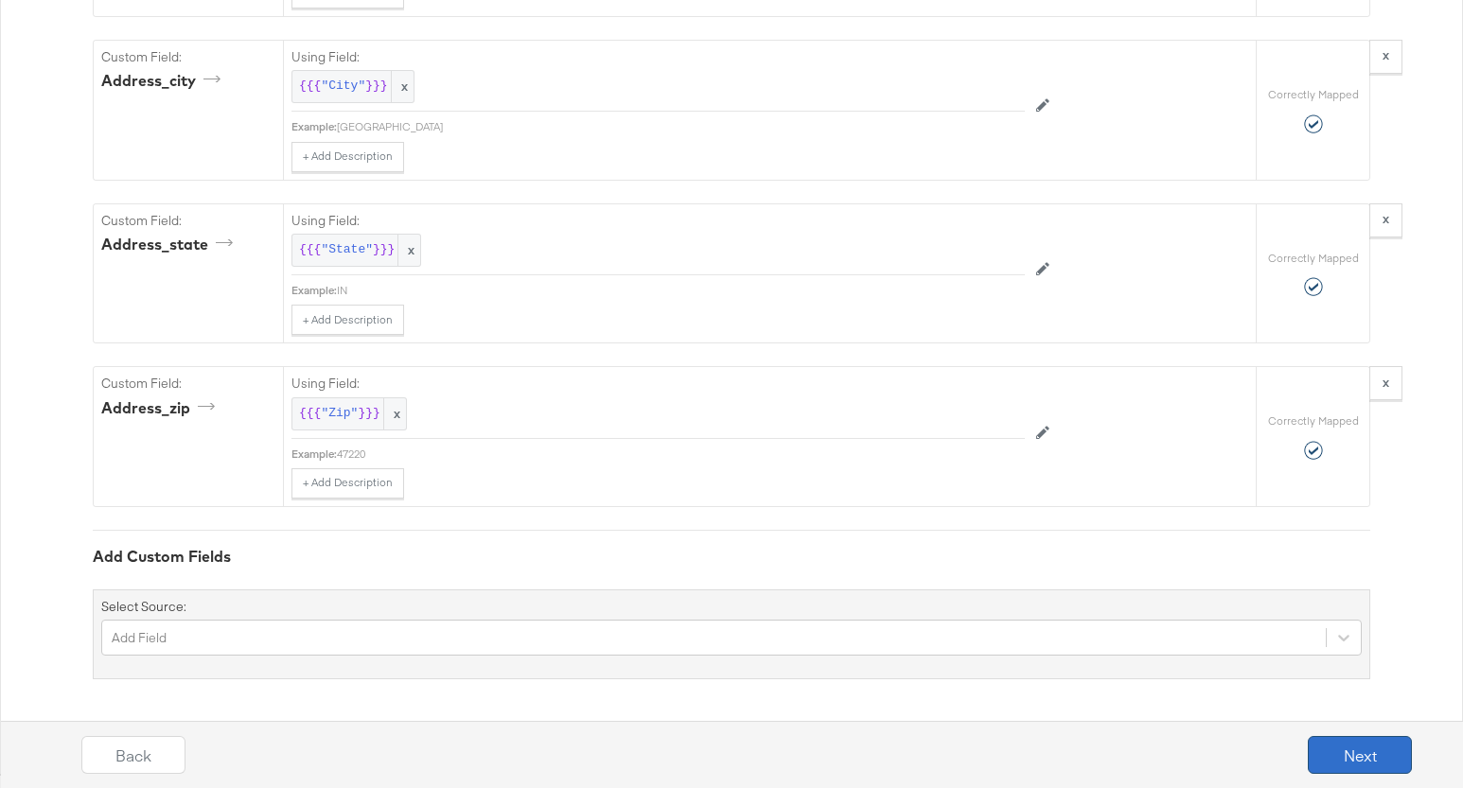
click at [1358, 755] on button "Next" at bounding box center [1360, 755] width 104 height 38
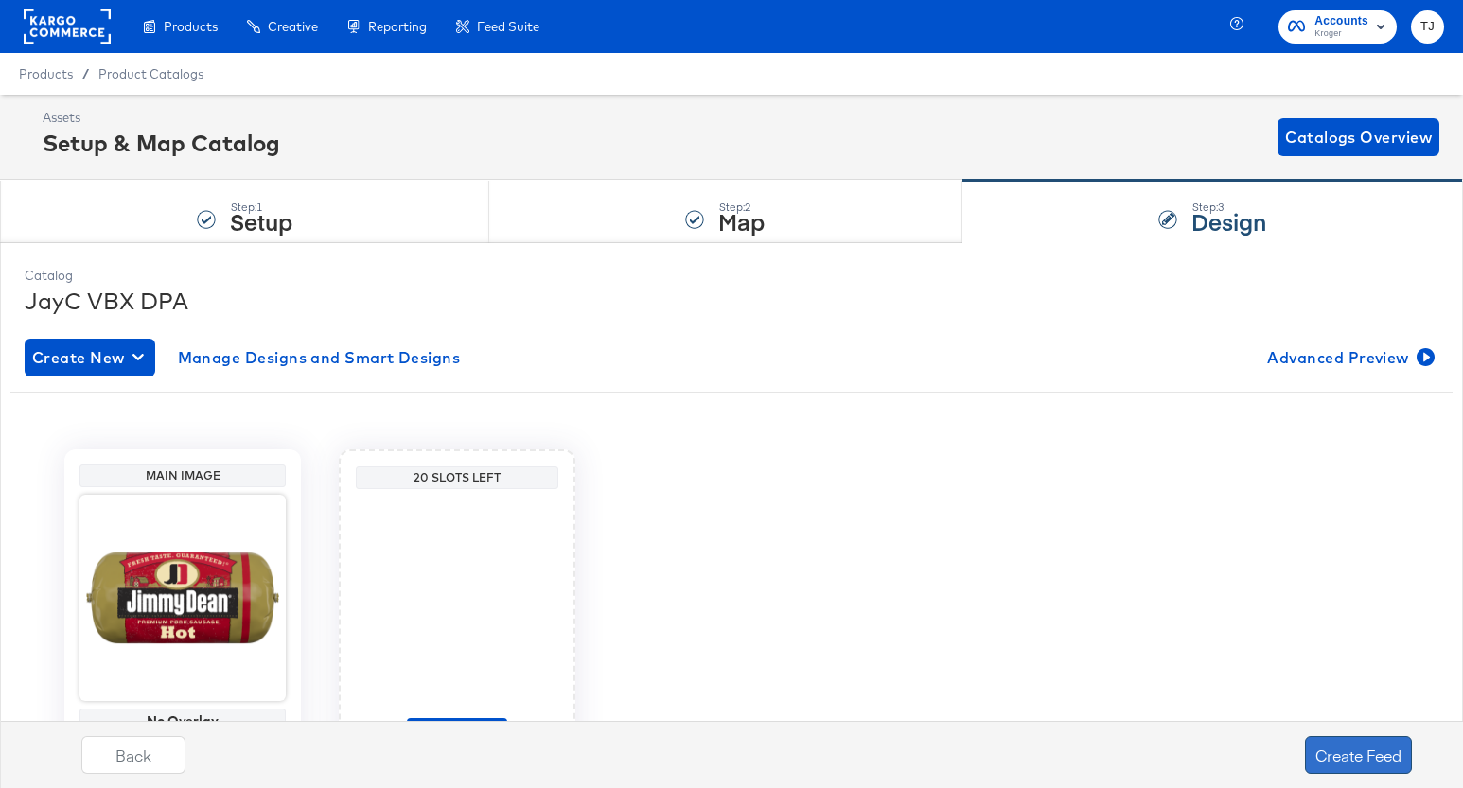
click at [1358, 756] on button "Create Feed" at bounding box center [1358, 755] width 107 height 38
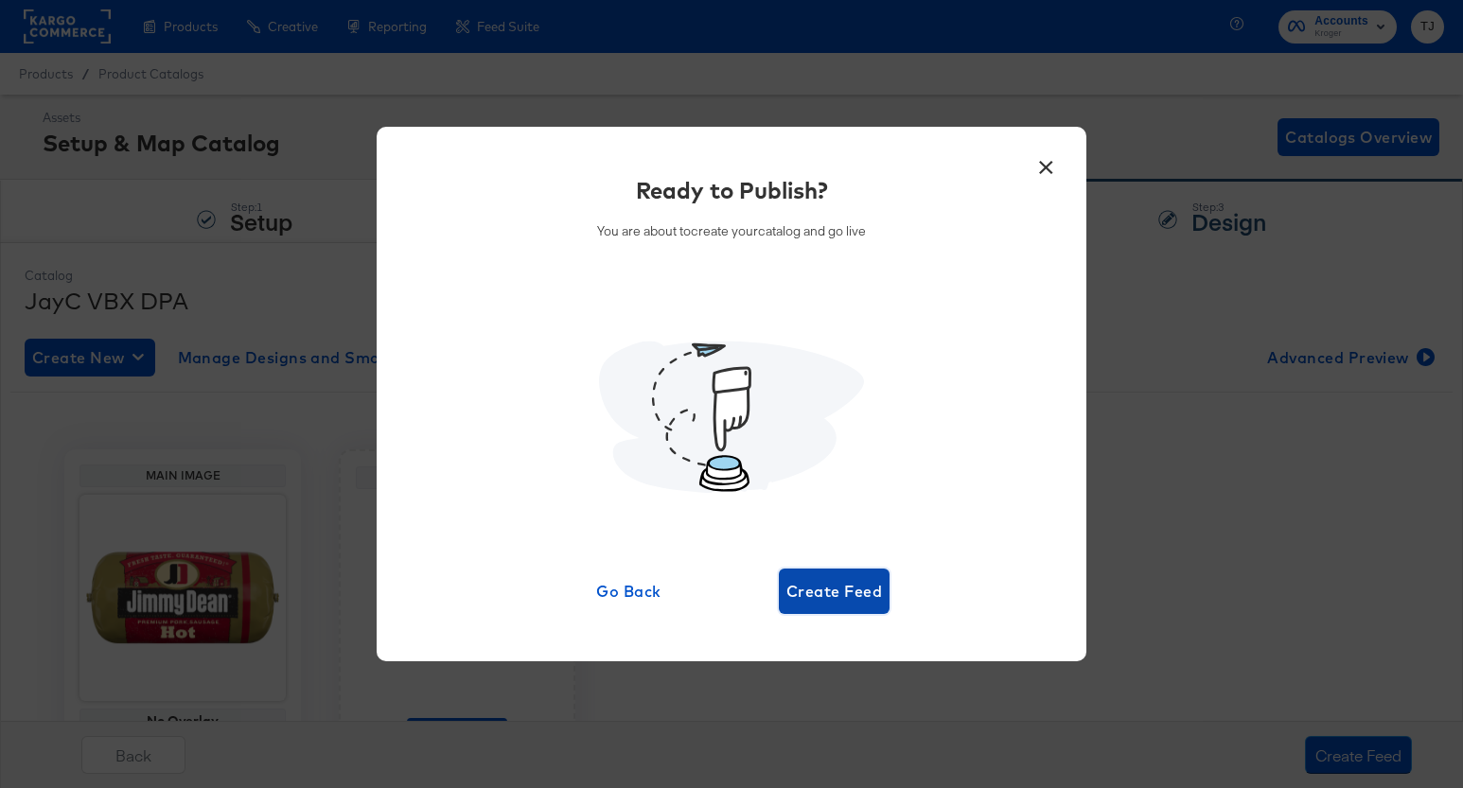
click at [844, 595] on span "Create Feed" at bounding box center [834, 591] width 96 height 26
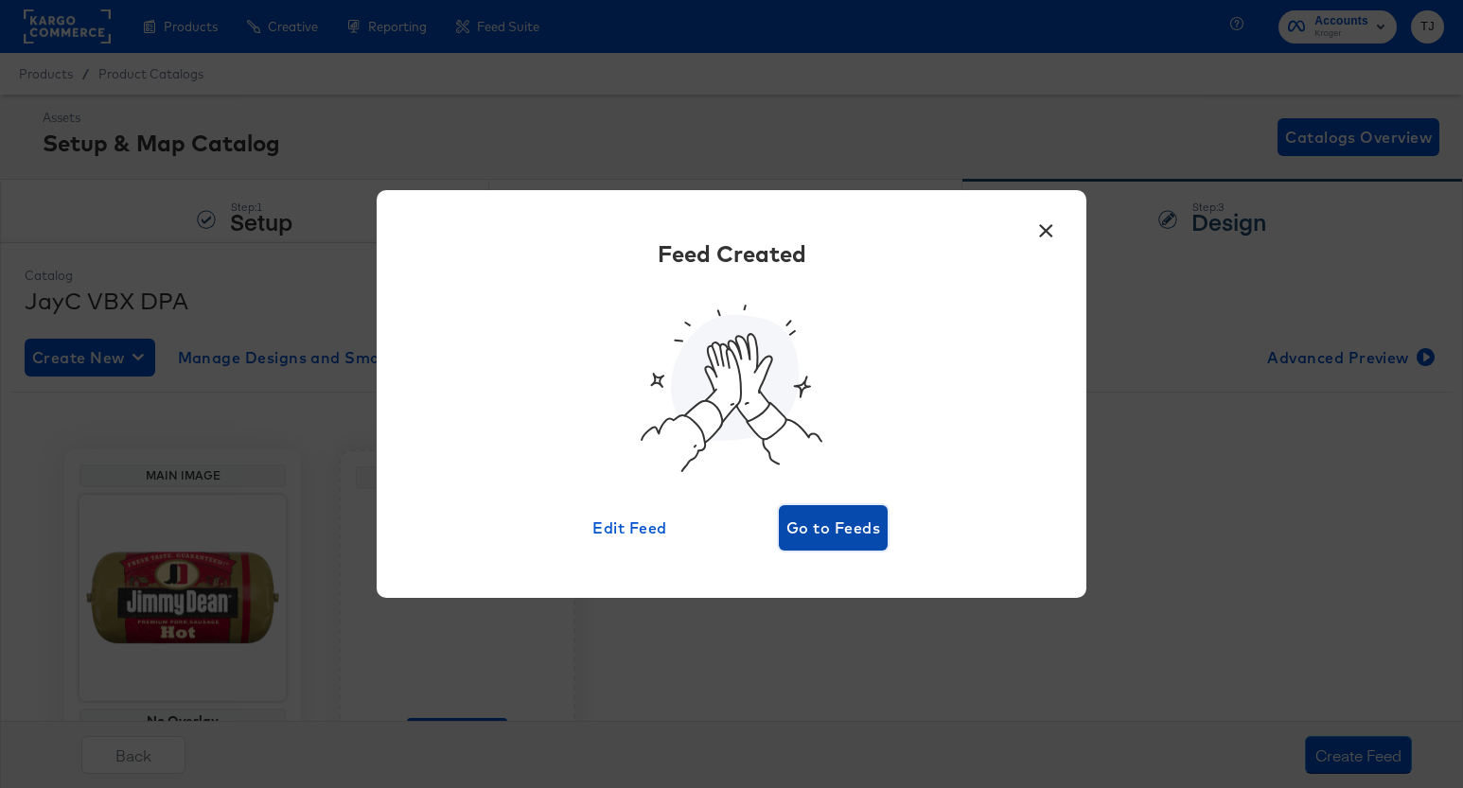
click at [872, 534] on span "Go to Feeds" at bounding box center [833, 528] width 94 height 26
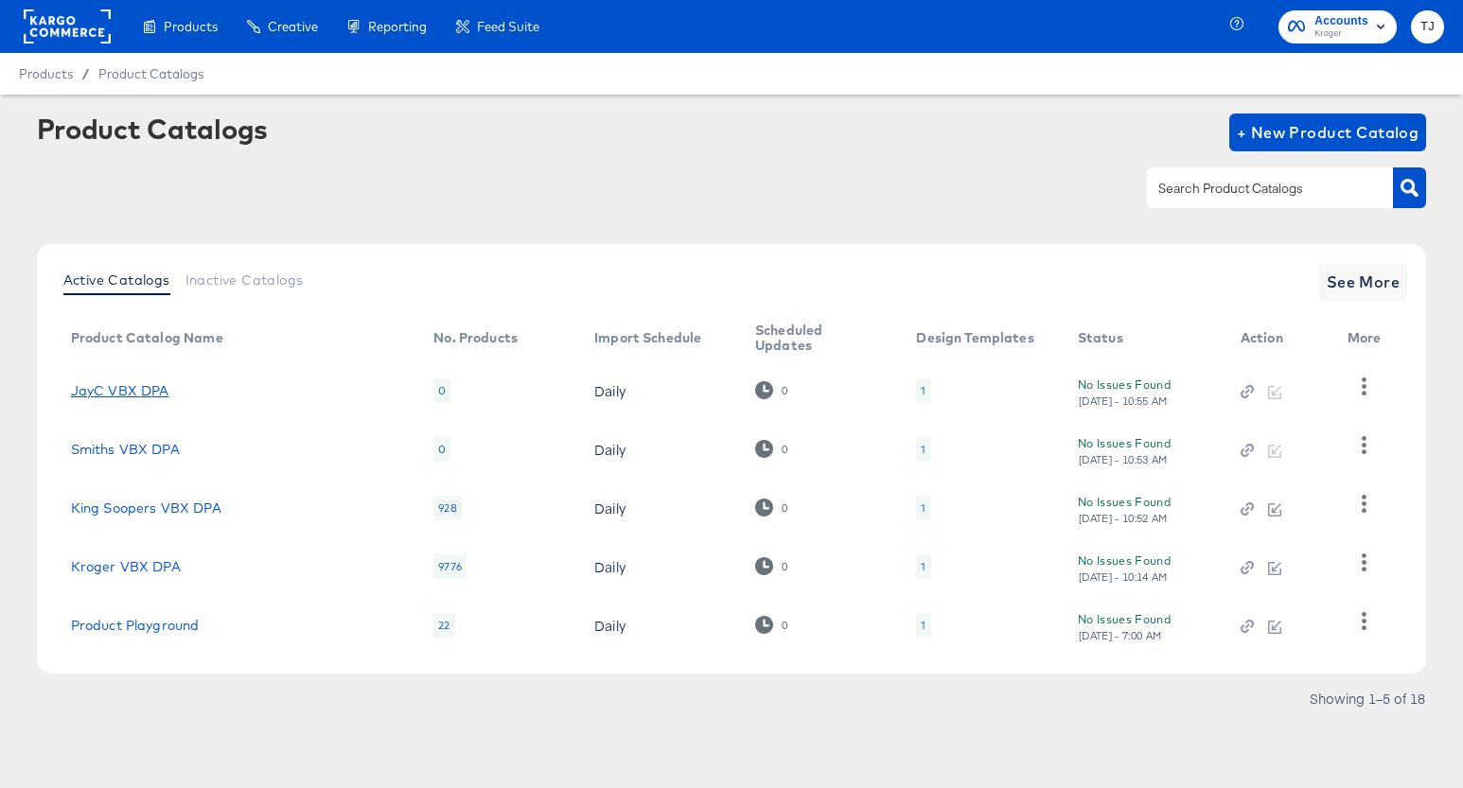
click at [147, 389] on link "JayC VBX DPA" at bounding box center [120, 390] width 98 height 15
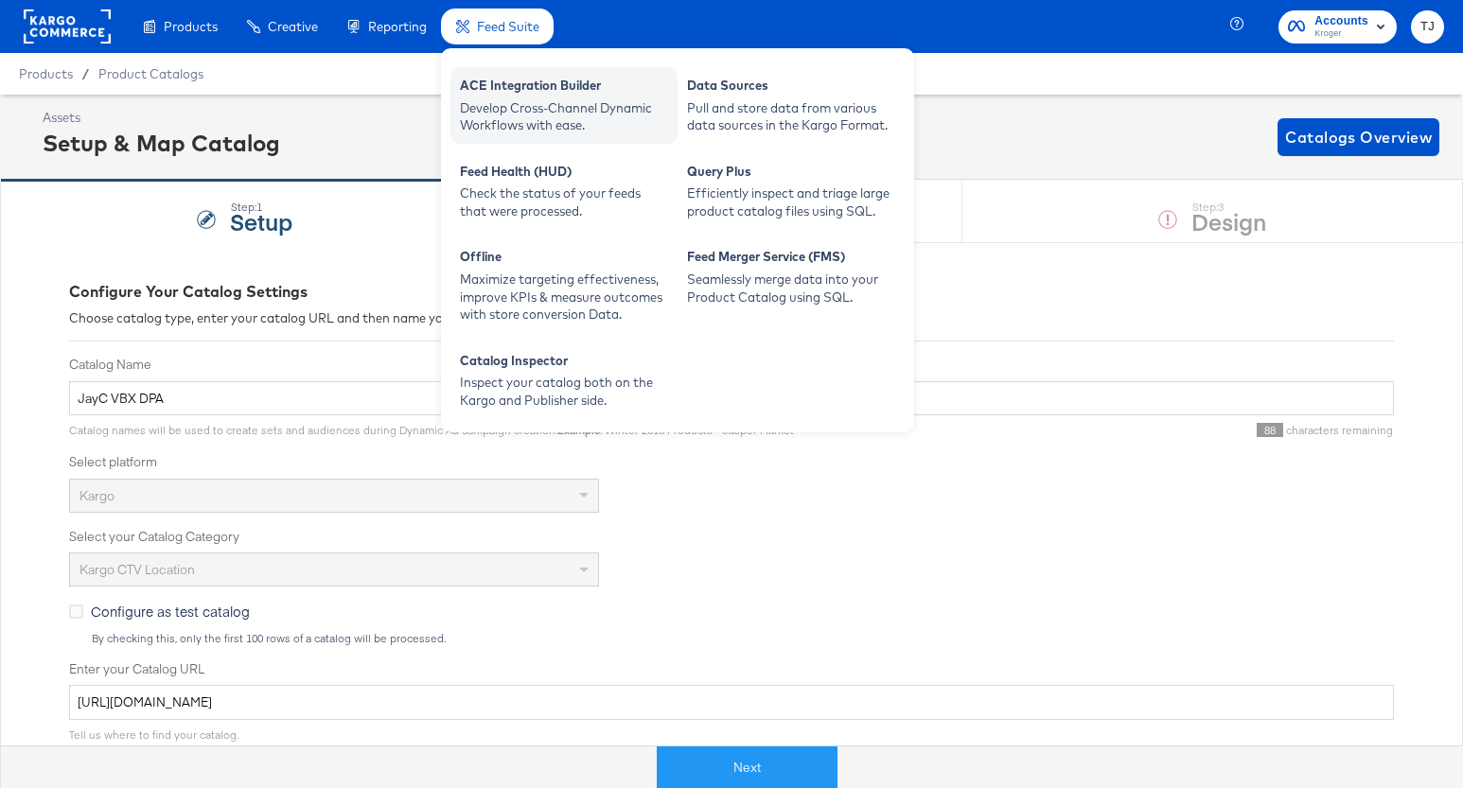
click at [525, 97] on div "ACE Integration Builder" at bounding box center [564, 88] width 208 height 23
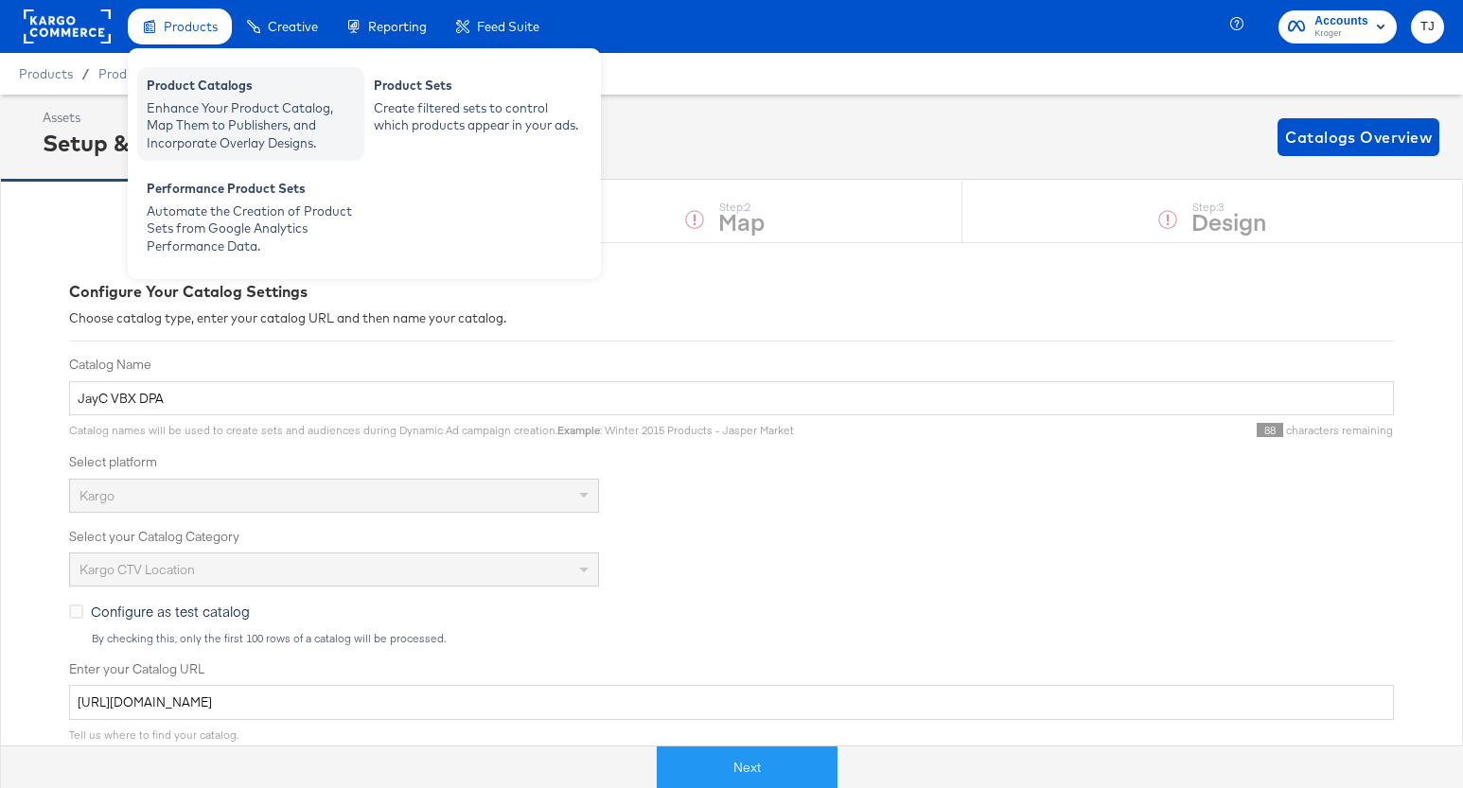
click at [179, 71] on div "Product Catalogs Enhance Your Product Catalog, Map Them to Publishers, and Inco…" at bounding box center [250, 114] width 227 height 94
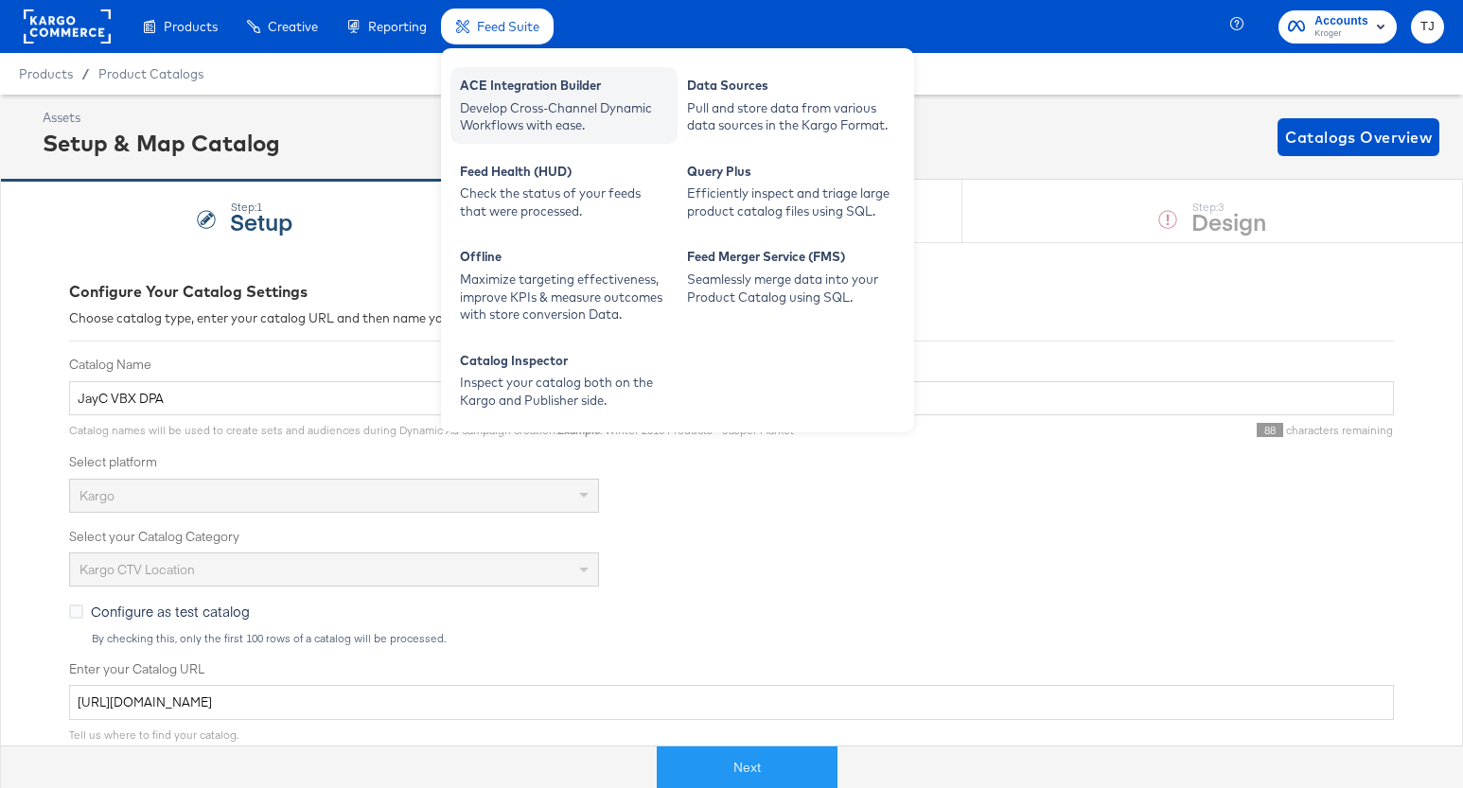
click at [559, 112] on div "Develop Cross-Channel Dynamic Workflows with ease." at bounding box center [564, 116] width 208 height 35
click at [542, 97] on div "ACE Integration Builder" at bounding box center [564, 88] width 208 height 23
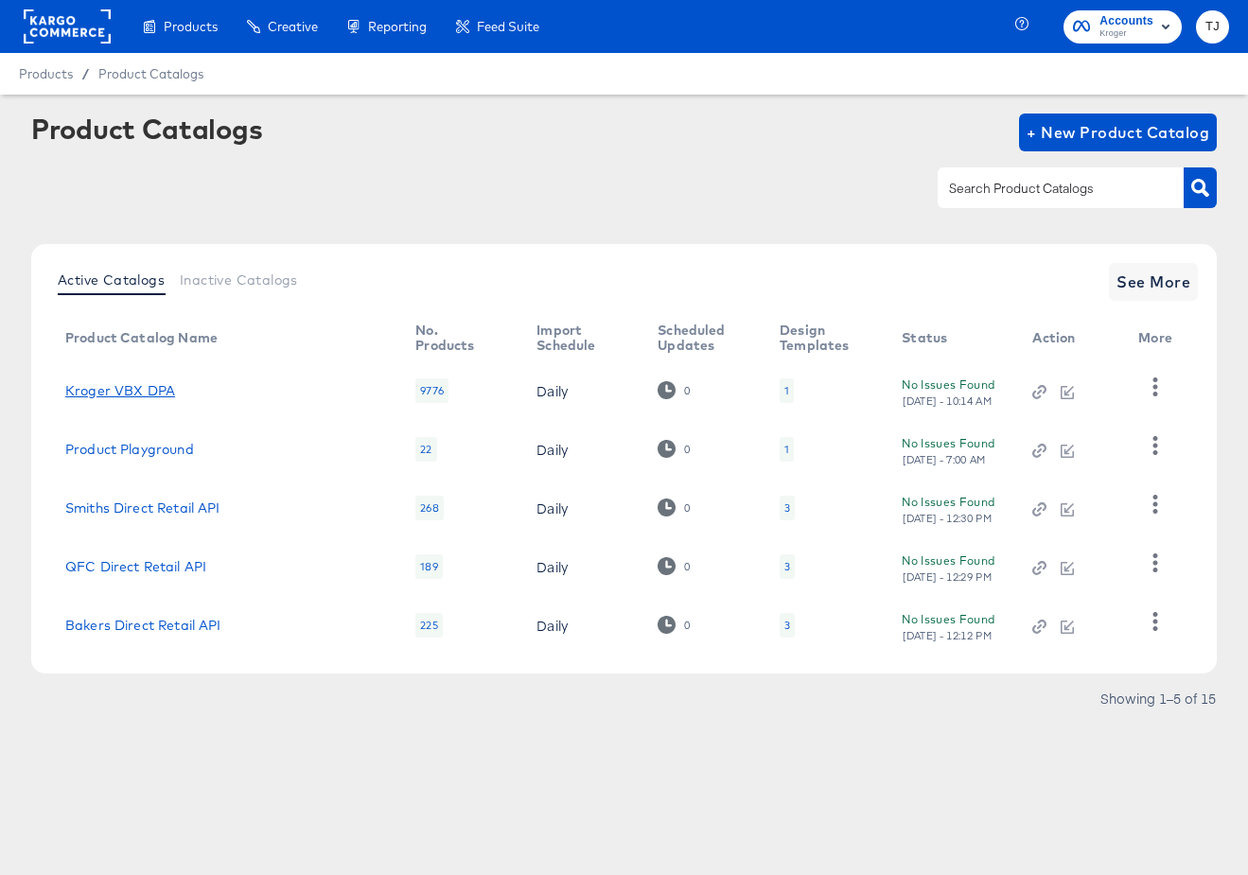
click at [132, 397] on link "Kroger VBX DPA" at bounding box center [120, 390] width 110 height 15
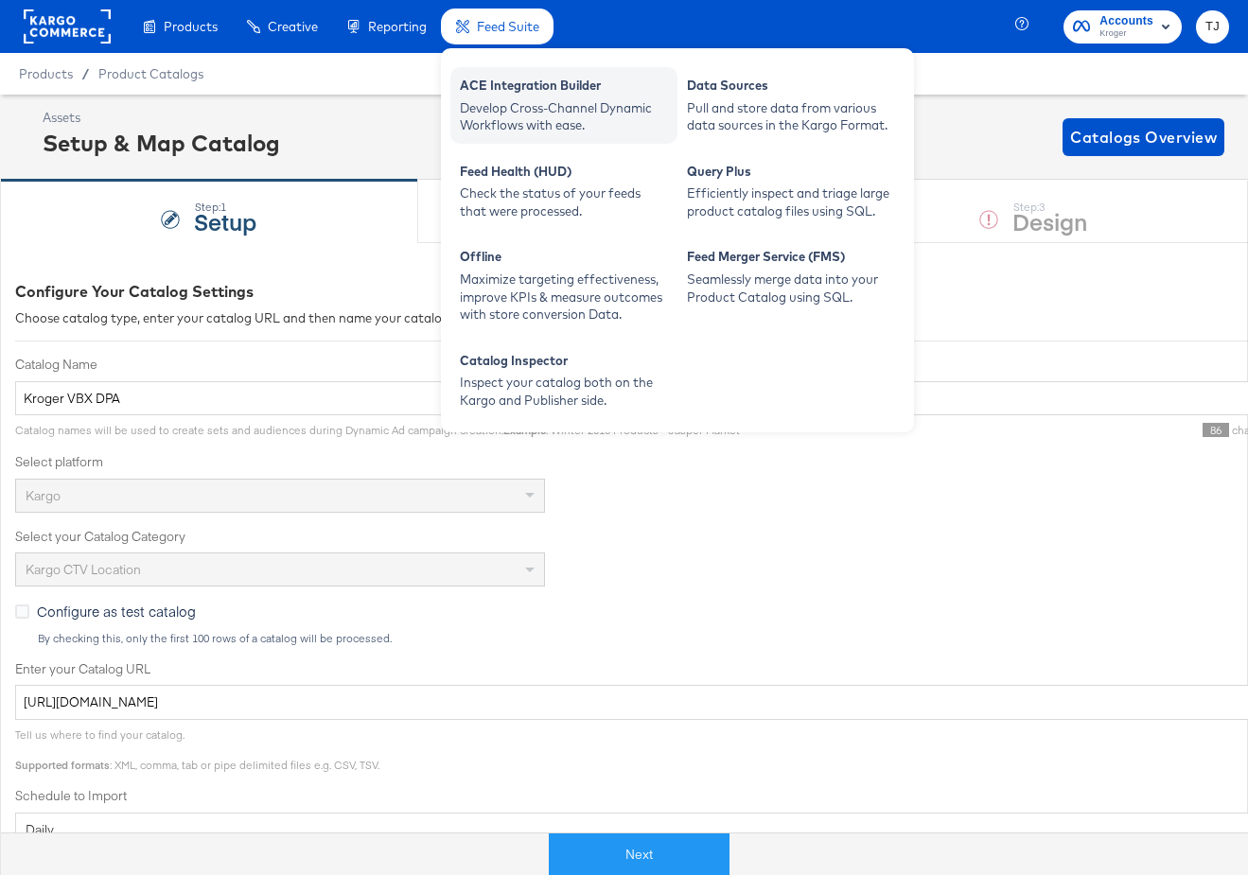
click at [522, 93] on div "ACE Integration Builder" at bounding box center [564, 88] width 208 height 23
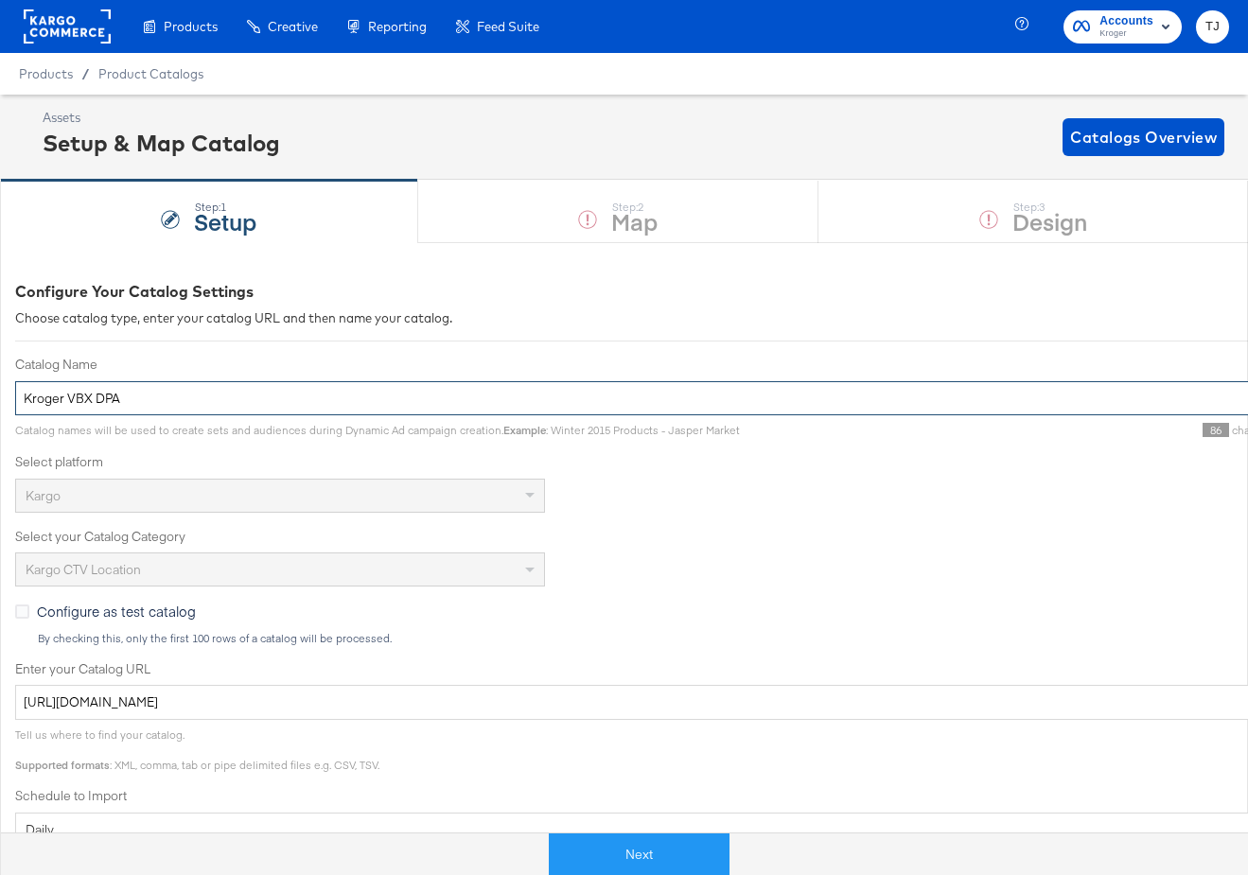
drag, startPoint x: 65, startPoint y: 396, endPoint x: 140, endPoint y: 400, distance: 74.9
click at [138, 400] on input "Kroger VBX DPA" at bounding box center [677, 398] width 1325 height 35
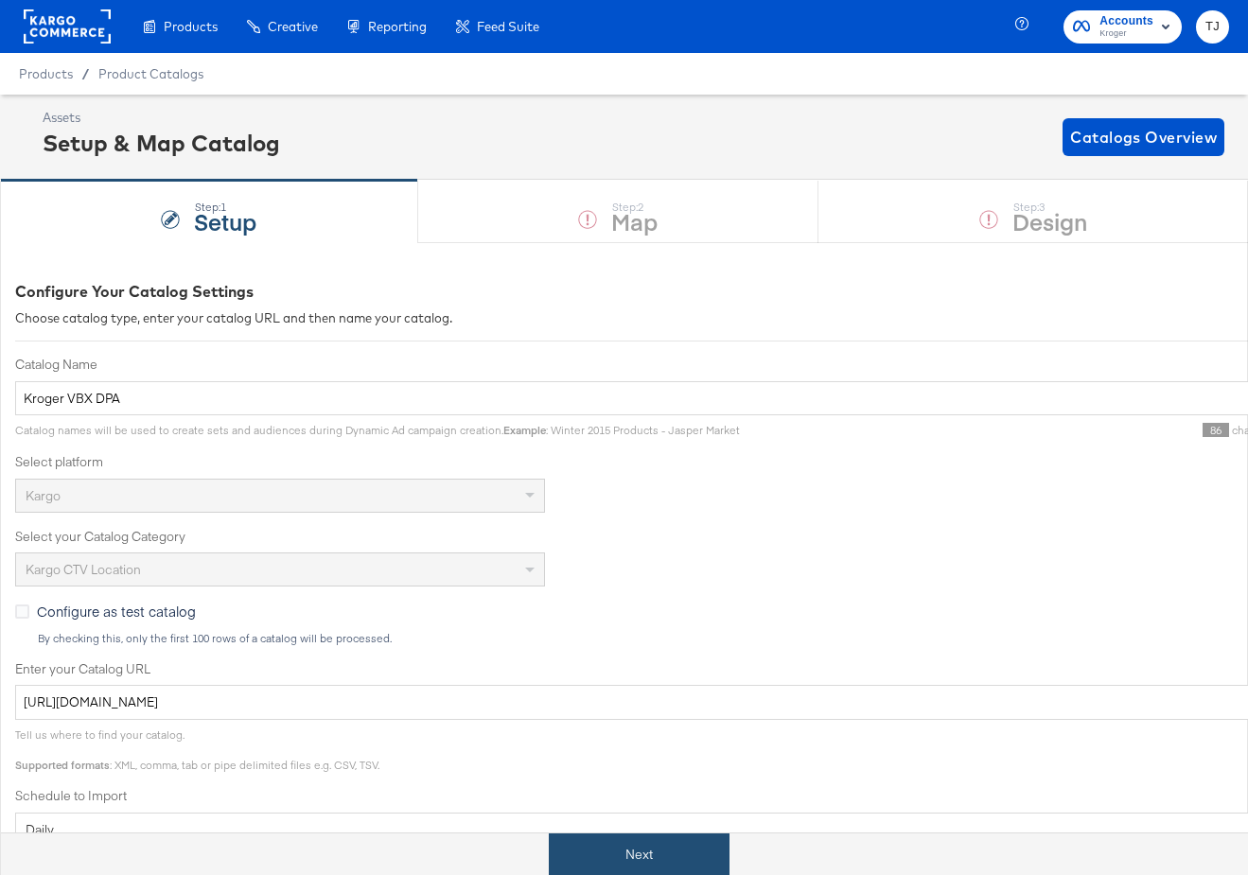
click at [625, 861] on button "Next" at bounding box center [639, 855] width 181 height 43
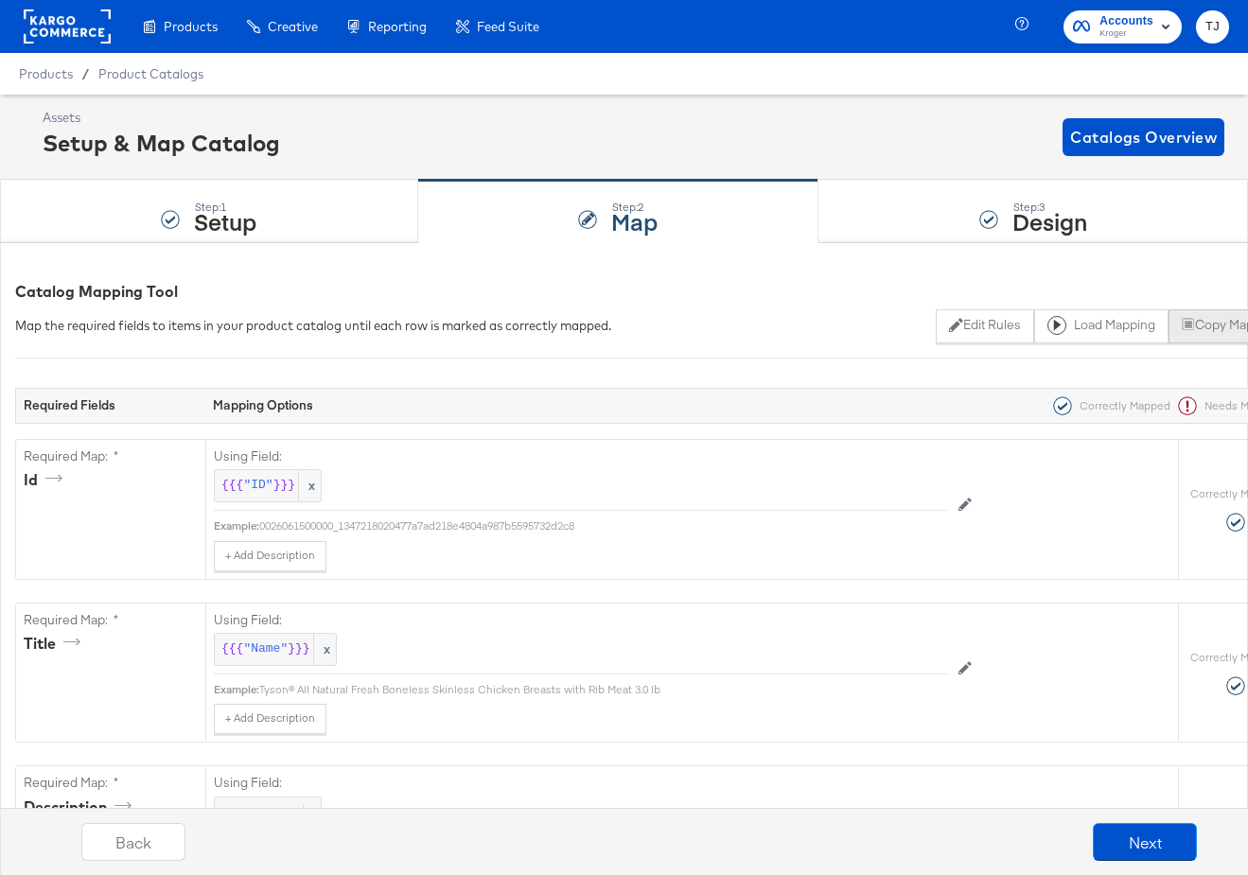
click at [1200, 330] on button "Copy Mapping" at bounding box center [1231, 326] width 124 height 34
click at [227, 223] on strong "Setup" at bounding box center [225, 220] width 62 height 31
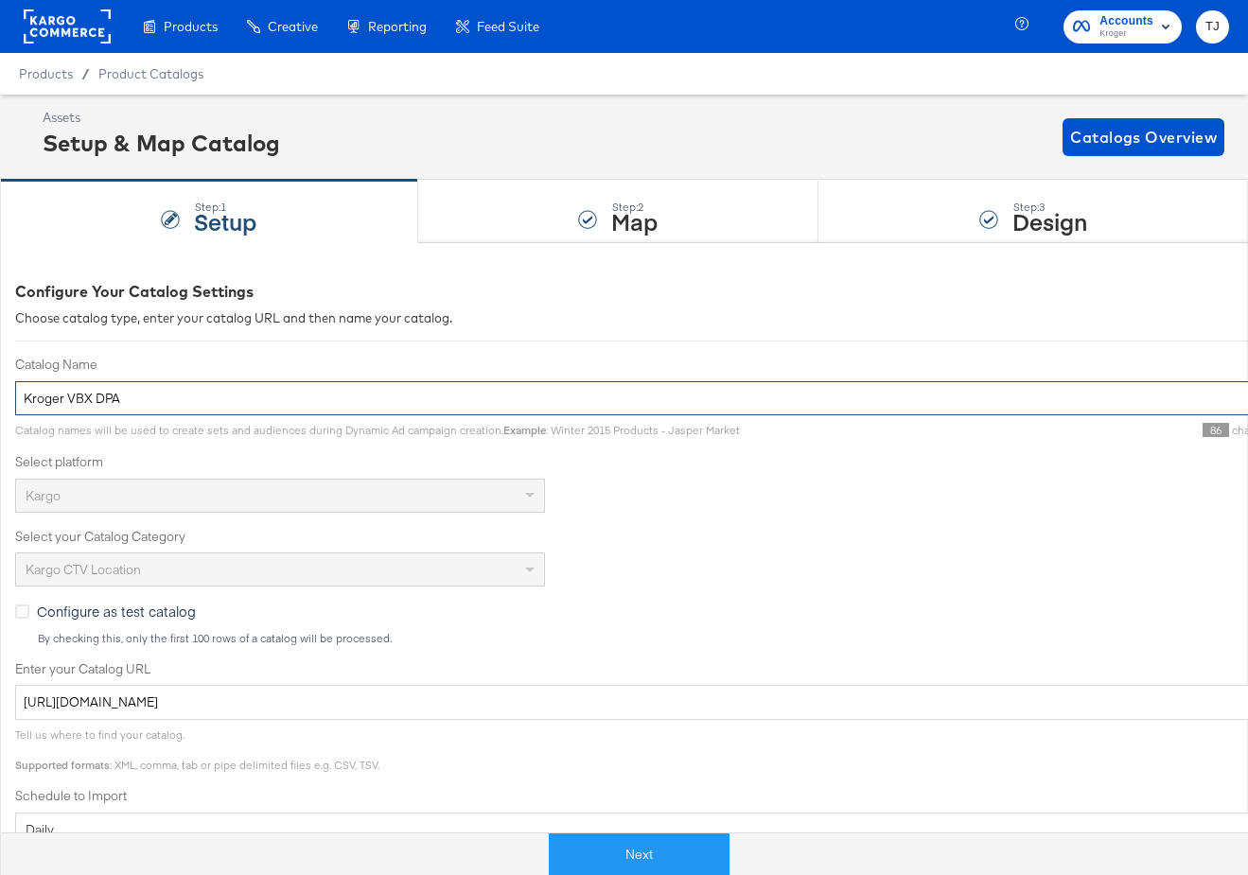
drag, startPoint x: 67, startPoint y: 395, endPoint x: 129, endPoint y: 395, distance: 61.5
click at [129, 395] on input "Kroger VBX DPA" at bounding box center [677, 398] width 1325 height 35
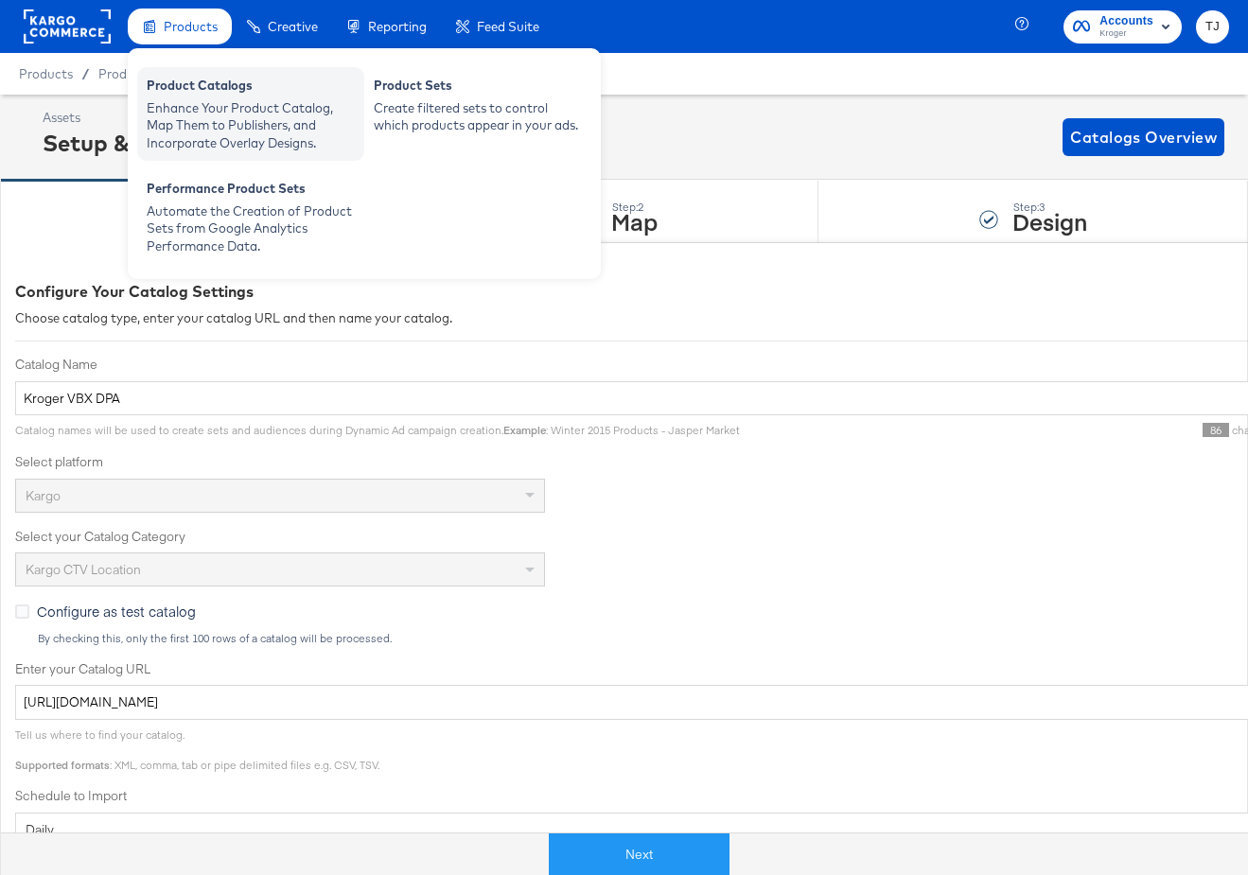
click at [175, 82] on div "Product Catalogs" at bounding box center [251, 88] width 208 height 23
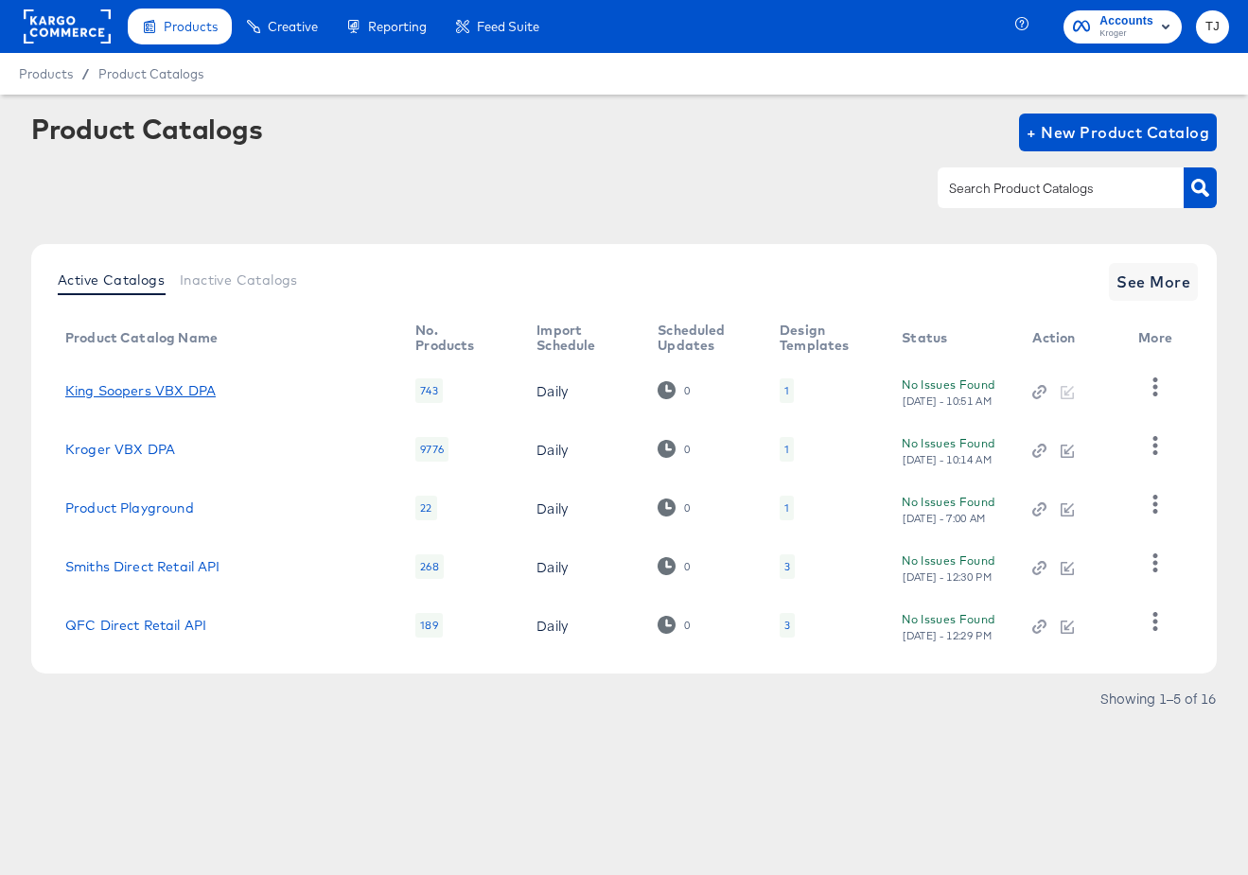
click at [126, 391] on link "King Soopers VBX DPA" at bounding box center [140, 390] width 150 height 15
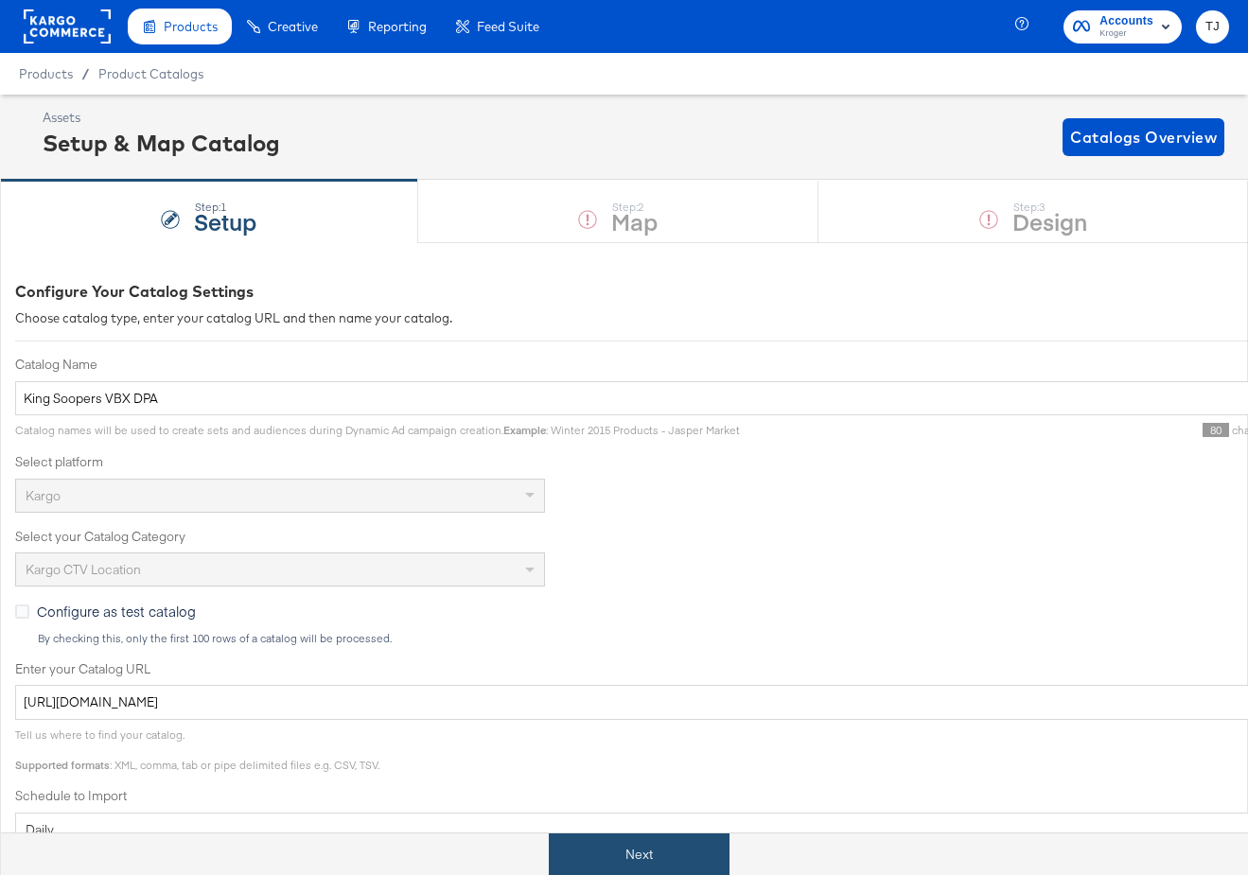
click at [695, 856] on button "Next" at bounding box center [639, 855] width 181 height 43
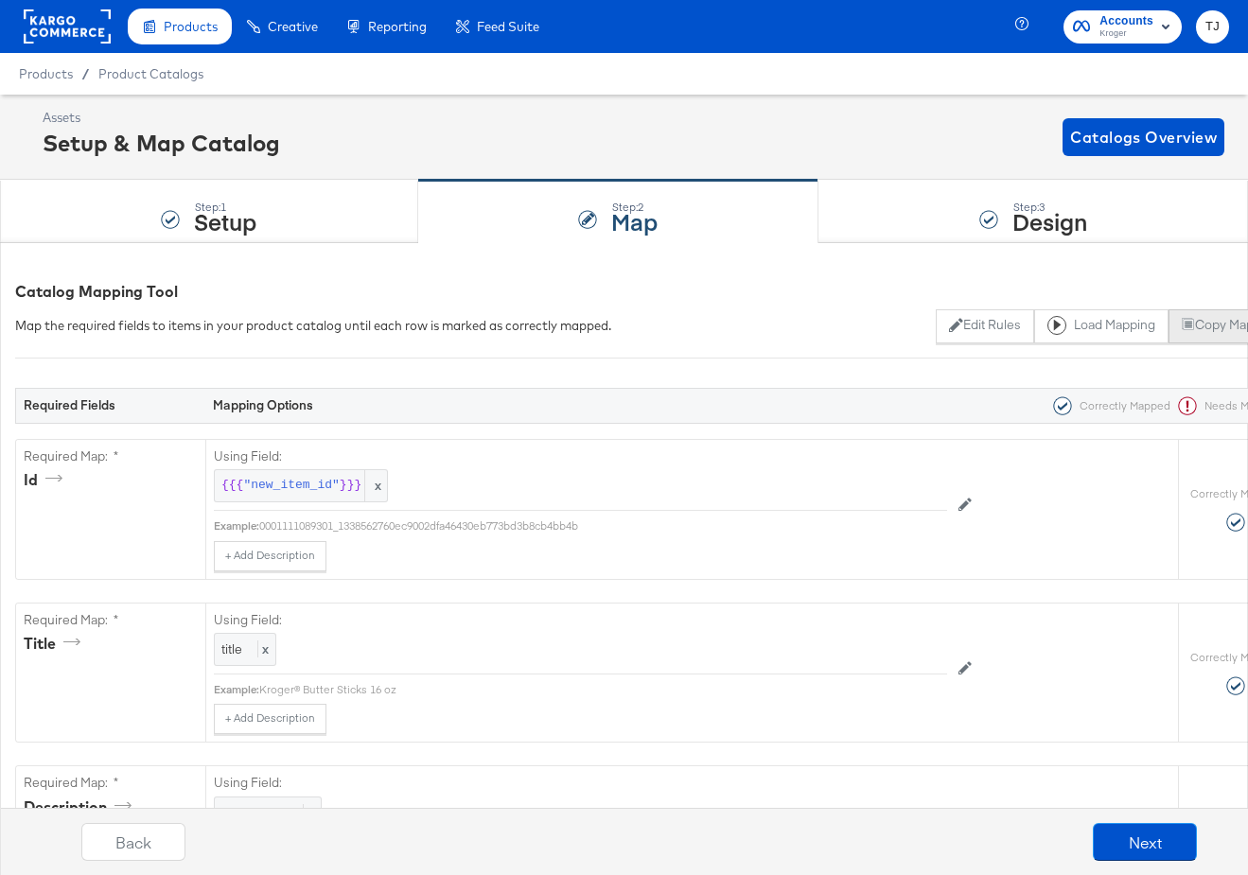
click at [1207, 326] on button "Copy Mapping" at bounding box center [1231, 326] width 124 height 34
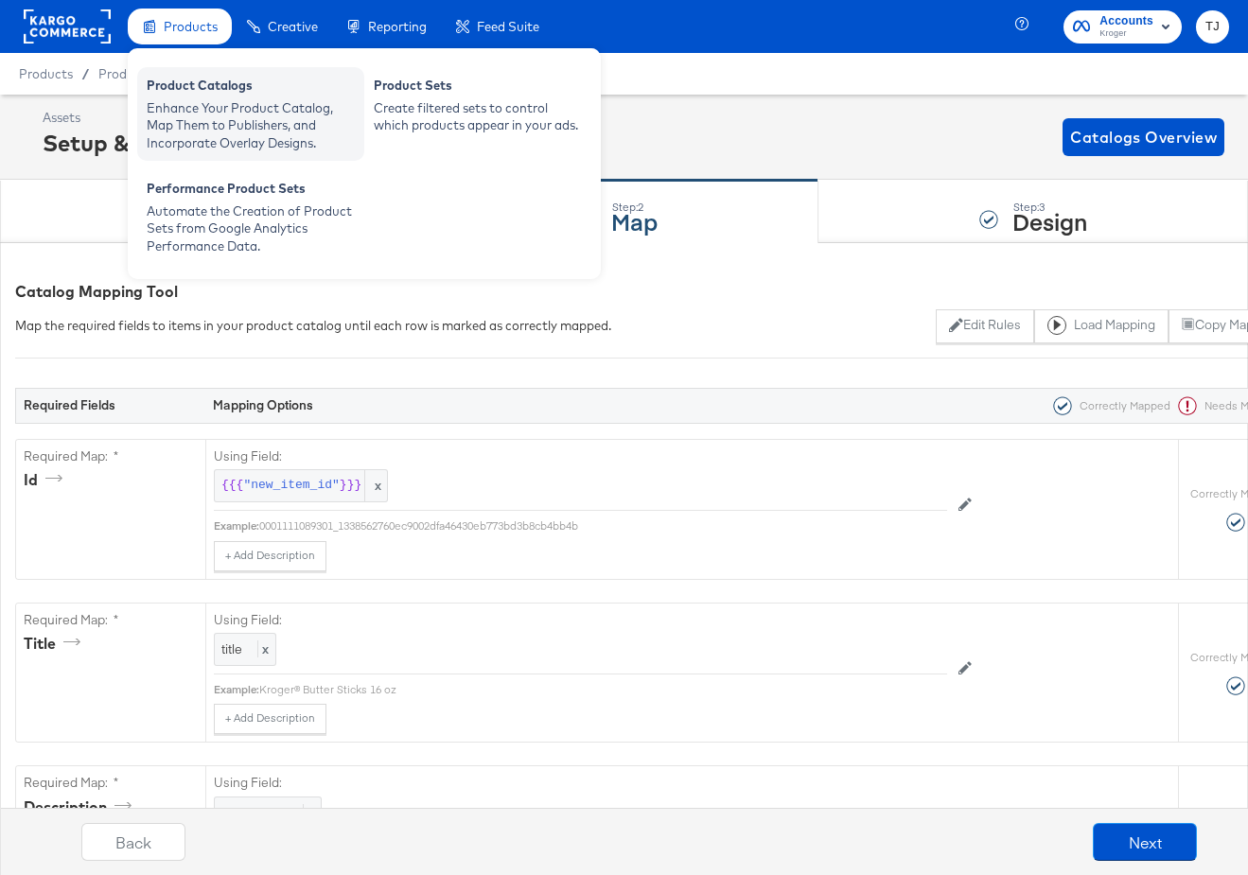
click at [167, 75] on div "Product Catalogs Enhance Your Product Catalog, Map Them to Publishers, and Inco…" at bounding box center [250, 114] width 227 height 94
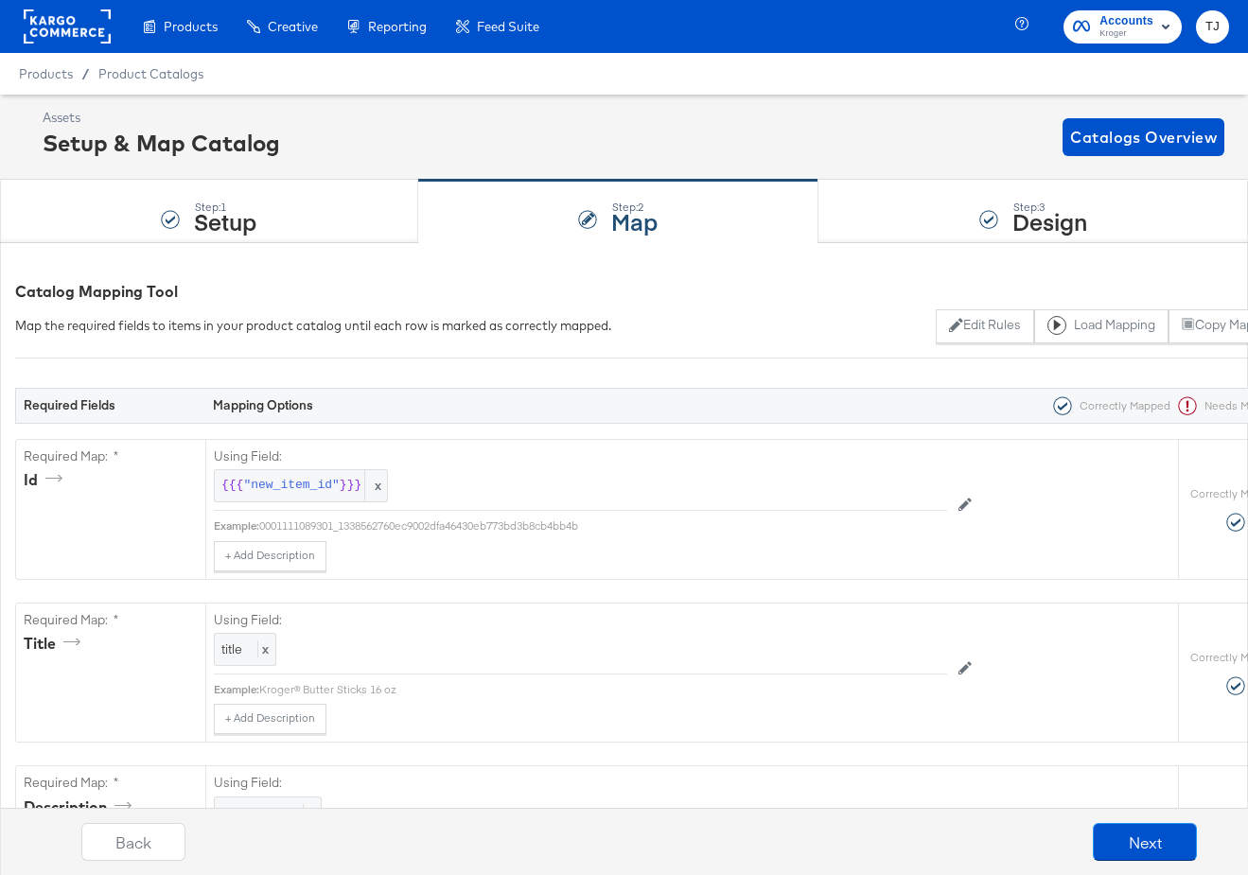
click at [0, 0] on div "Product Catalogs" at bounding box center [0, 0] width 0 height 0
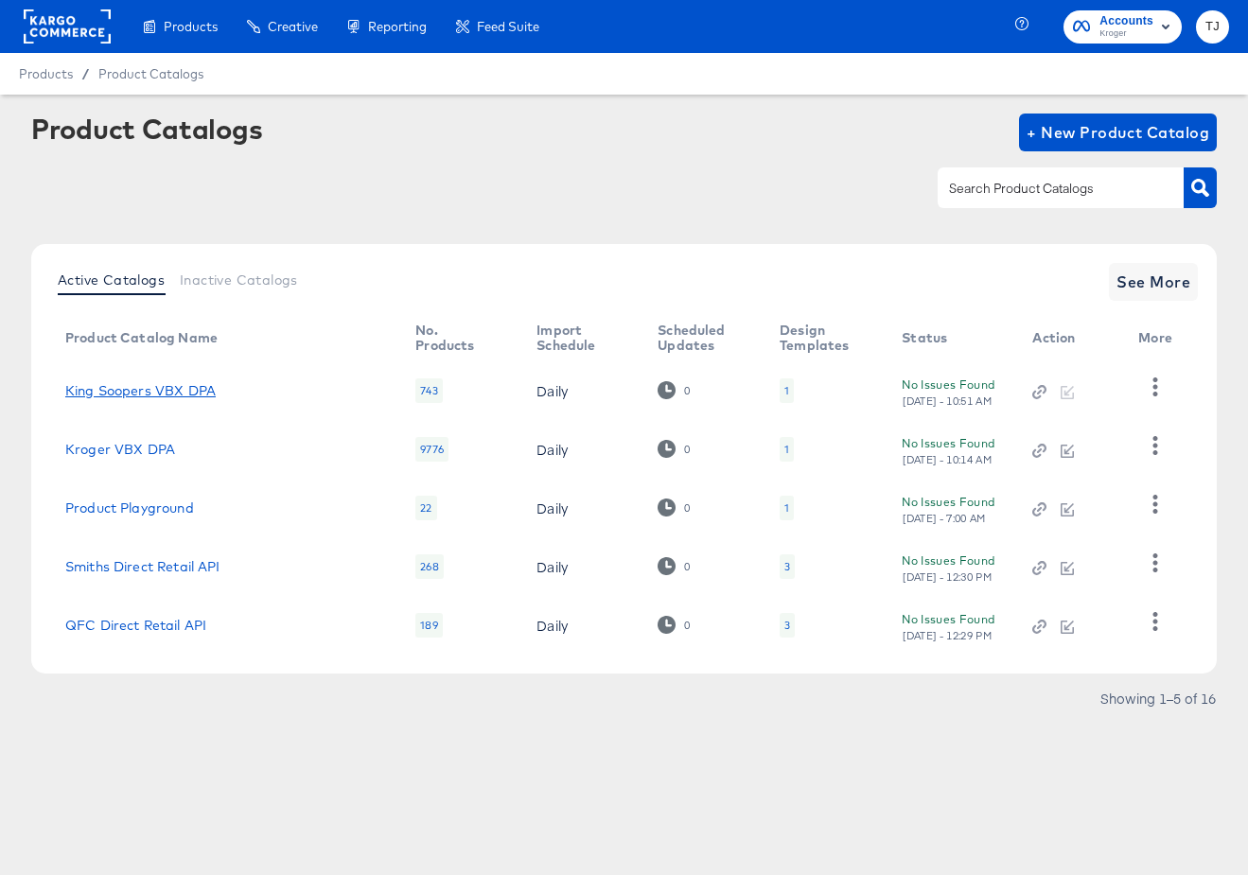
click at [171, 385] on link "King Soopers VBX DPA" at bounding box center [140, 390] width 150 height 15
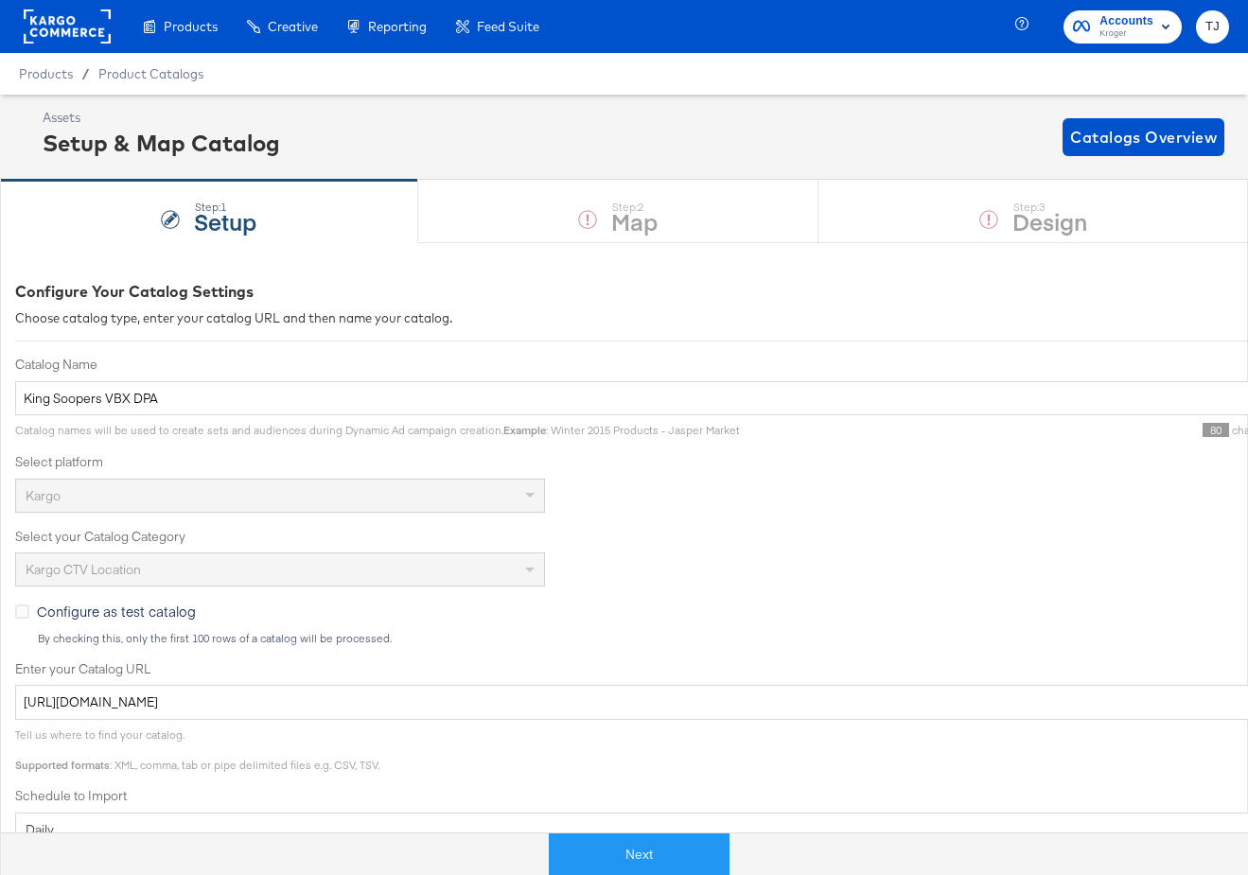
drag, startPoint x: 687, startPoint y: 847, endPoint x: 776, endPoint y: 780, distance: 111.5
click at [687, 845] on button "Next" at bounding box center [639, 855] width 181 height 43
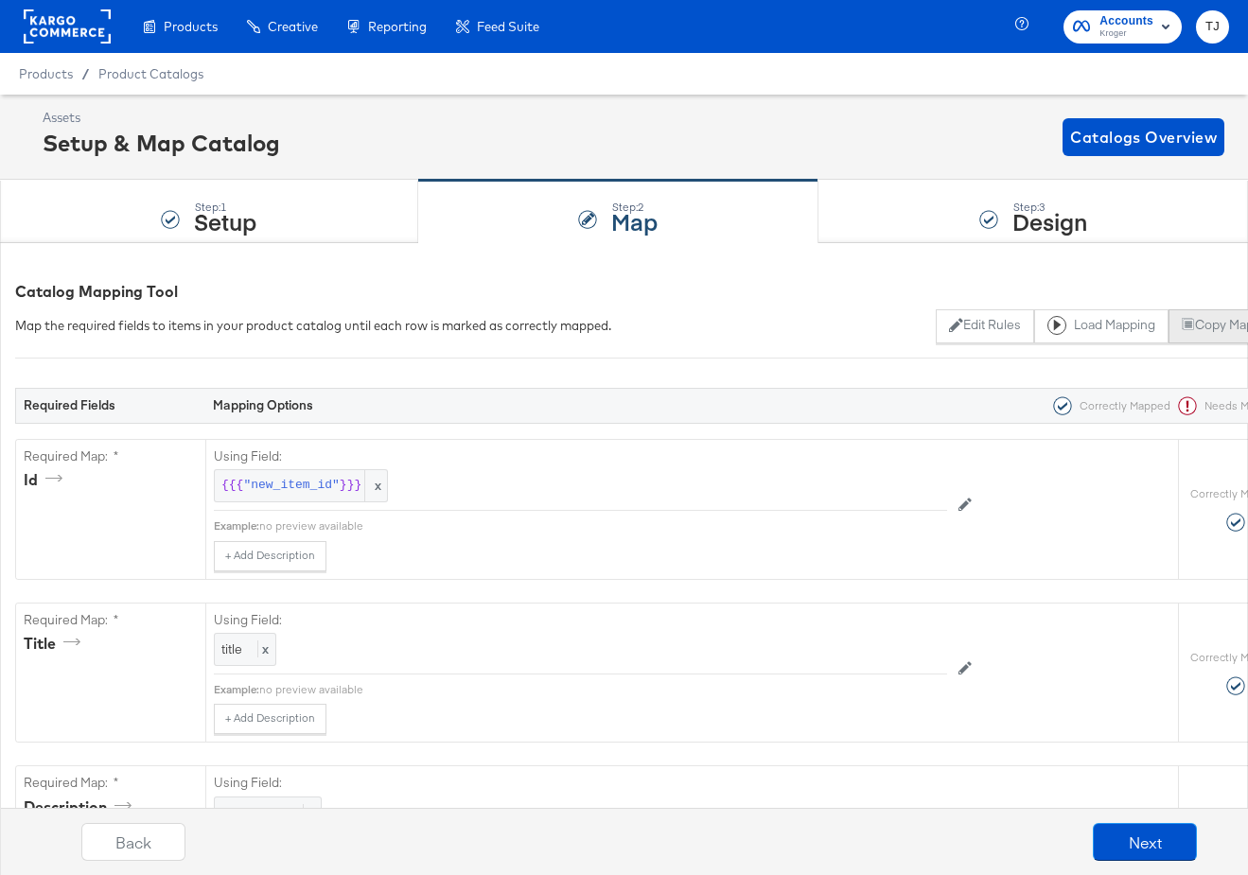
click at [1211, 320] on button "Copy Mapping" at bounding box center [1231, 326] width 124 height 34
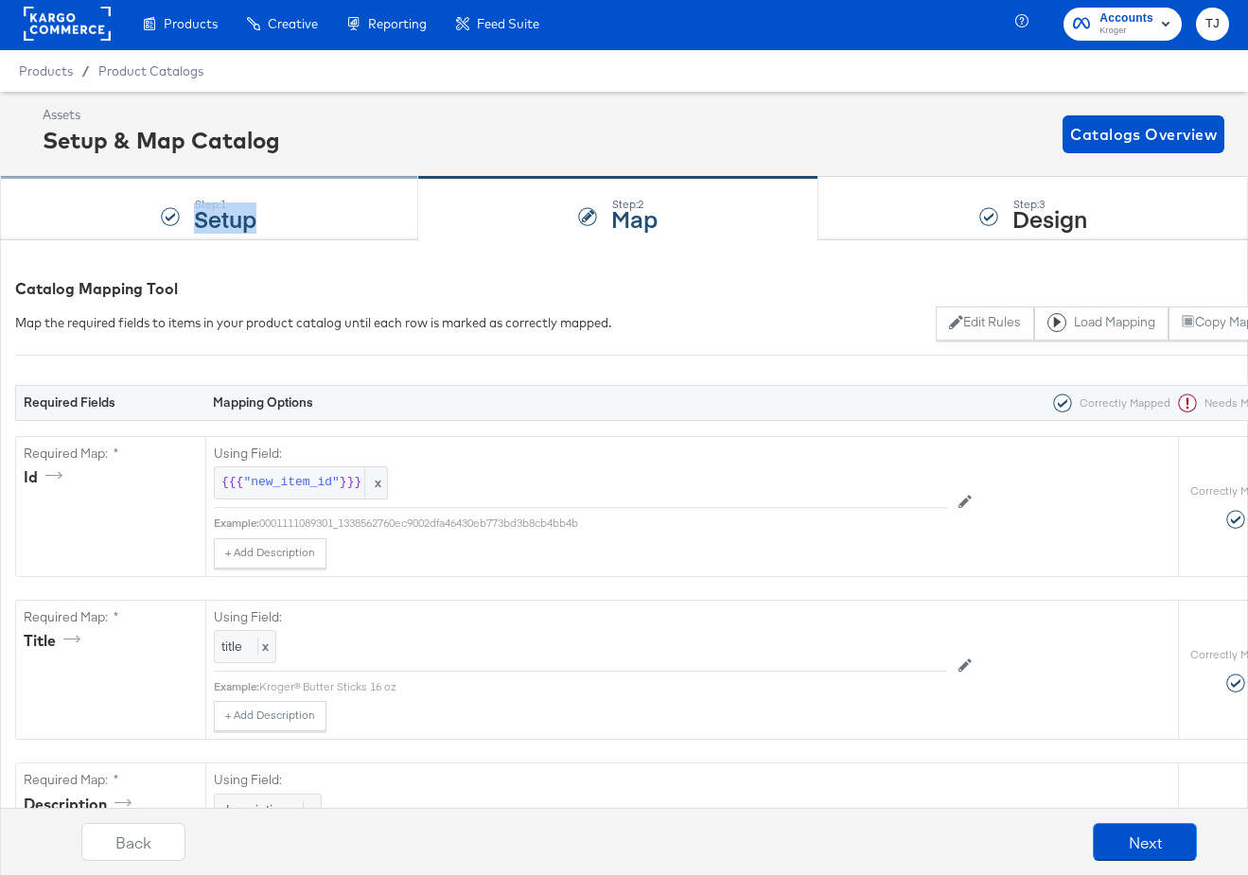
click at [265, 213] on div "Step: 1 Setup" at bounding box center [209, 209] width 418 height 62
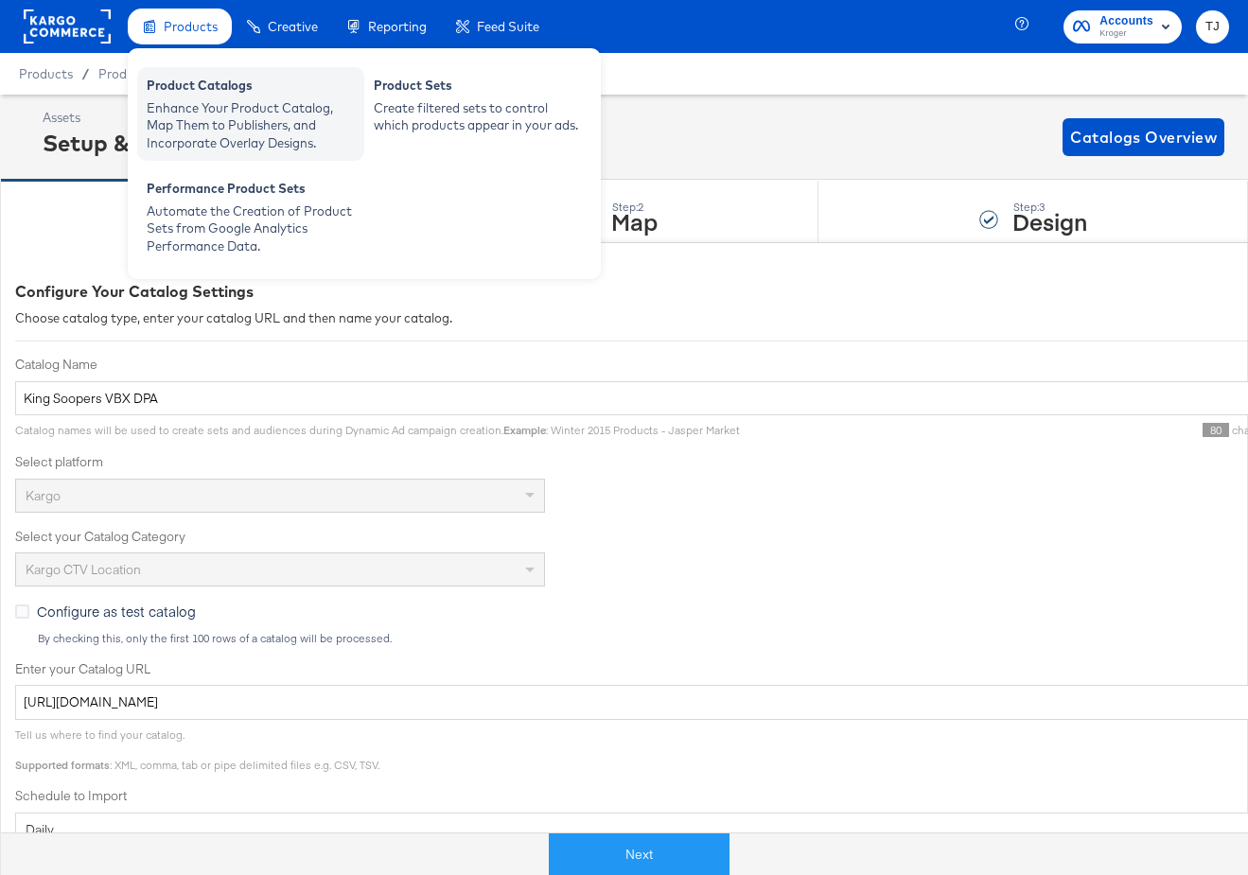
click at [185, 84] on div "Product Catalogs" at bounding box center [251, 88] width 208 height 23
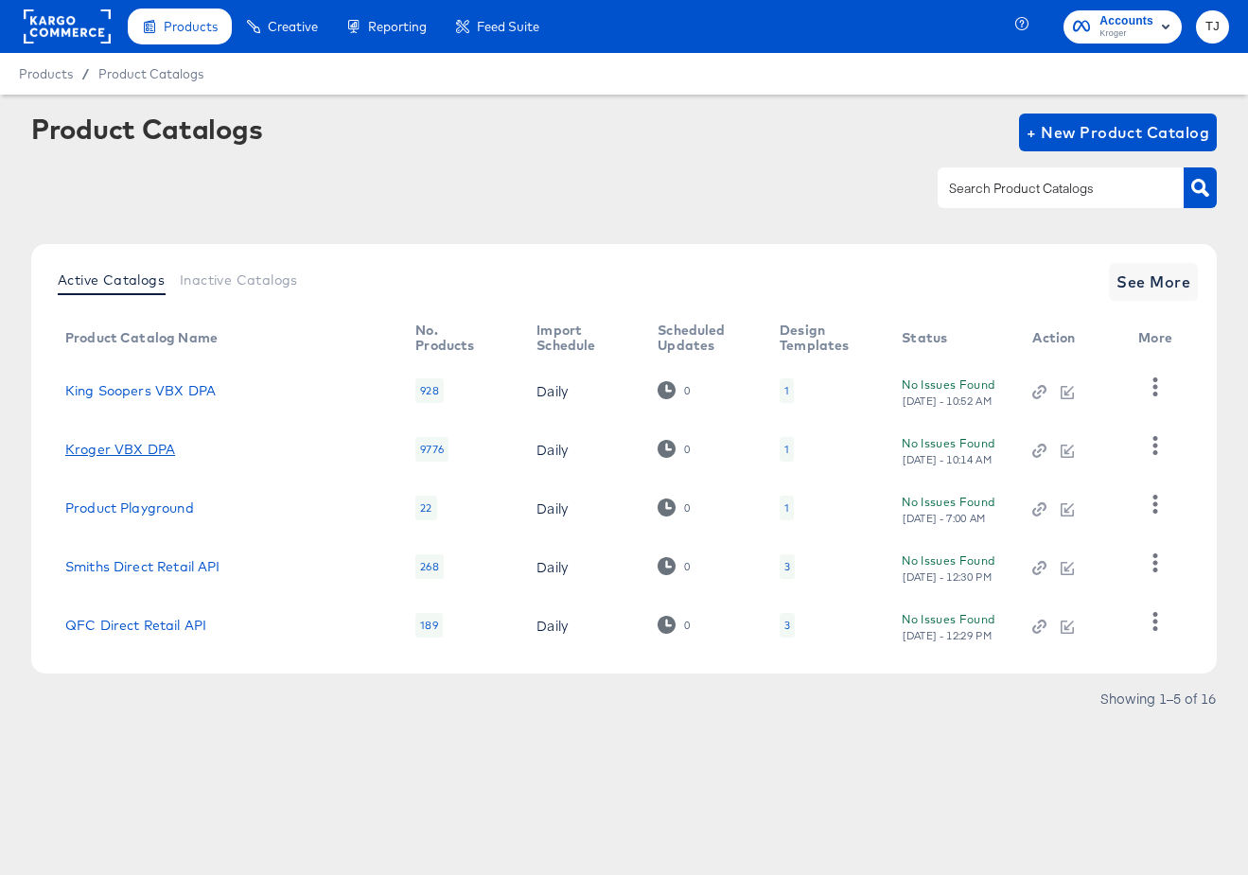
click at [116, 451] on link "Kroger VBX DPA" at bounding box center [120, 449] width 110 height 15
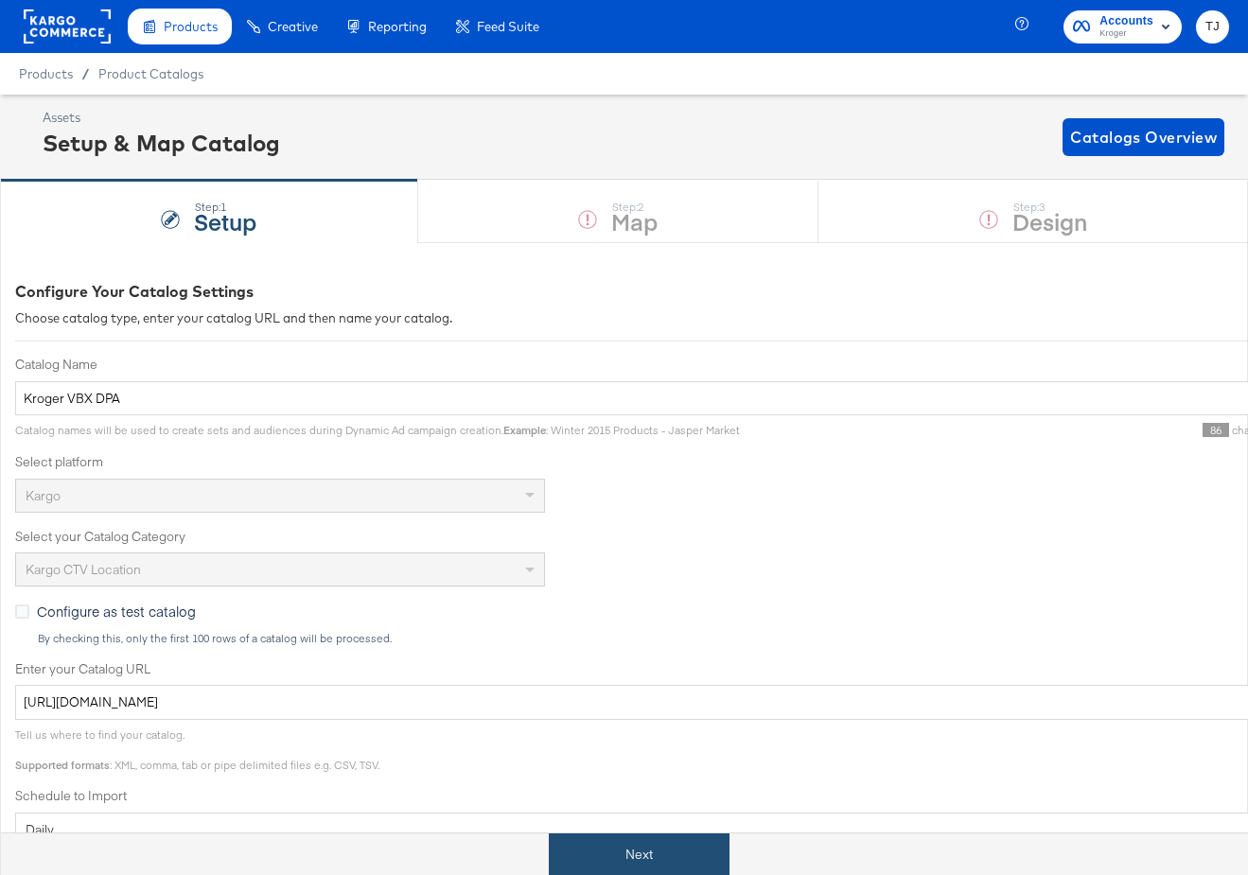
click at [657, 849] on button "Next" at bounding box center [639, 855] width 181 height 43
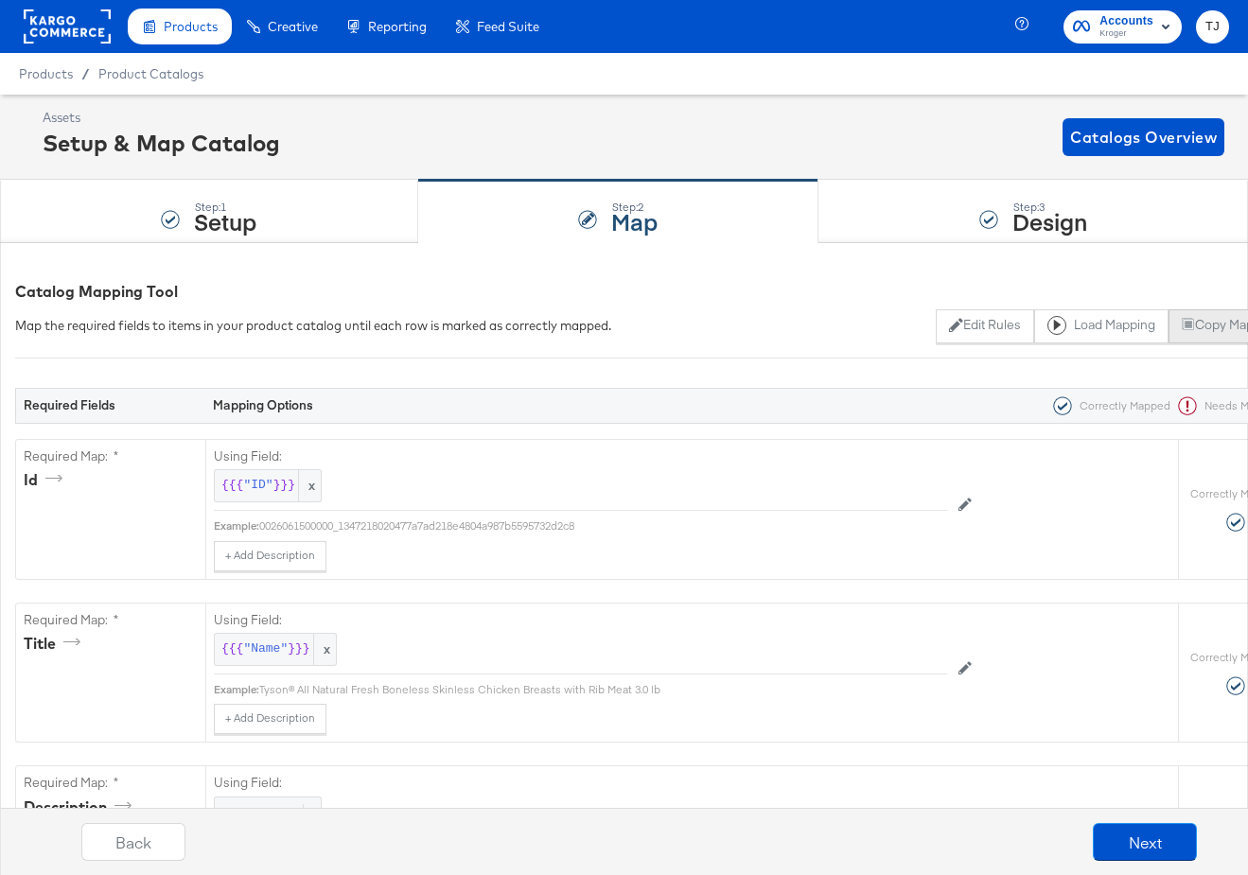
click at [1218, 326] on button "Copy Mapping" at bounding box center [1231, 326] width 124 height 34
click at [182, 226] on div "Step: 1 Setup" at bounding box center [209, 212] width 418 height 62
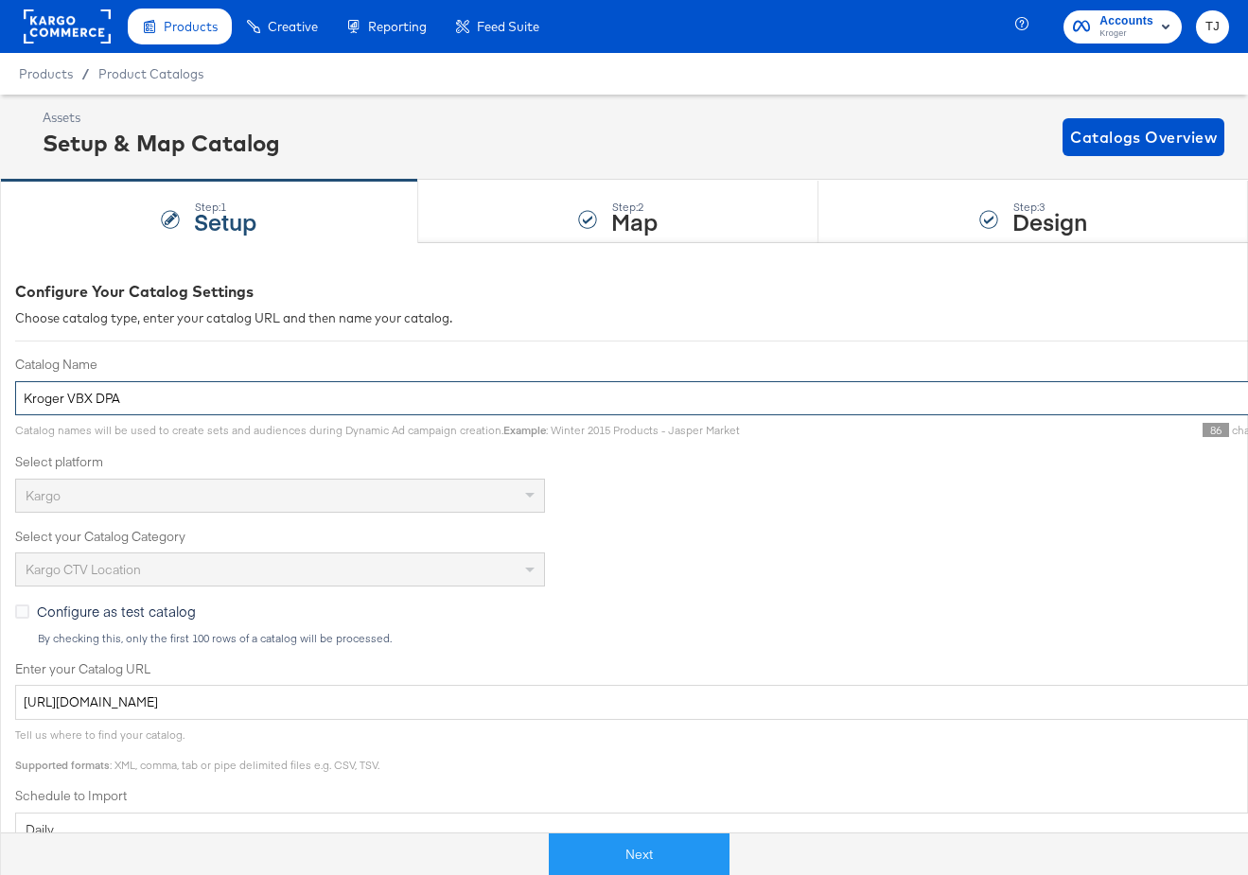
drag, startPoint x: 68, startPoint y: 396, endPoint x: 128, endPoint y: 398, distance: 59.6
click at [129, 398] on input "Kroger VBX DPA" at bounding box center [677, 398] width 1325 height 35
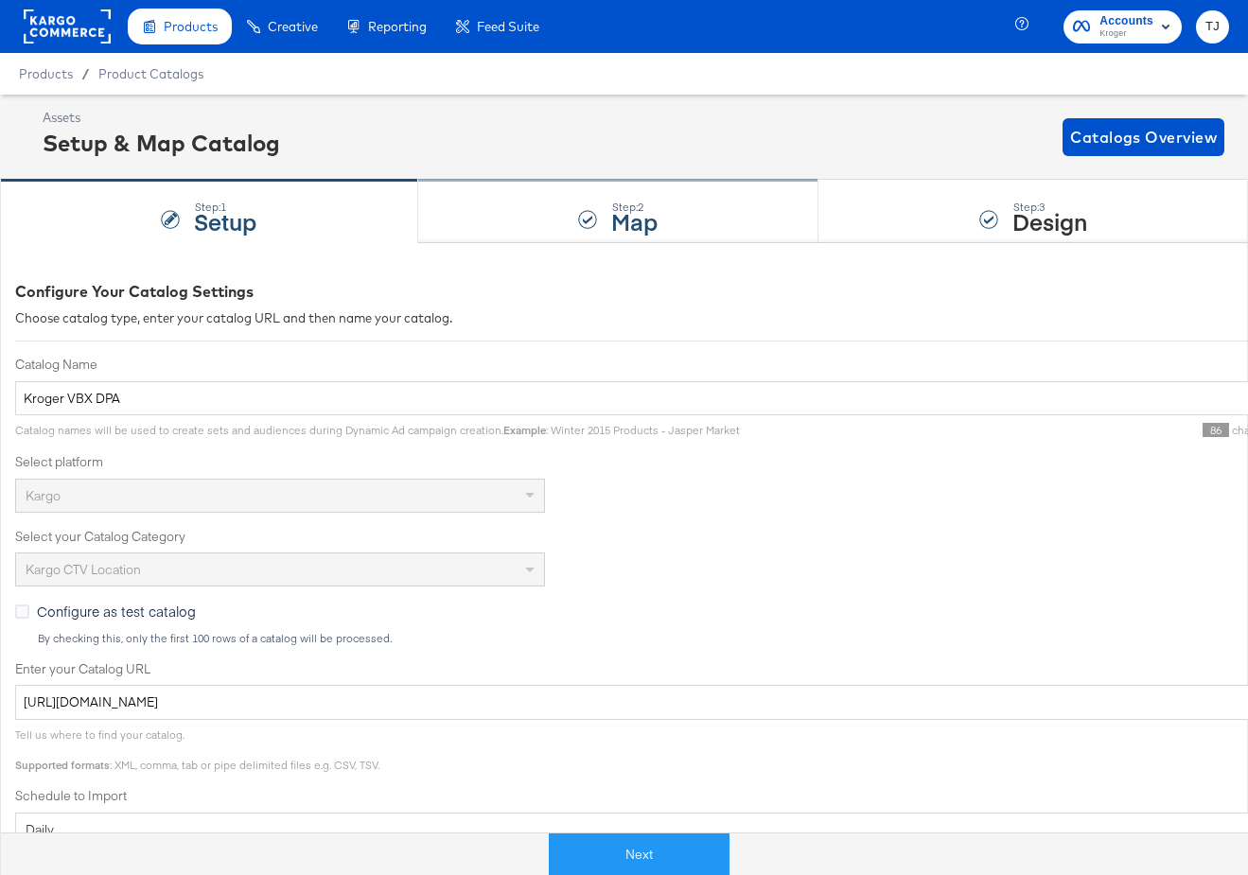
click at [611, 215] on strong "Map" at bounding box center [634, 220] width 46 height 31
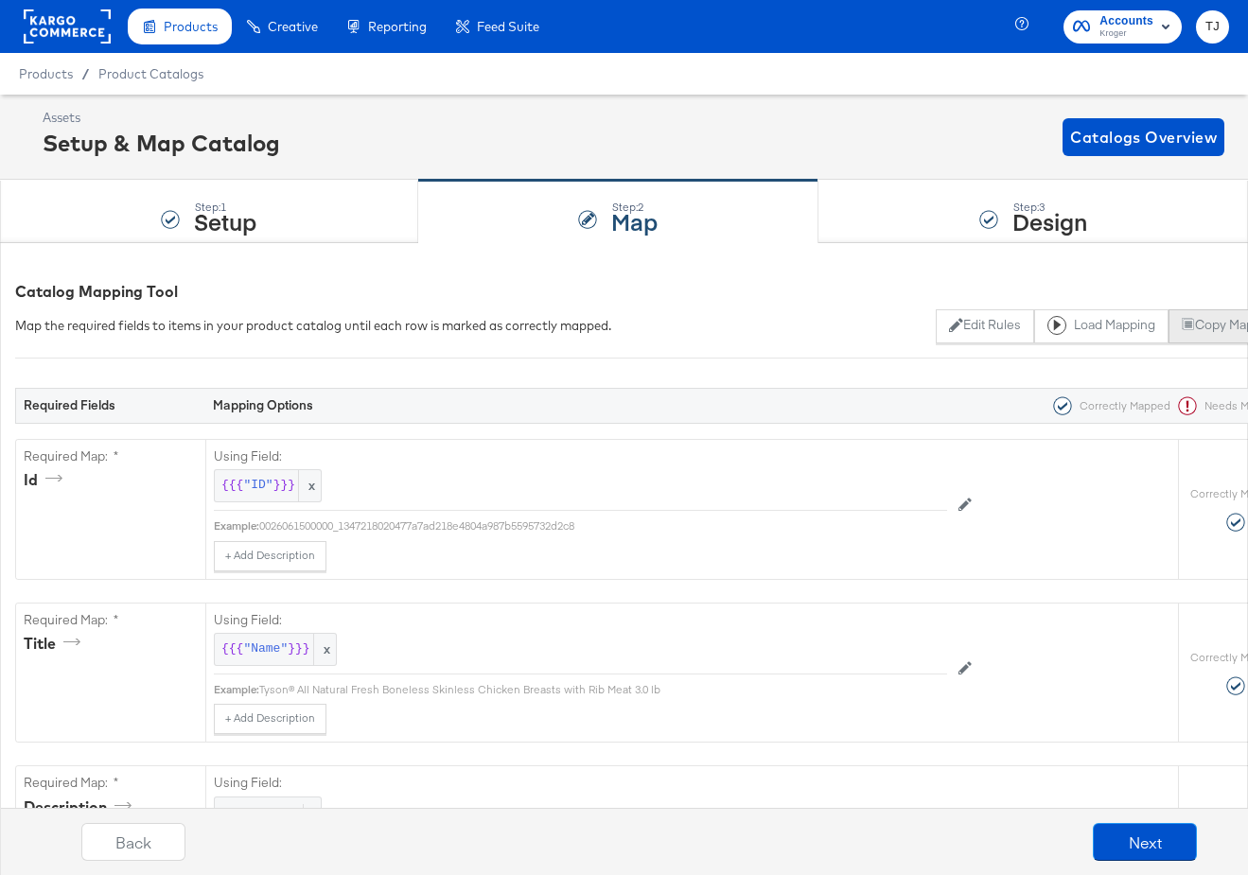
click at [1217, 324] on button "Copy Mapping" at bounding box center [1231, 326] width 124 height 34
